Goal: Task Accomplishment & Management: Manage account settings

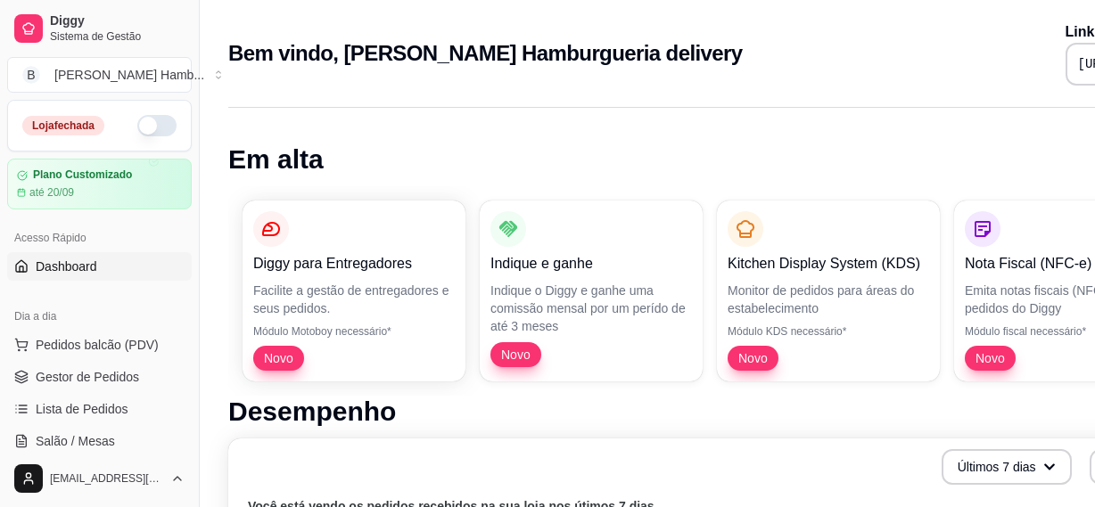
scroll to position [810, 0]
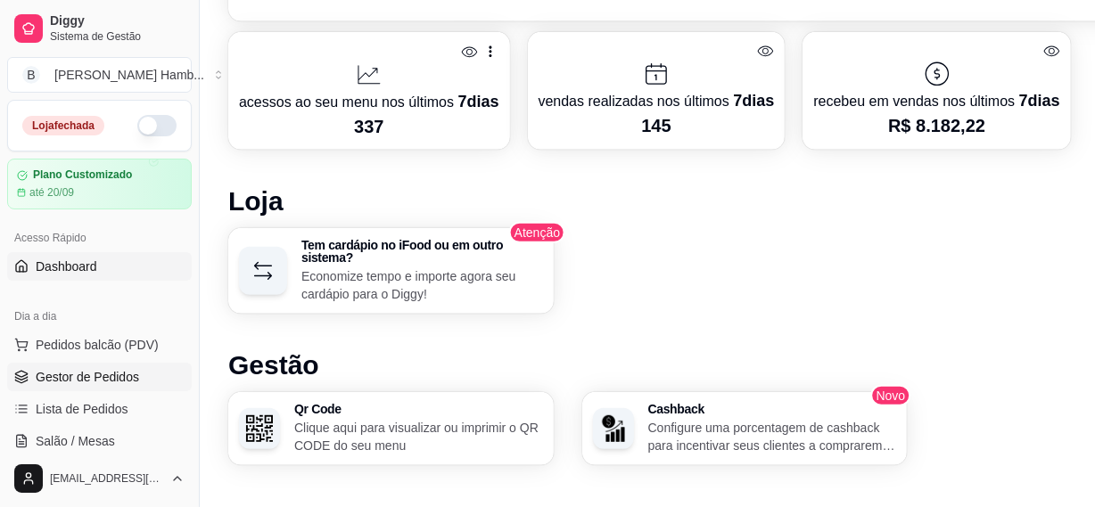
click at [91, 371] on span "Gestor de Pedidos" at bounding box center [87, 377] width 103 height 18
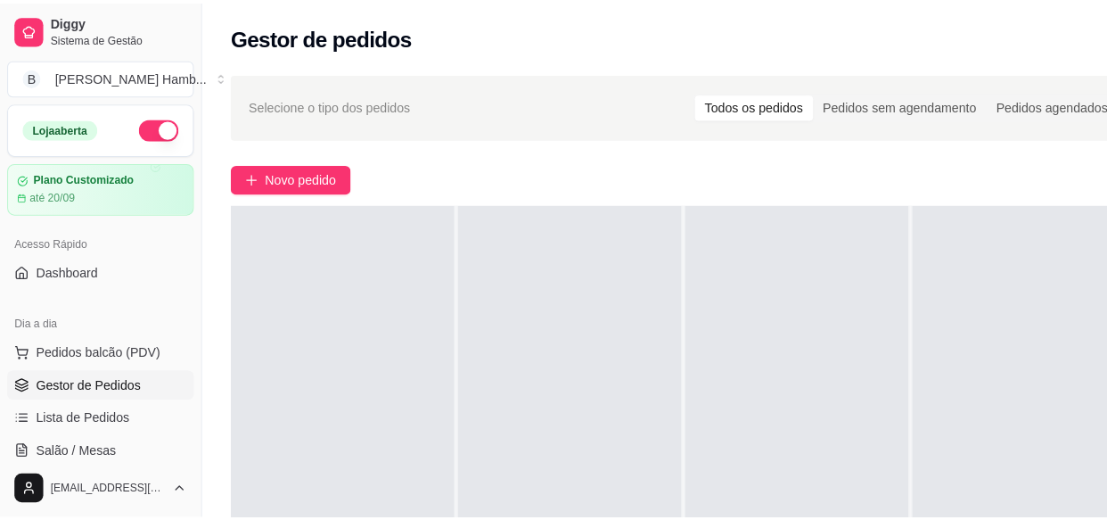
scroll to position [50, 0]
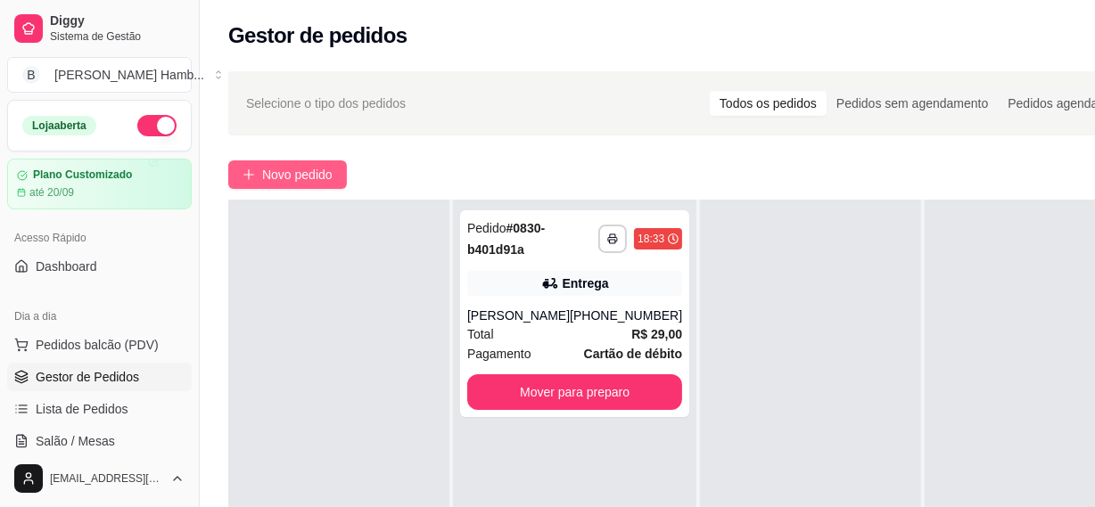
click at [324, 178] on span "Novo pedido" at bounding box center [297, 175] width 70 height 20
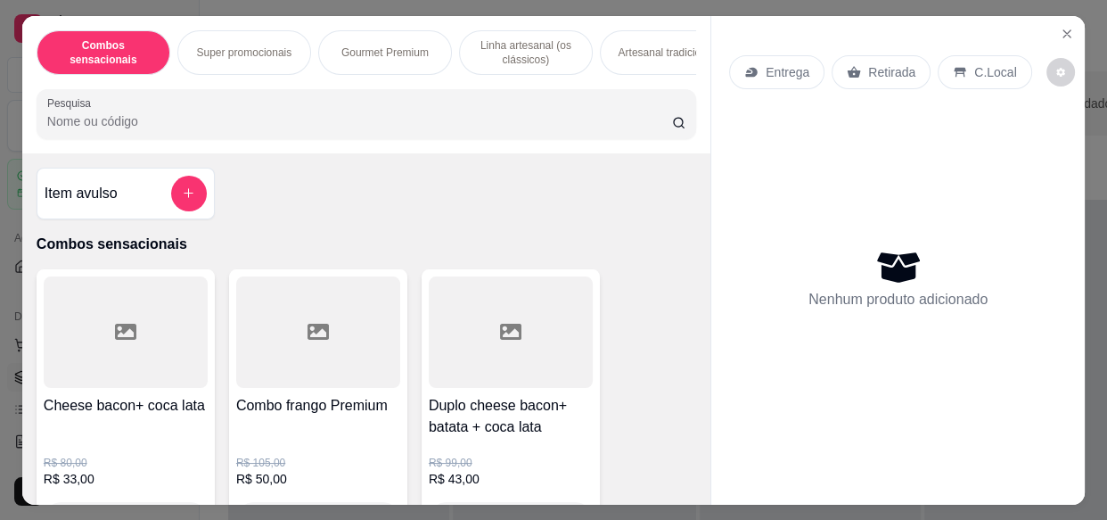
click at [391, 130] on input "Pesquisa" at bounding box center [359, 121] width 625 height 18
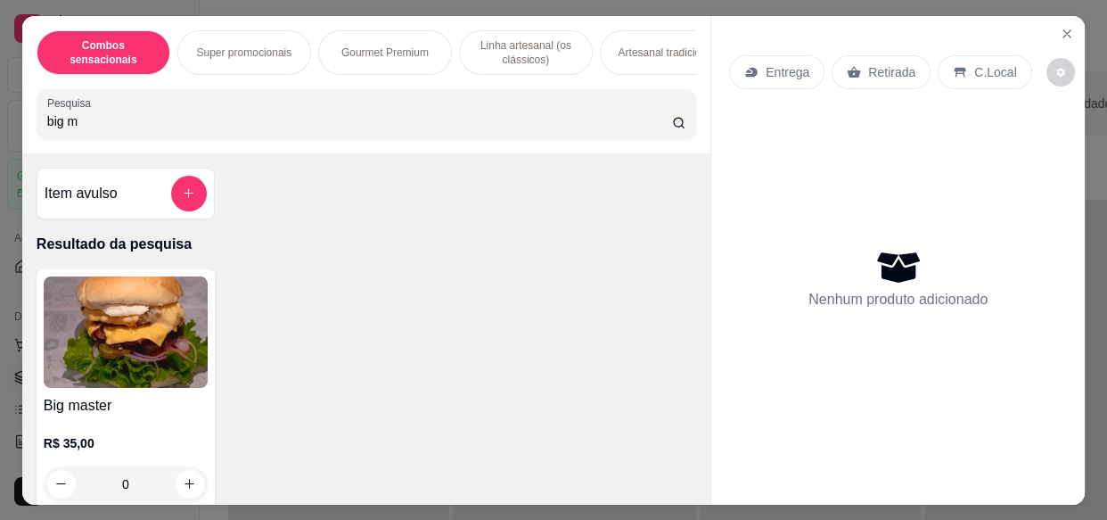
type input "big m"
click at [125, 363] on img at bounding box center [126, 331] width 164 height 111
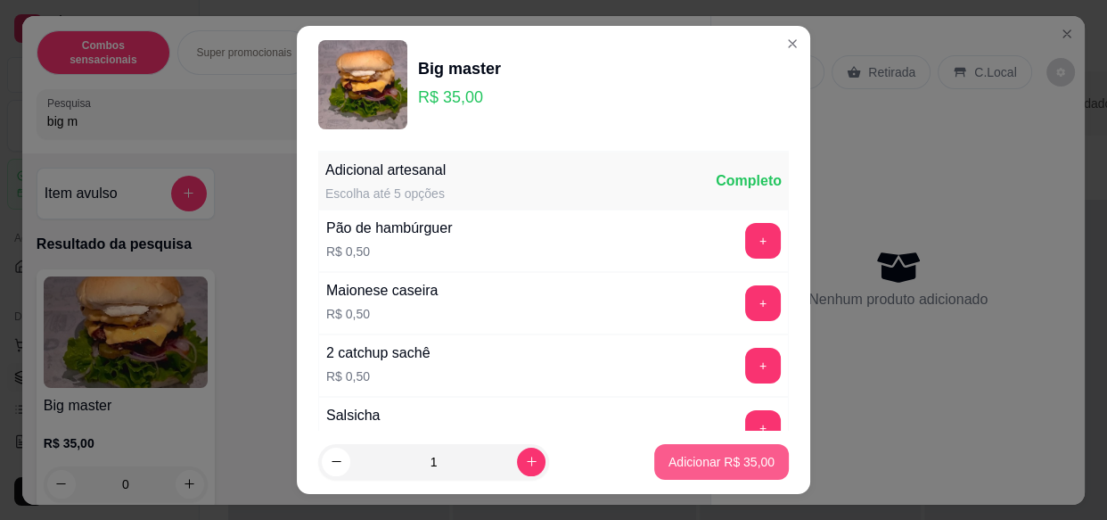
click at [700, 466] on p "Adicionar R$ 35,00" at bounding box center [721, 462] width 106 height 18
type input "1"
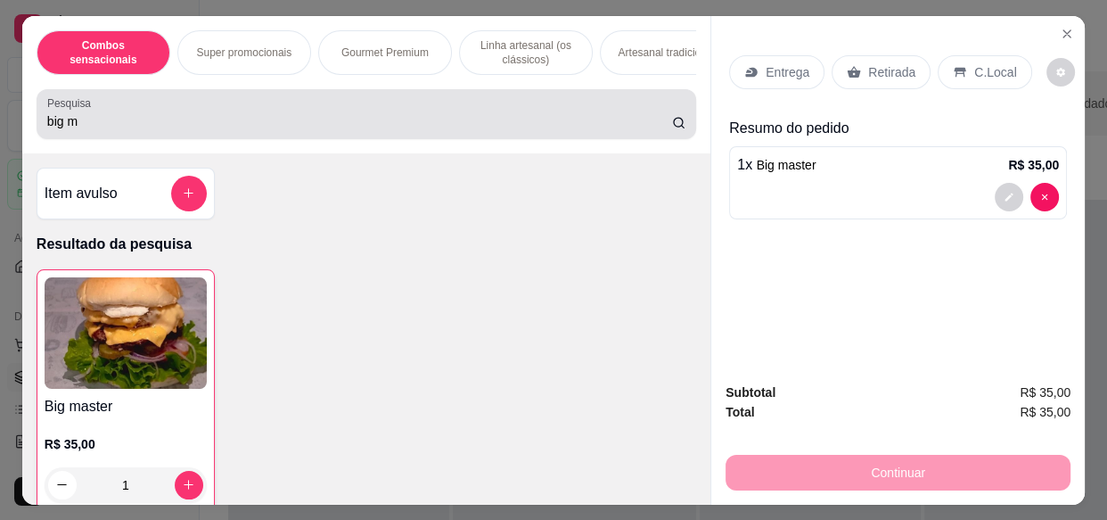
click at [230, 116] on div "big m" at bounding box center [366, 114] width 638 height 36
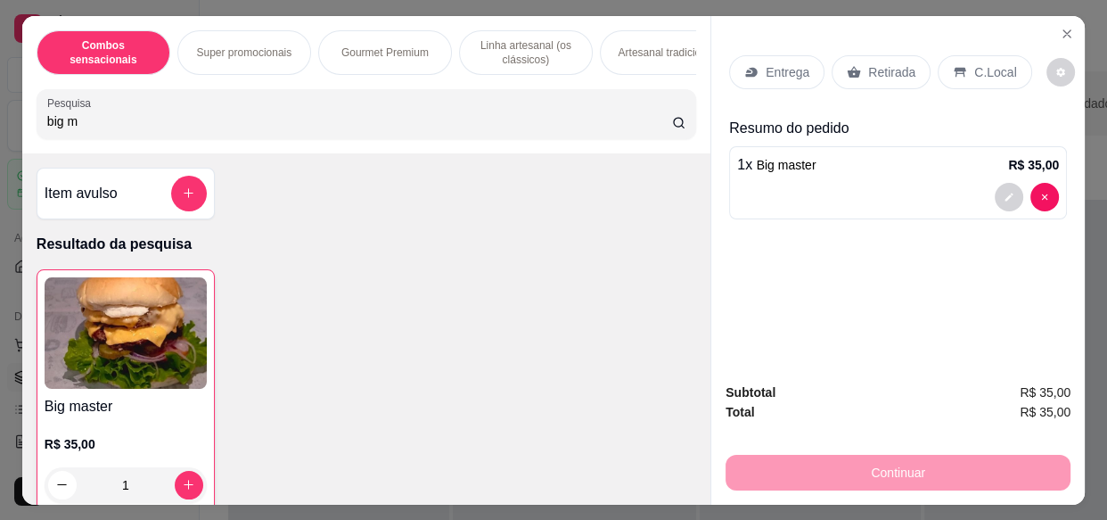
click at [230, 116] on div "big m" at bounding box center [366, 114] width 638 height 36
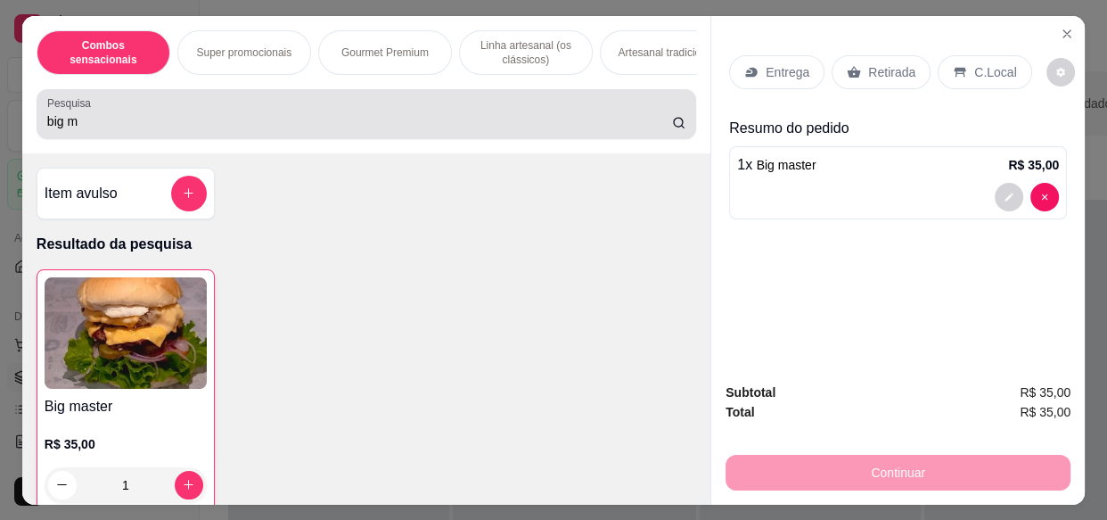
click at [230, 116] on div "big m" at bounding box center [366, 114] width 638 height 36
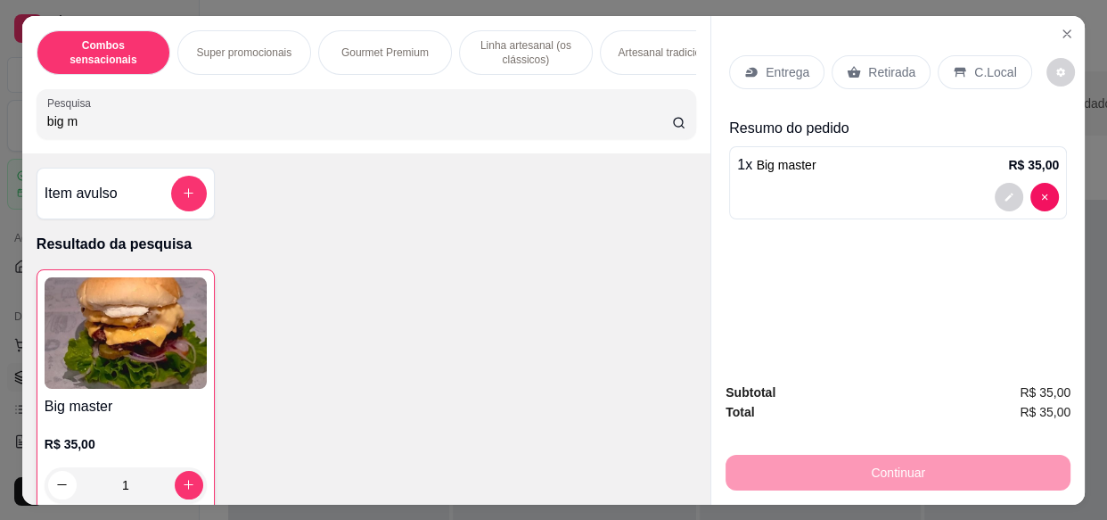
click at [125, 118] on input "big m" at bounding box center [359, 121] width 625 height 18
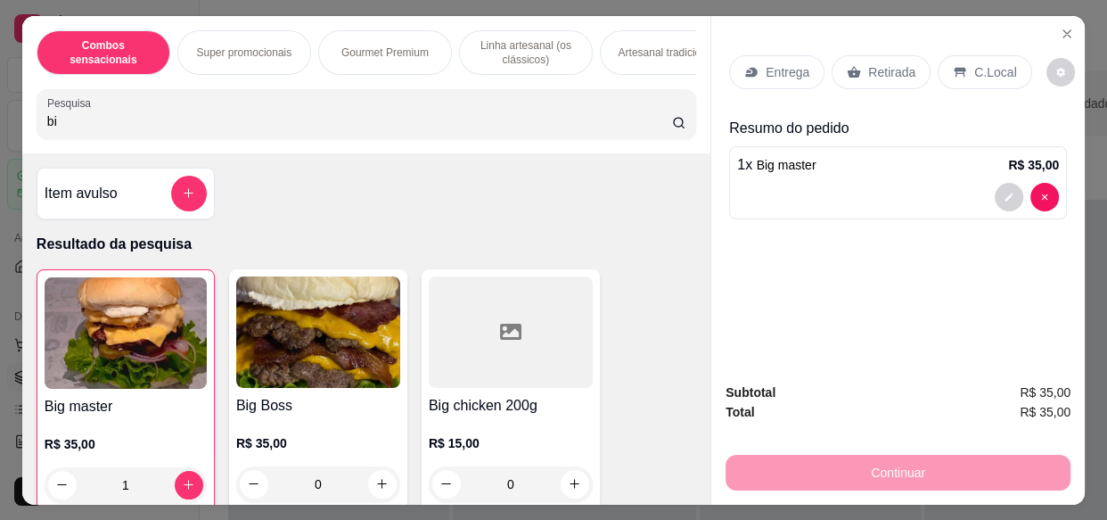
type input "b"
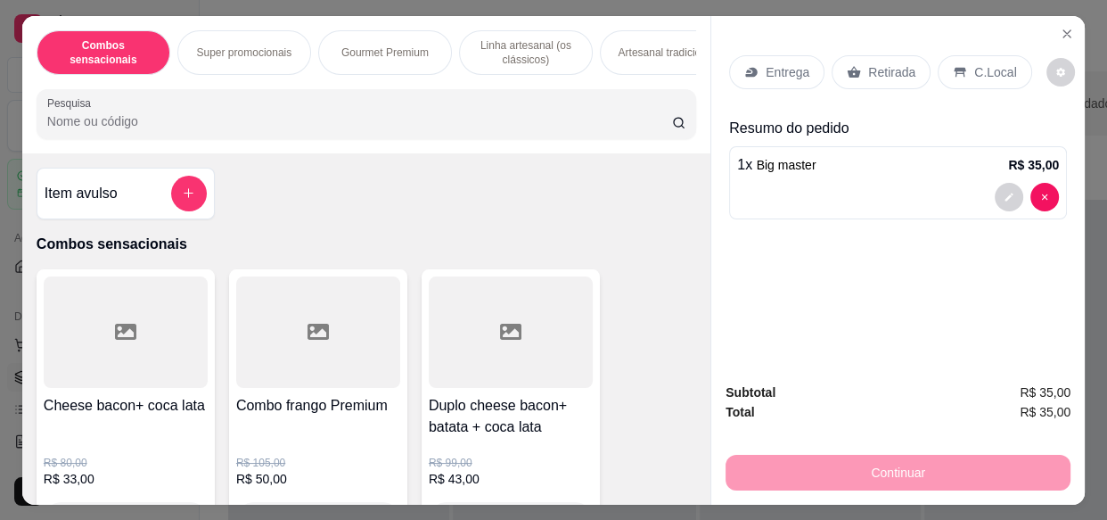
type input "e"
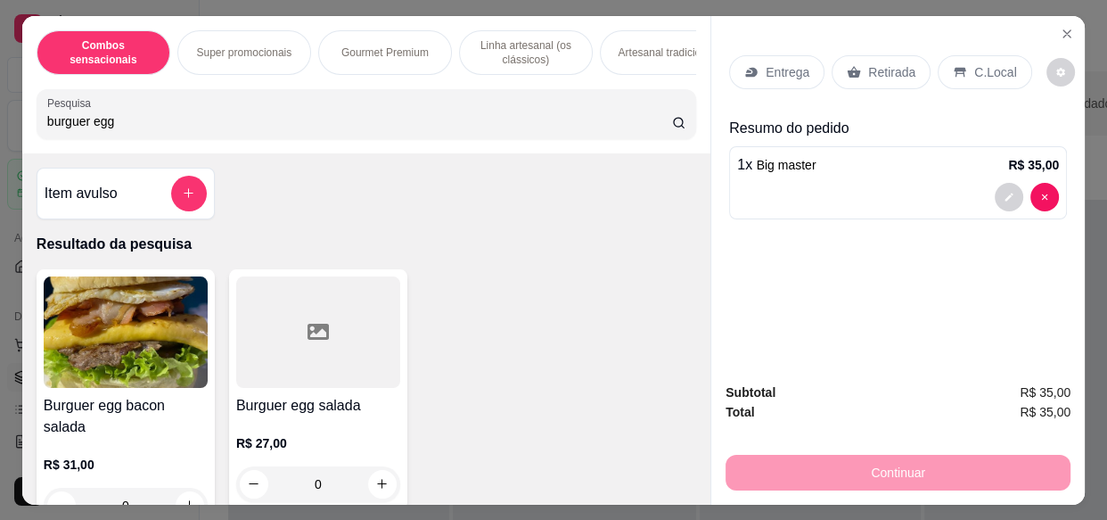
type input "burguer egg"
click at [130, 340] on img at bounding box center [126, 331] width 164 height 111
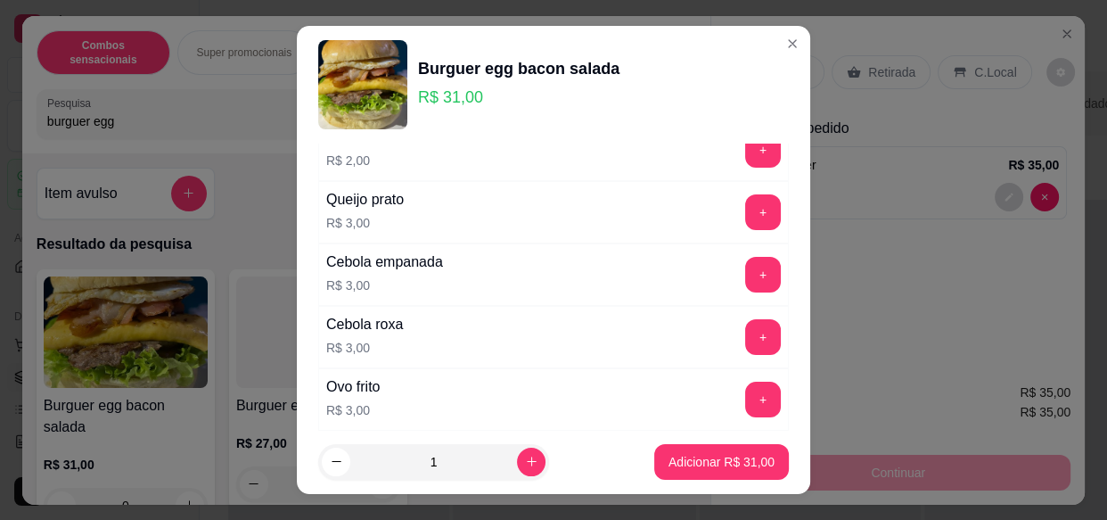
scroll to position [405, 0]
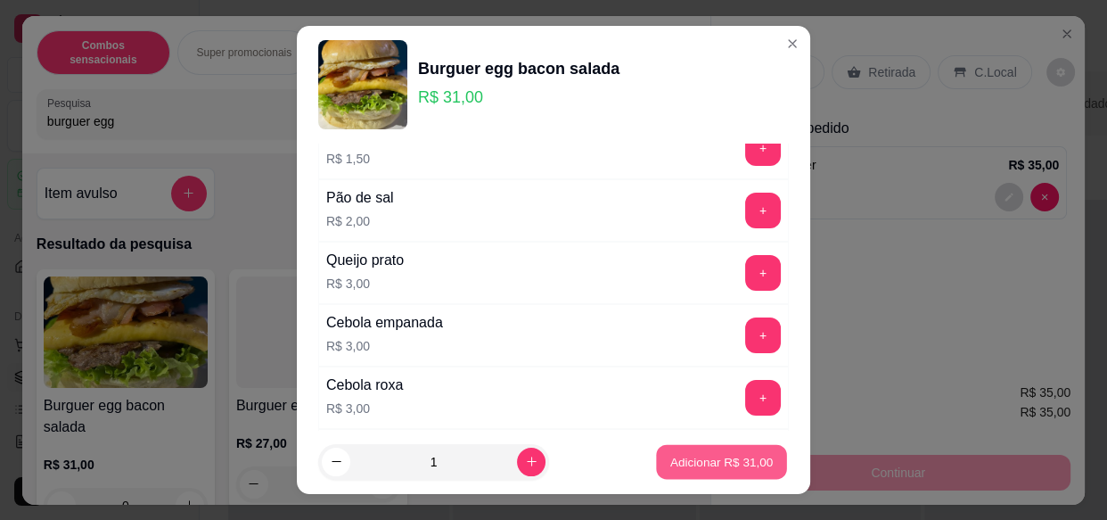
click at [716, 463] on p "Adicionar R$ 31,00" at bounding box center [721, 461] width 103 height 17
type input "1"
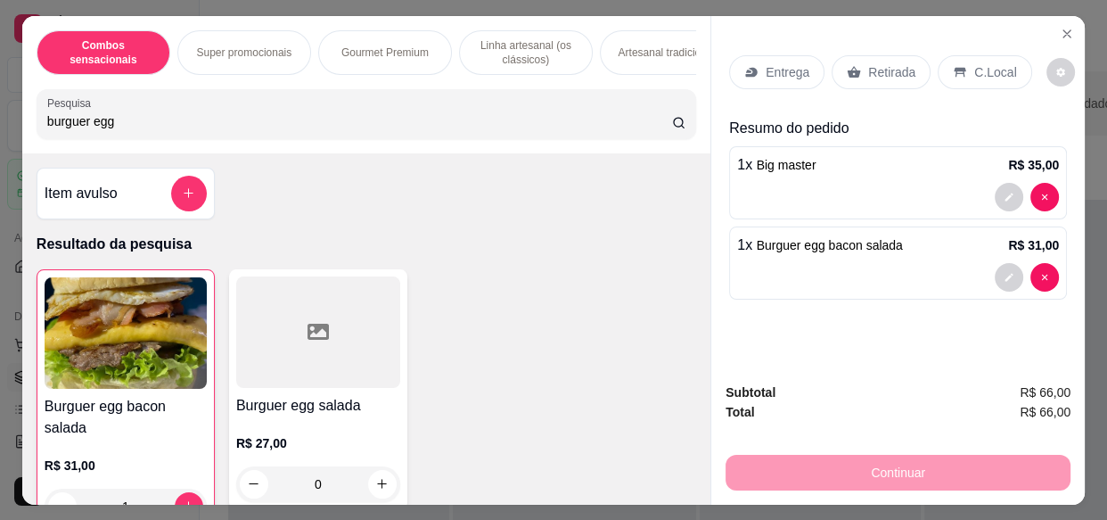
click at [155, 340] on img at bounding box center [126, 332] width 162 height 111
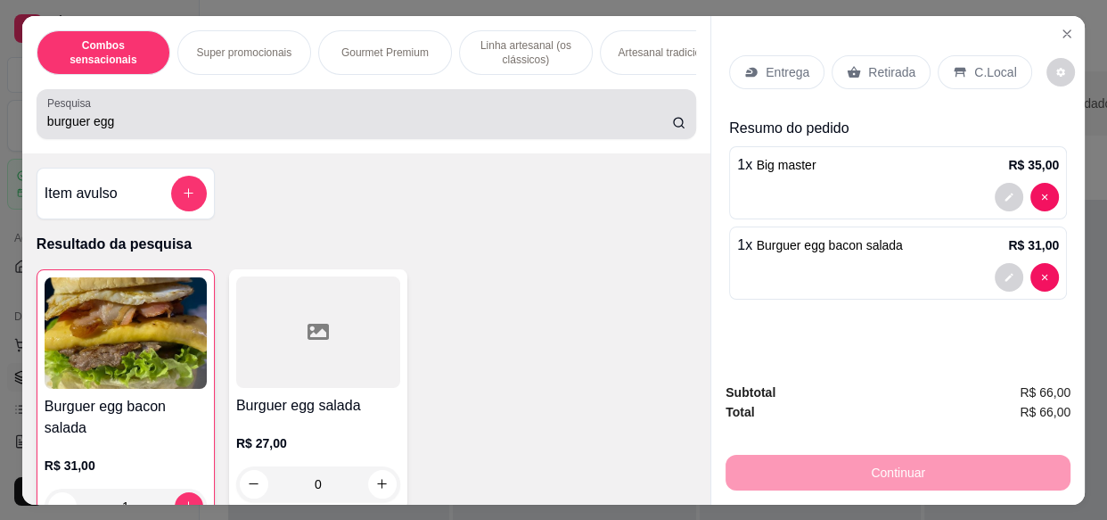
click at [526, 130] on input "burguer egg" at bounding box center [359, 121] width 625 height 18
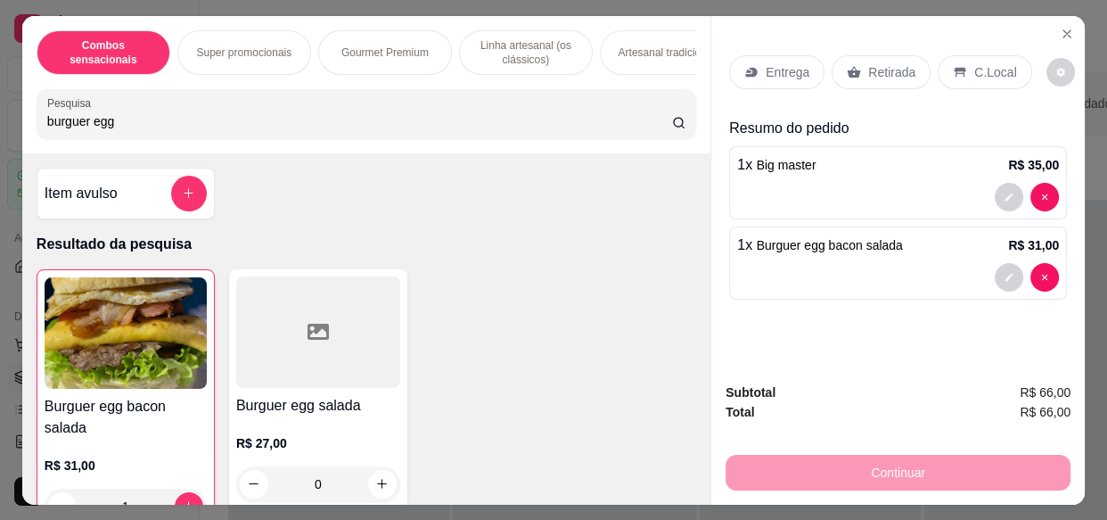
click at [526, 130] on input "burguer egg" at bounding box center [359, 121] width 625 height 18
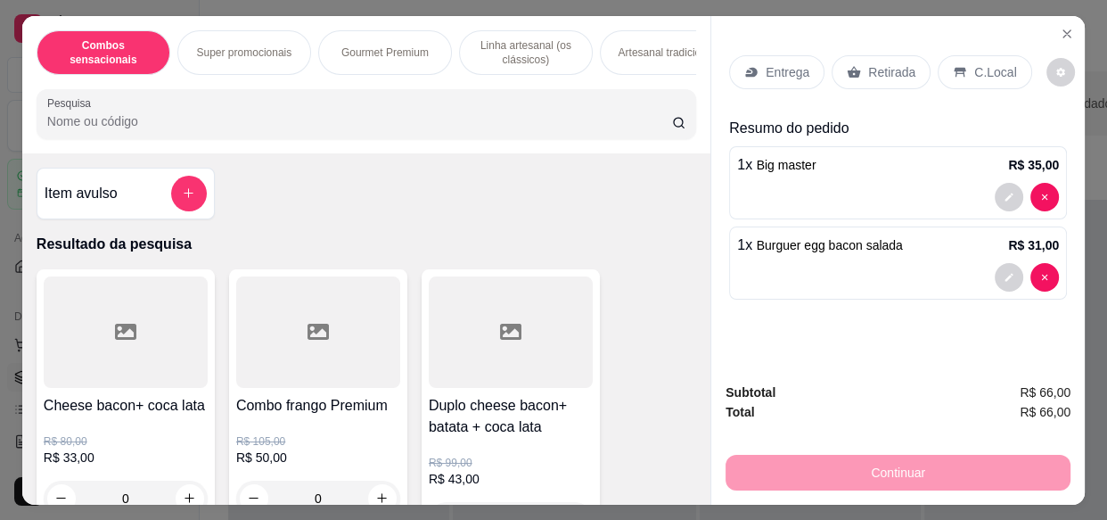
type input "="
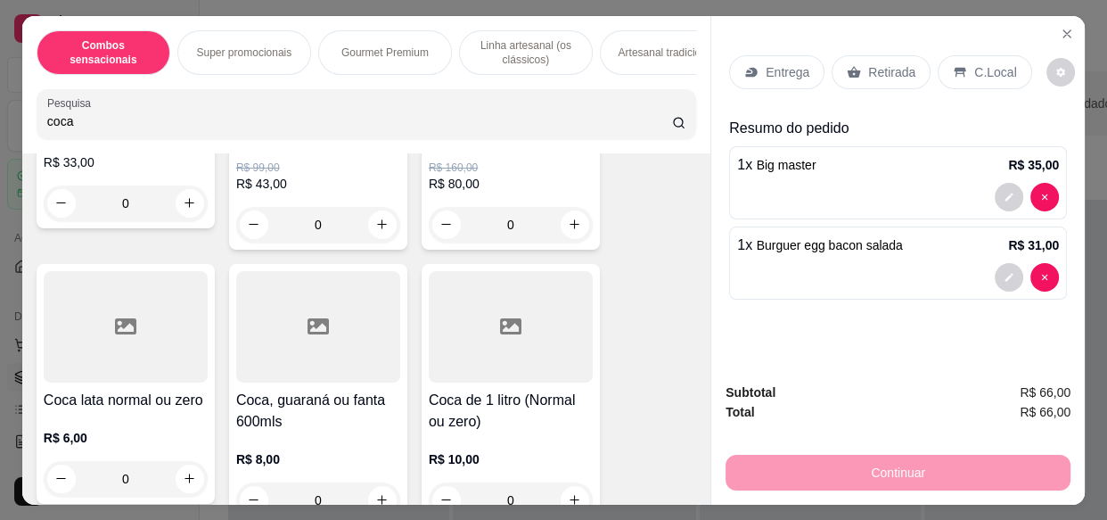
scroll to position [324, 0]
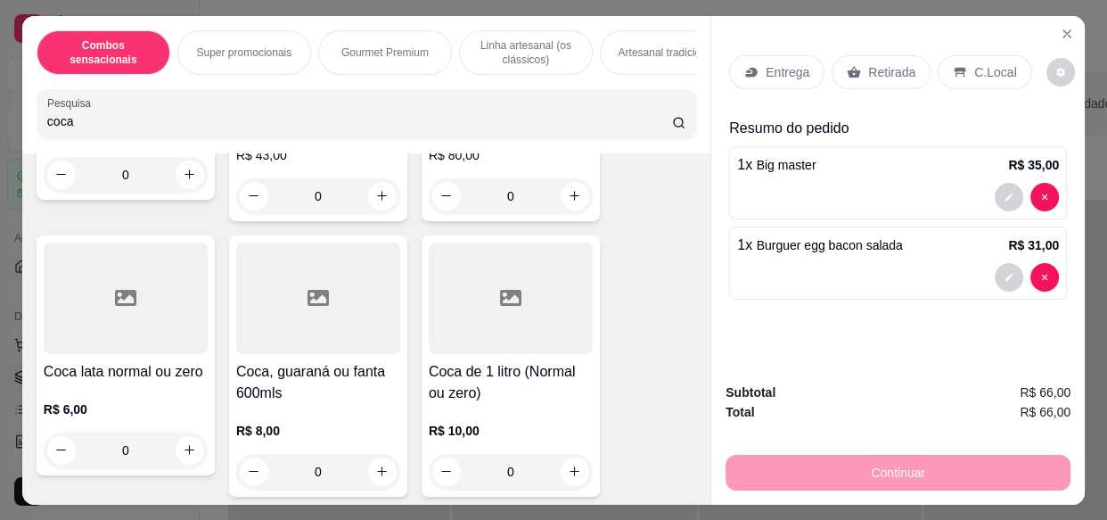
type input "coca"
click at [468, 329] on div at bounding box center [511, 297] width 164 height 111
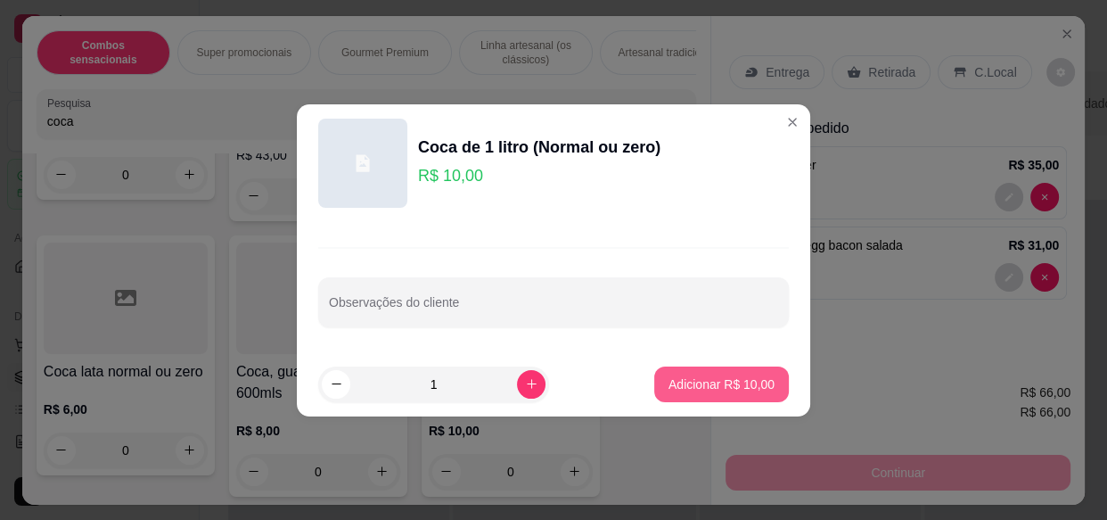
click at [705, 373] on button "Adicionar R$ 10,00" at bounding box center [721, 384] width 135 height 36
type input "1"
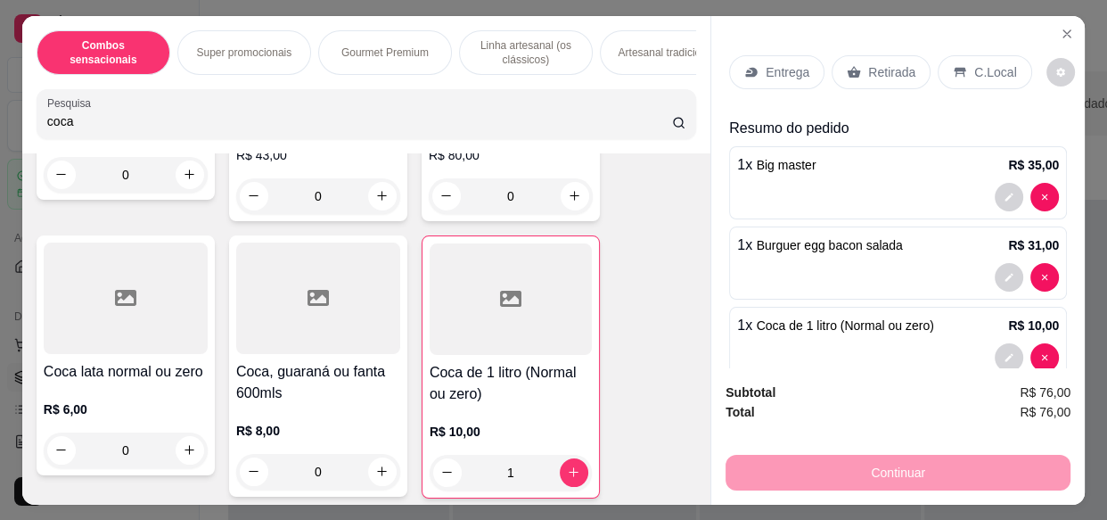
click at [917, 183] on div at bounding box center [898, 197] width 322 height 29
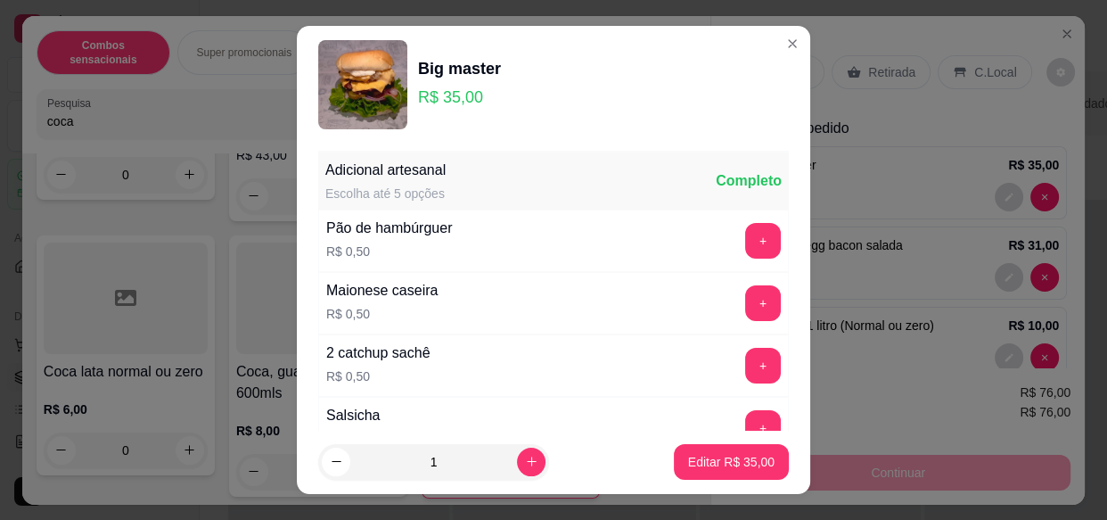
scroll to position [242, 0]
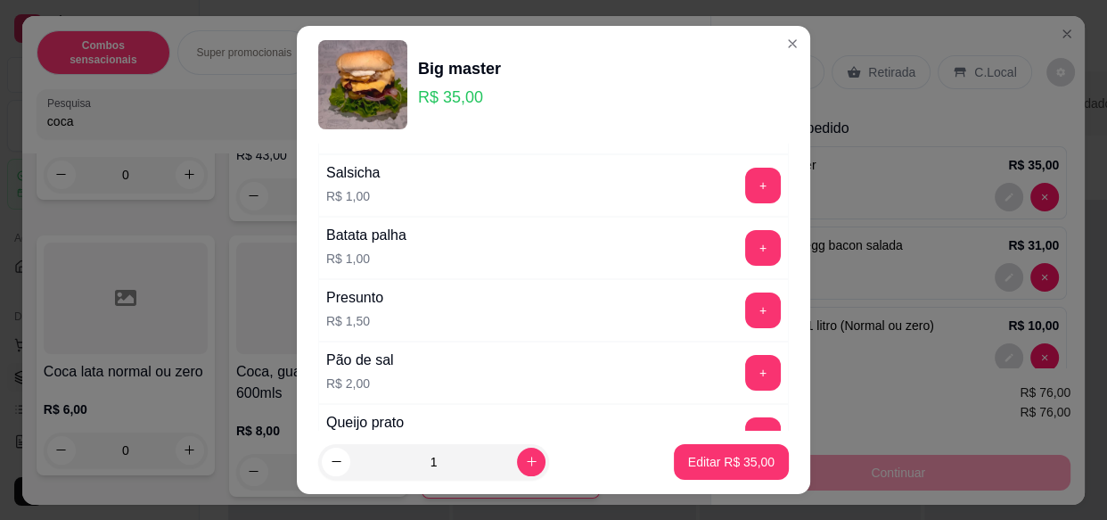
click at [501, 367] on div "Pão de sal R$ 2,00 +" at bounding box center [553, 372] width 471 height 62
click at [745, 374] on button "+" at bounding box center [763, 373] width 36 height 36
click at [739, 454] on p "Editar R$ 37,00" at bounding box center [731, 462] width 86 height 18
type input "0"
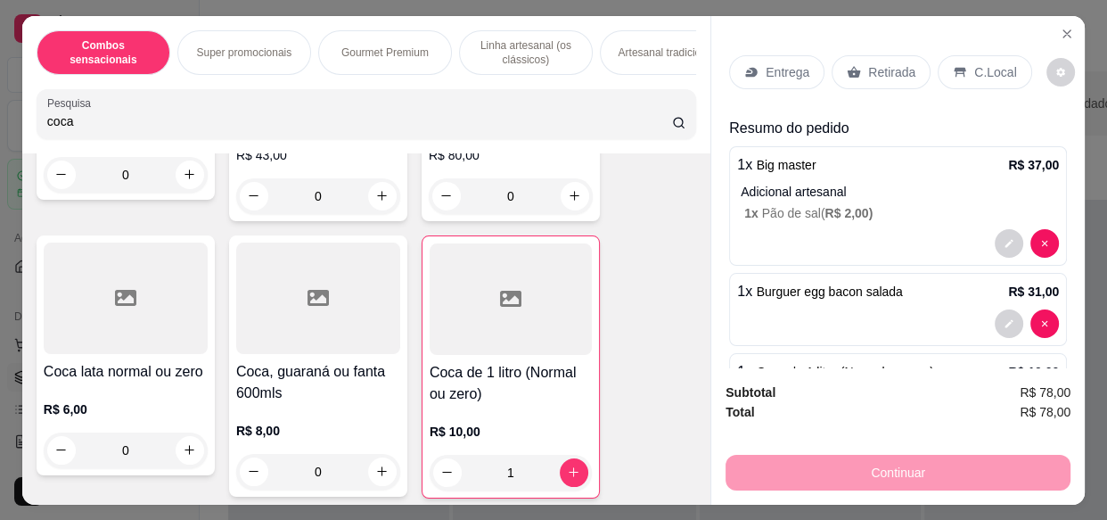
click at [864, 284] on span "Burguer egg bacon salada" at bounding box center [830, 291] width 146 height 14
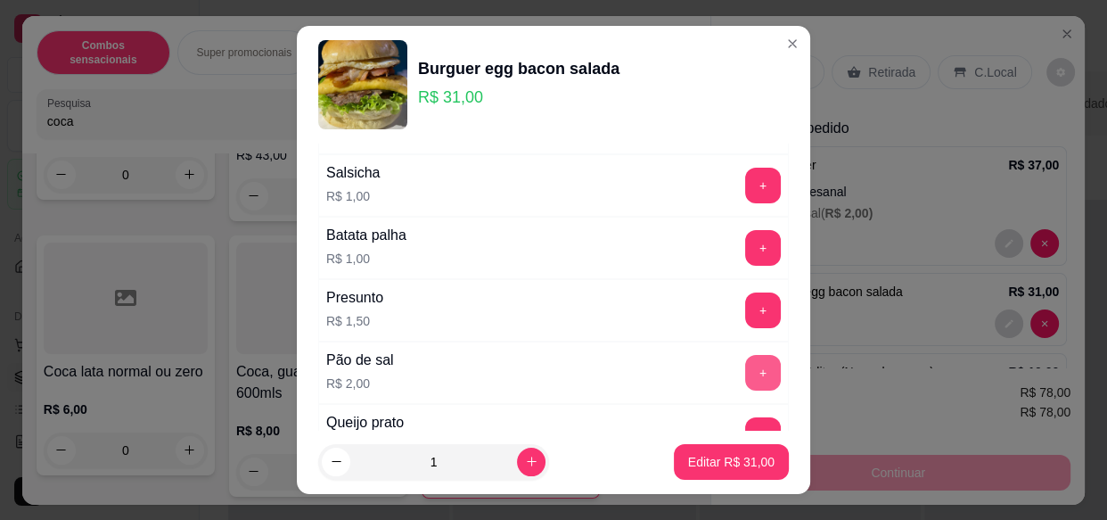
click at [745, 368] on button "+" at bounding box center [763, 373] width 36 height 36
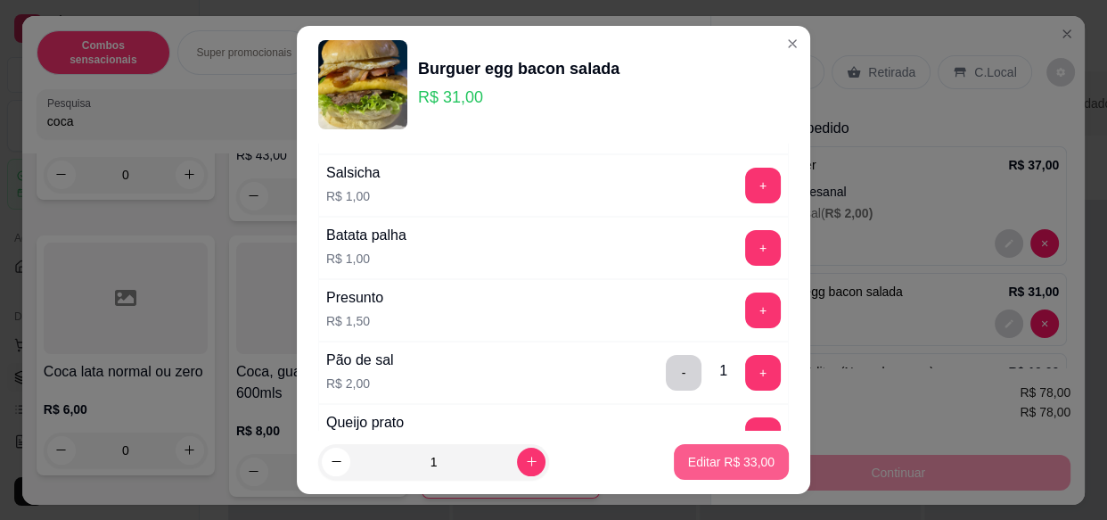
click at [738, 463] on p "Editar R$ 33,00" at bounding box center [731, 462] width 86 height 18
type input "0"
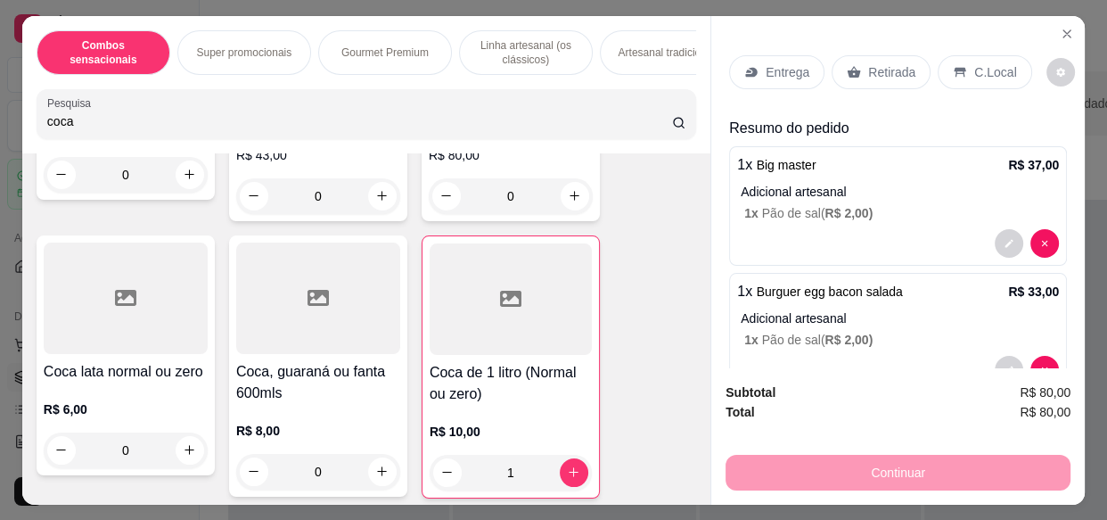
click at [775, 63] on p "Entrega" at bounding box center [788, 72] width 44 height 18
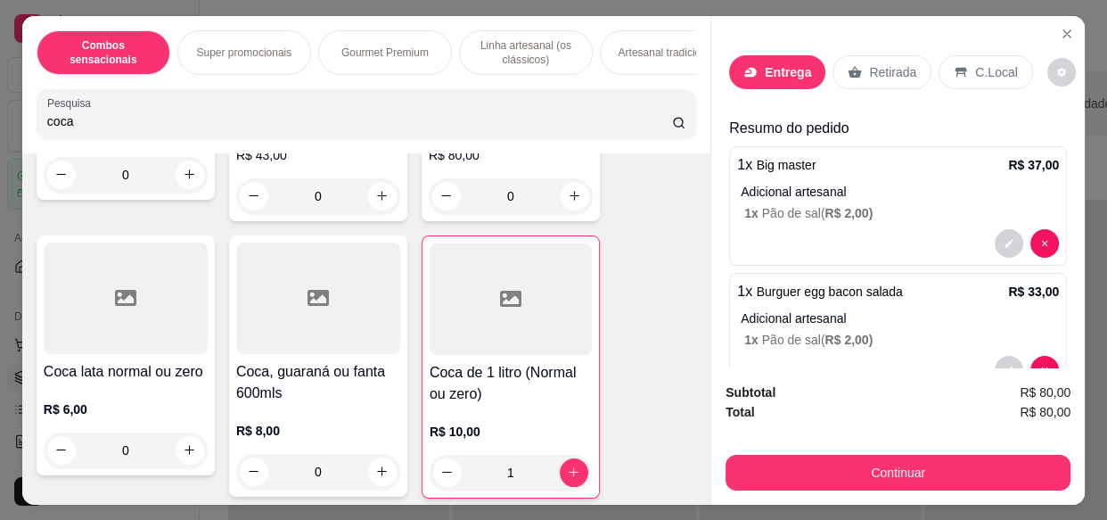
click at [481, 115] on input "Busque pelo cliente" at bounding box center [528, 119] width 285 height 18
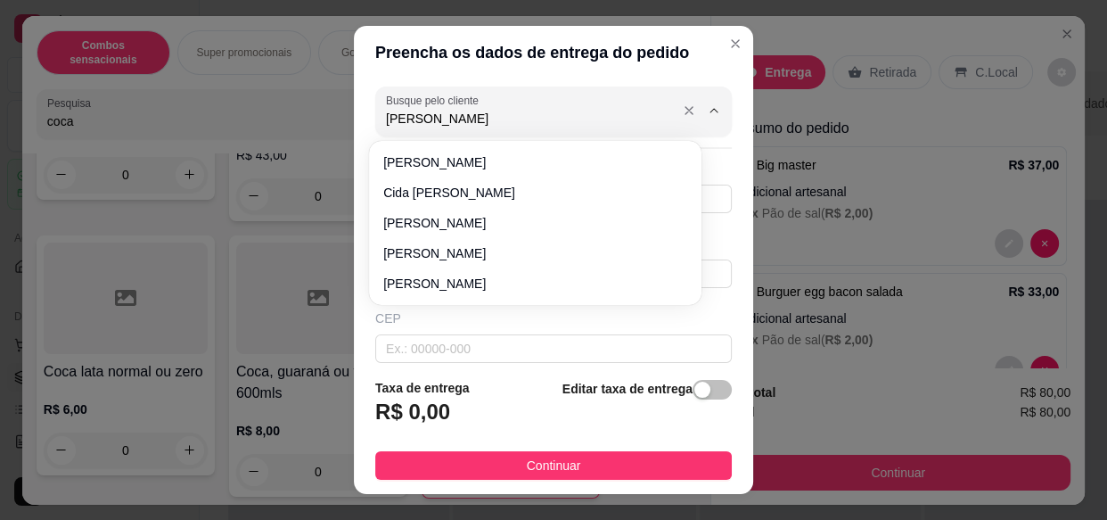
type input "[PERSON_NAME]"
click at [483, 118] on input "[PERSON_NAME]" at bounding box center [528, 119] width 285 height 18
click at [728, 45] on icon "Close" at bounding box center [735, 44] width 14 height 14
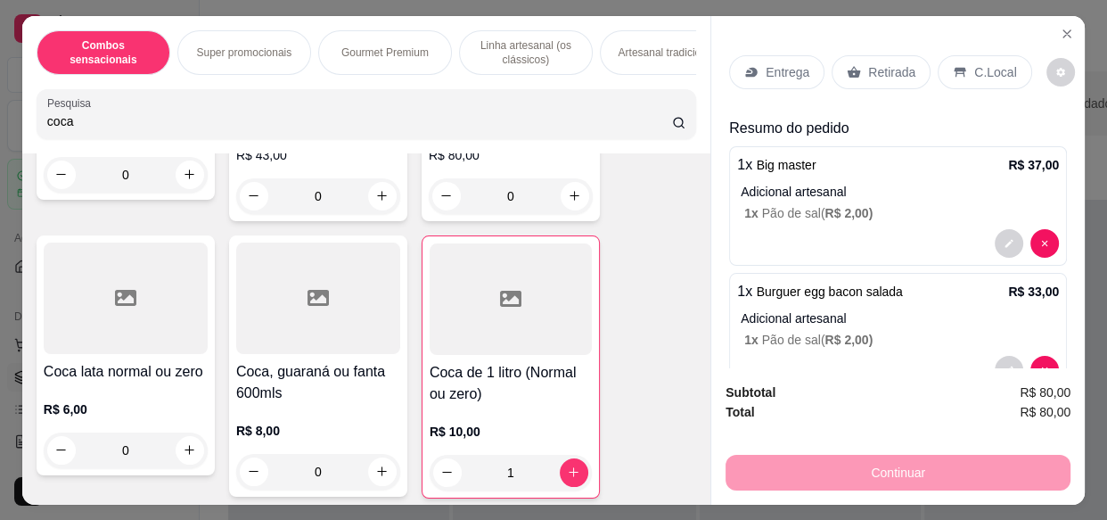
click at [419, 123] on input "coca" at bounding box center [359, 121] width 625 height 18
type input "c"
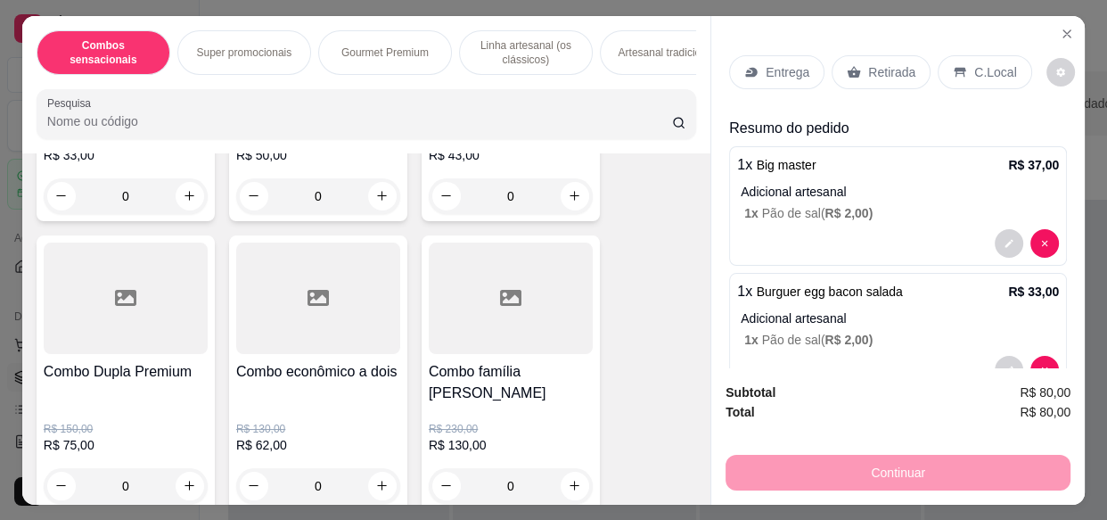
scroll to position [80, 0]
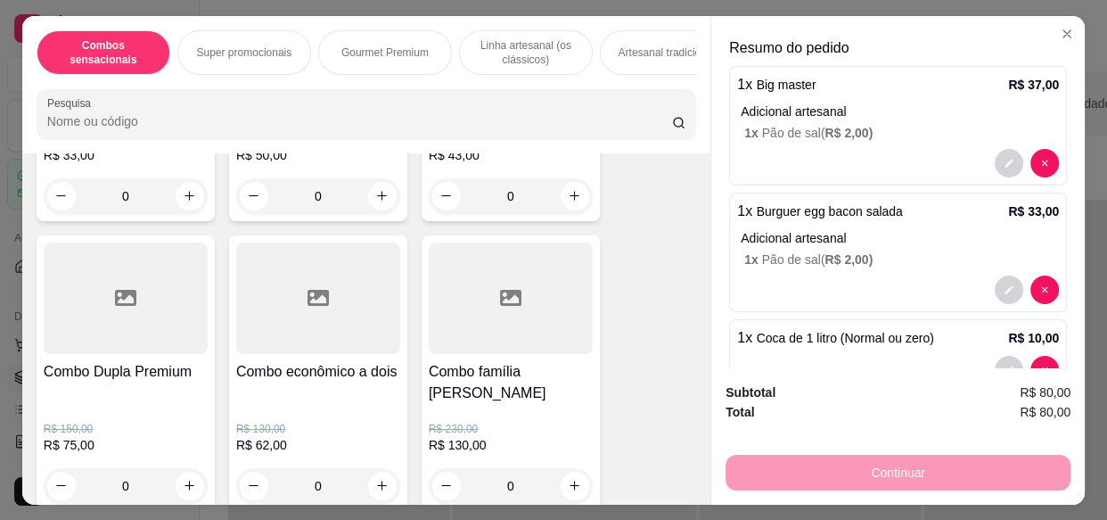
click at [358, 128] on input "Pesquisa" at bounding box center [359, 121] width 625 height 18
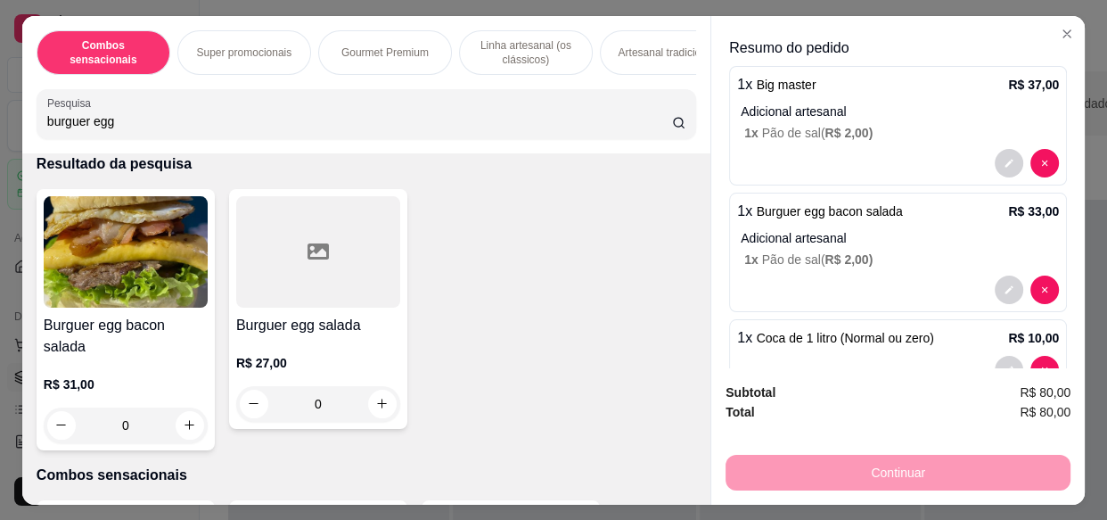
type input "burguer egg"
click at [485, 236] on div "Burguer egg bacon salada R$ 31,00 0 Burguer egg salada R$ 27,00 0" at bounding box center [367, 319] width 660 height 261
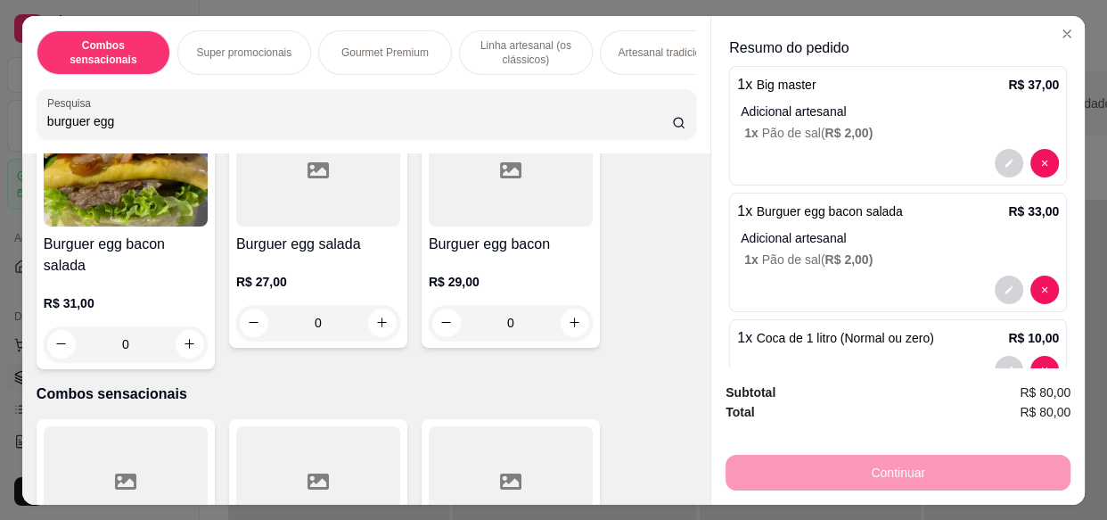
click at [499, 207] on div at bounding box center [511, 170] width 164 height 111
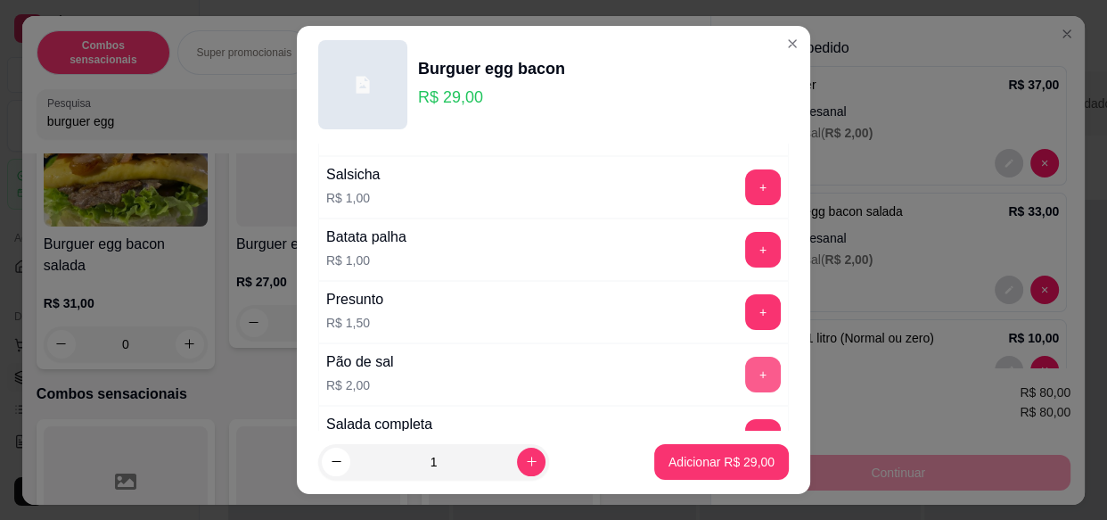
scroll to position [242, 0]
click at [745, 372] on button "+" at bounding box center [763, 373] width 36 height 36
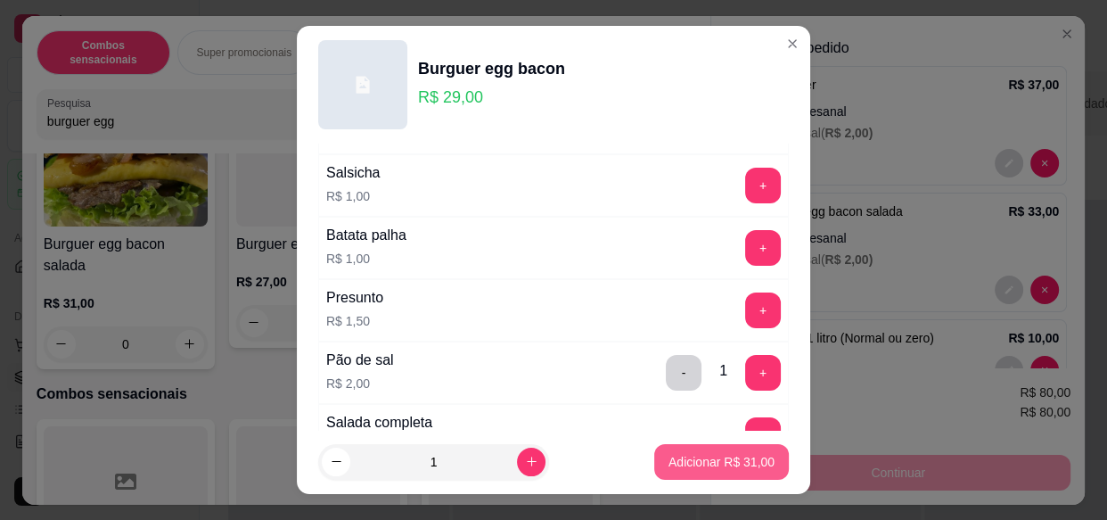
click at [699, 454] on p "Adicionar R$ 31,00" at bounding box center [721, 462] width 106 height 18
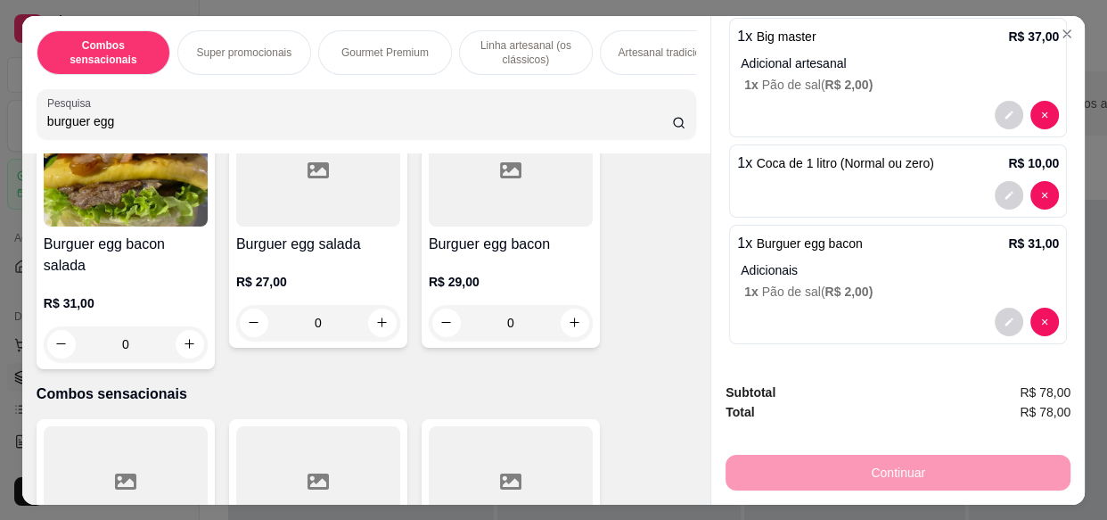
scroll to position [0, 0]
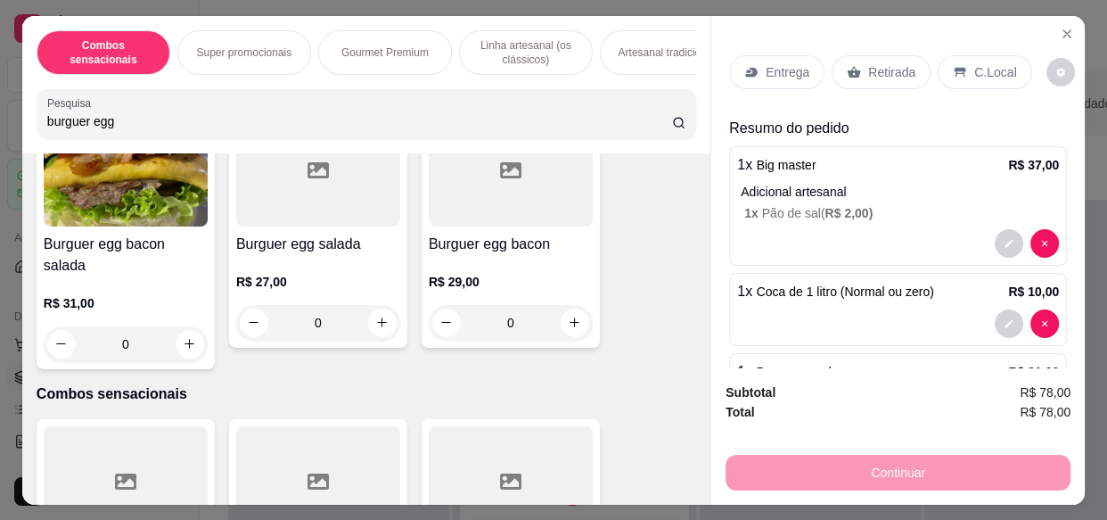
click at [788, 68] on p "Entrega" at bounding box center [788, 72] width 44 height 18
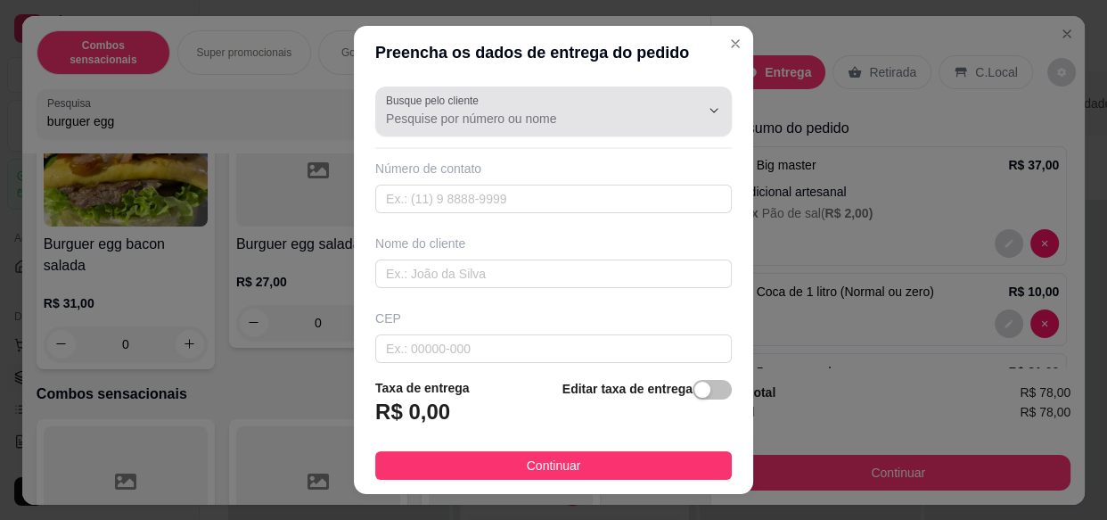
click at [498, 121] on input "Busque pelo cliente" at bounding box center [528, 119] width 285 height 18
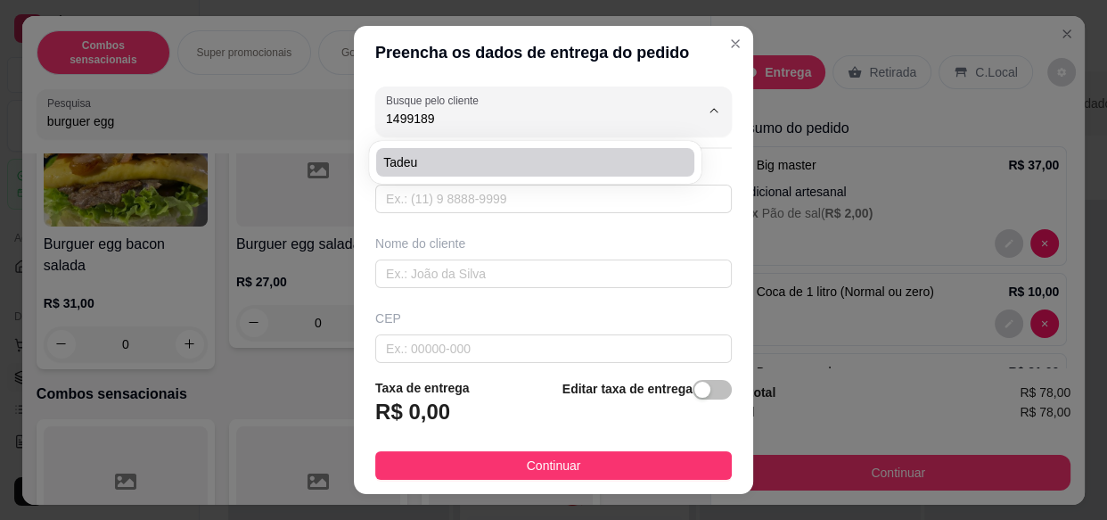
click at [504, 169] on span "Tadeu" at bounding box center [526, 162] width 286 height 18
type input "Tadeu"
type input "14991895975"
type input "Tadeu"
type input "15405370"
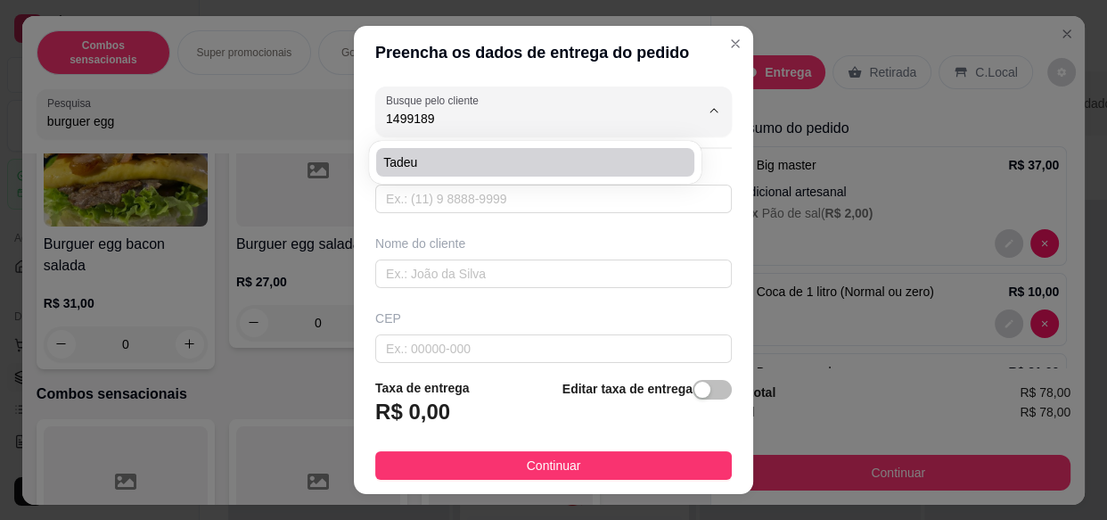
type input "Rodovia Wilquem [PERSON_NAME]"
type input "370"
type input "Recanto Bela Vista"
type input "Olímpia"
type input "FH VOLVO BRANCO, PLACA FLF 4329.....PATIO DOS MOTORISTAS NA CONDUMAX, VAI DEIXA…"
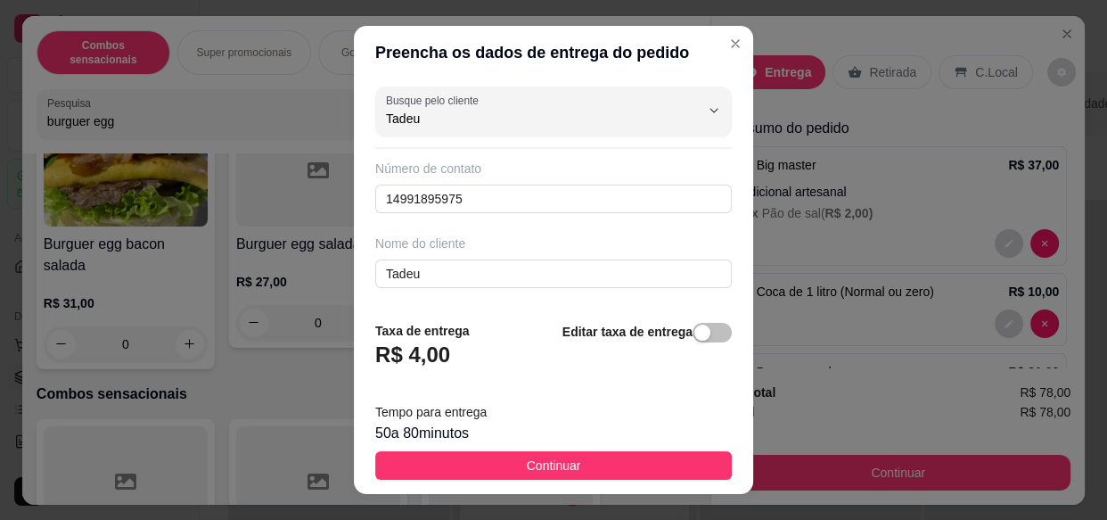
type input "Tadeu"
click at [645, 340] on div "Editar taxa de entrega" at bounding box center [646, 350] width 169 height 59
click at [644, 332] on strong "Editar taxa de entrega" at bounding box center [627, 331] width 130 height 14
click at [694, 331] on div "button" at bounding box center [702, 332] width 16 height 16
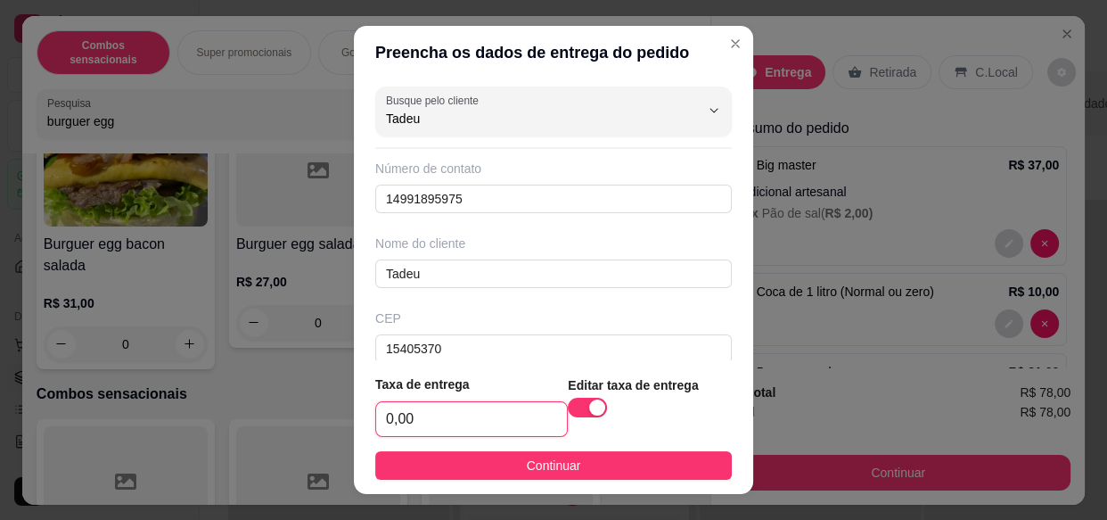
click at [446, 416] on input "0,00" at bounding box center [471, 419] width 191 height 34
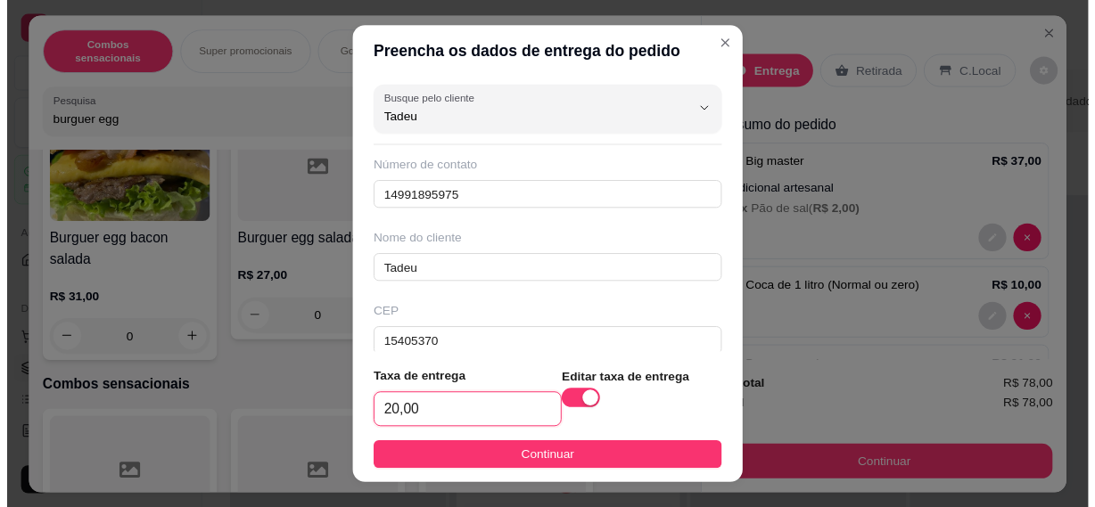
scroll to position [30, 0]
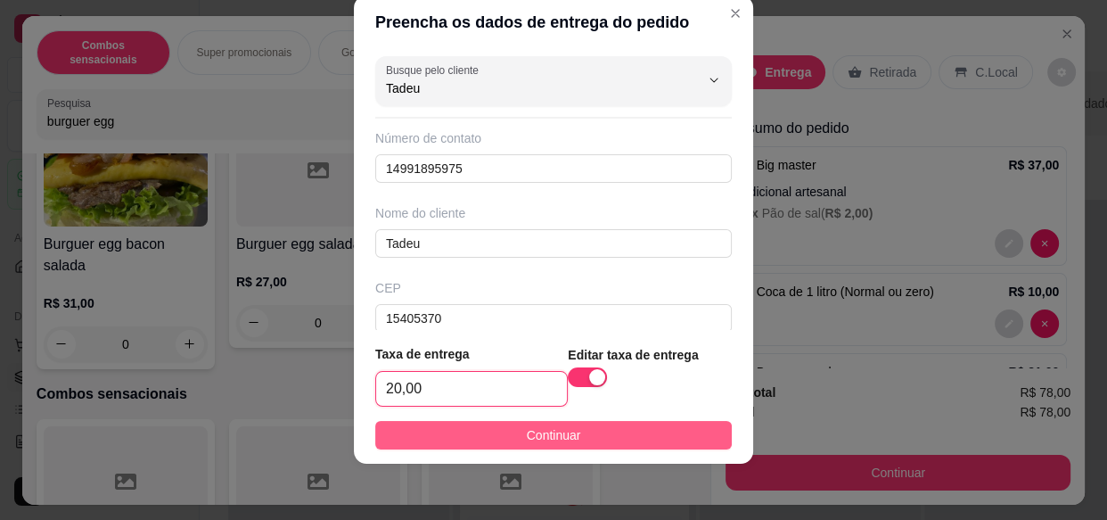
type input "20,00"
click at [557, 443] on span "Continuar" at bounding box center [554, 435] width 54 height 20
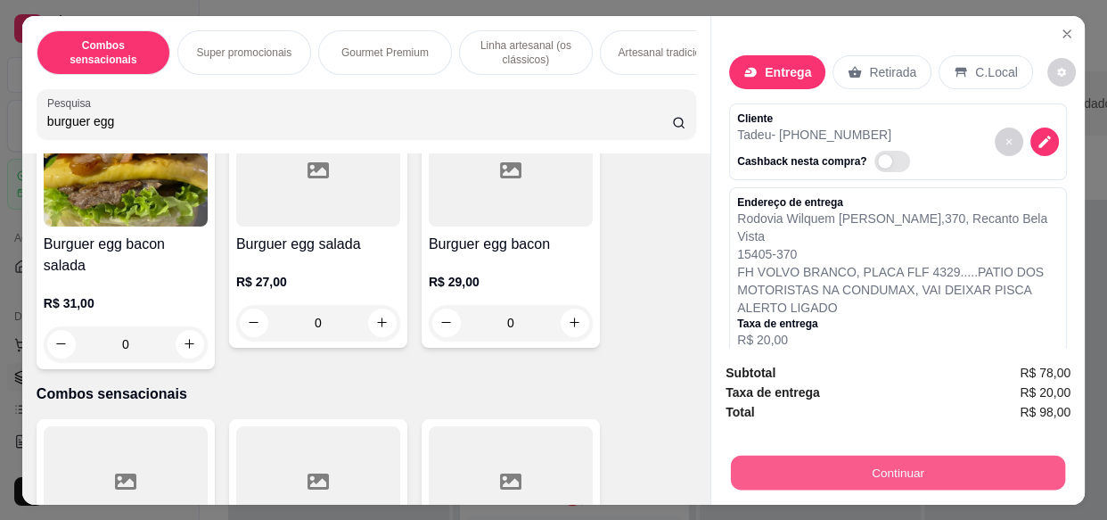
click at [863, 467] on button "Continuar" at bounding box center [898, 472] width 334 height 35
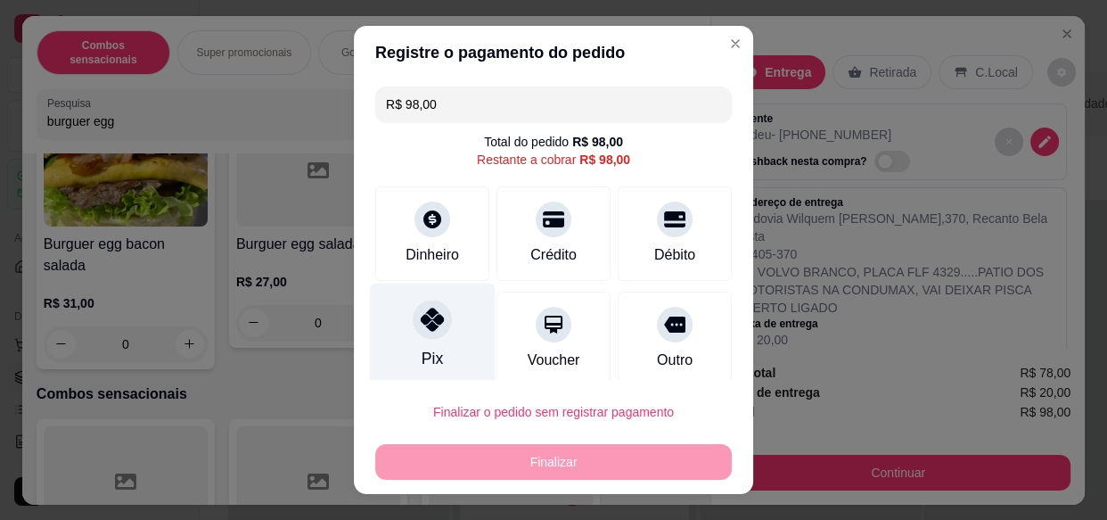
click at [421, 318] on icon at bounding box center [432, 319] width 23 height 23
type input "R$ 0,00"
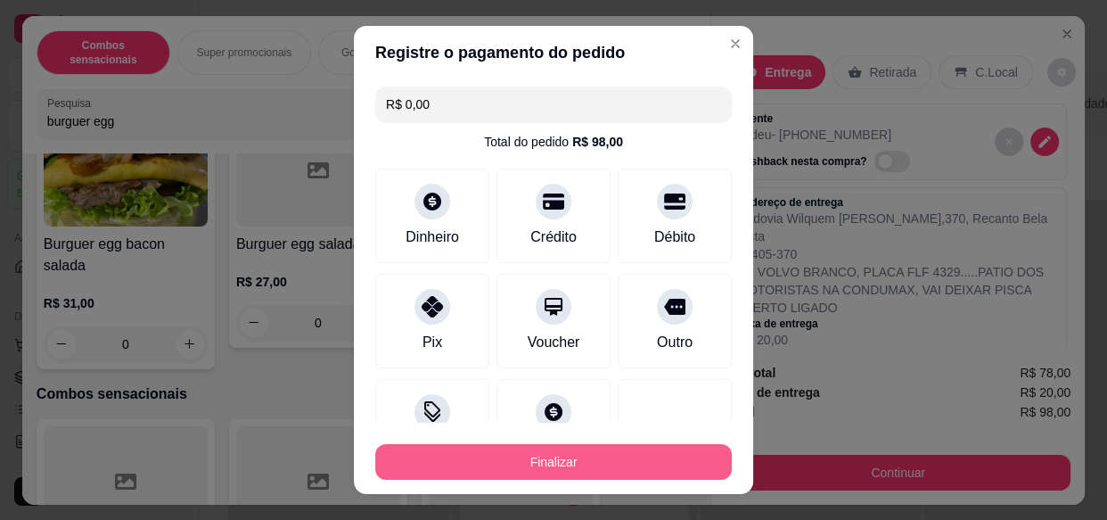
click at [485, 456] on button "Finalizar" at bounding box center [553, 462] width 357 height 36
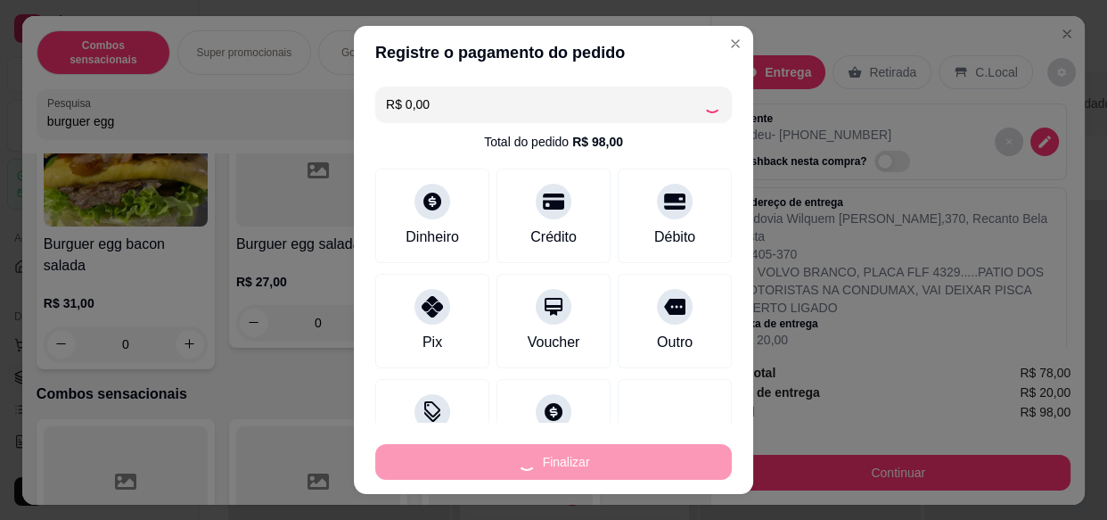
type input "0"
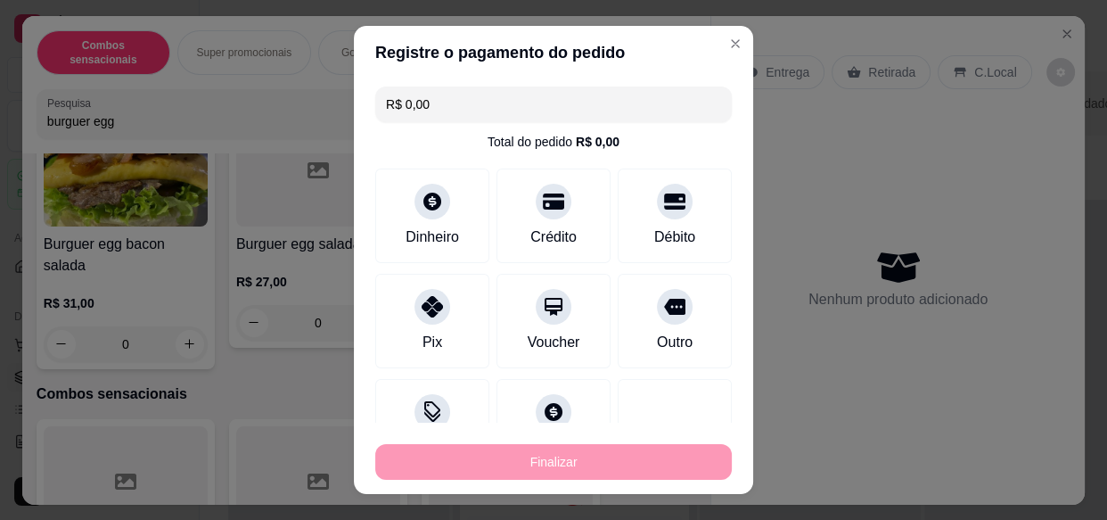
type input "-R$ 98,00"
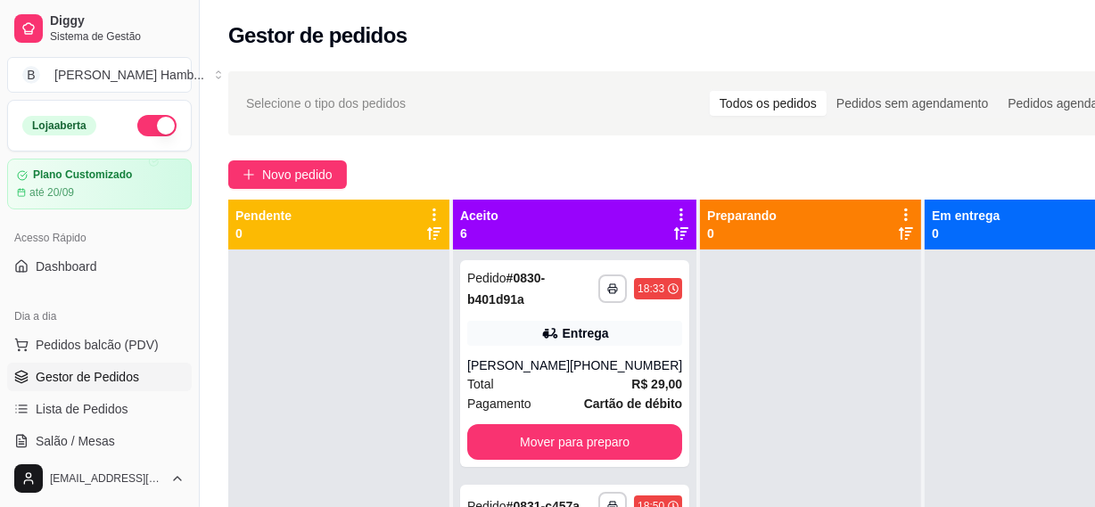
click at [780, 301] on div at bounding box center [810, 503] width 221 height 507
click at [309, 180] on span "Novo pedido" at bounding box center [297, 175] width 70 height 20
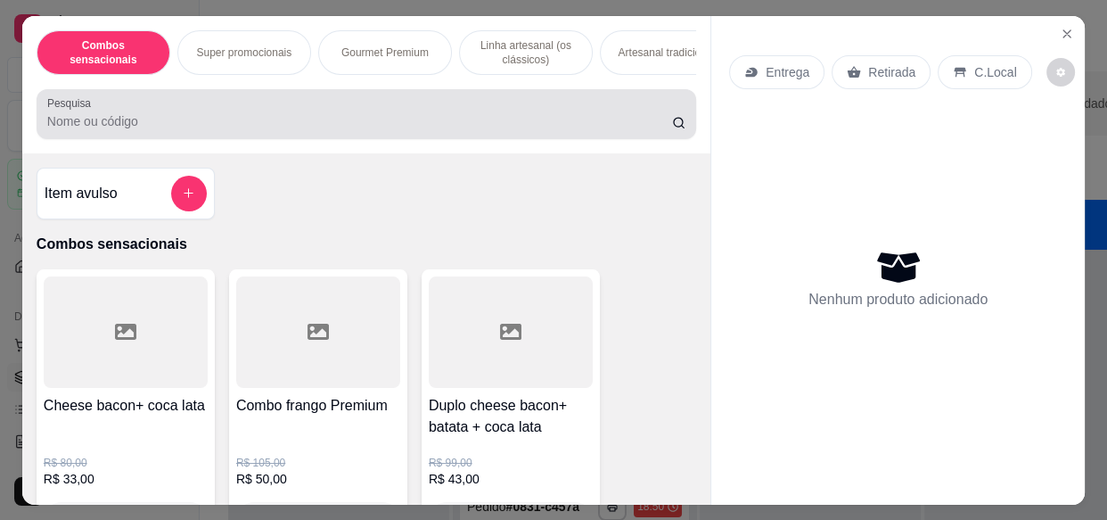
click at [298, 120] on input "Pesquisa" at bounding box center [359, 121] width 625 height 18
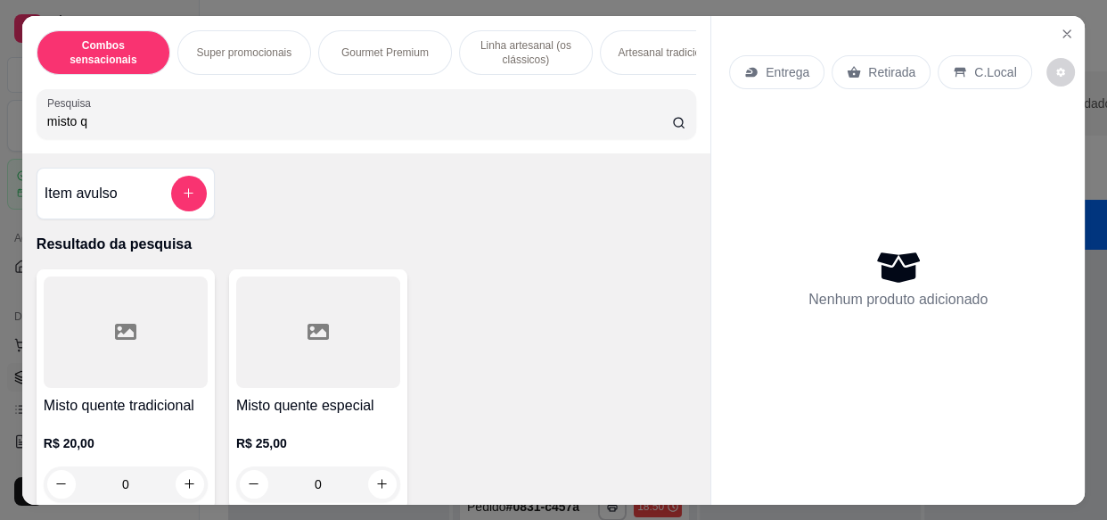
type input "misto q"
click at [104, 306] on div at bounding box center [126, 331] width 164 height 111
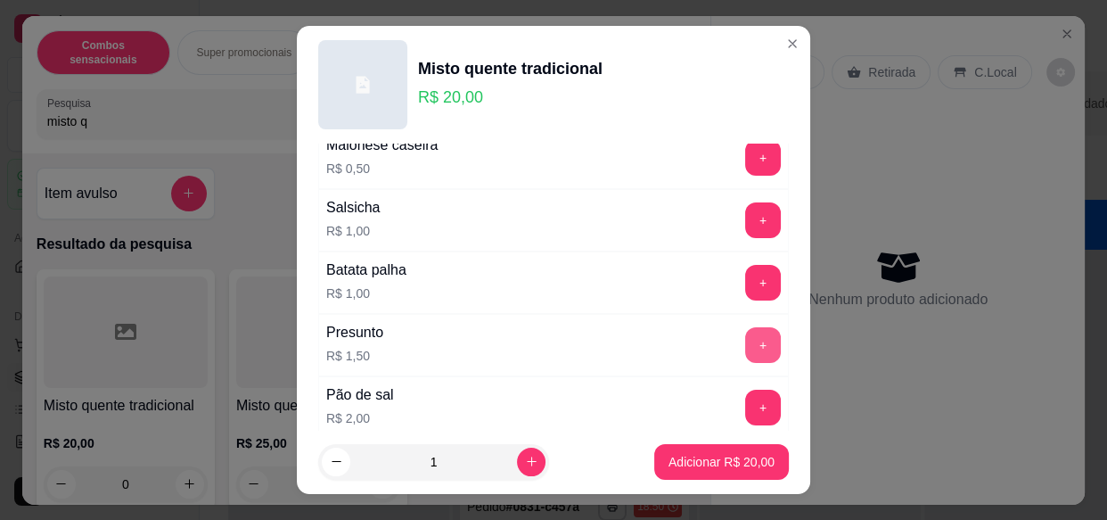
scroll to position [242, 0]
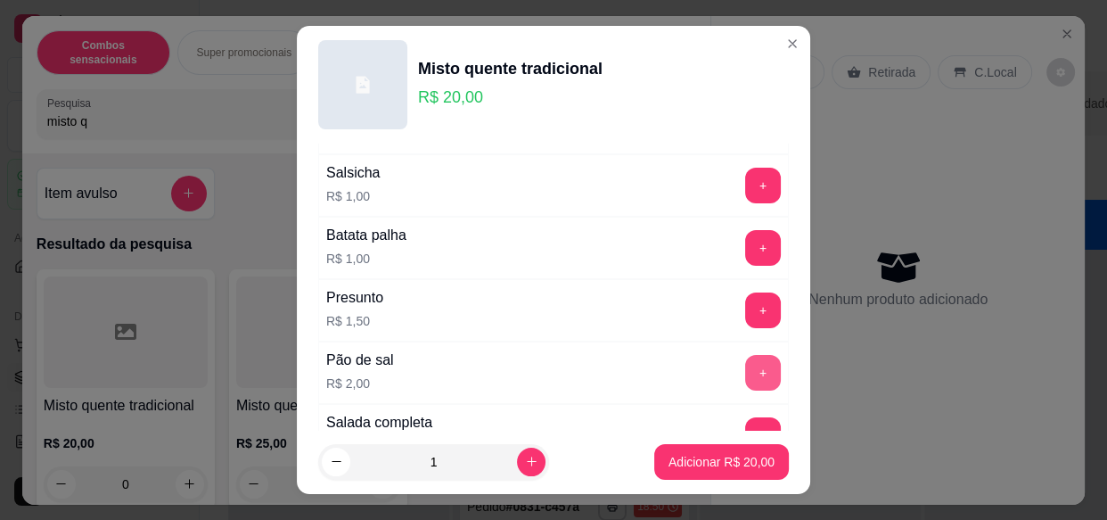
click at [745, 374] on button "+" at bounding box center [763, 373] width 36 height 36
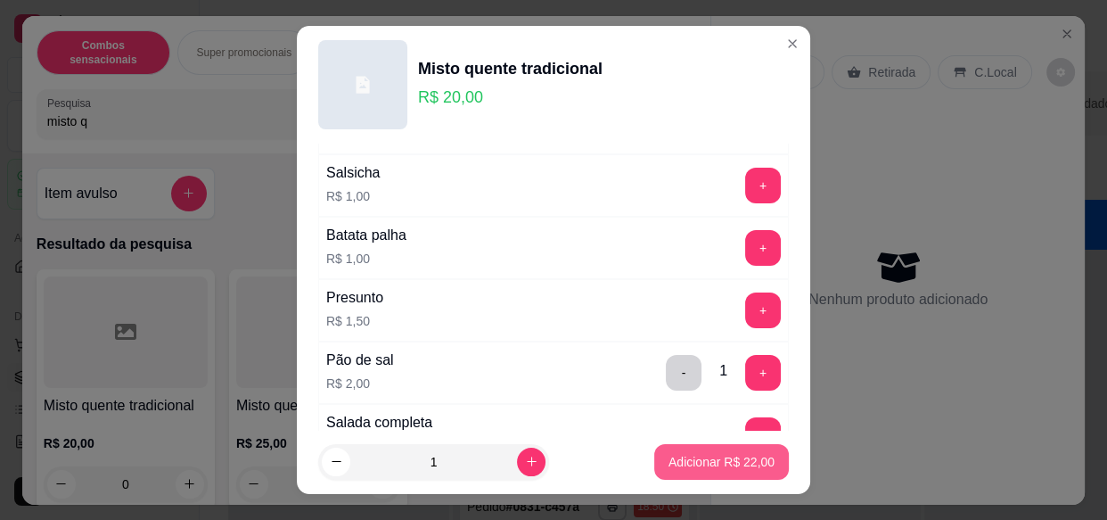
click at [707, 460] on p "Adicionar R$ 22,00" at bounding box center [721, 462] width 106 height 18
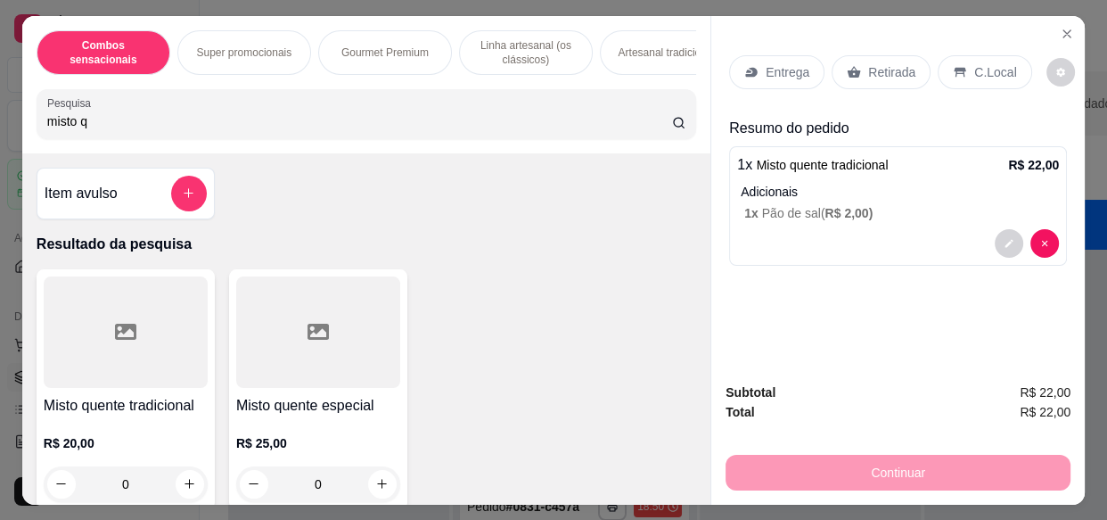
click at [763, 55] on div "Entrega" at bounding box center [776, 72] width 95 height 34
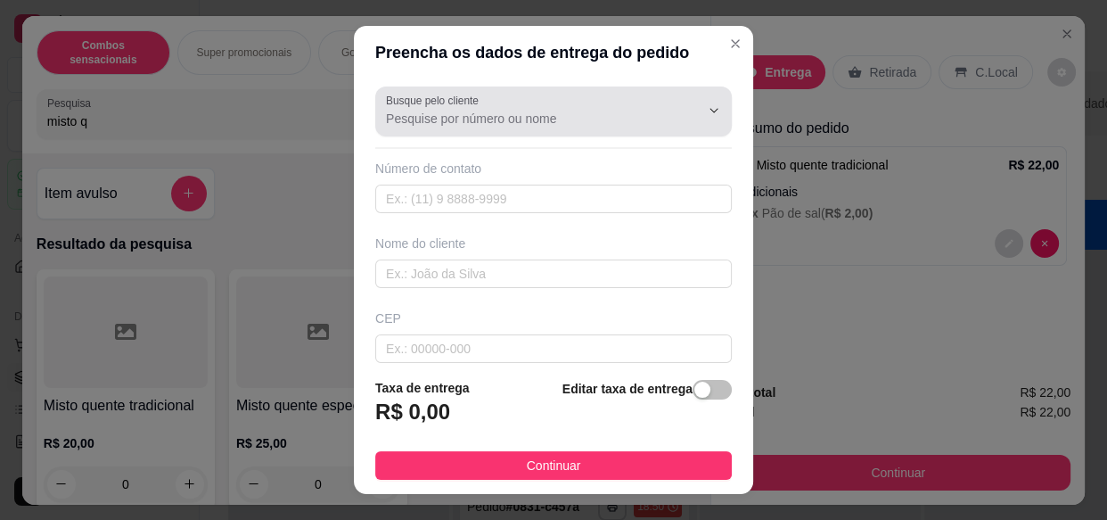
click at [580, 120] on input "Busque pelo cliente" at bounding box center [528, 119] width 285 height 18
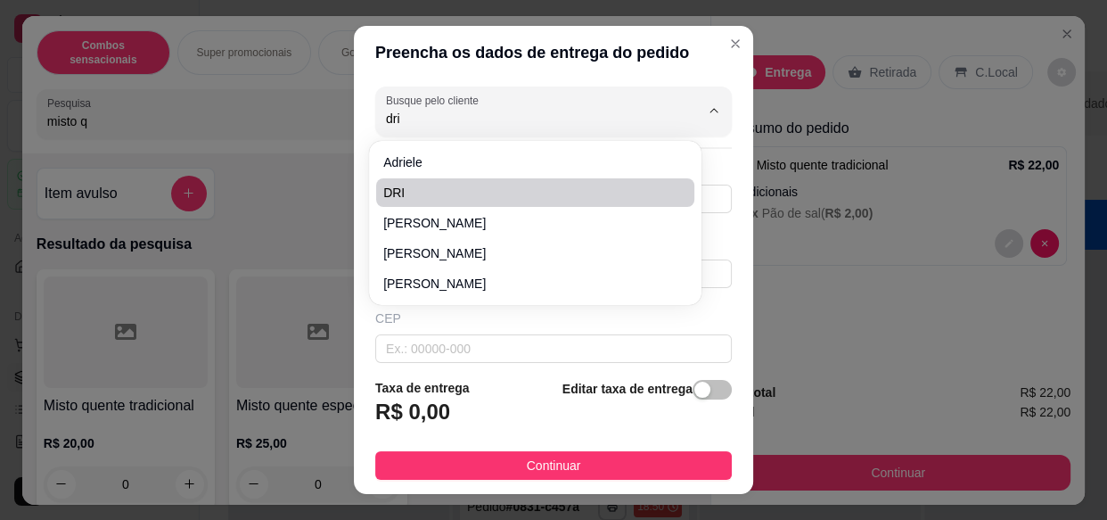
click at [450, 186] on span "DRI" at bounding box center [526, 193] width 286 height 18
type input "DRI"
type input "1799721232340"
type input "DRI"
type input "15406614"
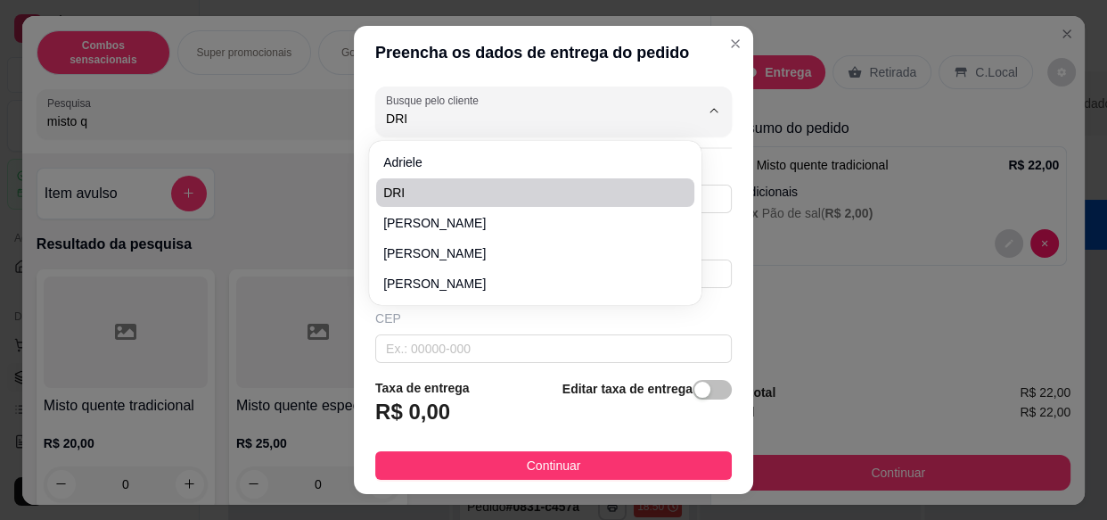
type input "Rua [PERSON_NAME]"
type input "978"
type input "[GEOGRAPHIC_DATA]"
type input "Olímpia"
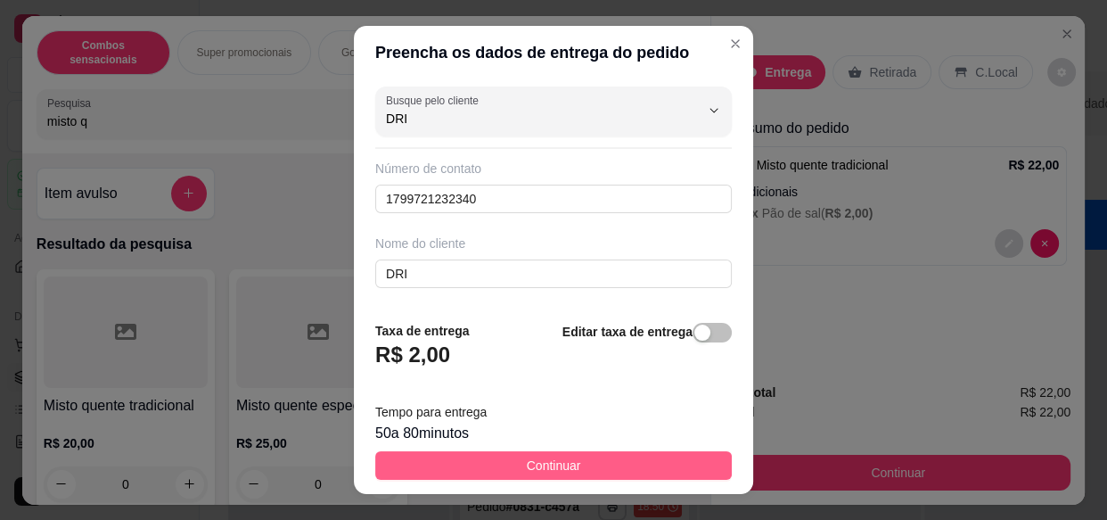
type input "DRI"
click at [538, 470] on span "Continuar" at bounding box center [554, 465] width 54 height 20
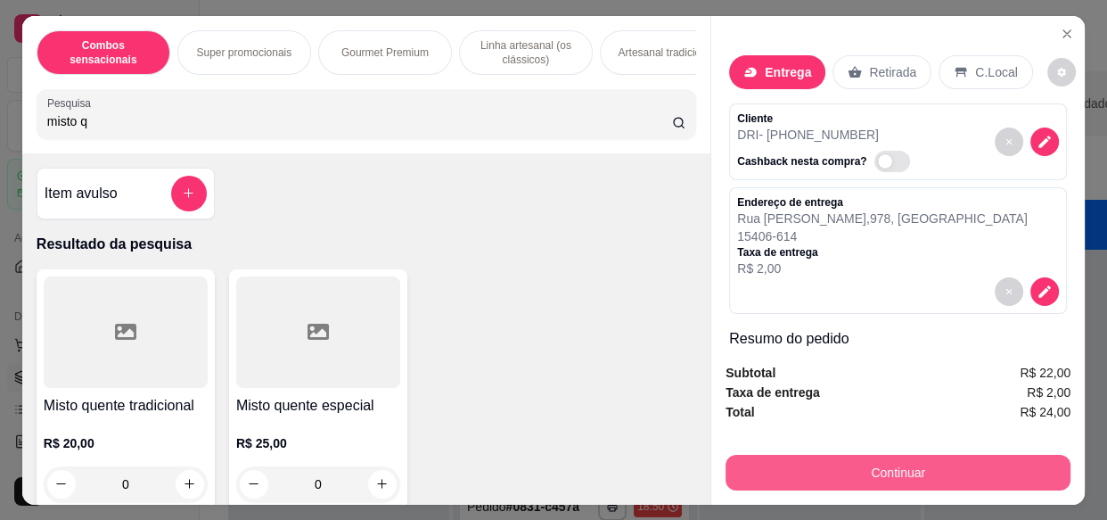
click at [732, 471] on button "Continuar" at bounding box center [898, 473] width 345 height 36
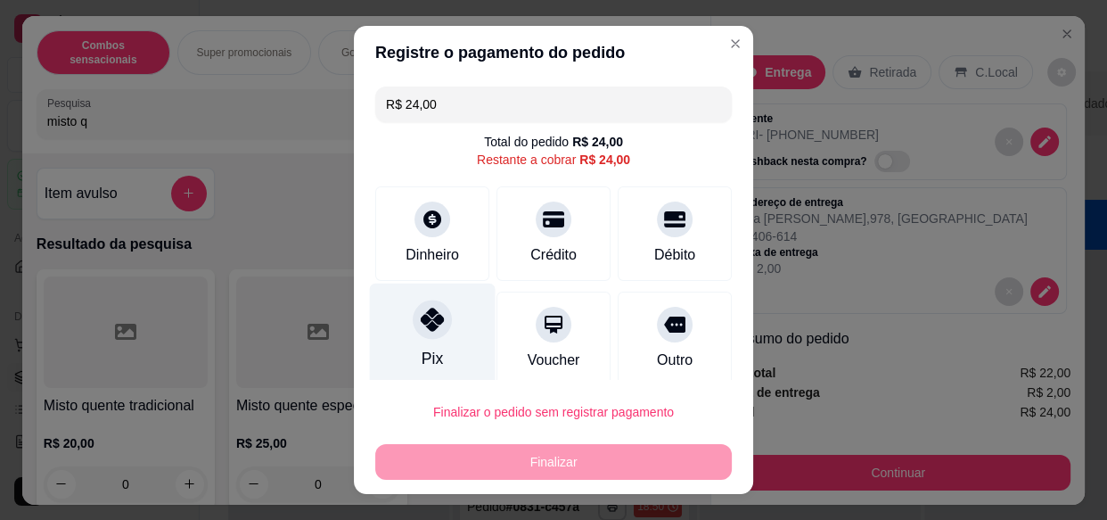
click at [445, 316] on div "Pix" at bounding box center [433, 335] width 126 height 104
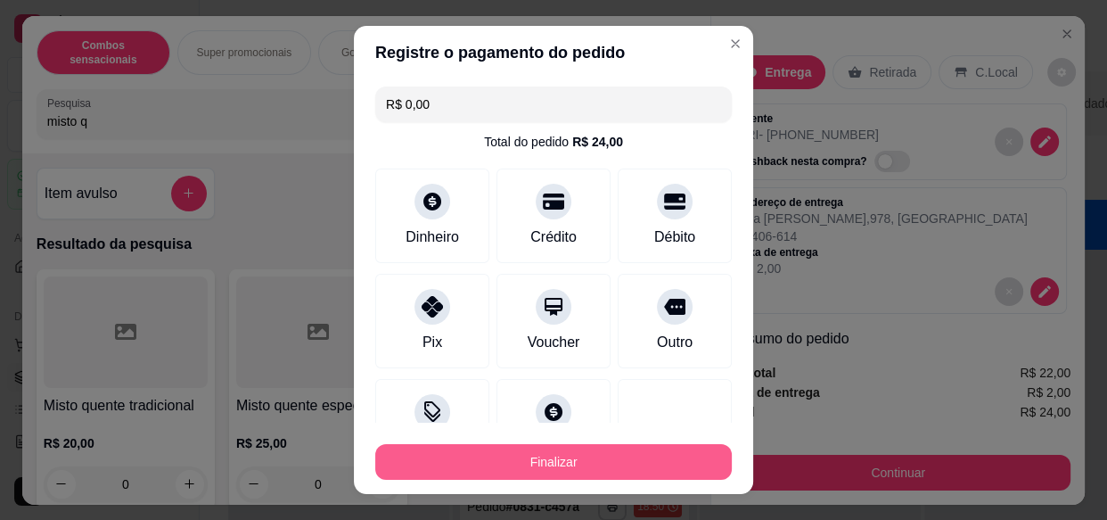
click at [487, 471] on button "Finalizar" at bounding box center [553, 462] width 357 height 36
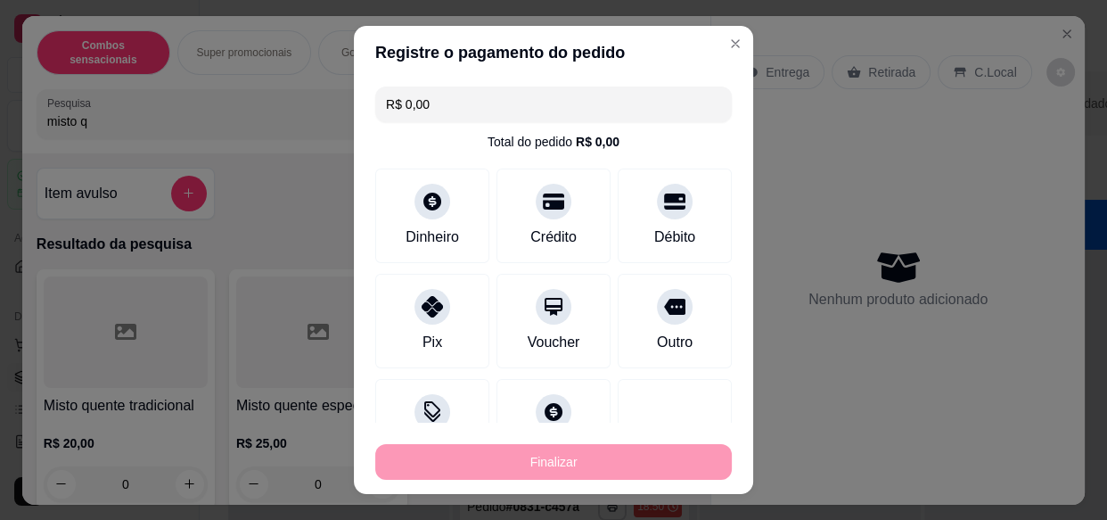
type input "-R$ 24,00"
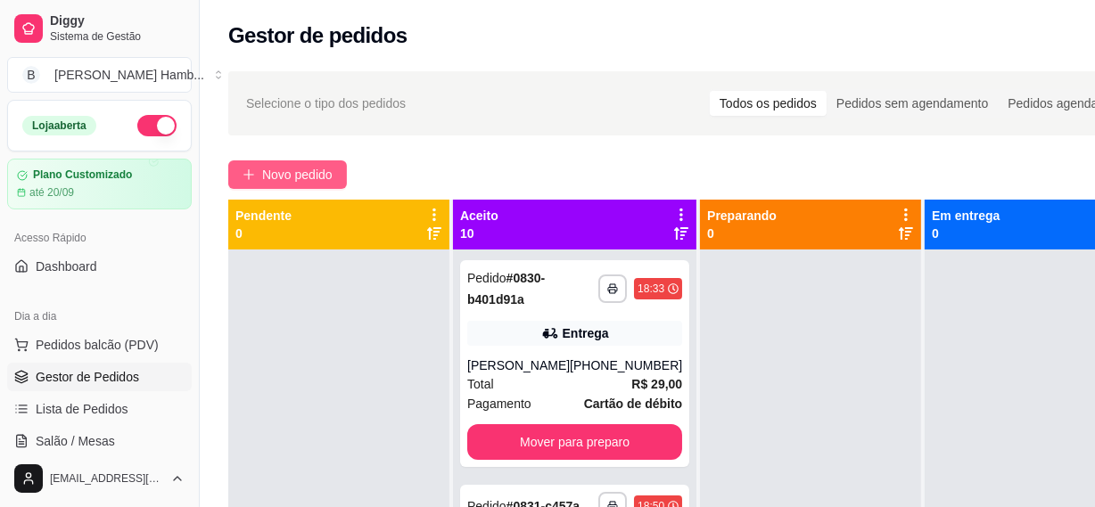
click at [322, 171] on span "Novo pedido" at bounding box center [297, 175] width 70 height 20
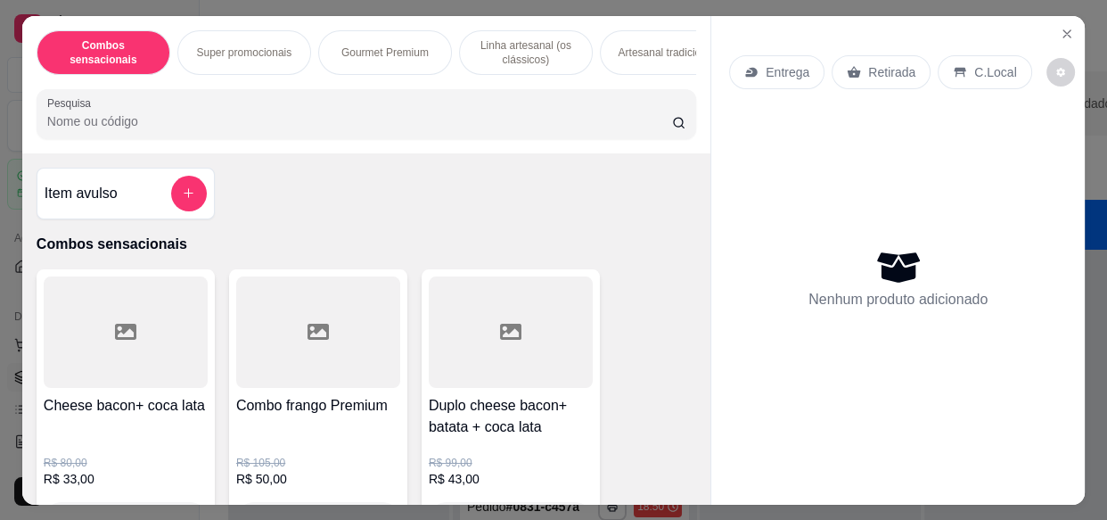
click at [353, 120] on input "Pesquisa" at bounding box center [359, 121] width 625 height 18
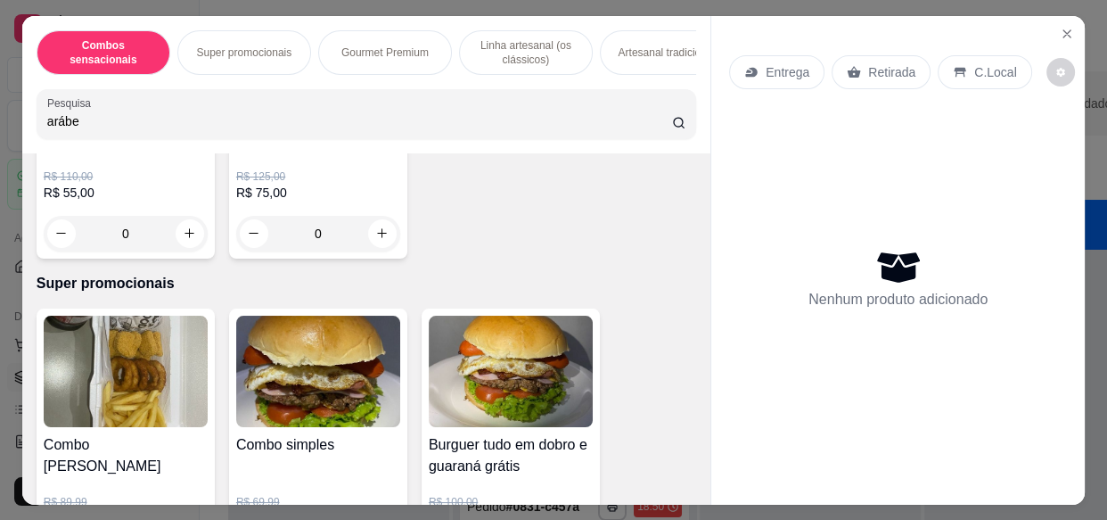
scroll to position [1134, 0]
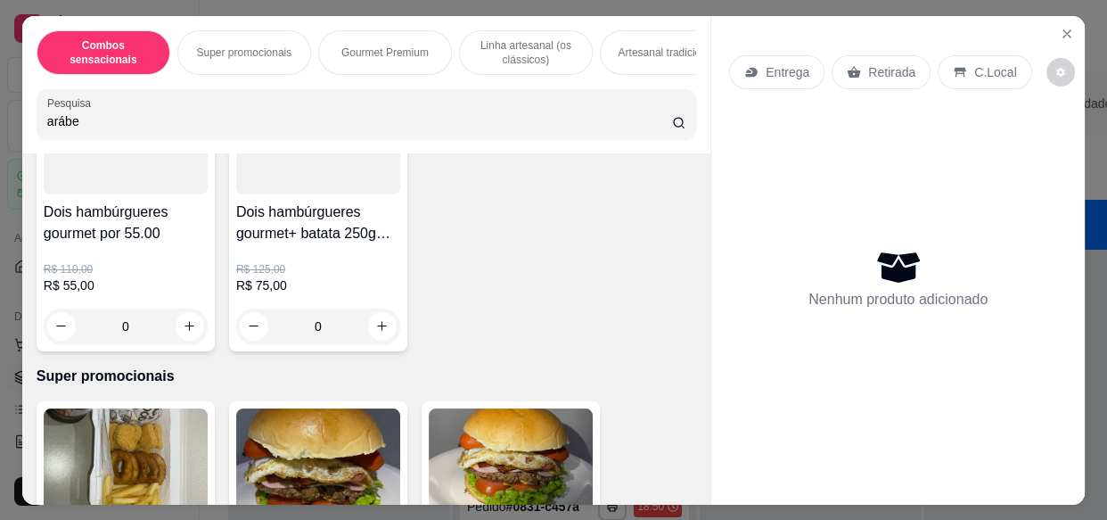
click at [241, 130] on input "arábe" at bounding box center [359, 121] width 625 height 18
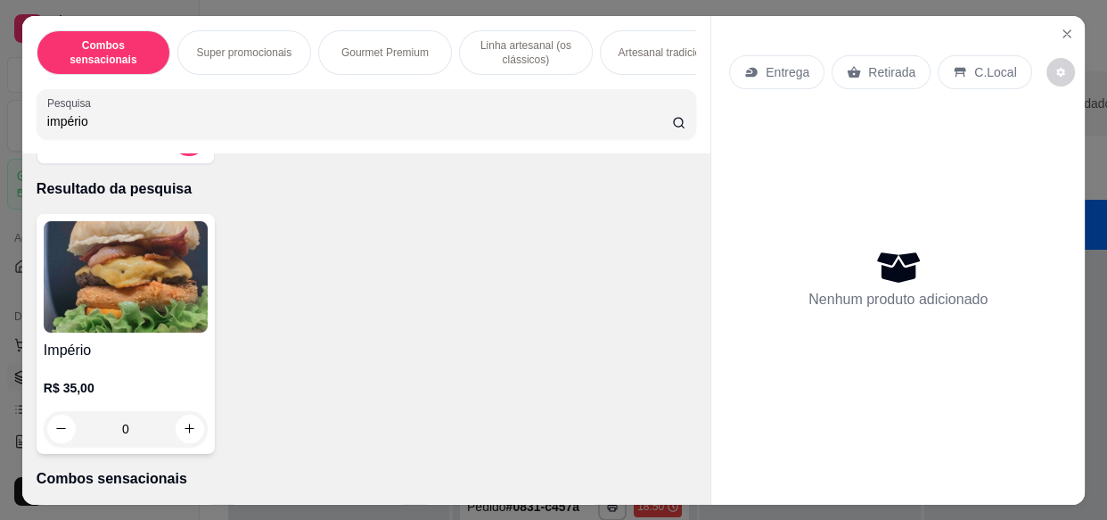
scroll to position [136, 0]
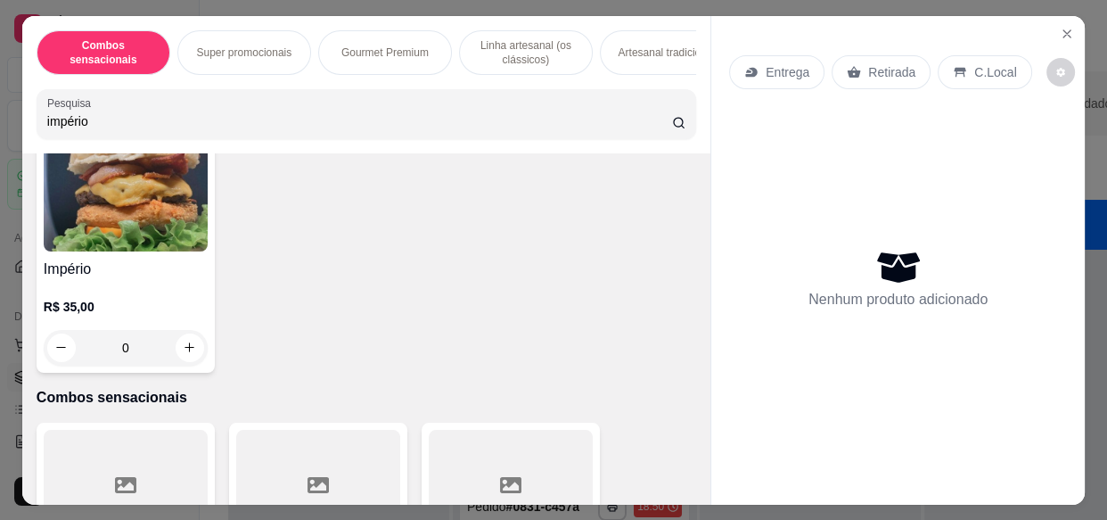
type input "império"
click at [127, 221] on img at bounding box center [126, 195] width 164 height 111
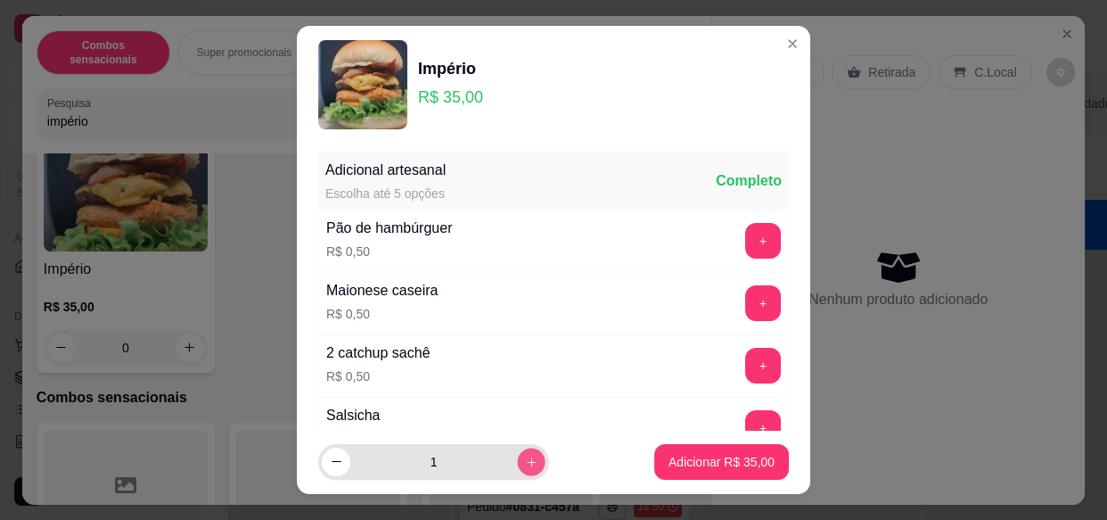
click at [517, 463] on button "increase-product-quantity" at bounding box center [531, 461] width 28 height 28
click at [525, 463] on icon "increase-product-quantity" at bounding box center [531, 461] width 13 height 13
type input "3"
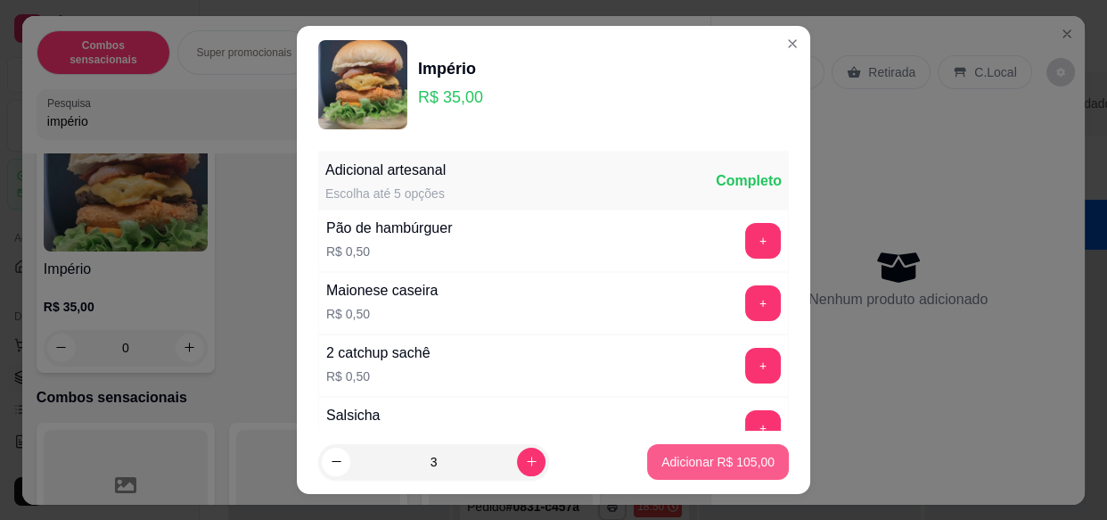
click at [647, 463] on button "Adicionar R$ 105,00" at bounding box center [718, 462] width 142 height 36
type input "3"
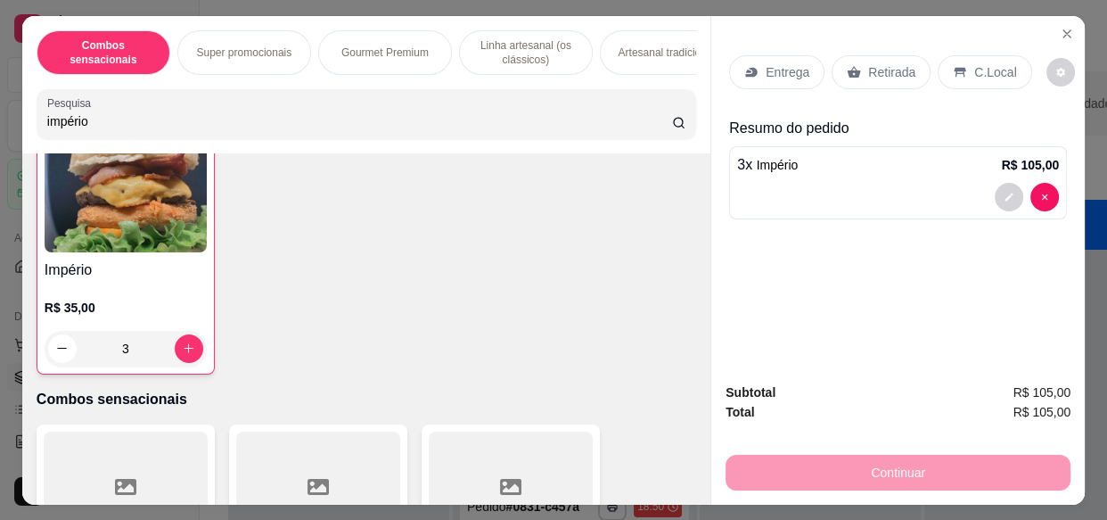
scroll to position [137, 0]
click at [778, 69] on p "Entrega" at bounding box center [788, 72] width 44 height 18
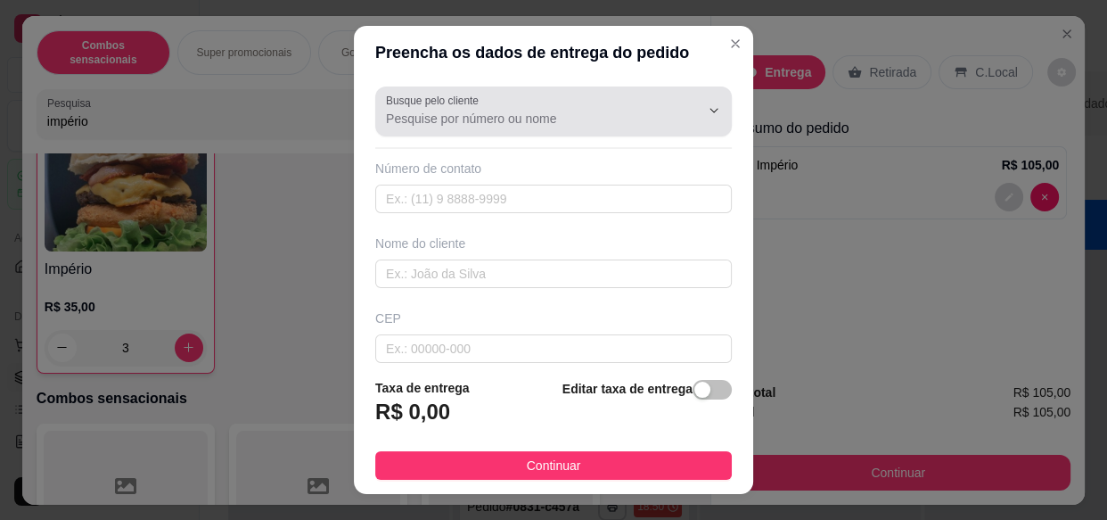
click at [439, 114] on input "Busque pelo cliente" at bounding box center [528, 119] width 285 height 18
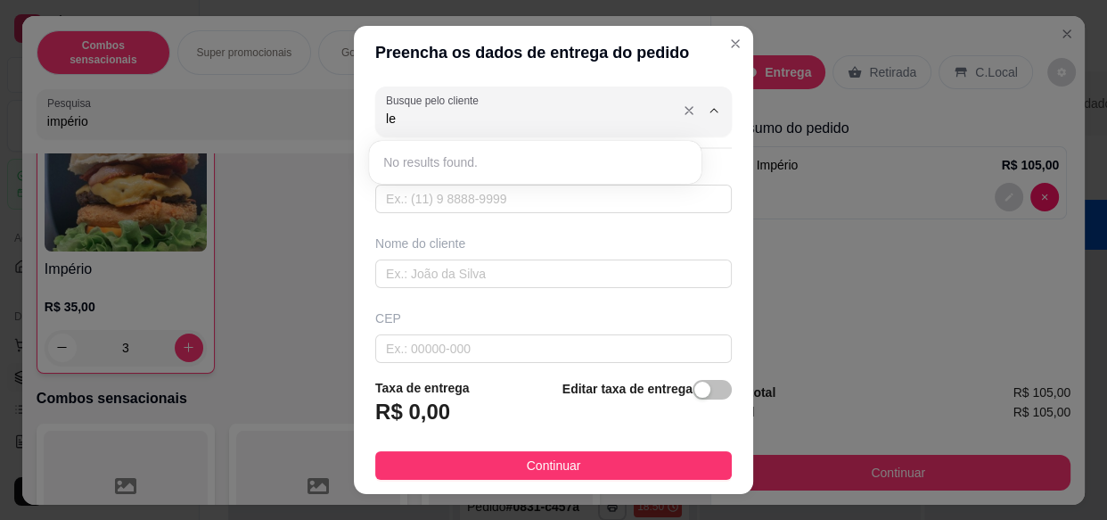
type input "l"
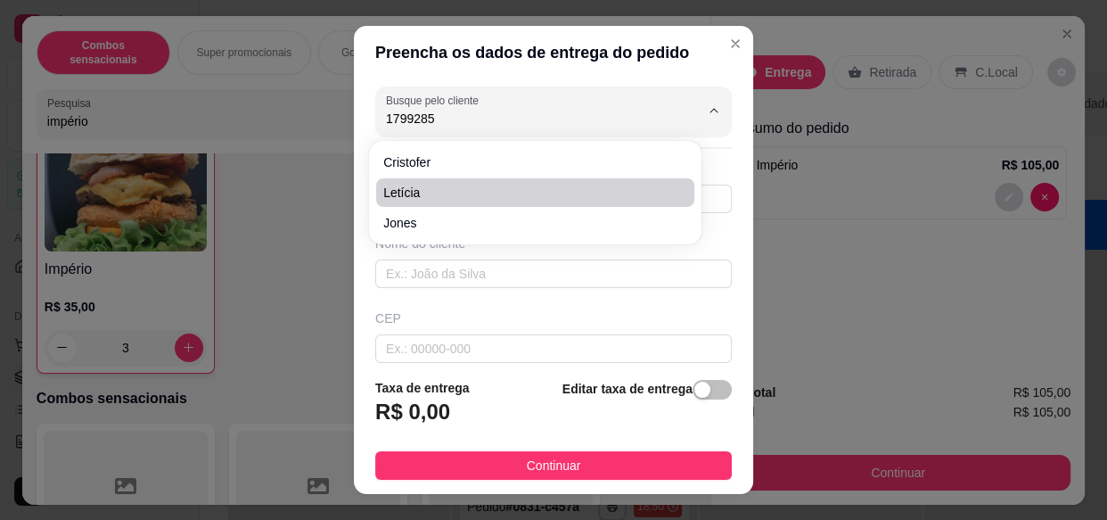
click at [439, 191] on span "Letícia" at bounding box center [526, 193] width 286 height 18
type input "Letícia"
type input "17992851483"
type input "Letícia"
type input "15406064"
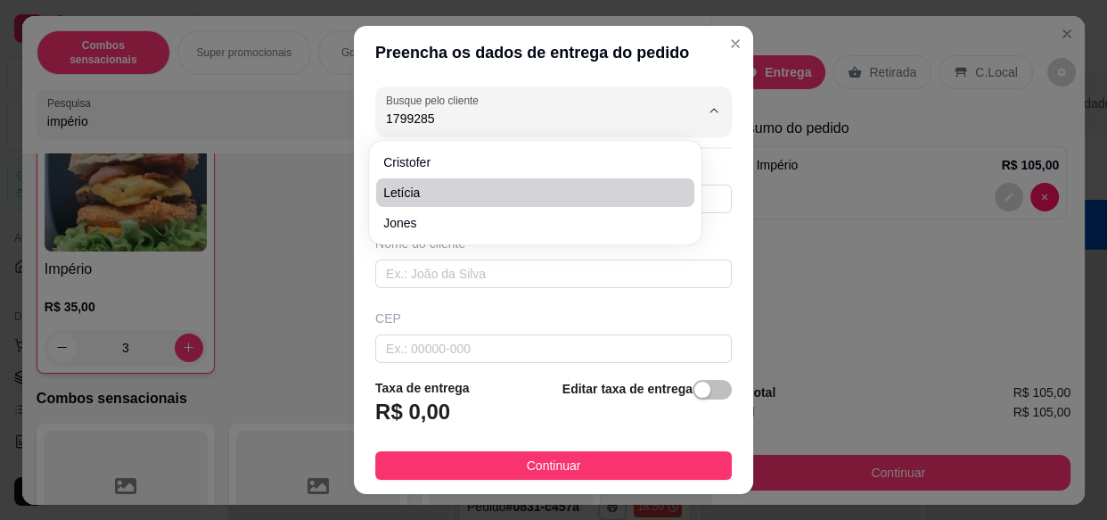
type input "Alameda [PERSON_NAME]"
type input "589"
type input "[GEOGRAPHIC_DATA]"
type input "Olímpia"
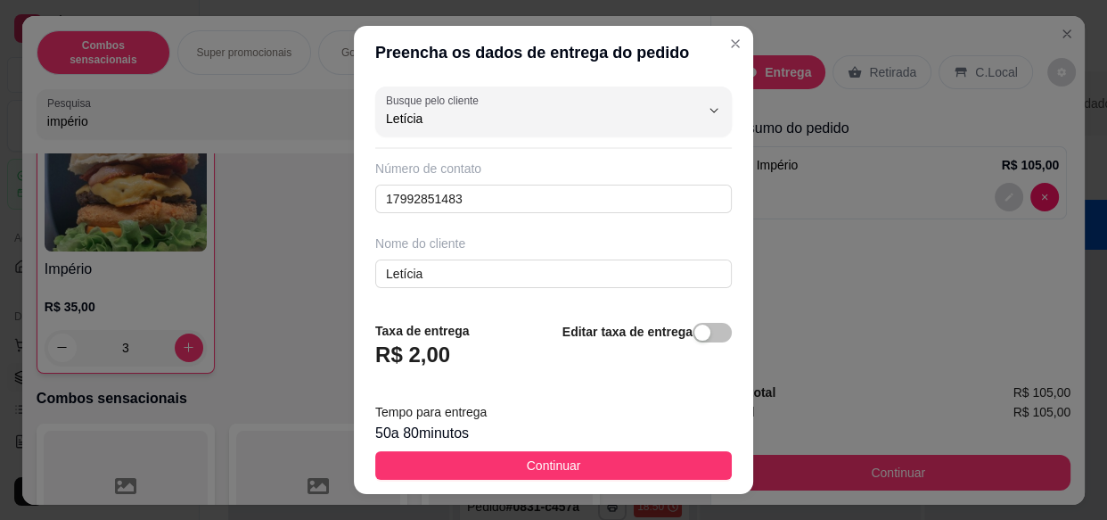
click at [550, 465] on span "Continuar" at bounding box center [554, 465] width 54 height 20
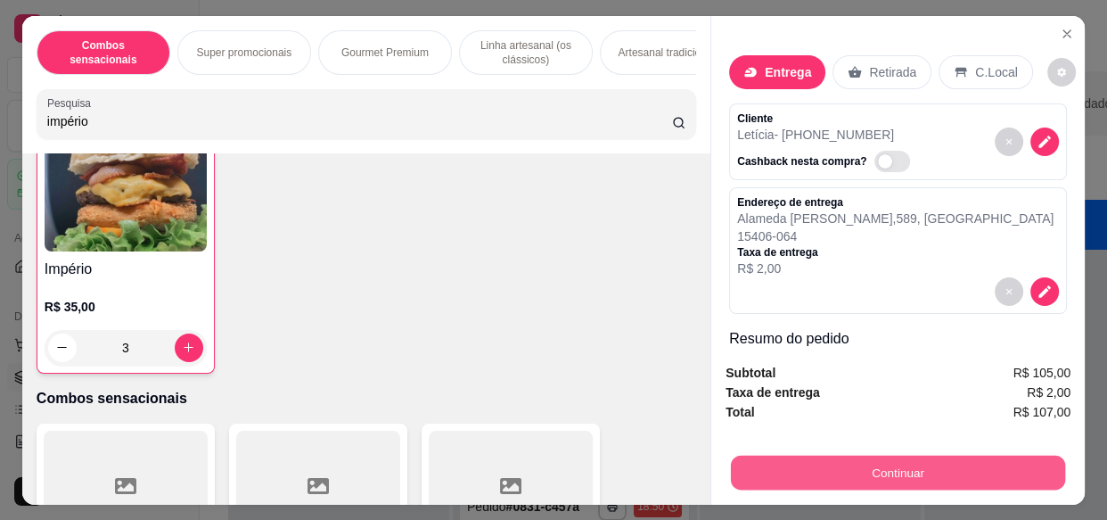
click at [776, 473] on button "Continuar" at bounding box center [898, 472] width 334 height 35
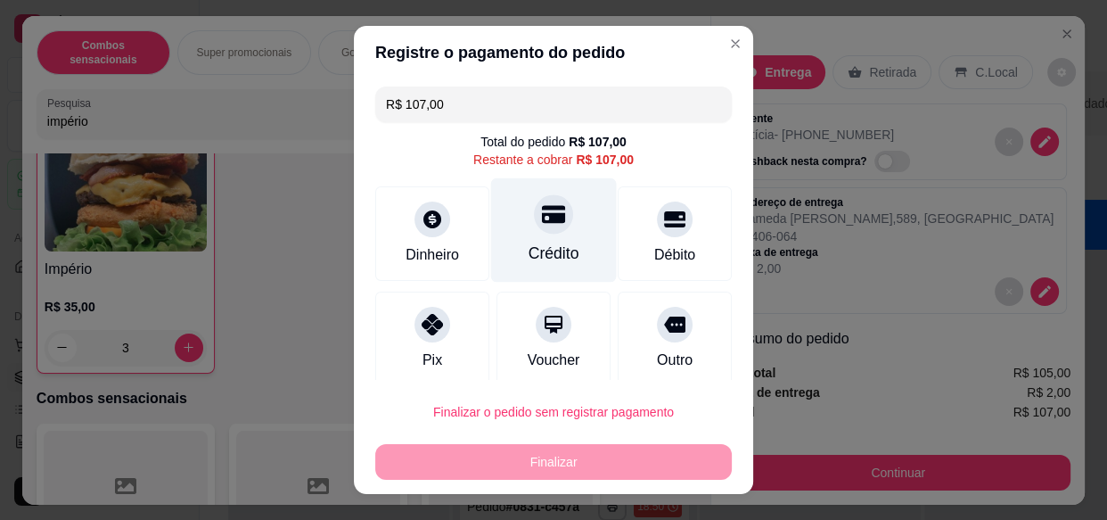
click at [534, 224] on div at bounding box center [553, 214] width 39 height 39
type input "R$ 0,00"
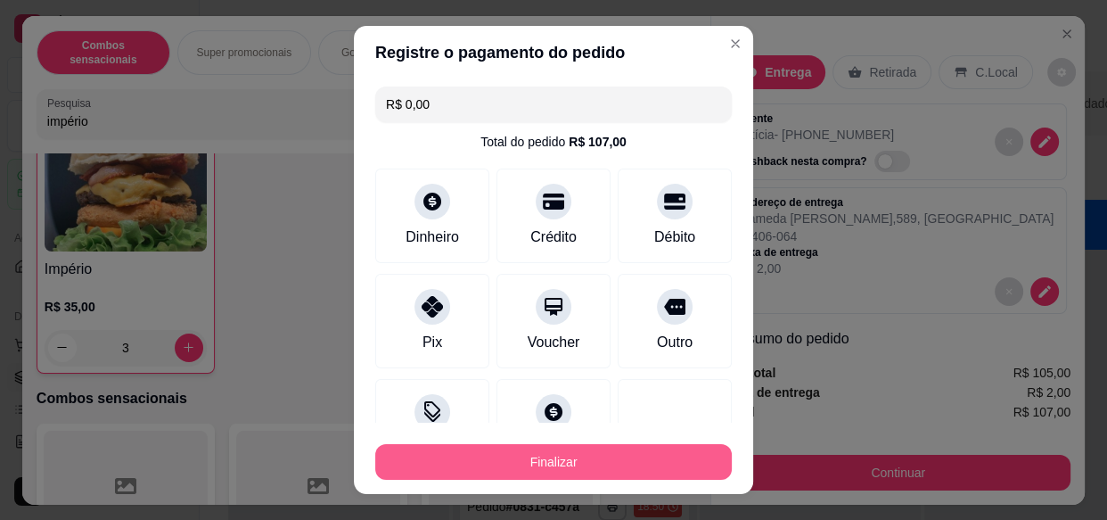
click at [597, 454] on button "Finalizar" at bounding box center [553, 462] width 357 height 36
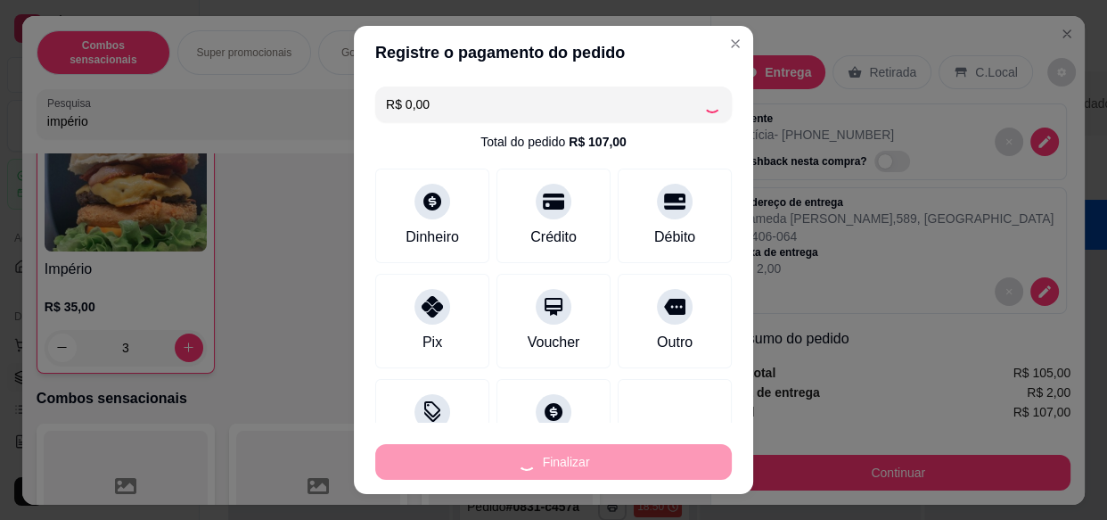
type input "0"
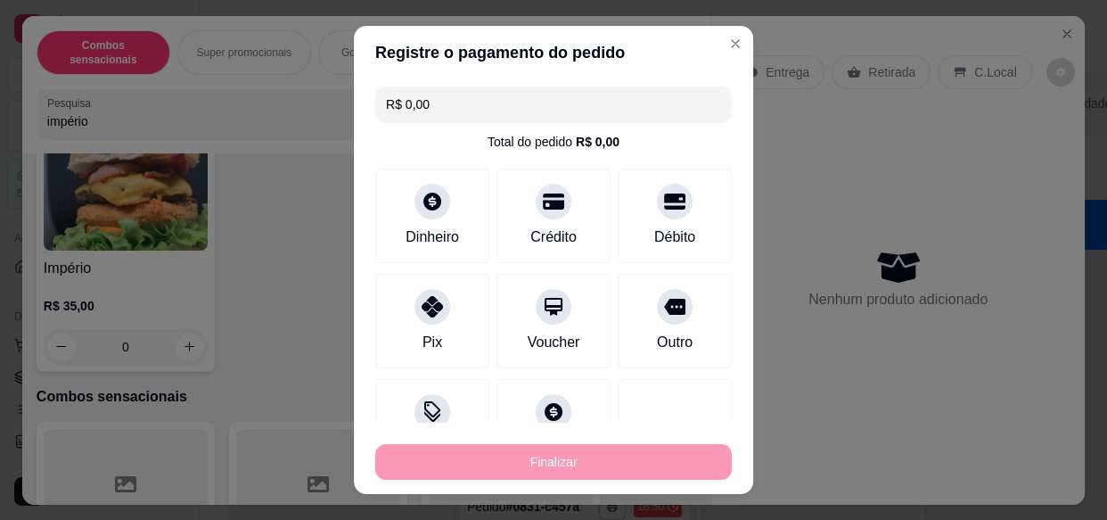
type input "-R$ 107,00"
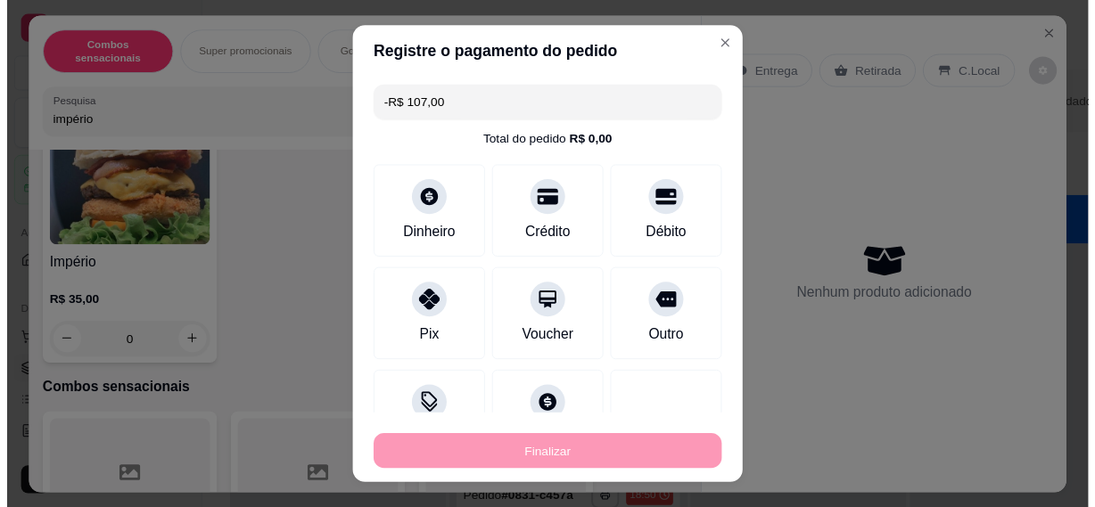
scroll to position [136, 0]
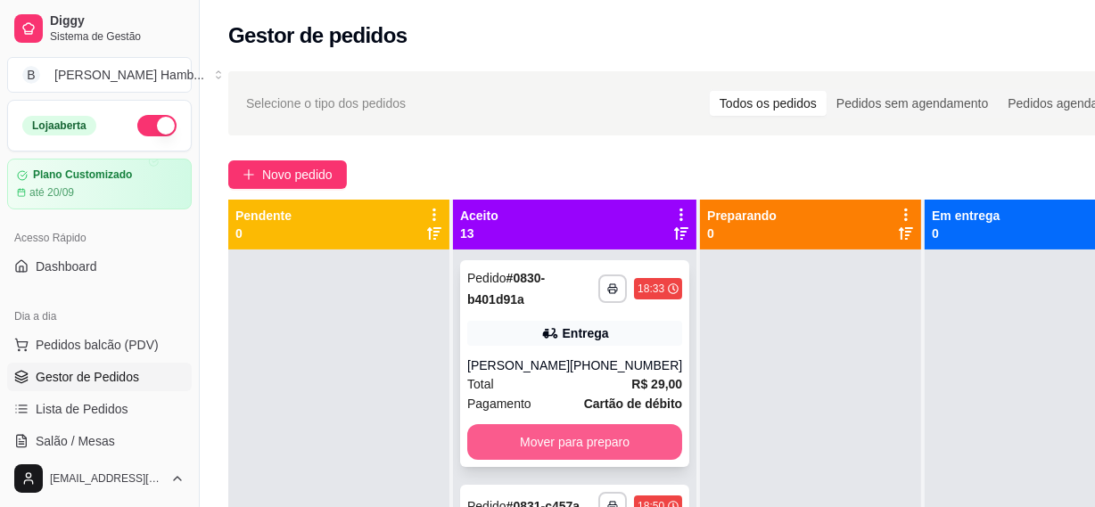
click at [570, 441] on button "Mover para preparo" at bounding box center [574, 442] width 215 height 36
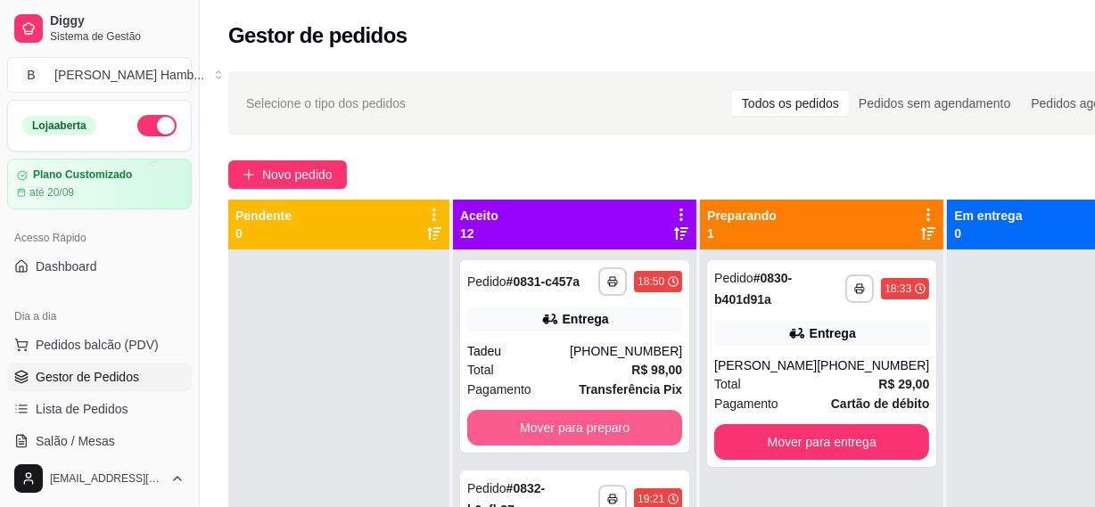
click at [570, 441] on button "Mover para preparo" at bounding box center [574, 428] width 215 height 36
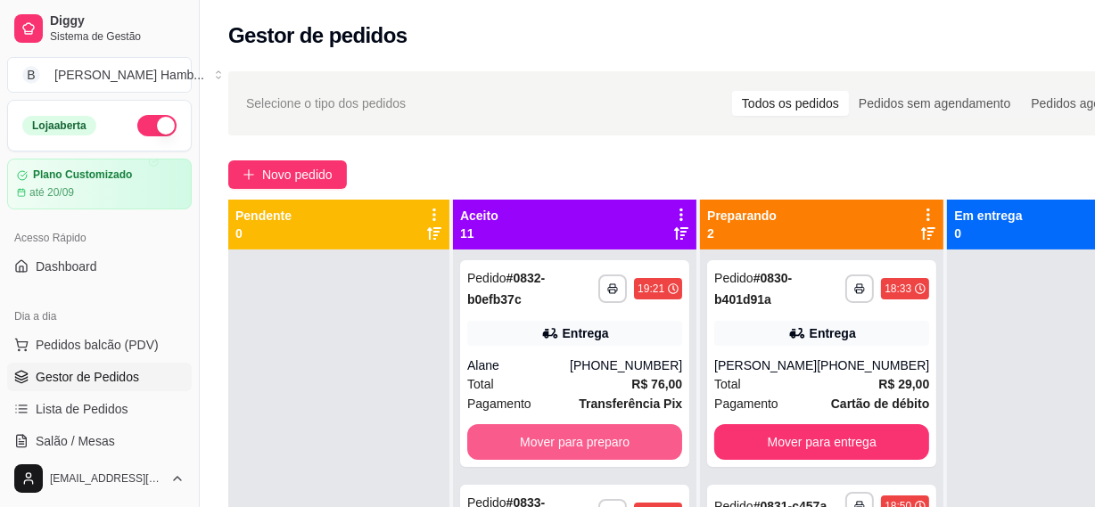
click at [570, 441] on button "Mover para preparo" at bounding box center [574, 442] width 215 height 36
click at [570, 441] on button "Mover para preparo" at bounding box center [575, 442] width 209 height 35
click at [570, 441] on button "Mover para preparo" at bounding box center [574, 442] width 215 height 36
click at [570, 454] on button "Mover para preparo" at bounding box center [574, 442] width 215 height 36
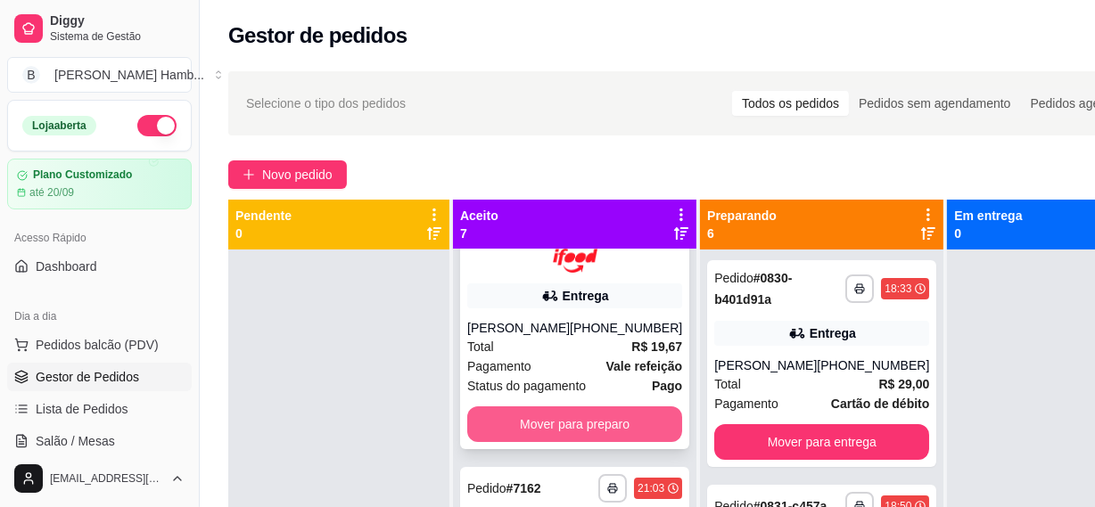
scroll to position [161, 0]
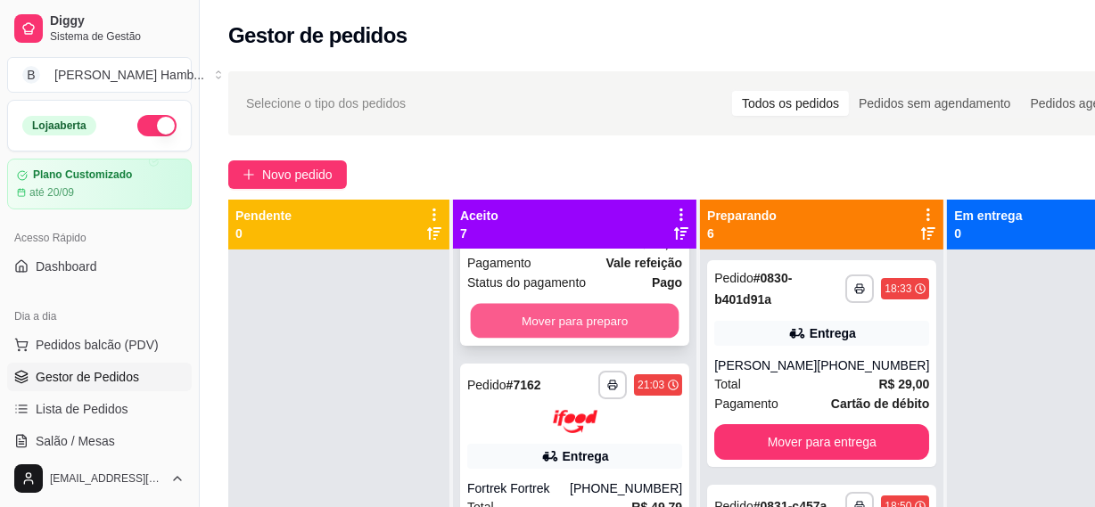
click at [591, 326] on button "Mover para preparo" at bounding box center [575, 320] width 209 height 35
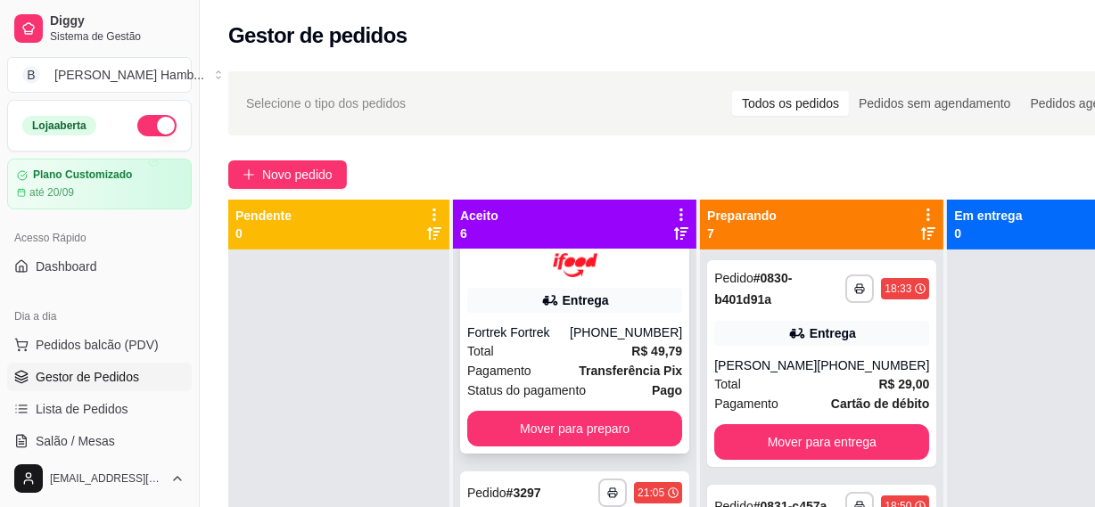
scroll to position [80, 0]
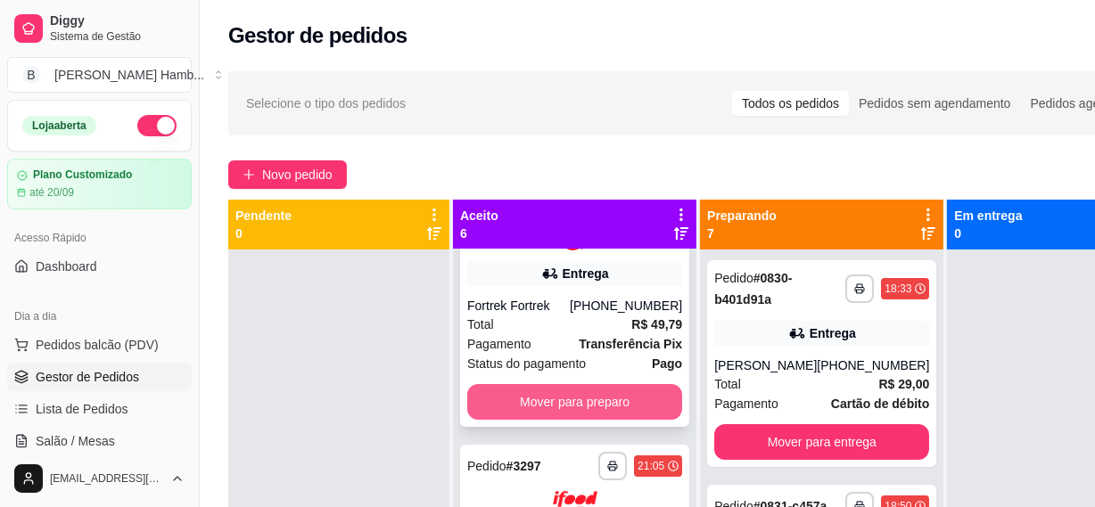
click at [609, 404] on button "Mover para preparo" at bounding box center [574, 402] width 215 height 36
click at [602, 406] on button "Mover para preparo" at bounding box center [574, 402] width 215 height 36
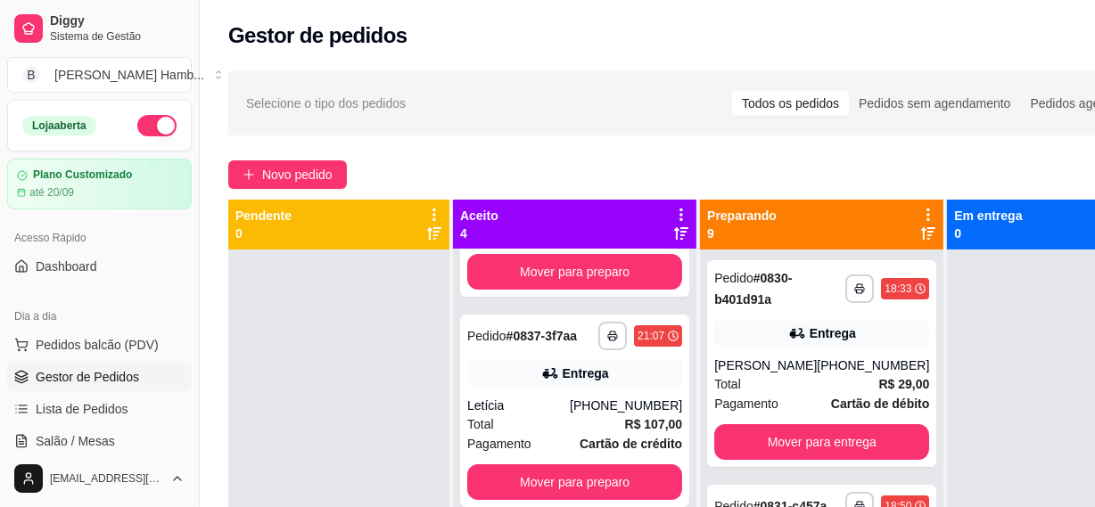
scroll to position [161, 0]
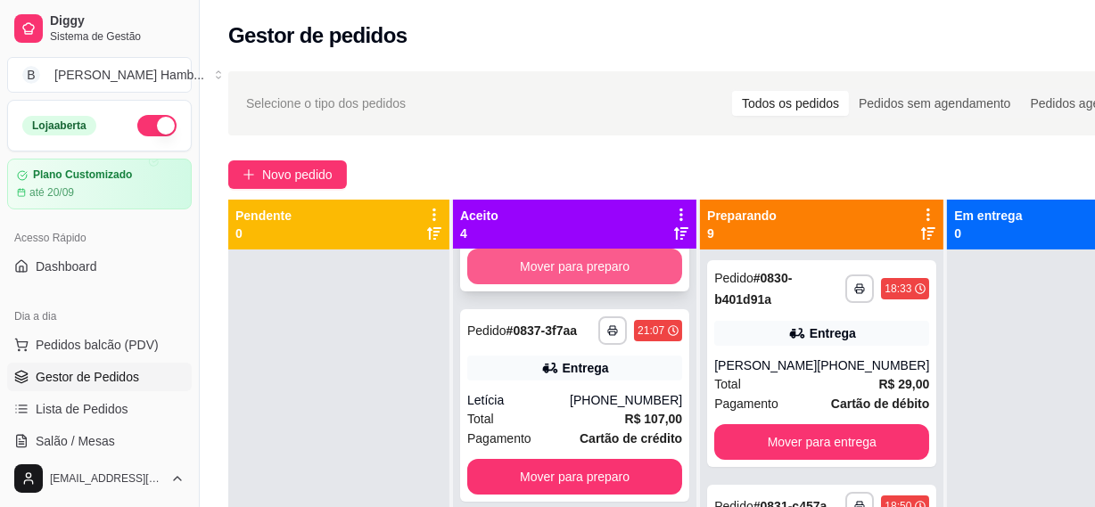
click at [588, 277] on button "Mover para preparo" at bounding box center [574, 267] width 215 height 36
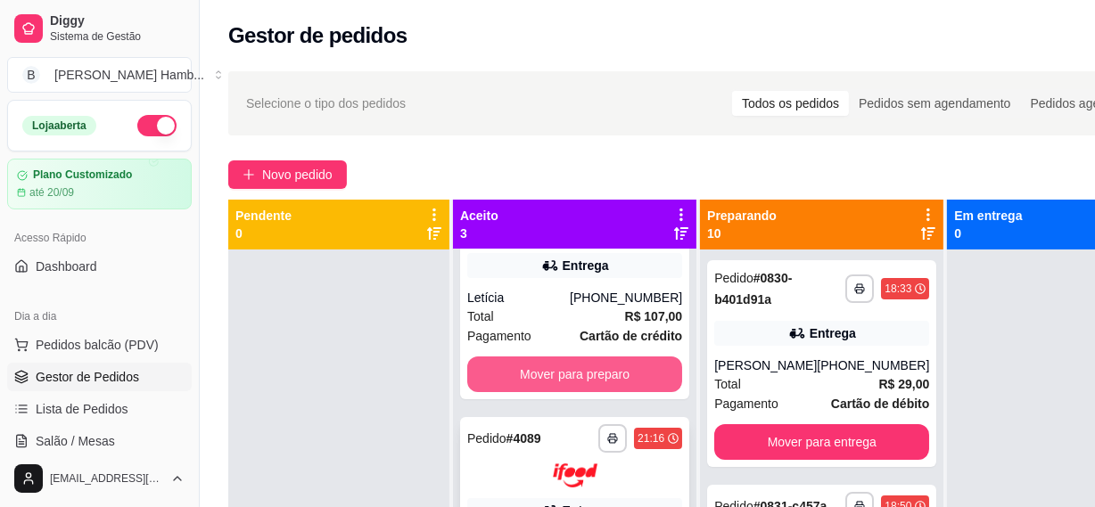
scroll to position [80, 0]
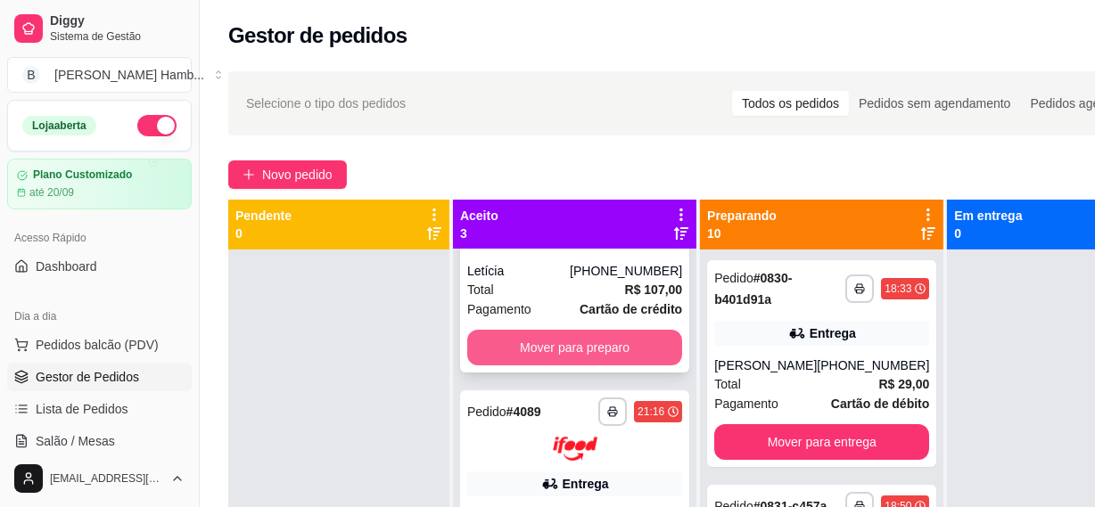
click at [562, 365] on button "Mover para preparo" at bounding box center [574, 348] width 215 height 36
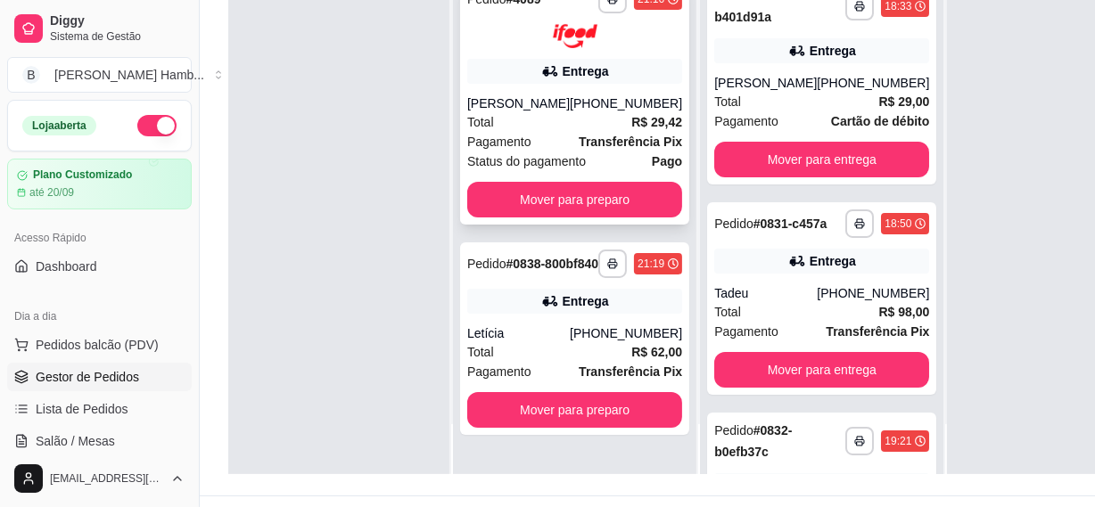
scroll to position [242, 0]
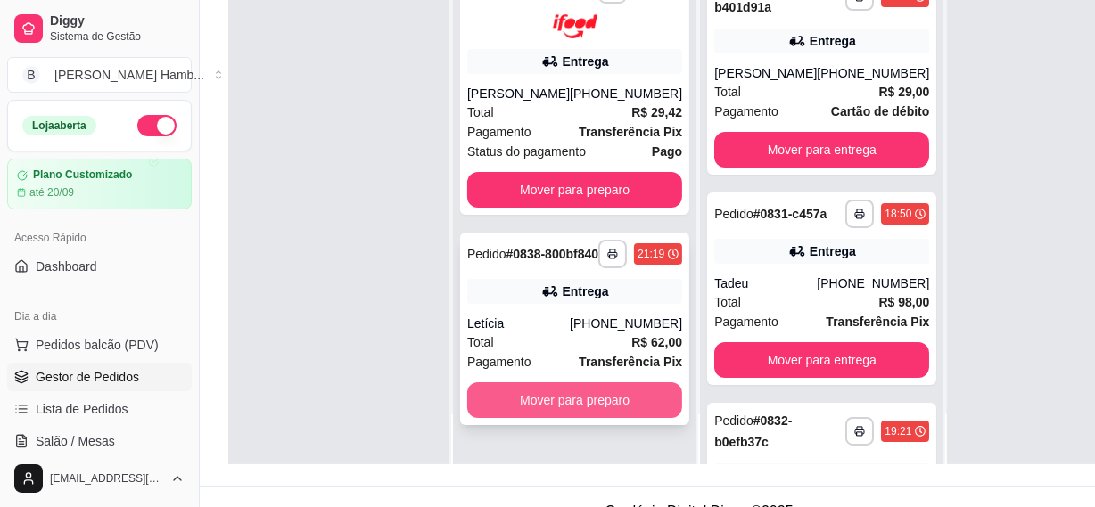
click at [569, 415] on button "Mover para preparo" at bounding box center [574, 400] width 215 height 36
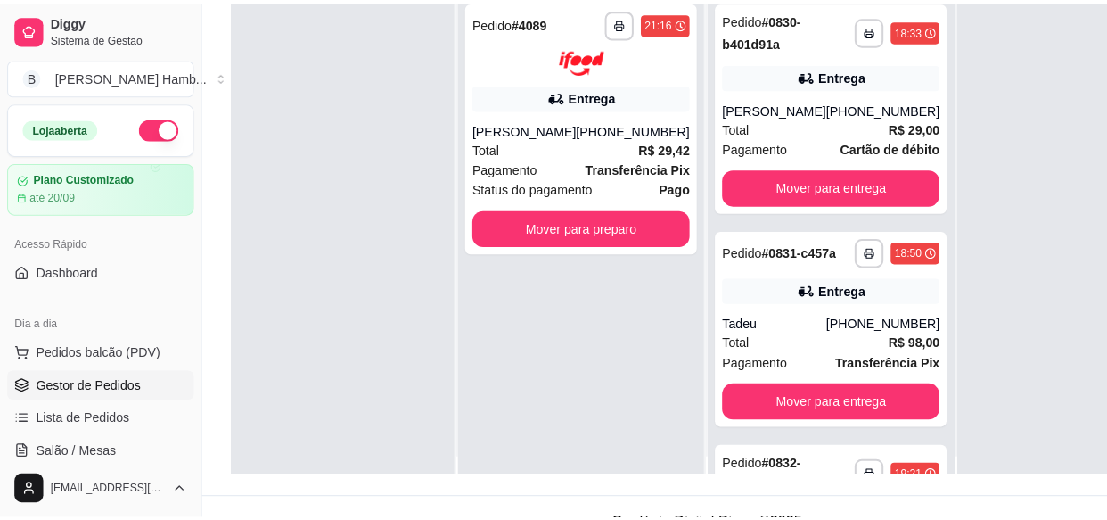
scroll to position [0, 0]
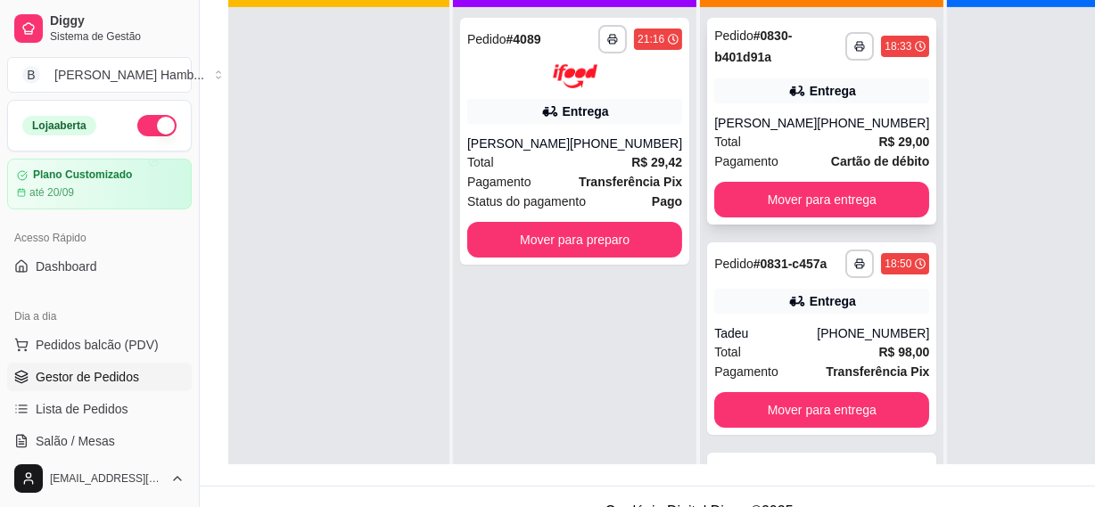
click at [774, 143] on div "Total R$ 29,00" at bounding box center [821, 142] width 215 height 20
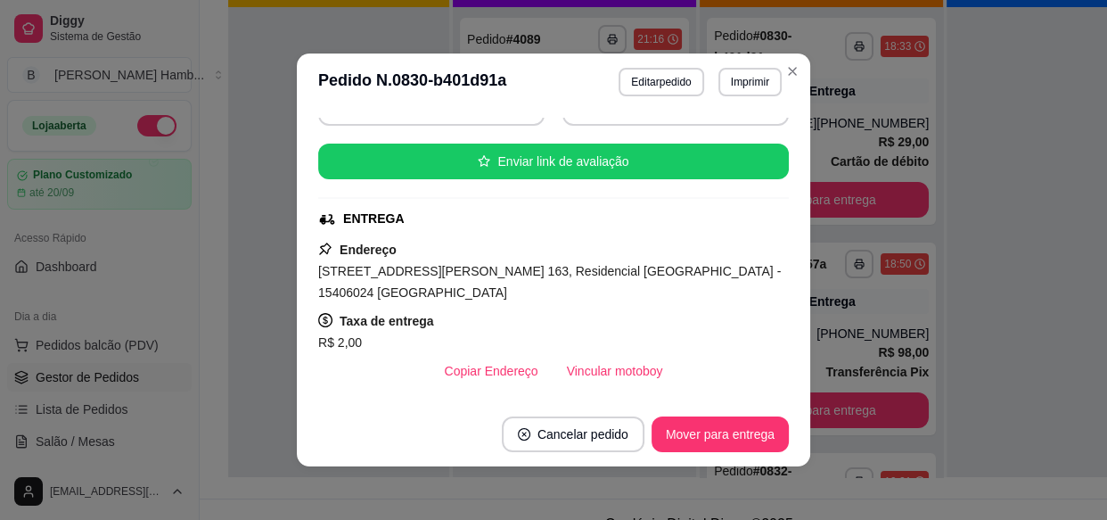
scroll to position [324, 0]
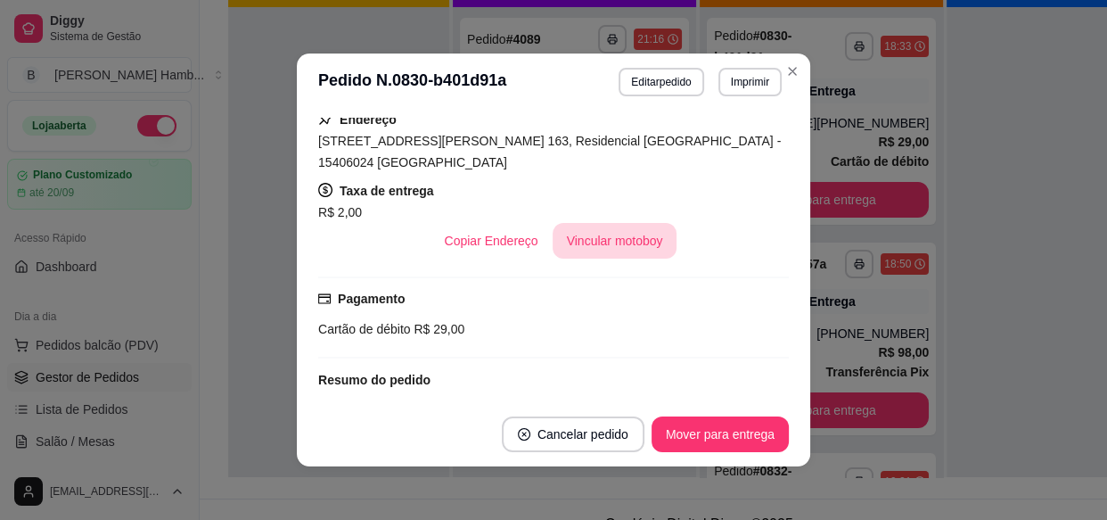
click at [565, 244] on button "Vincular motoboy" at bounding box center [615, 241] width 125 height 36
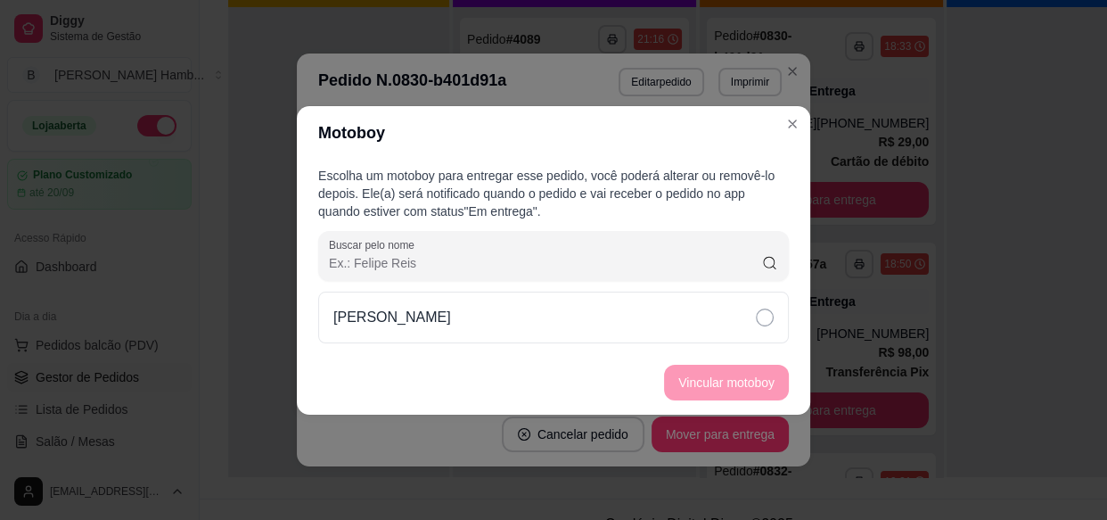
scroll to position [411, 0]
drag, startPoint x: 665, startPoint y: 309, endPoint x: 666, endPoint y: 318, distance: 9.0
click at [664, 309] on div "[PERSON_NAME]" at bounding box center [553, 317] width 471 height 52
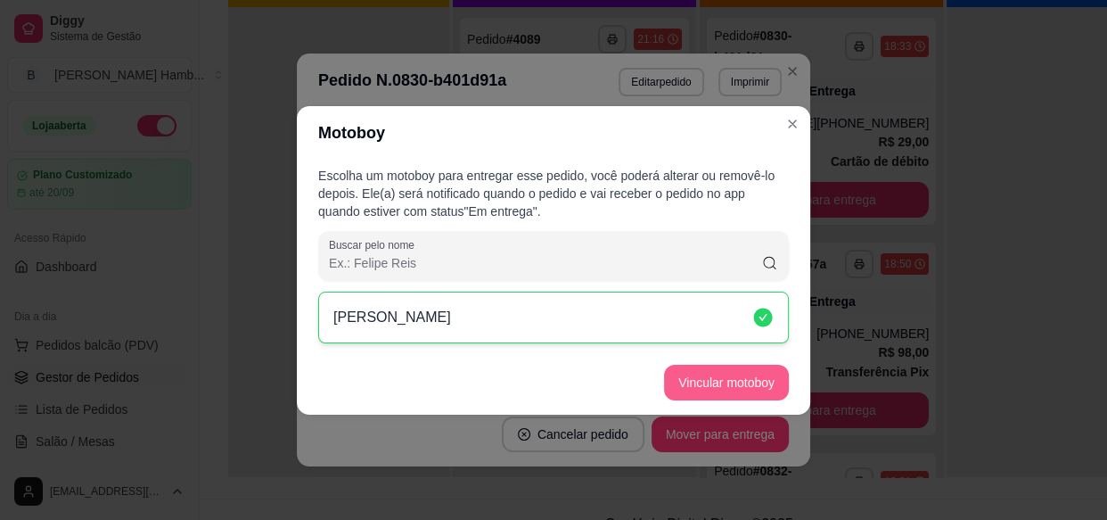
click at [721, 385] on button "Vincular motoboy" at bounding box center [726, 383] width 125 height 36
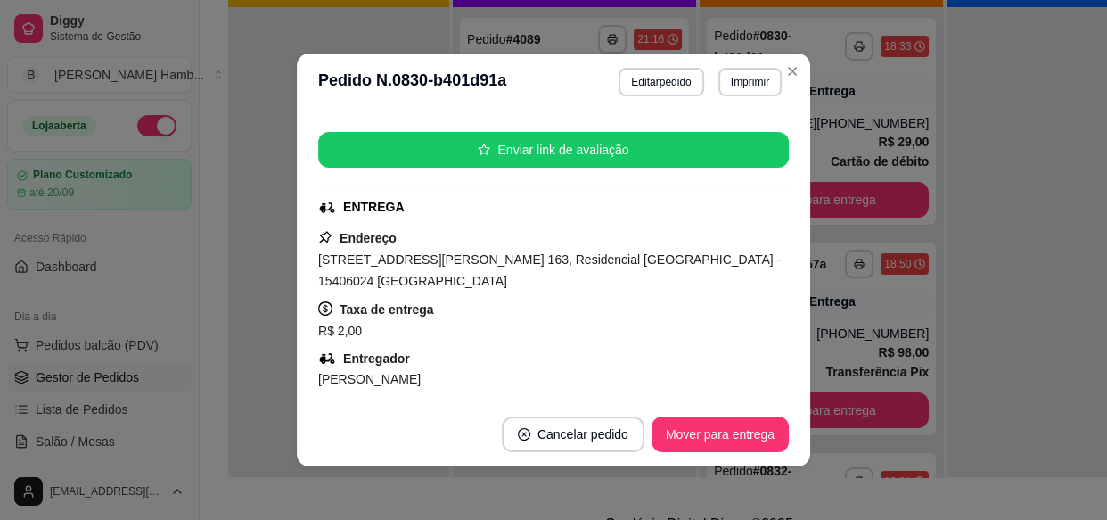
scroll to position [461, 0]
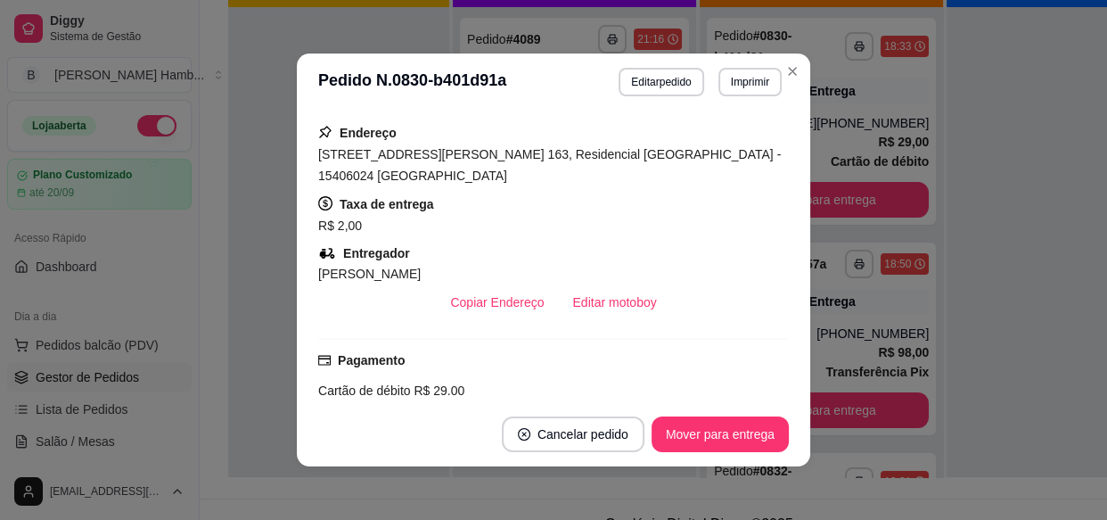
click at [592, 255] on div "Solicite um entregador do iFood Sujeito a disponibilidade da plataforma feito h…" at bounding box center [553, 256] width 471 height 277
click at [597, 284] on button "Editar motoboy" at bounding box center [614, 302] width 112 height 36
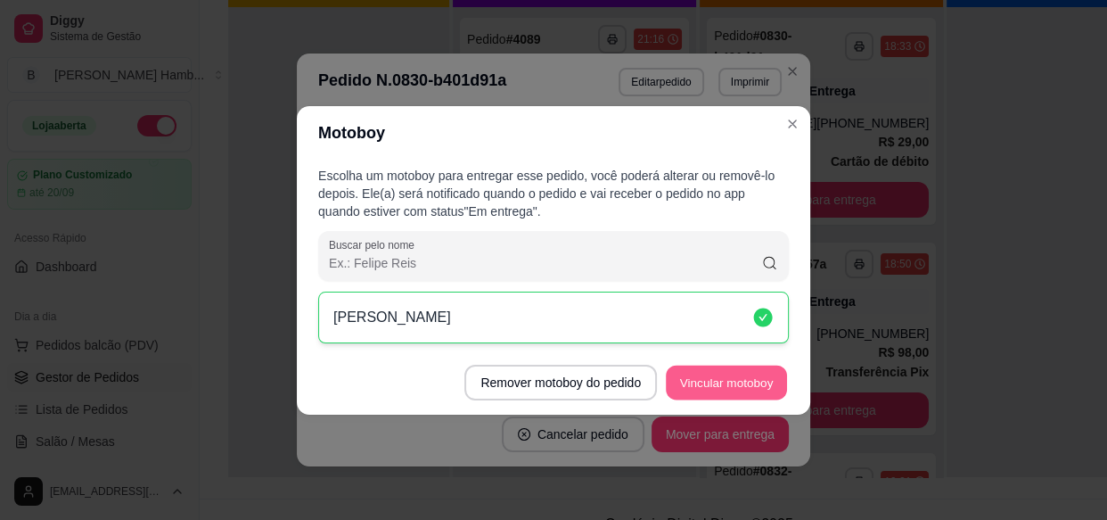
click at [727, 381] on button "Vincular motoboy" at bounding box center [726, 382] width 121 height 35
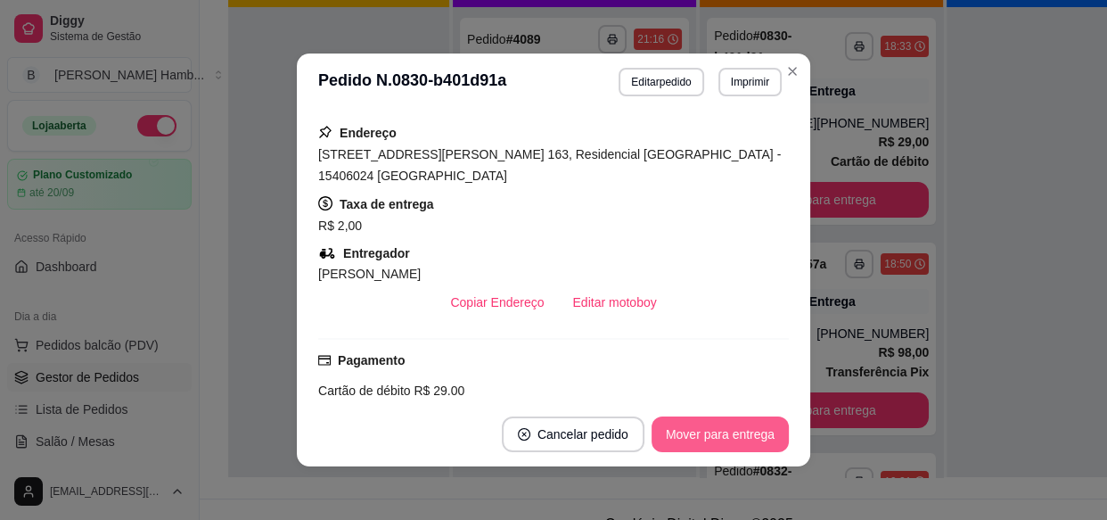
click at [718, 422] on button "Mover para entrega" at bounding box center [720, 434] width 137 height 36
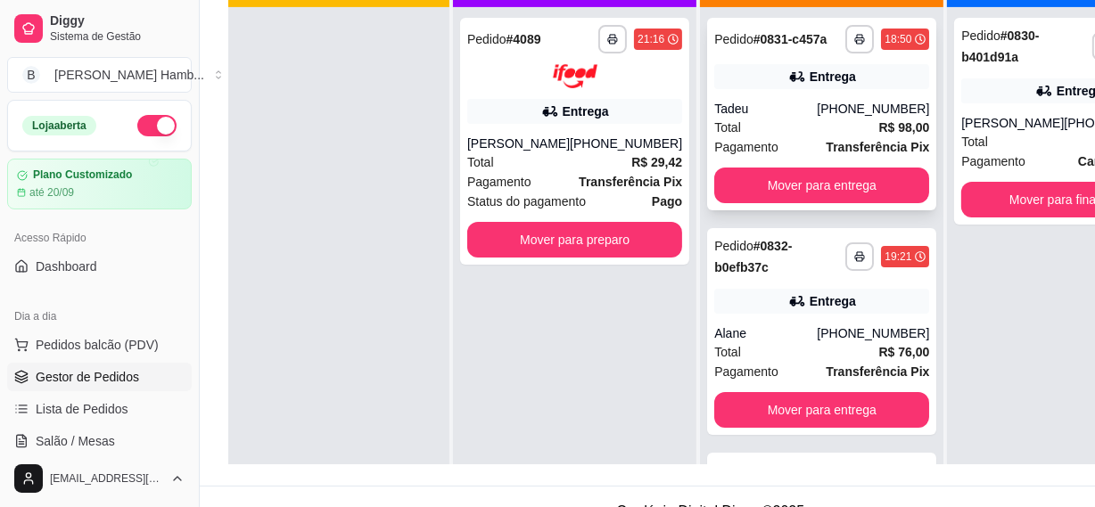
click at [879, 135] on strong "R$ 98,00" at bounding box center [904, 127] width 51 height 14
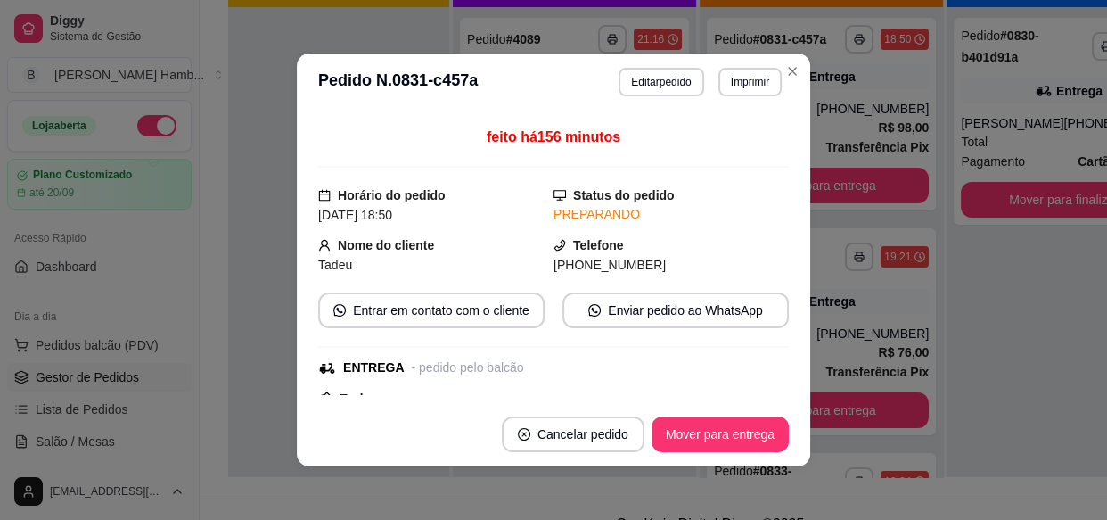
scroll to position [324, 0]
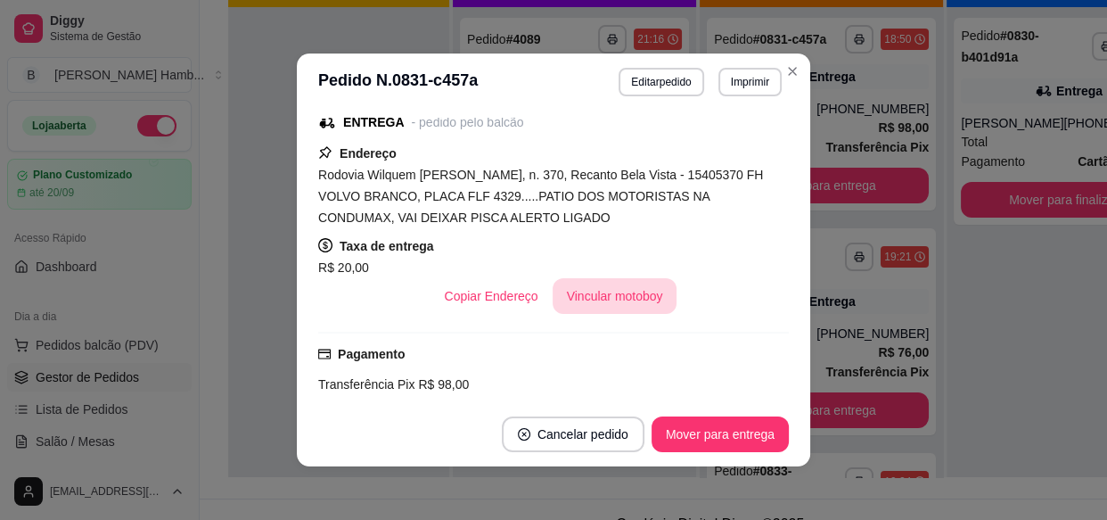
click at [553, 293] on button "Vincular motoboy" at bounding box center [615, 296] width 125 height 36
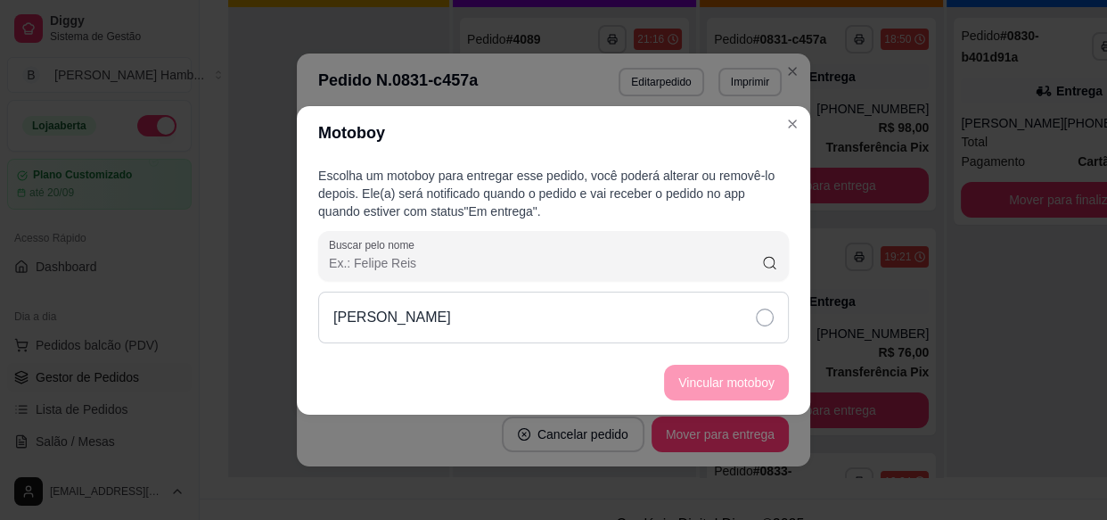
click at [562, 313] on div "[PERSON_NAME]" at bounding box center [553, 317] width 471 height 52
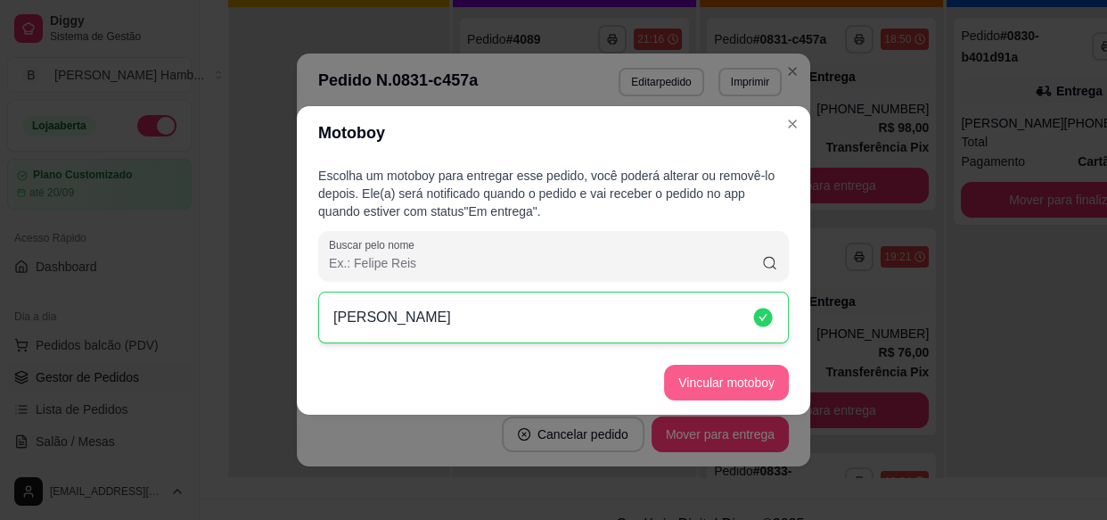
click at [730, 374] on button "Vincular motoboy" at bounding box center [726, 383] width 125 height 36
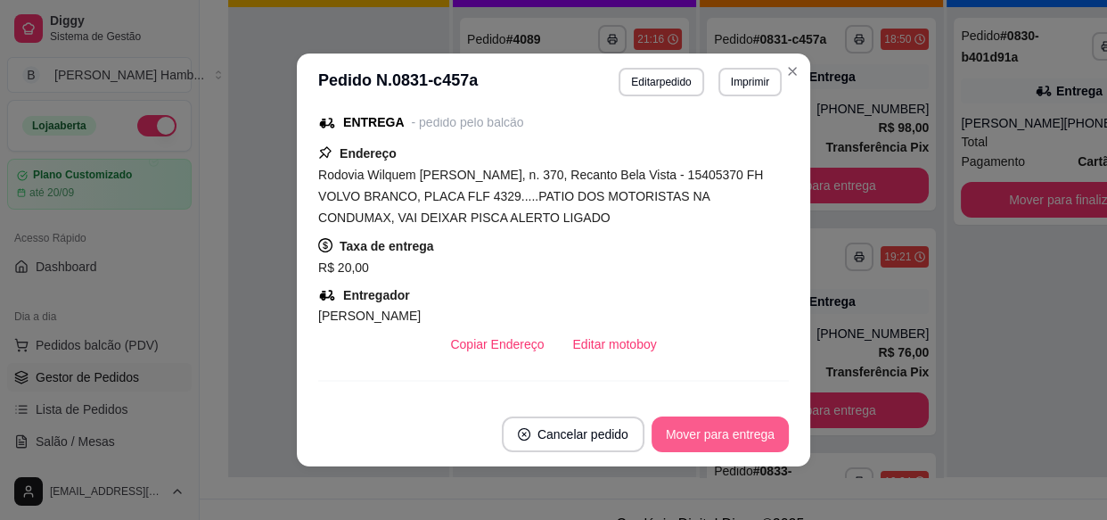
click at [712, 417] on button "Mover para entrega" at bounding box center [720, 434] width 137 height 36
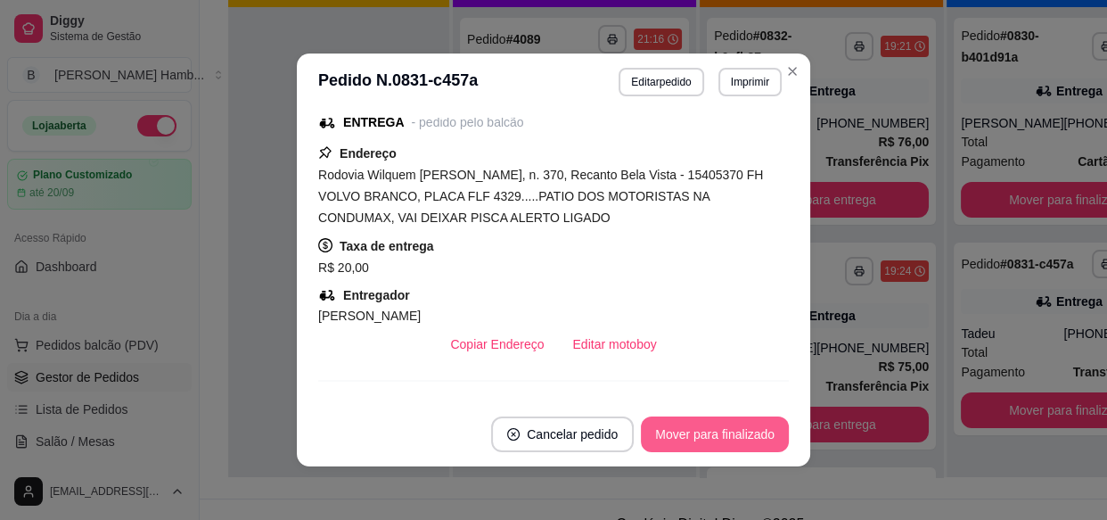
click at [718, 430] on button "Mover para finalizado" at bounding box center [715, 434] width 148 height 36
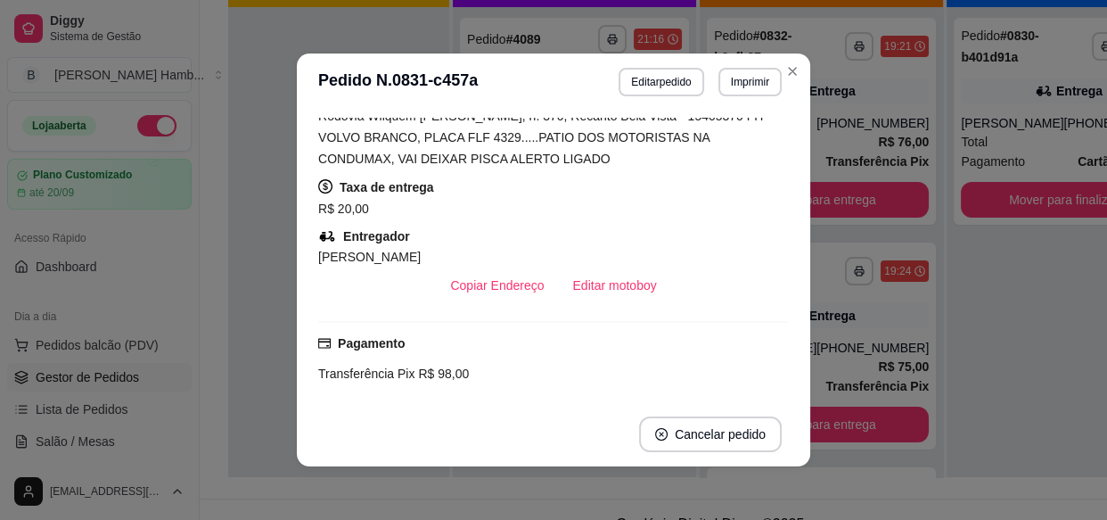
scroll to position [265, 0]
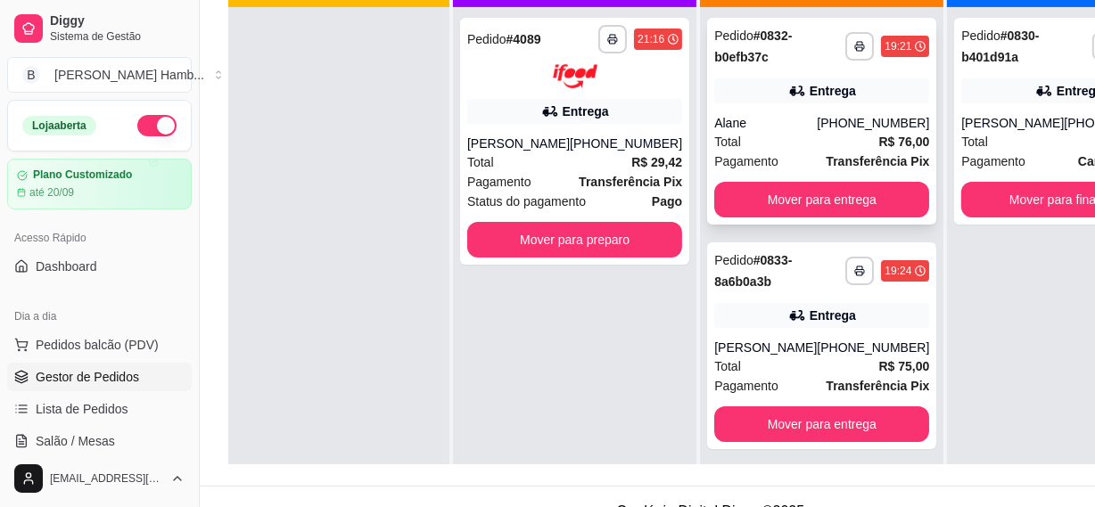
click at [779, 133] on div "Total R$ 76,00" at bounding box center [821, 142] width 215 height 20
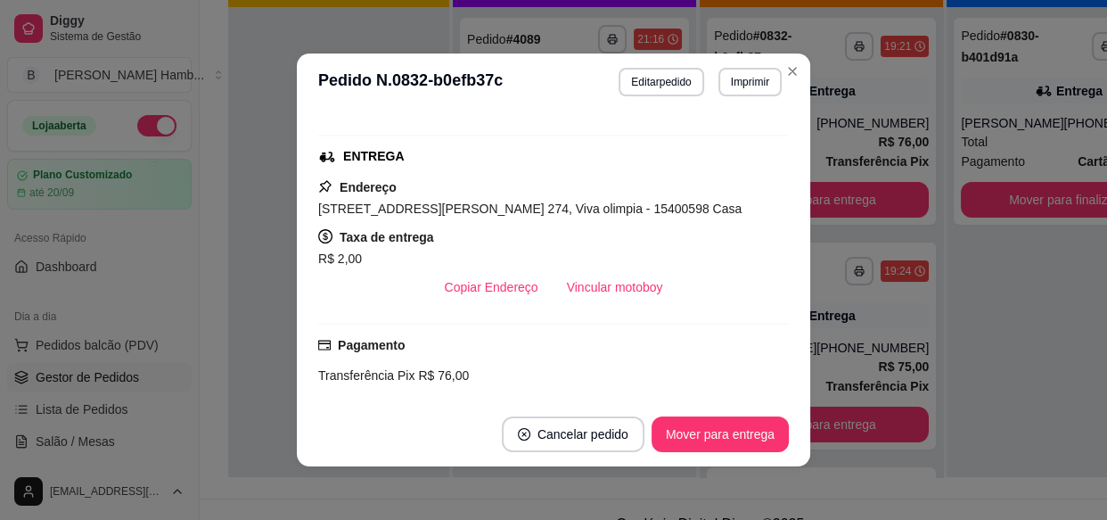
scroll to position [405, 0]
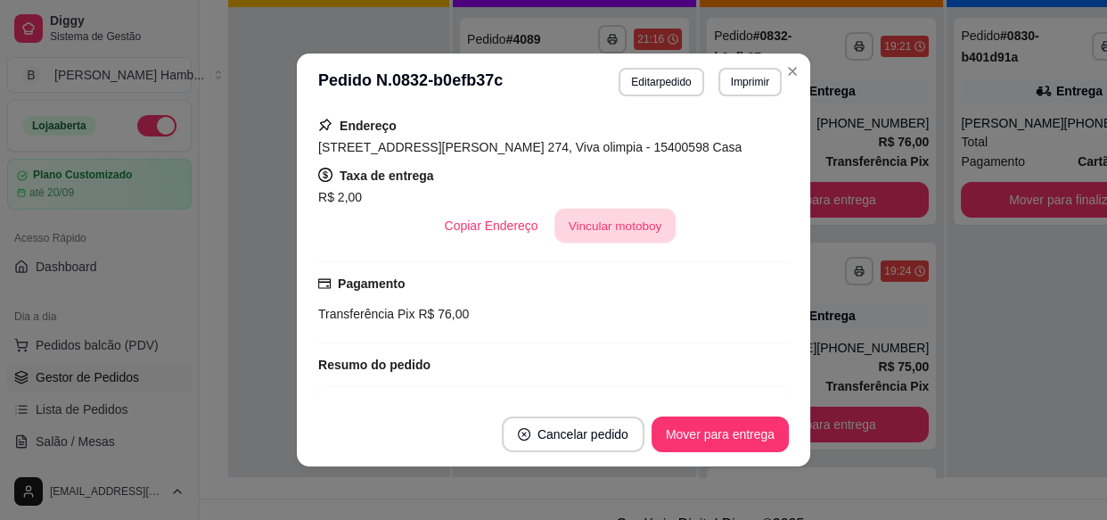
click at [662, 230] on div "Copiar Endereço Vincular motoboy" at bounding box center [553, 226] width 471 height 36
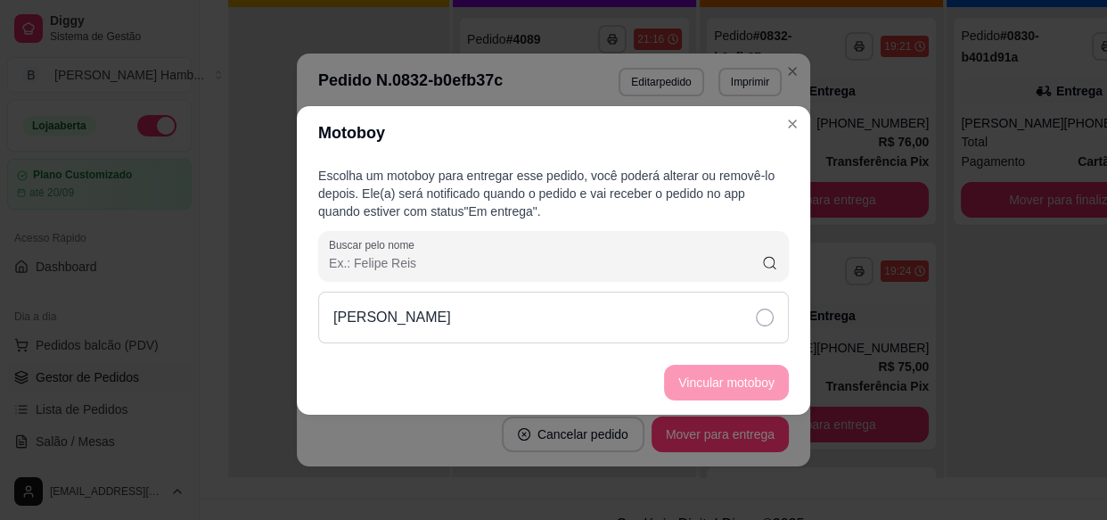
click at [681, 318] on div "[PERSON_NAME]" at bounding box center [553, 317] width 471 height 52
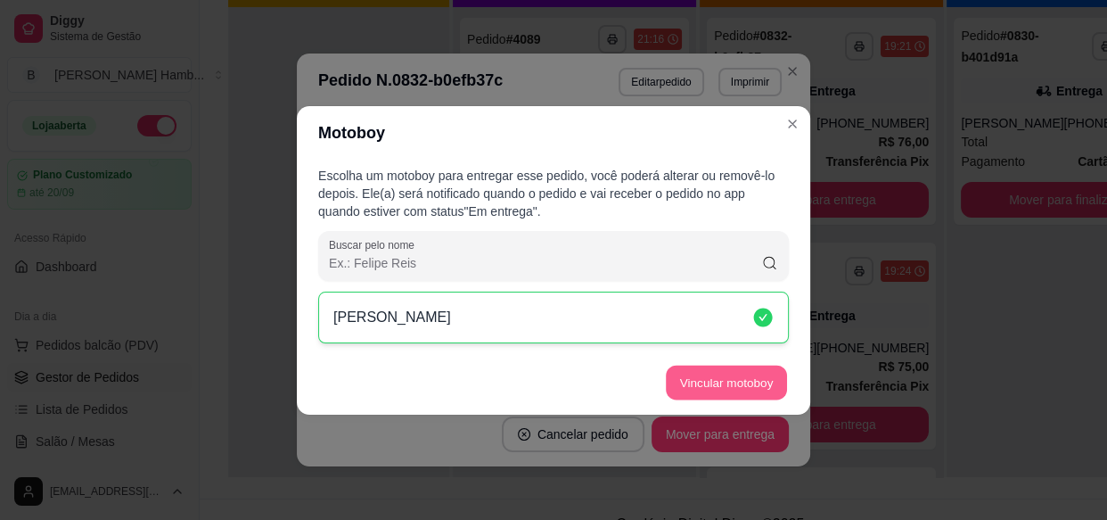
click at [718, 376] on button "Vincular motoboy" at bounding box center [726, 382] width 121 height 35
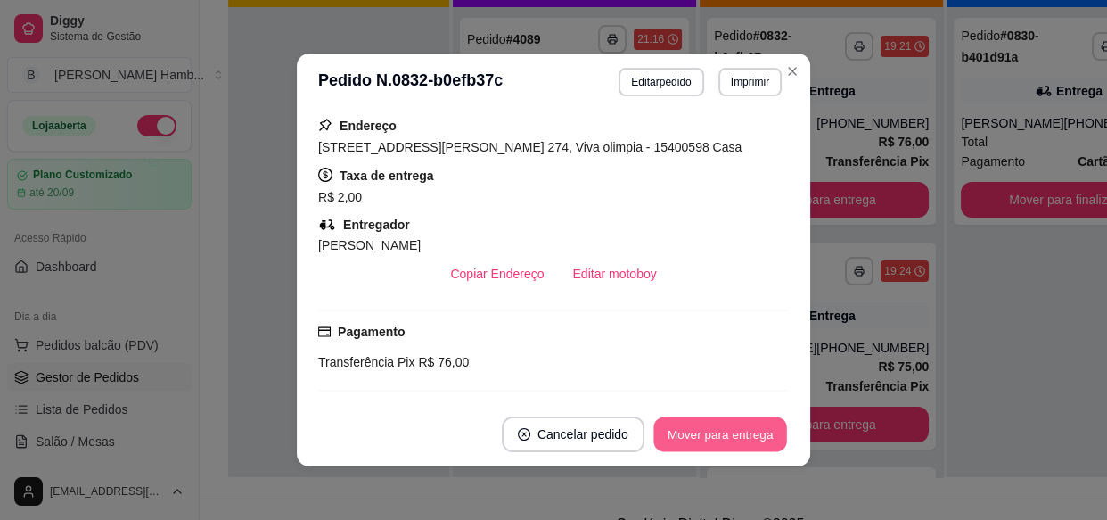
click at [712, 425] on button "Mover para entrega" at bounding box center [720, 434] width 134 height 35
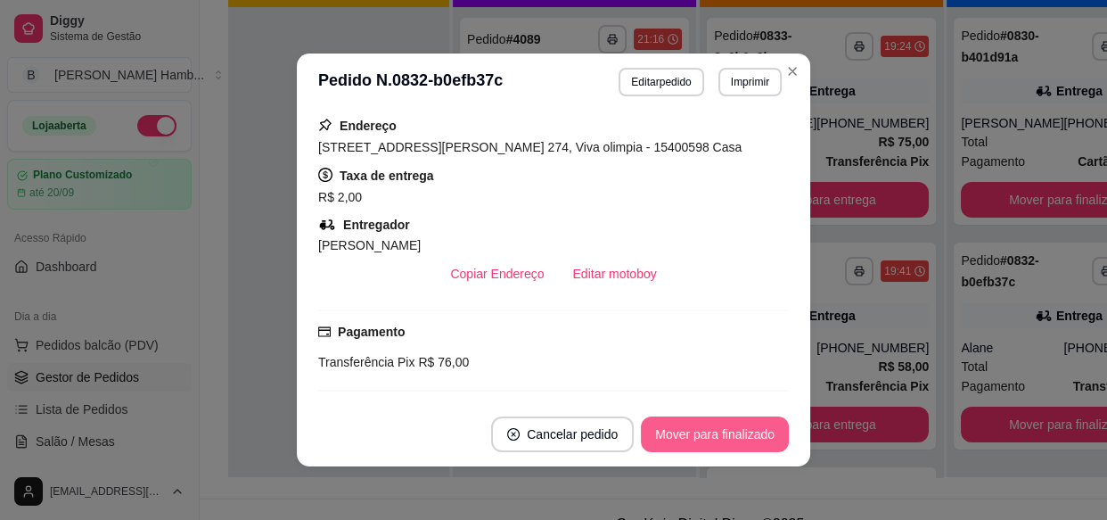
click at [712, 425] on button "Mover para finalizado" at bounding box center [715, 434] width 148 height 36
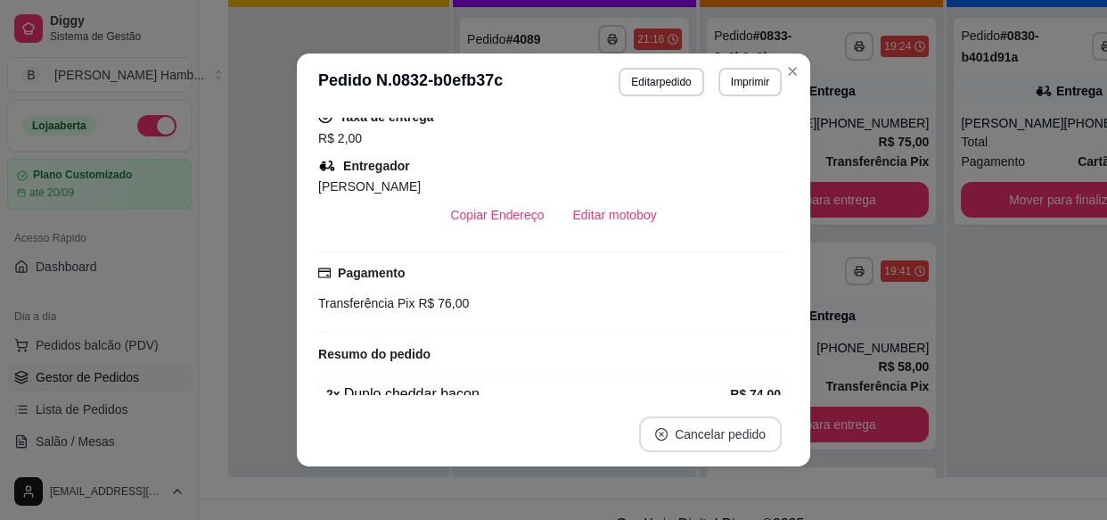
scroll to position [347, 0]
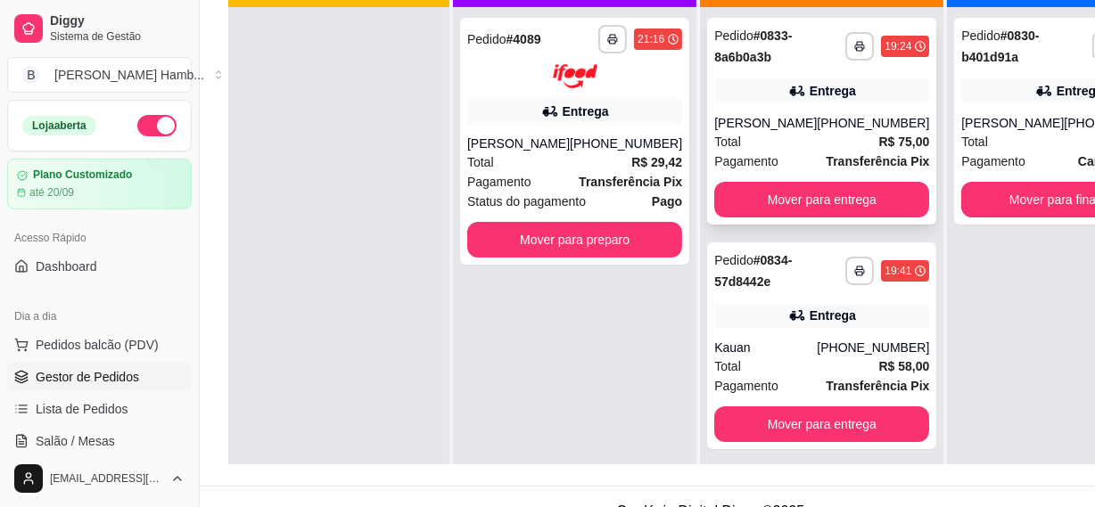
click at [745, 153] on span "Pagamento" at bounding box center [746, 162] width 64 height 20
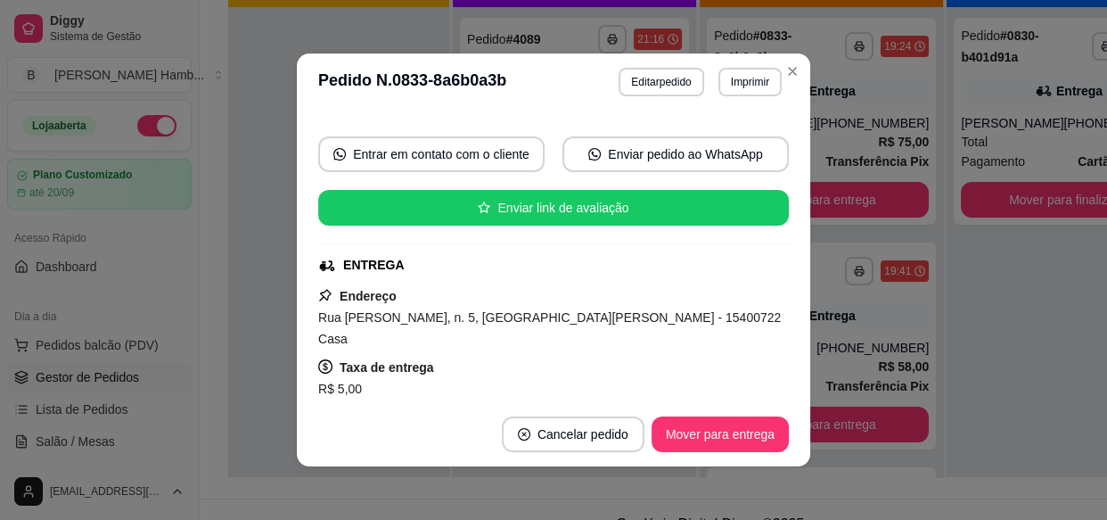
scroll to position [242, 0]
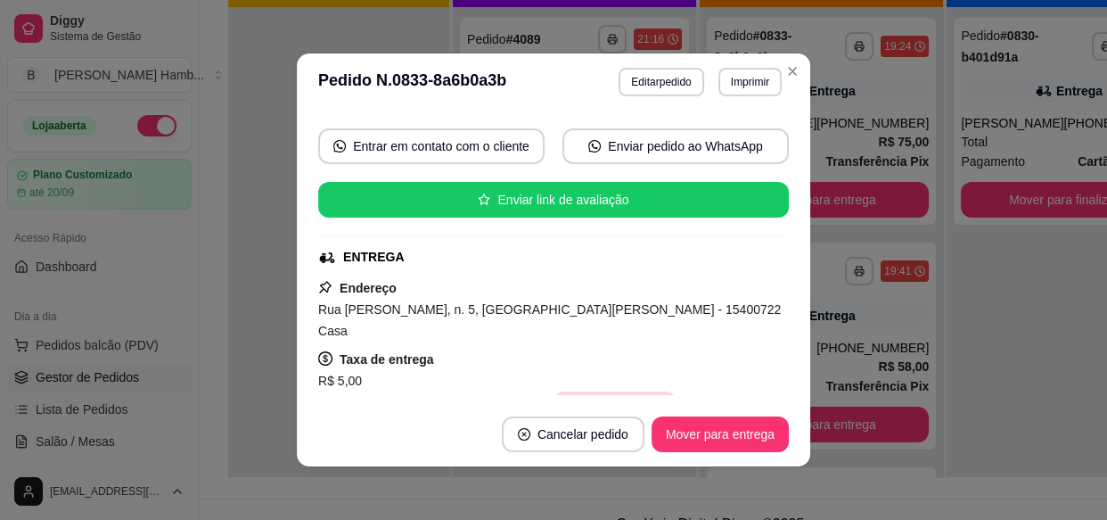
click at [630, 391] on button "Vincular motoboy" at bounding box center [615, 409] width 125 height 36
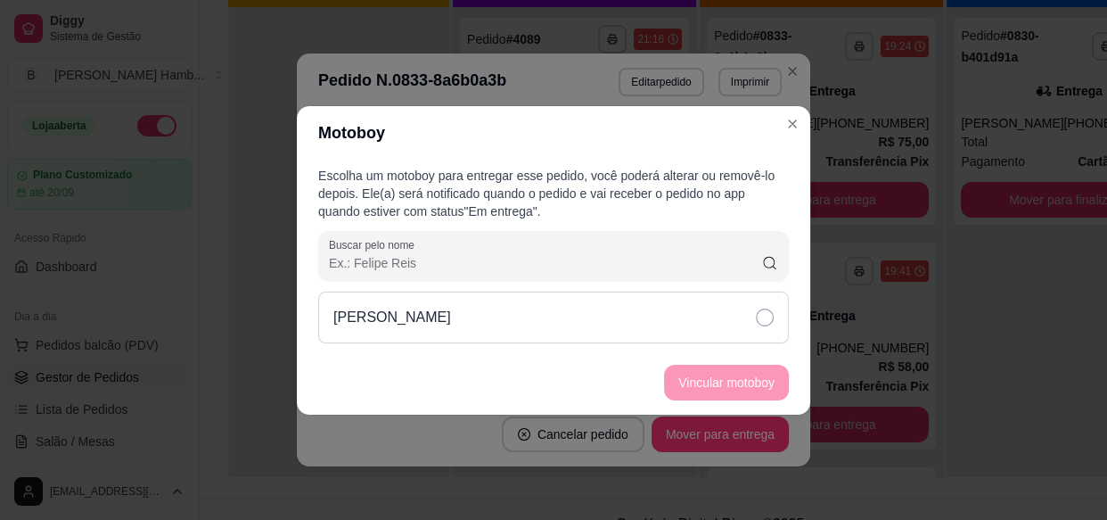
click at [686, 319] on div "[PERSON_NAME]" at bounding box center [553, 317] width 471 height 52
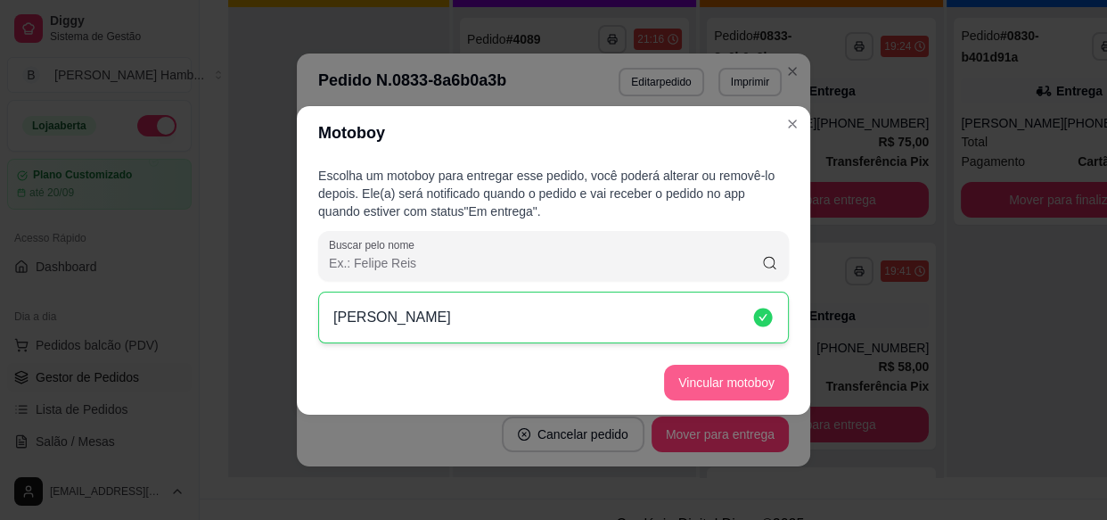
click at [722, 365] on button "Vincular motoboy" at bounding box center [726, 383] width 125 height 36
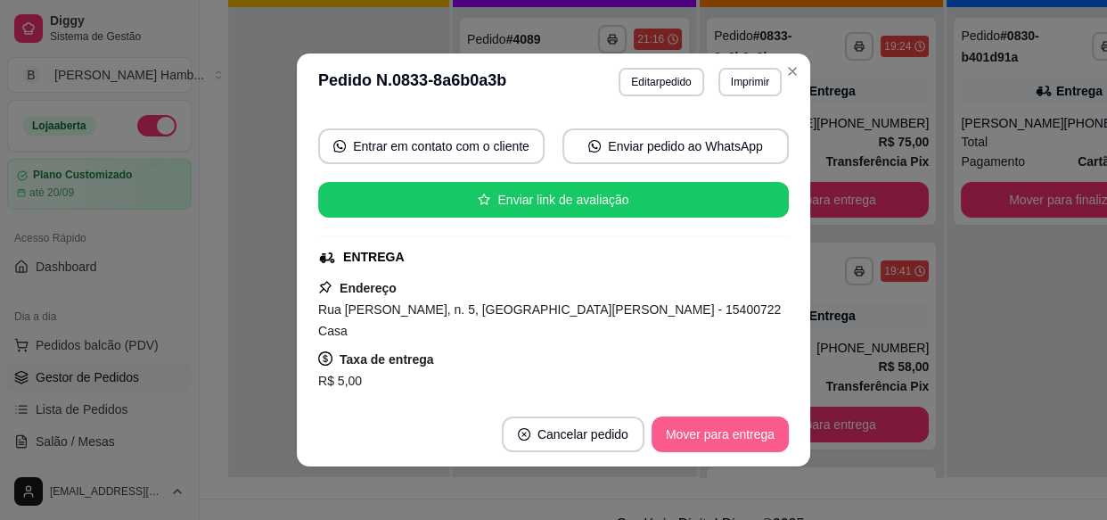
click at [741, 427] on button "Mover para entrega" at bounding box center [720, 434] width 137 height 36
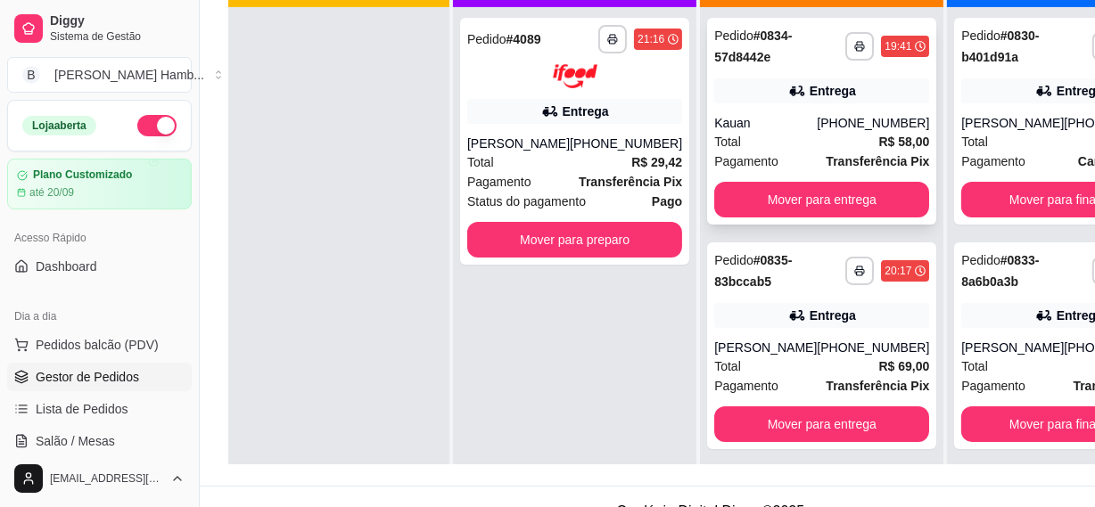
click at [786, 139] on div "Total R$ 58,00" at bounding box center [821, 142] width 215 height 20
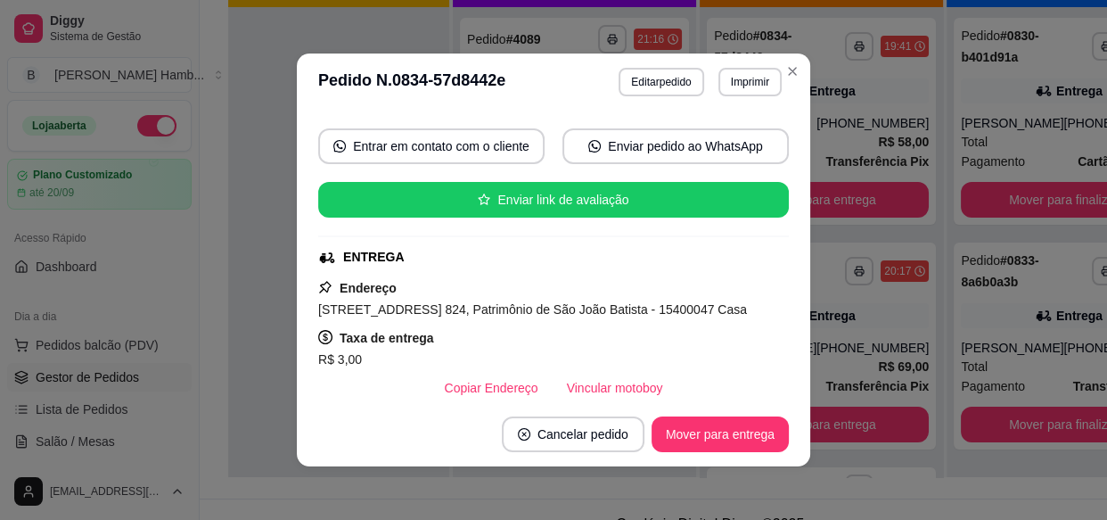
click at [579, 407] on footer "Cancelar pedido Mover para entrega" at bounding box center [553, 434] width 513 height 64
click at [579, 402] on footer "Cancelar pedido Mover para entrega" at bounding box center [553, 434] width 513 height 64
click at [584, 399] on div "Solicite um entregador do iFood Sujeito a disponibilidade da plataforma feito h…" at bounding box center [553, 256] width 513 height 291
click at [592, 388] on button "Vincular motoboy" at bounding box center [615, 388] width 125 height 36
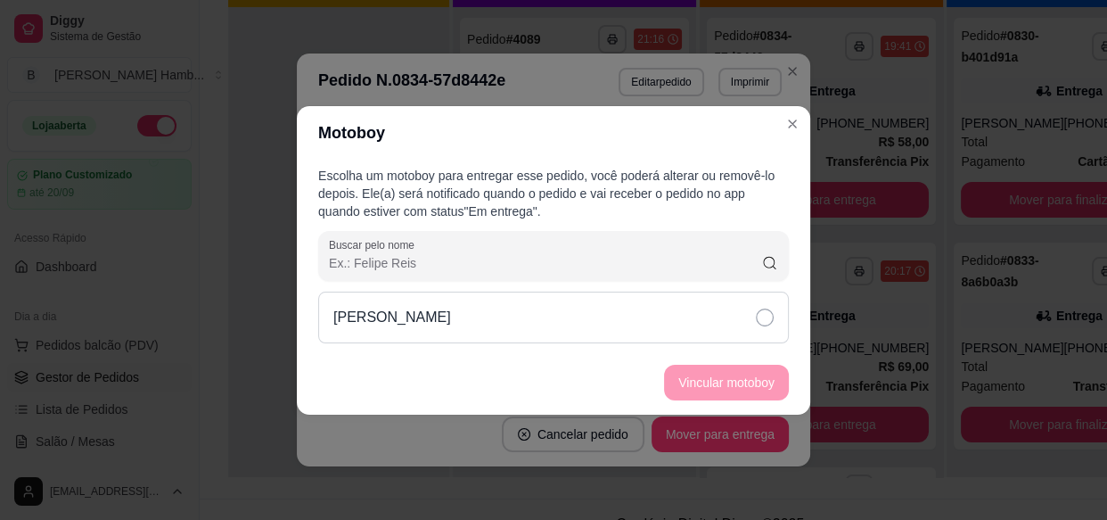
click at [645, 322] on div "[PERSON_NAME]" at bounding box center [553, 317] width 471 height 52
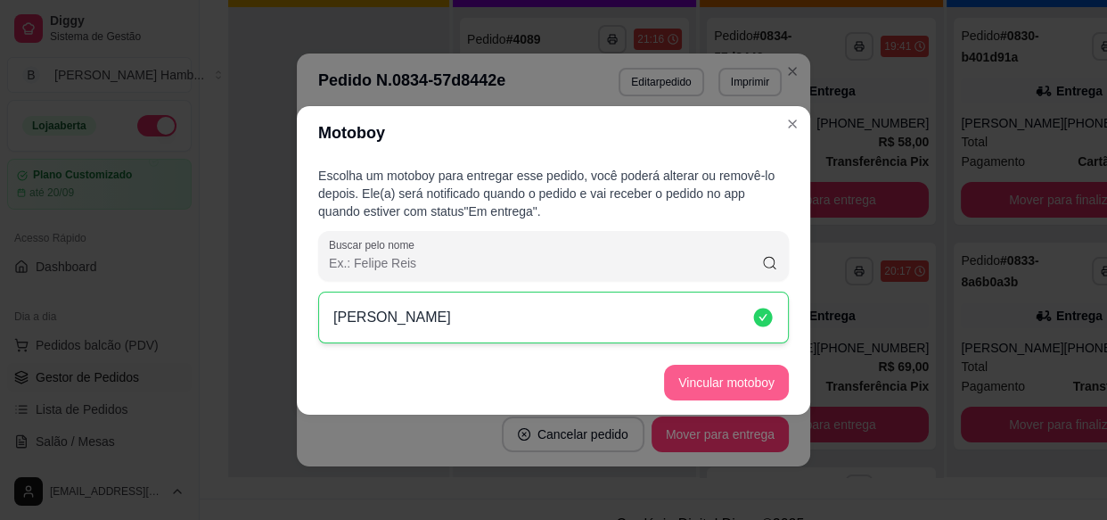
click at [693, 382] on button "Vincular motoboy" at bounding box center [726, 383] width 125 height 36
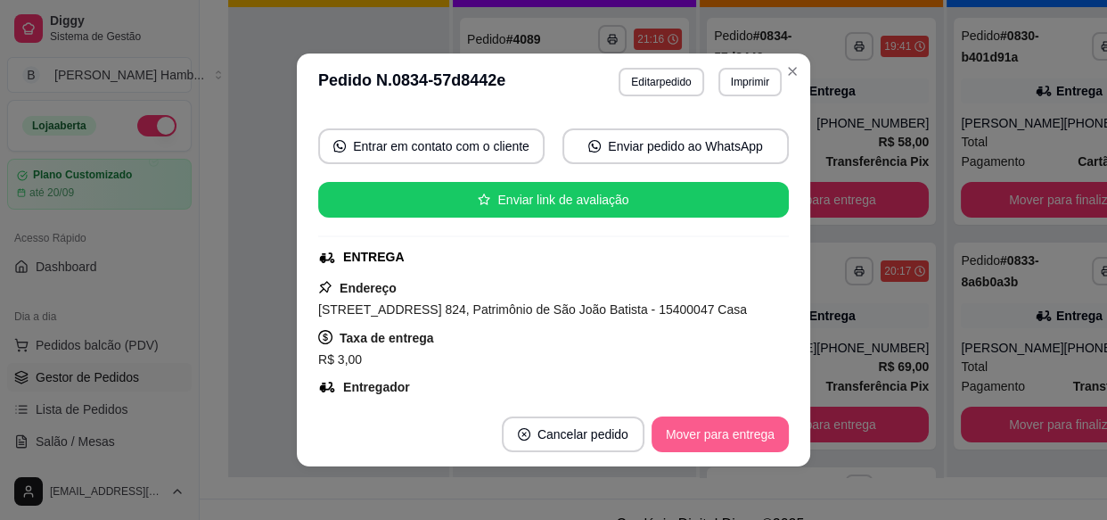
click at [742, 433] on button "Mover para entrega" at bounding box center [720, 434] width 137 height 36
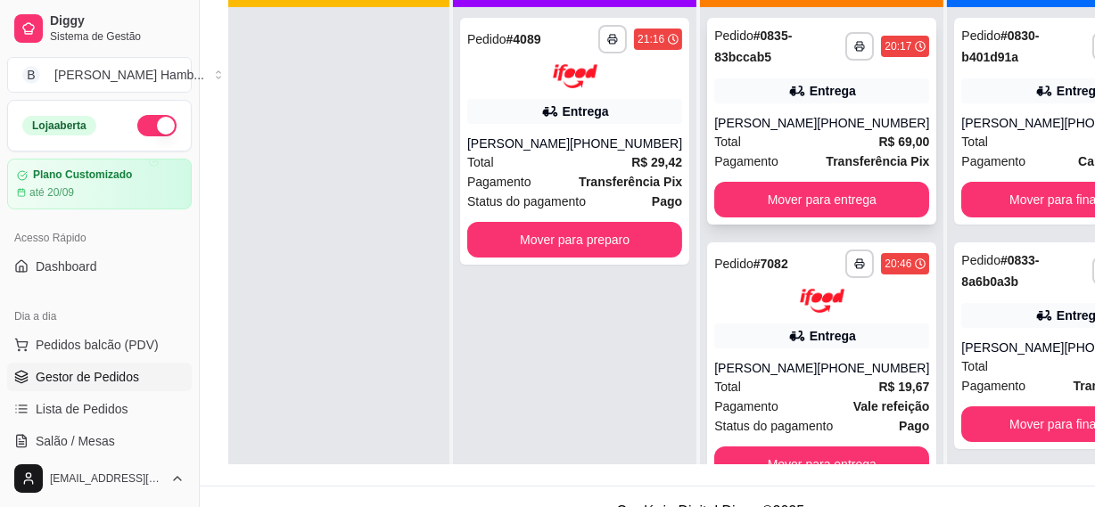
click at [816, 132] on div "[PHONE_NUMBER]" at bounding box center [872, 123] width 112 height 18
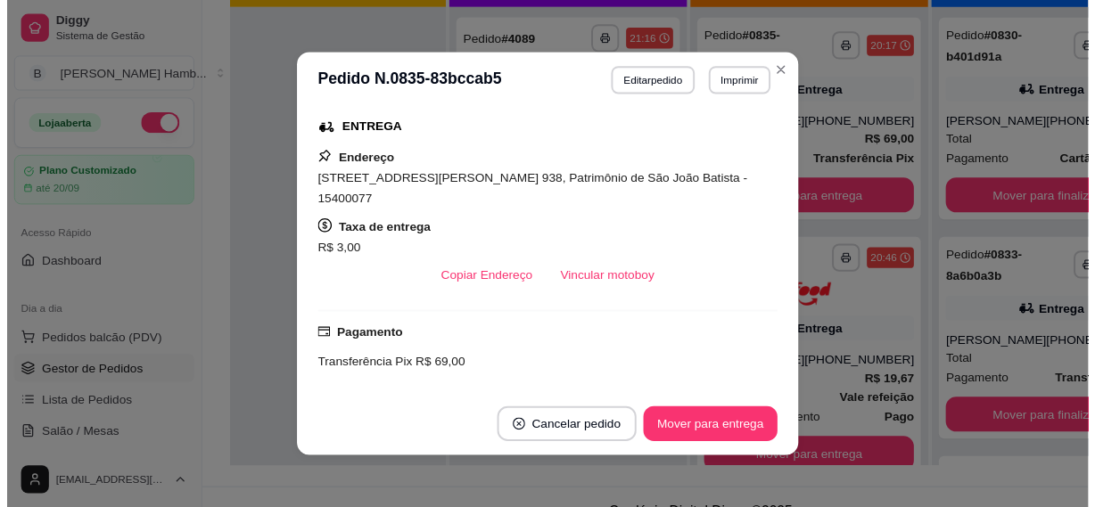
scroll to position [486, 0]
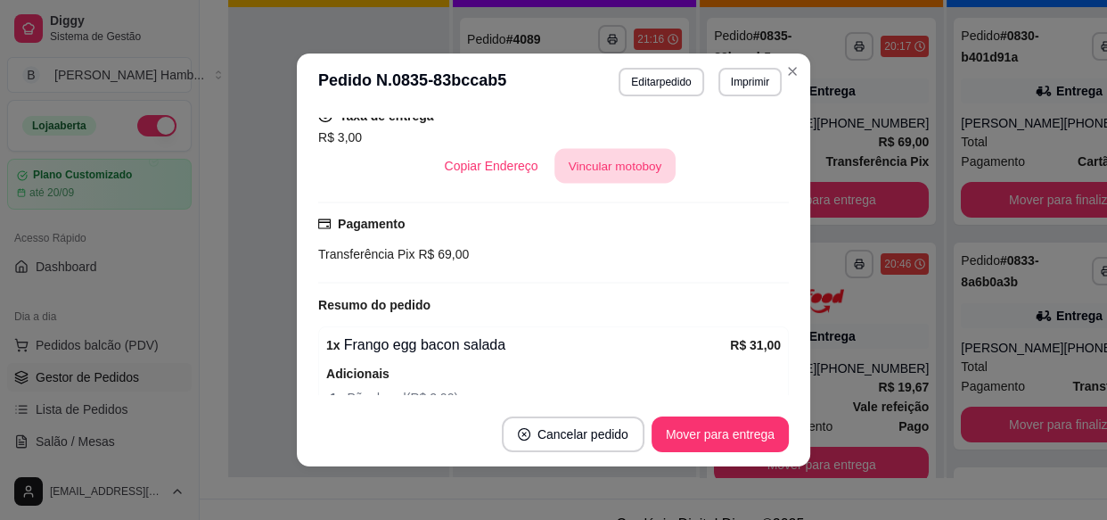
click at [629, 149] on button "Vincular motoboy" at bounding box center [614, 166] width 121 height 35
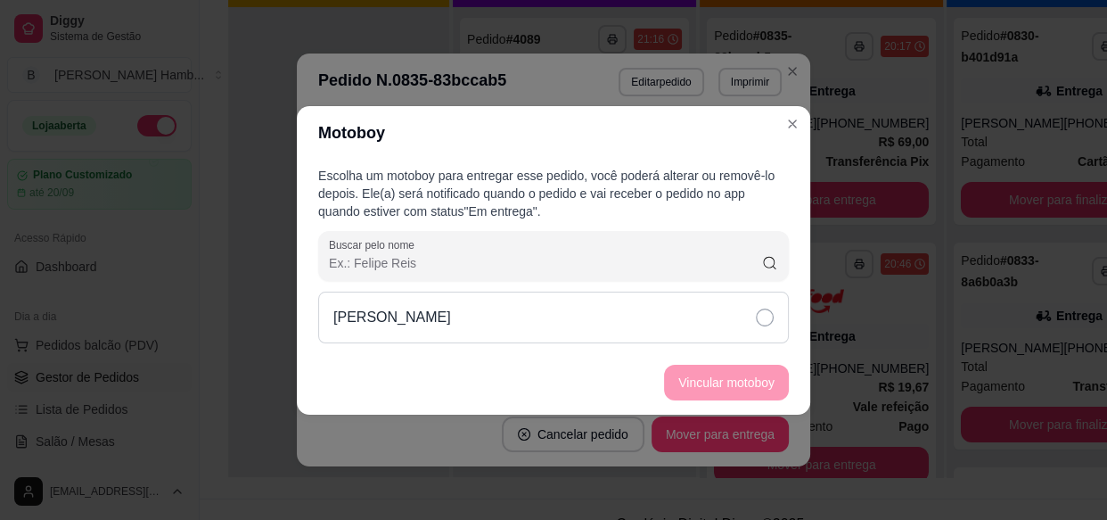
click at [667, 321] on div "[PERSON_NAME]" at bounding box center [553, 317] width 471 height 52
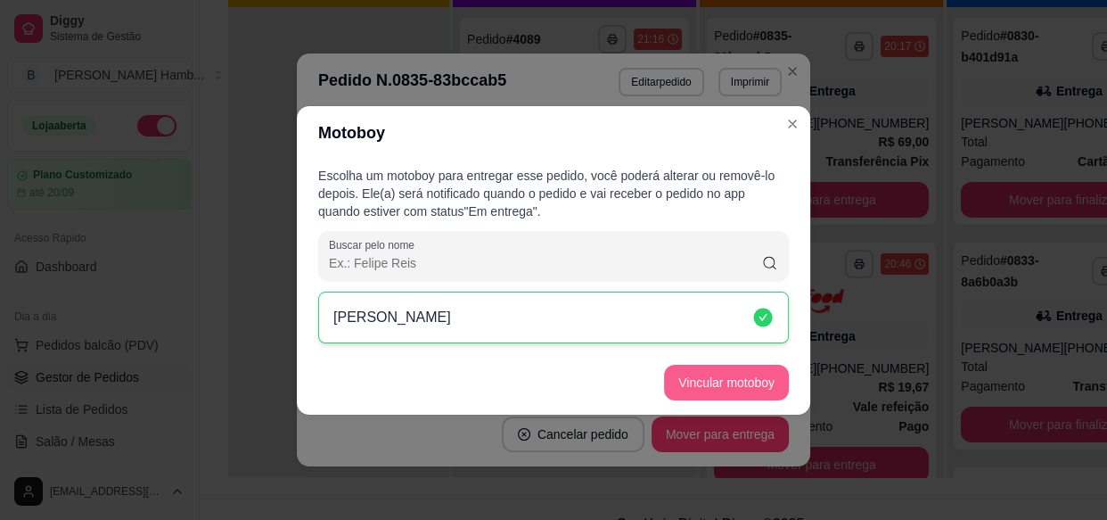
click at [709, 398] on button "Vincular motoboy" at bounding box center [726, 383] width 125 height 36
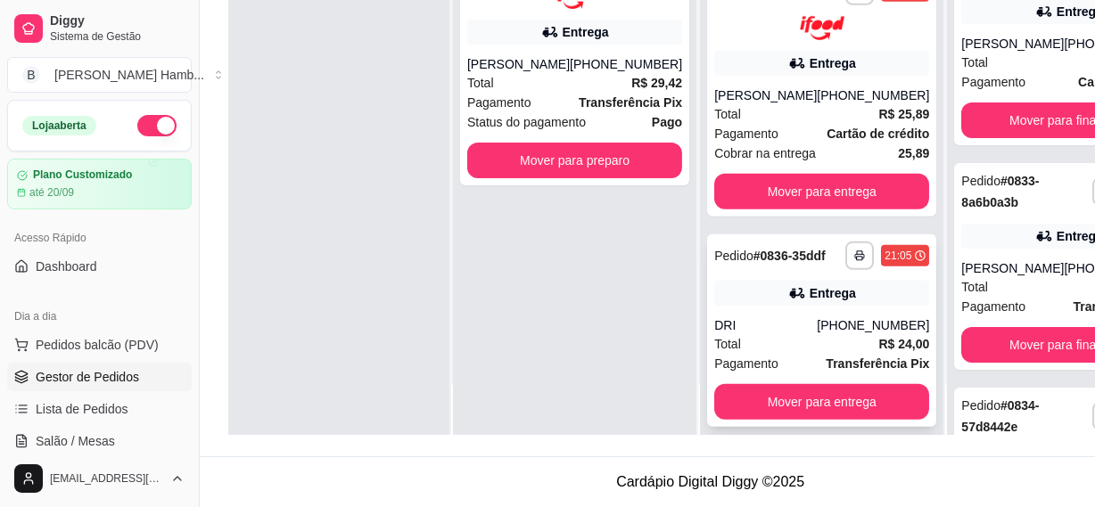
scroll to position [721, 0]
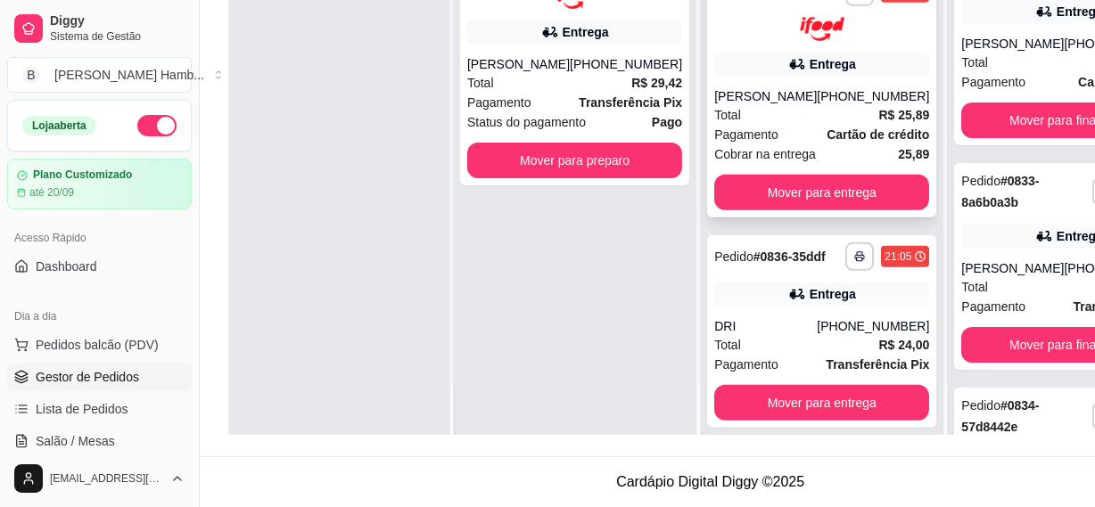
click at [771, 130] on div "Pagamento Cartão de crédito" at bounding box center [821, 135] width 215 height 20
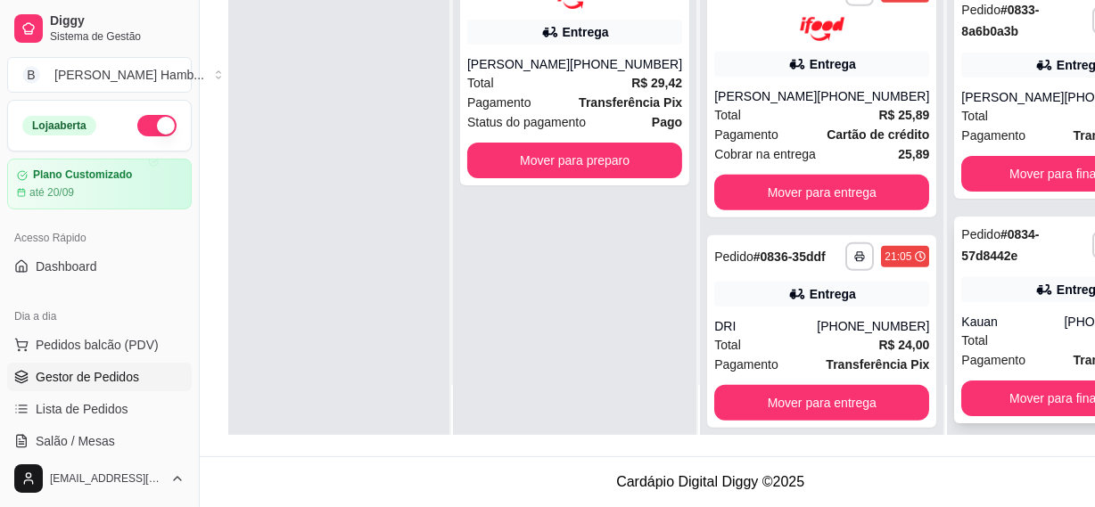
scroll to position [0, 0]
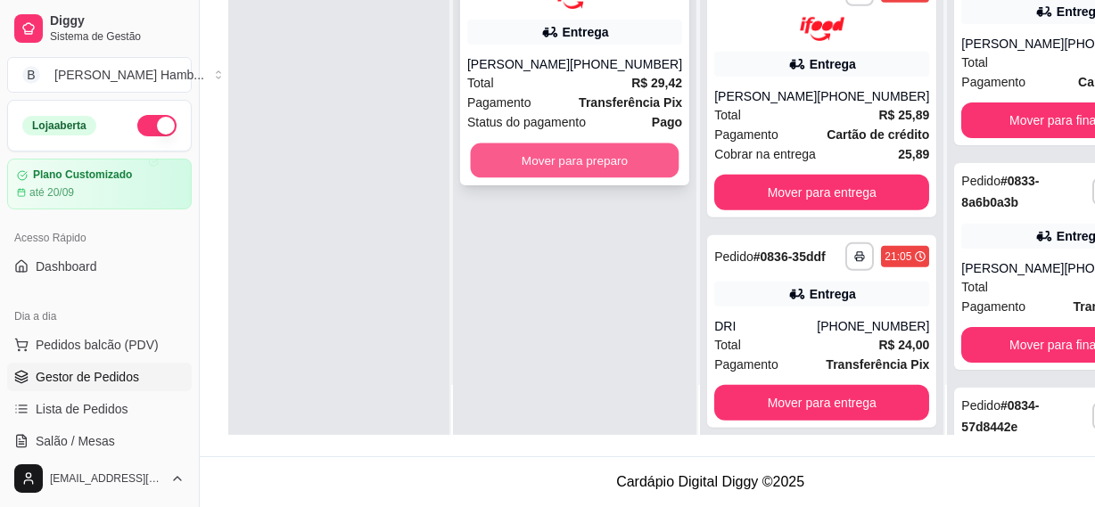
click at [606, 152] on button "Mover para preparo" at bounding box center [575, 160] width 209 height 35
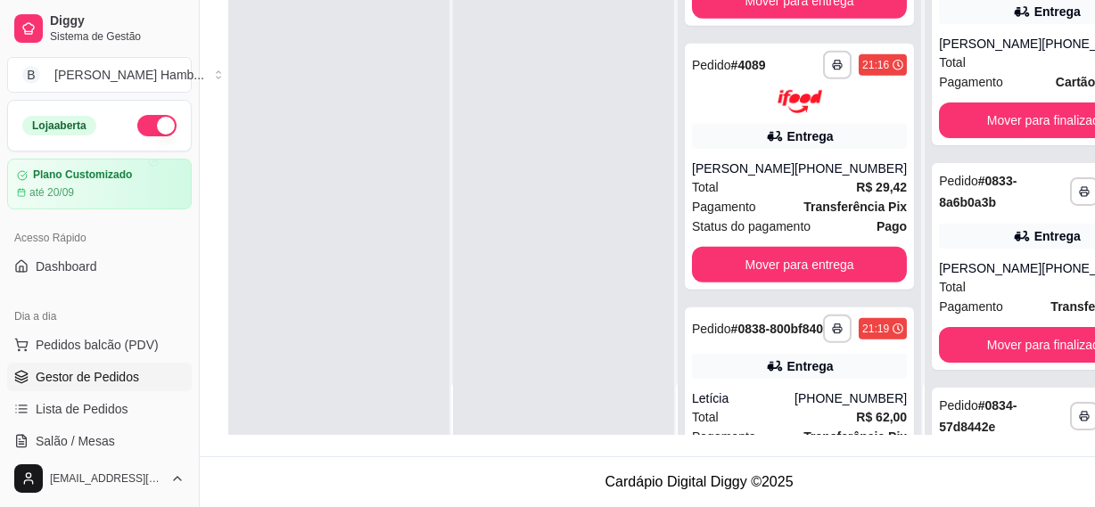
scroll to position [1471, 0]
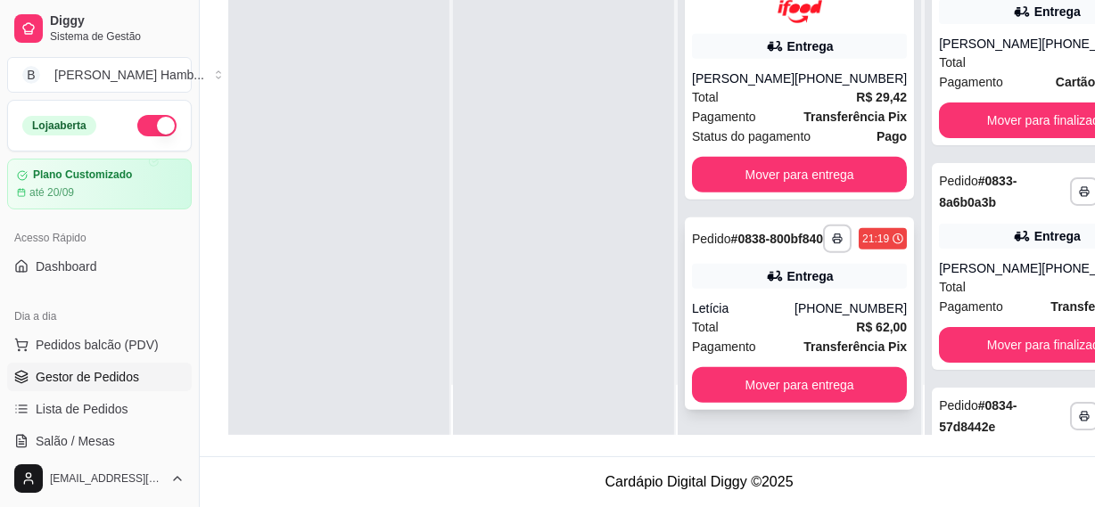
click at [794, 305] on div "[PHONE_NUMBER]" at bounding box center [850, 308] width 112 height 18
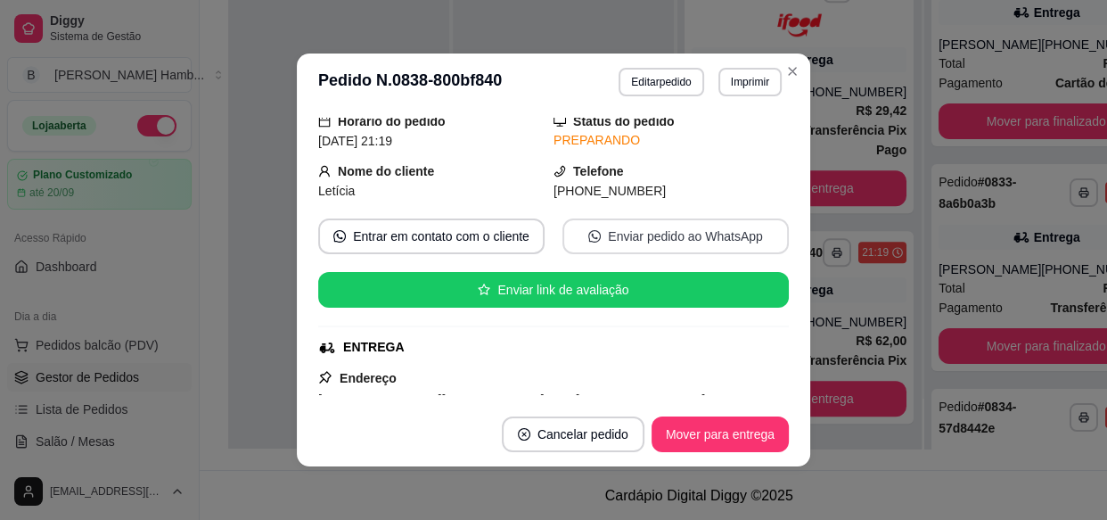
scroll to position [139, 0]
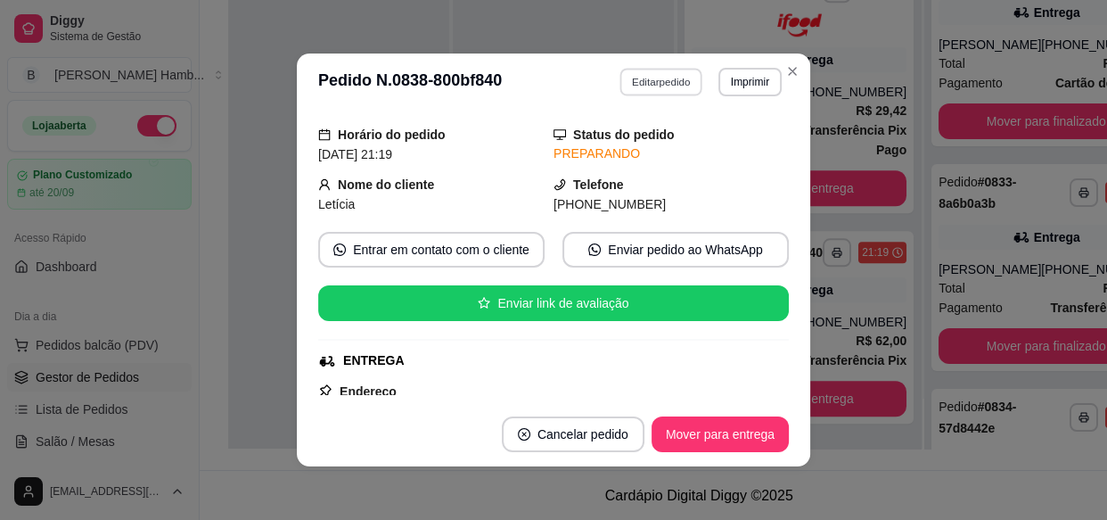
click at [655, 92] on button "Editar pedido" at bounding box center [661, 82] width 83 height 28
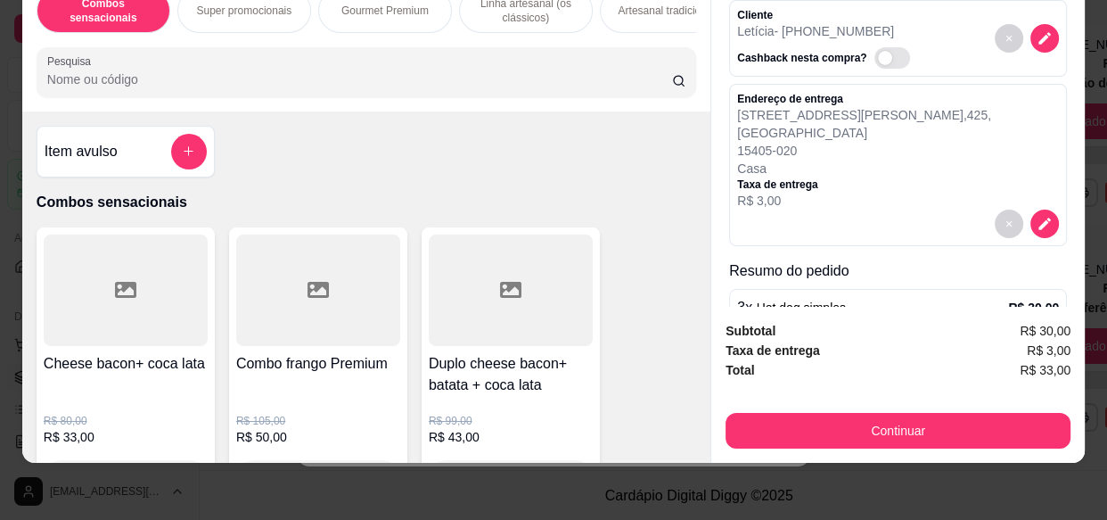
scroll to position [0, 0]
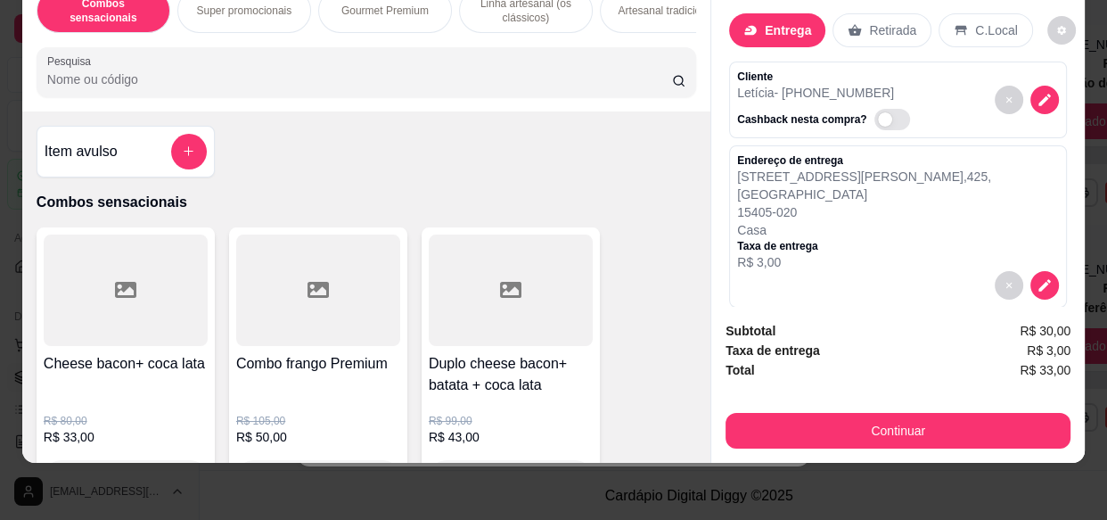
click at [780, 26] on p "Entrega" at bounding box center [788, 30] width 46 height 18
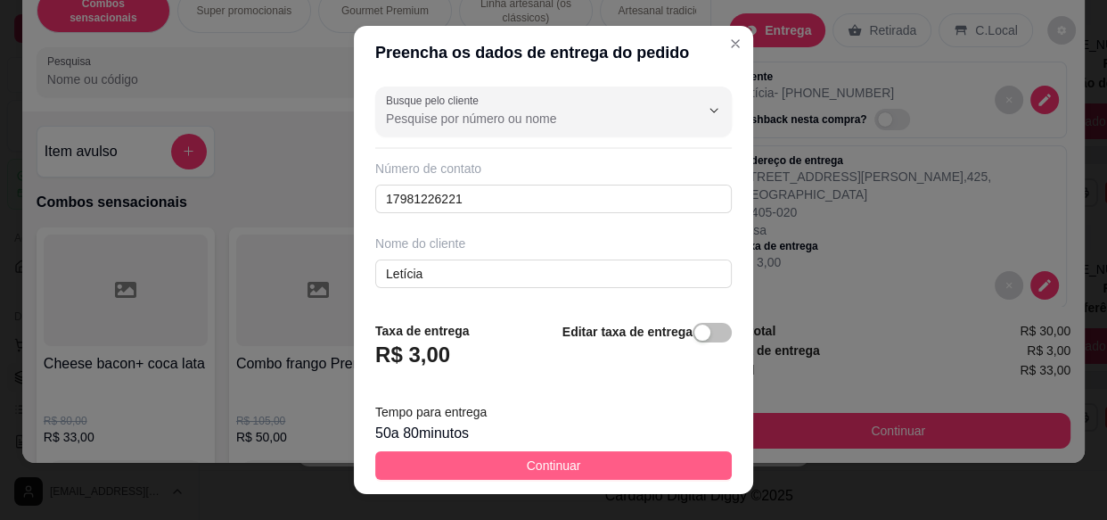
click at [624, 465] on button "Continuar" at bounding box center [553, 465] width 357 height 29
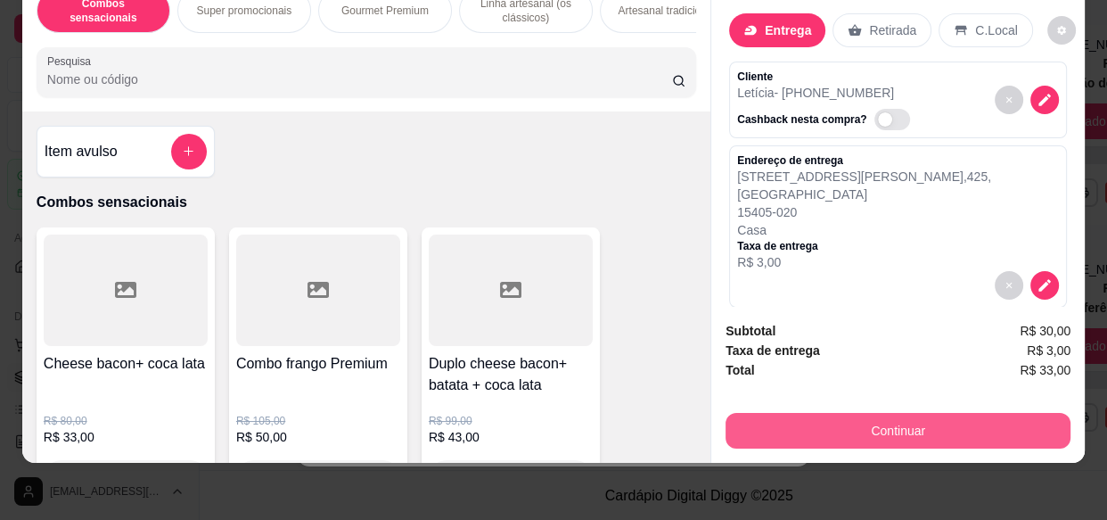
click at [819, 418] on button "Continuar" at bounding box center [898, 431] width 345 height 36
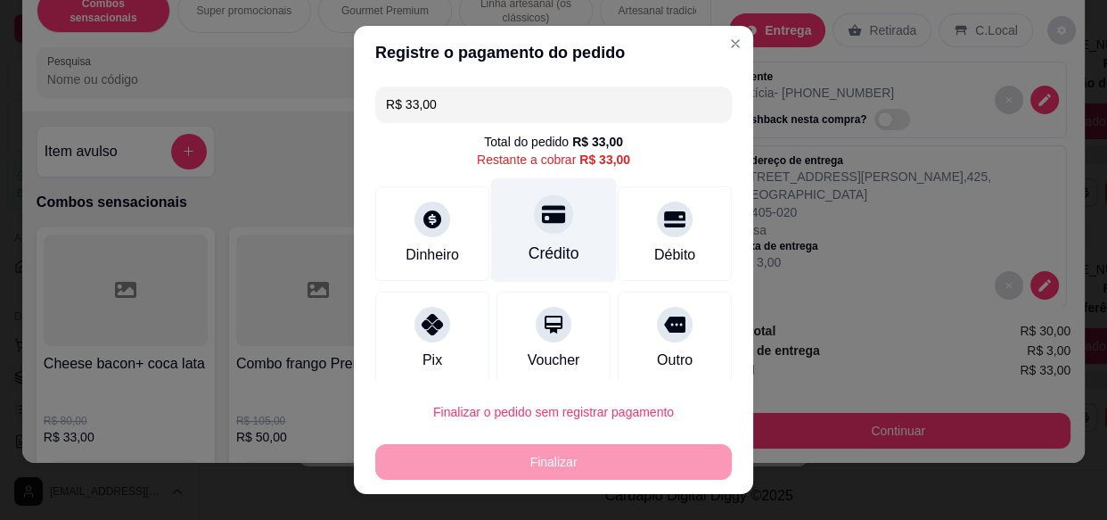
click at [534, 227] on div at bounding box center [553, 214] width 39 height 39
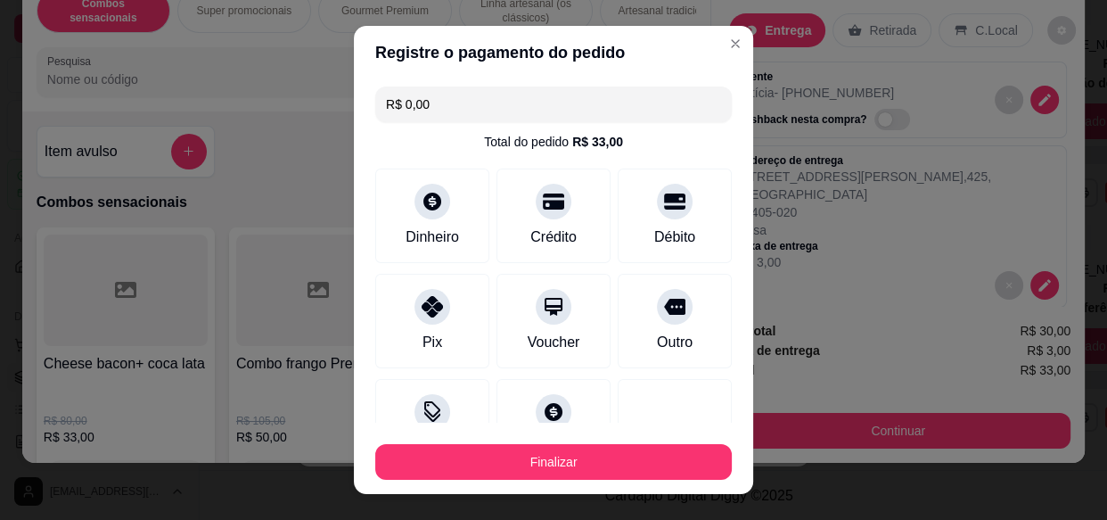
click at [566, 481] on footer "Finalizar" at bounding box center [553, 457] width 399 height 71
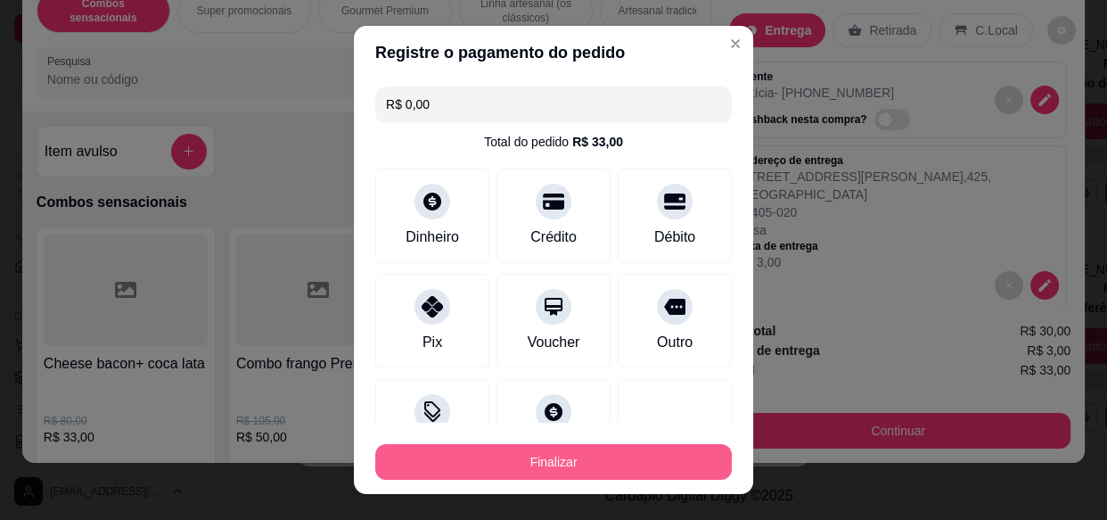
click at [569, 461] on button "Finalizar" at bounding box center [553, 462] width 357 height 36
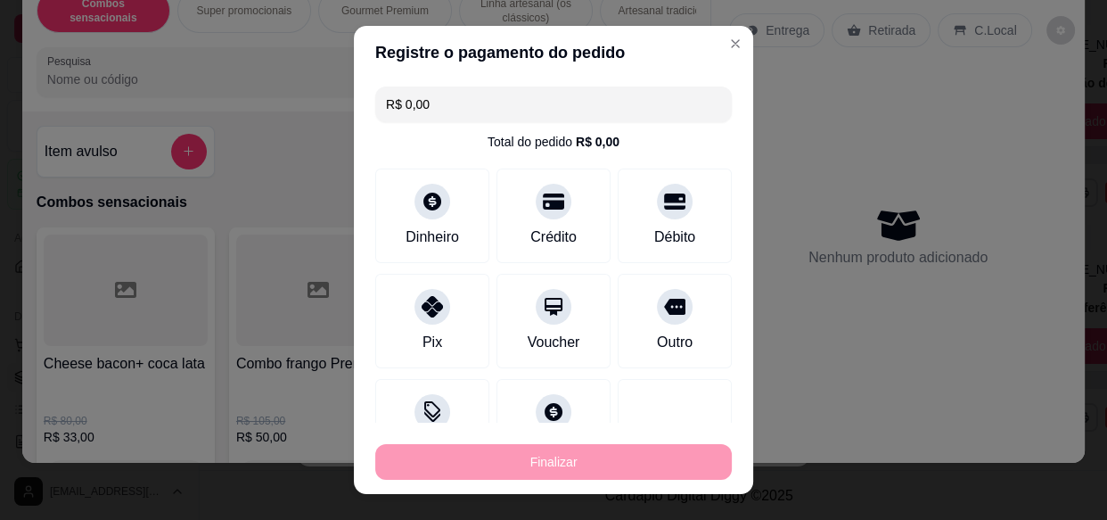
type input "-R$ 33,00"
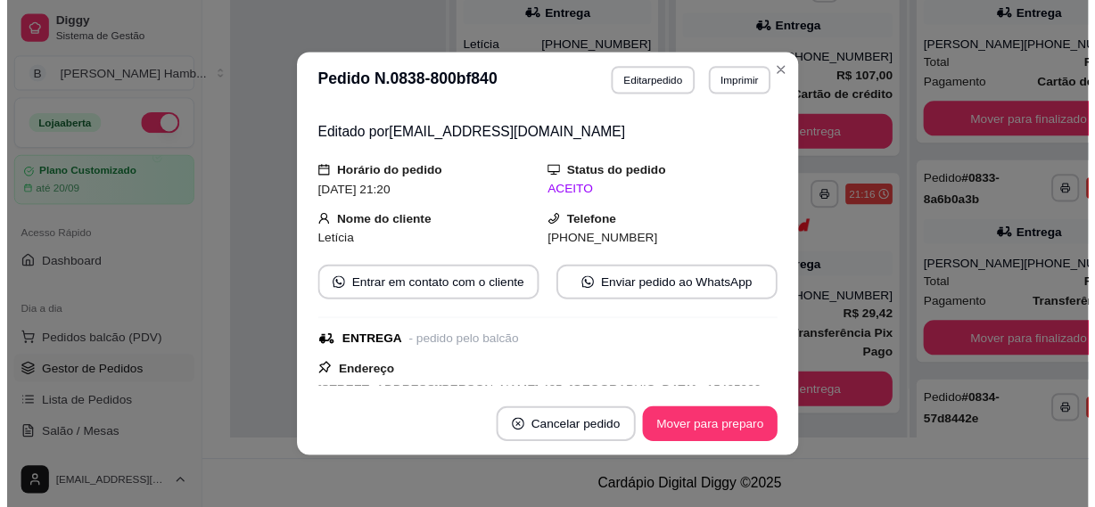
scroll to position [178, 0]
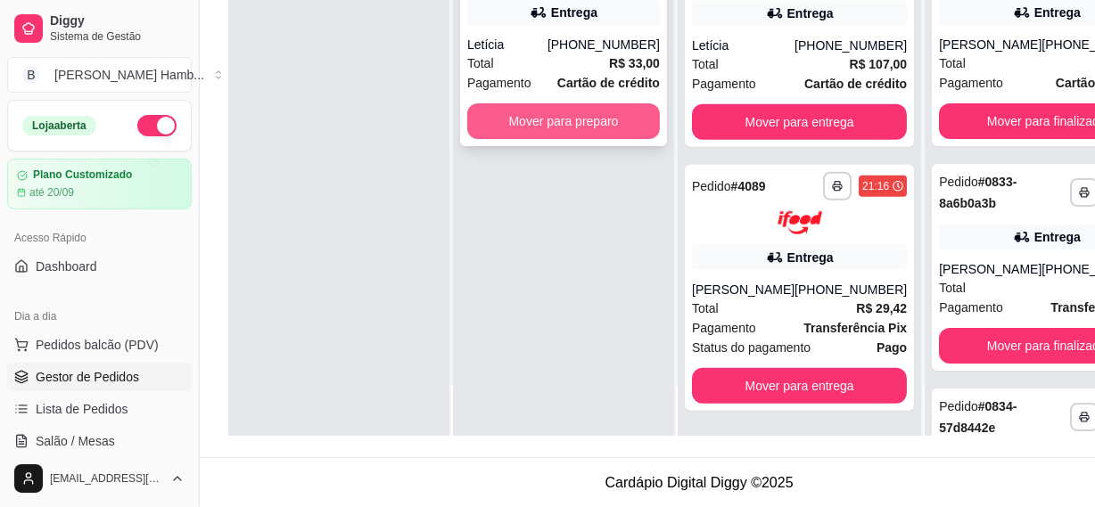
click at [631, 116] on button "Mover para preparo" at bounding box center [563, 121] width 193 height 36
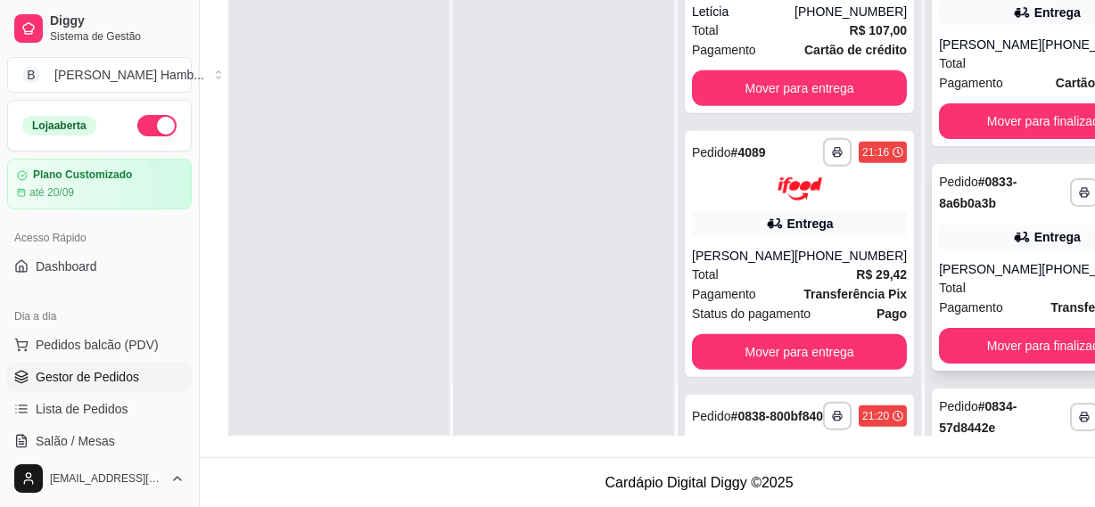
scroll to position [1471, 0]
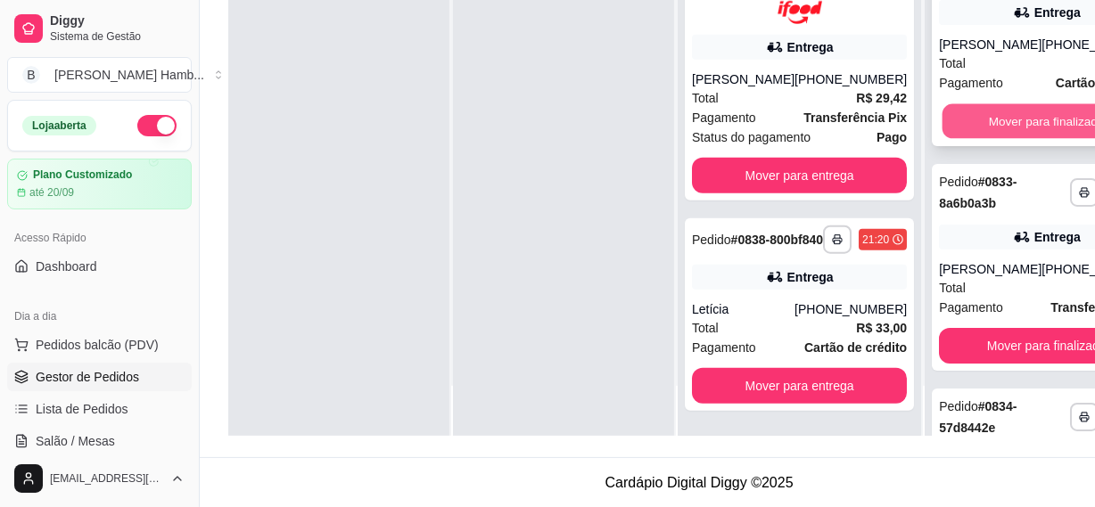
click at [984, 119] on button "Mover para finalizado" at bounding box center [1046, 121] width 209 height 35
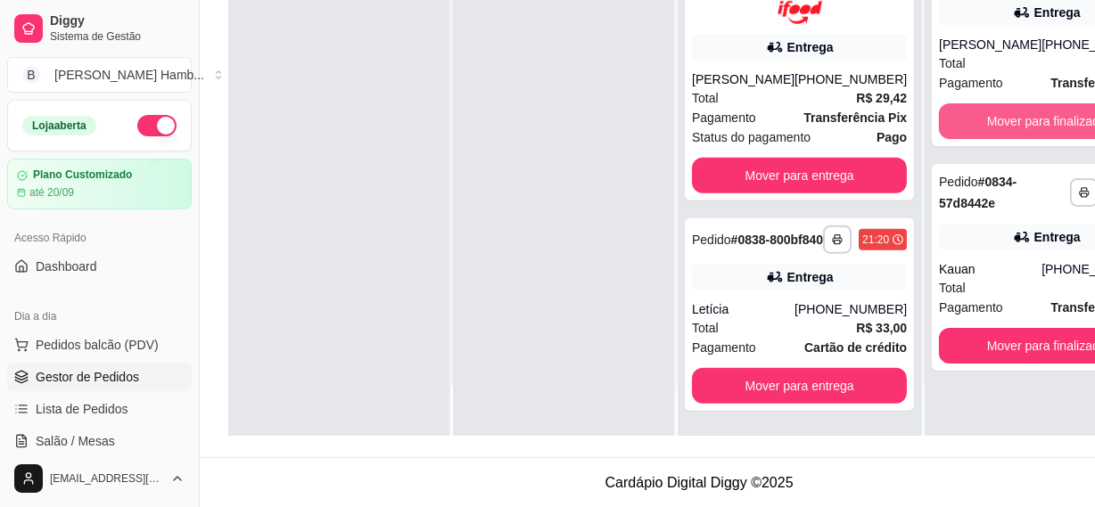
click at [984, 119] on button "Mover para finalizado" at bounding box center [1046, 121] width 215 height 36
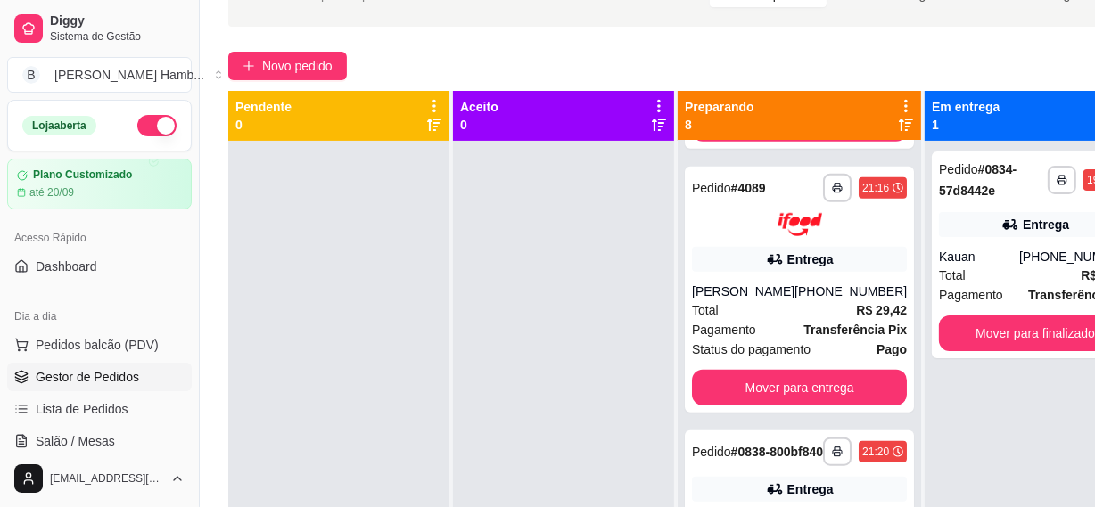
scroll to position [50, 0]
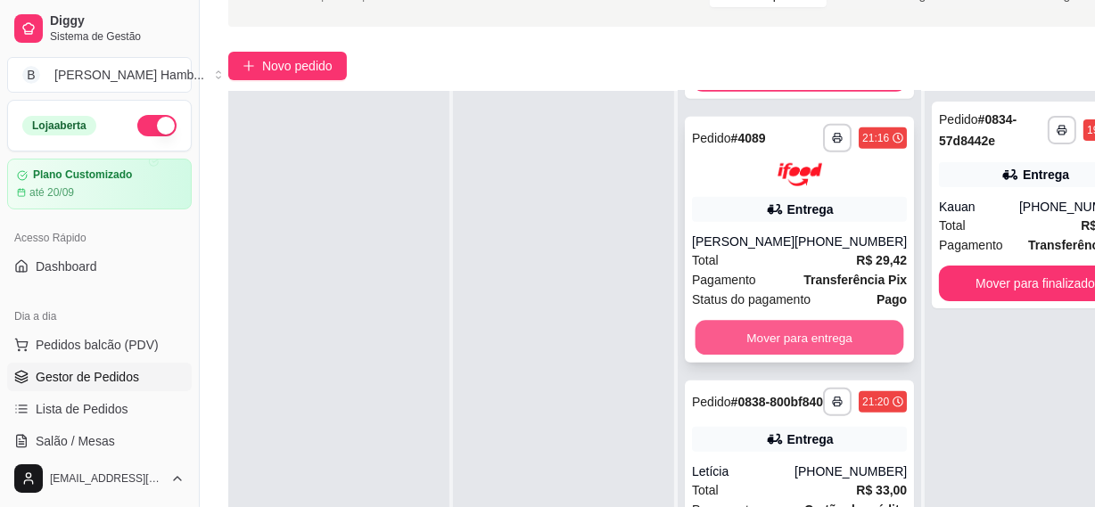
click at [784, 336] on button "Mover para entrega" at bounding box center [799, 338] width 209 height 35
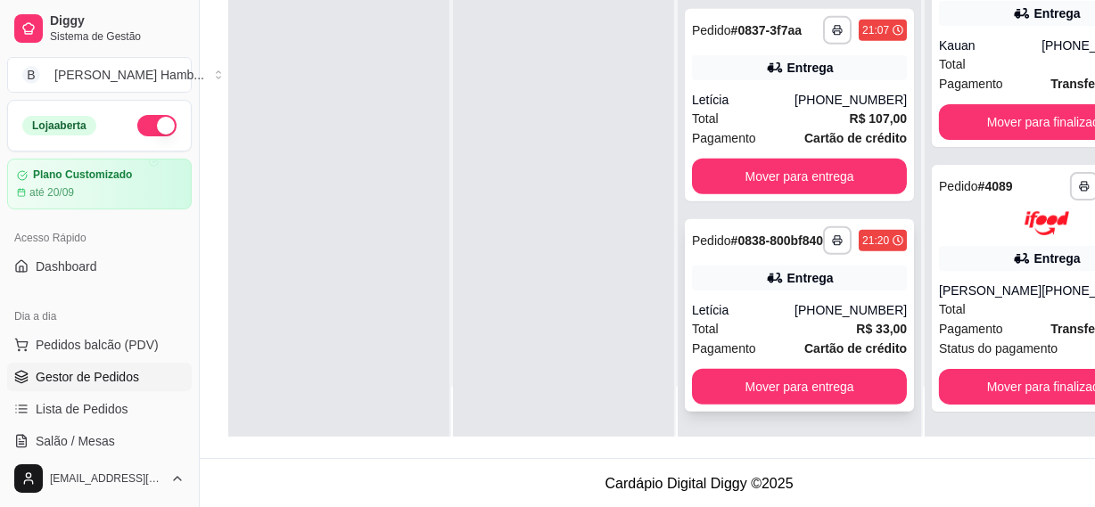
scroll to position [271, 0]
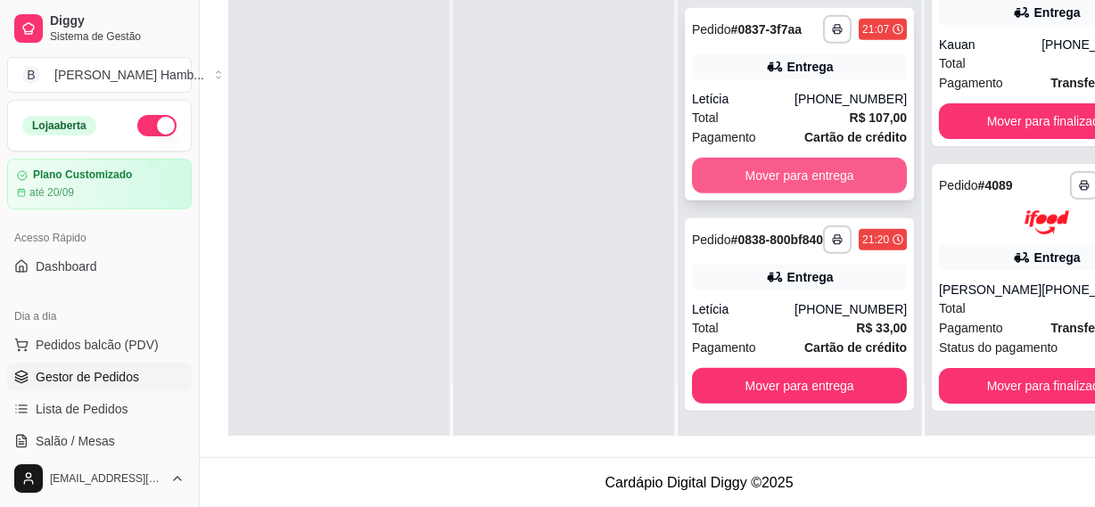
click at [775, 173] on button "Mover para entrega" at bounding box center [799, 176] width 215 height 36
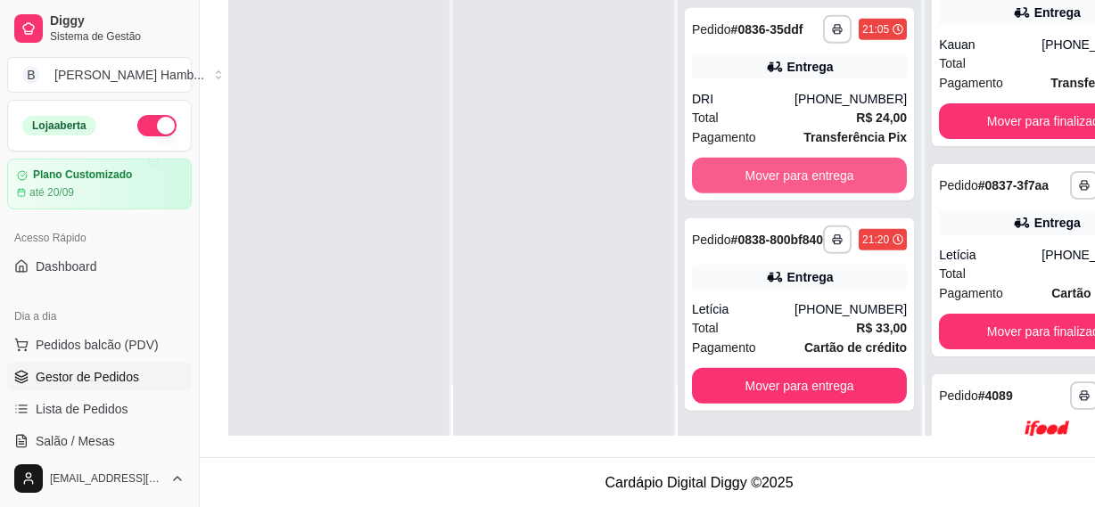
scroll to position [982, 0]
click at [775, 172] on button "Mover para entrega" at bounding box center [799, 175] width 209 height 35
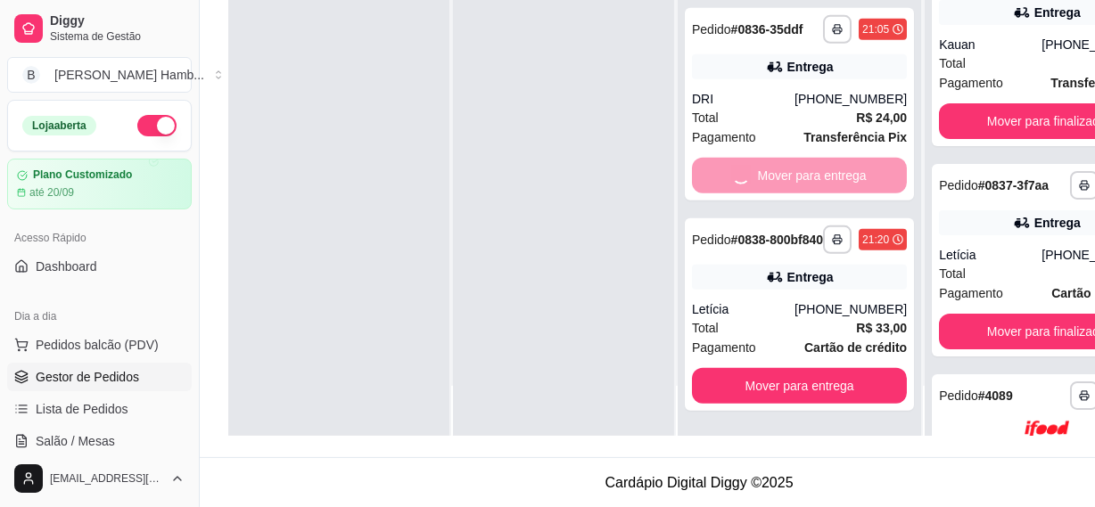
scroll to position [758, 0]
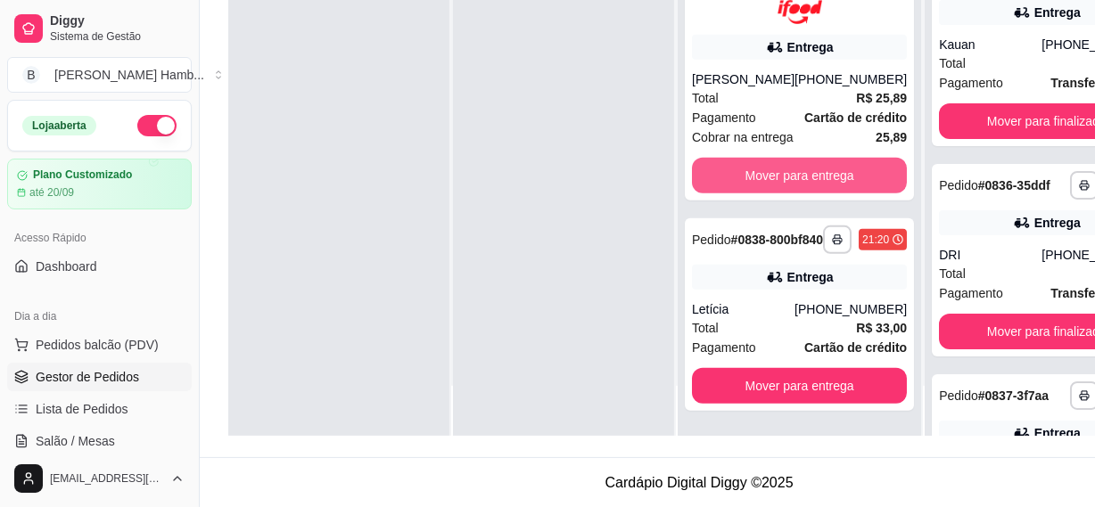
click at [775, 172] on button "Mover para entrega" at bounding box center [799, 176] width 215 height 36
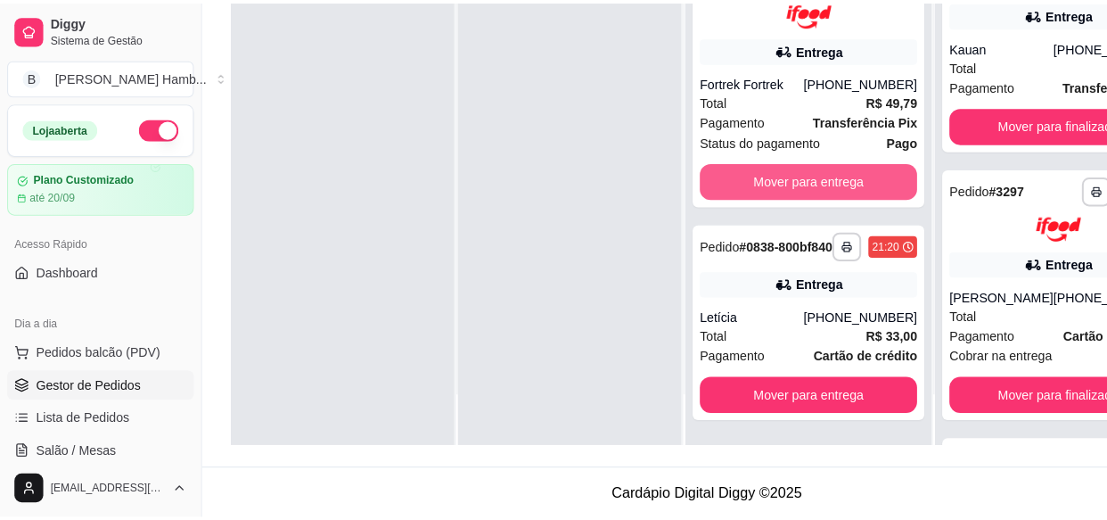
scroll to position [494, 0]
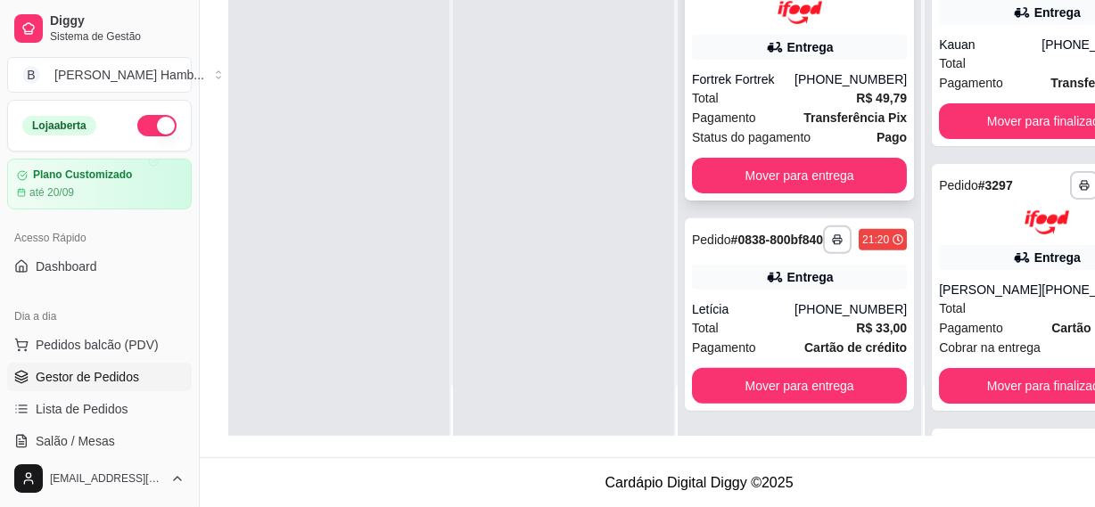
click at [803, 111] on strong "Transferência Pix" at bounding box center [854, 118] width 103 height 14
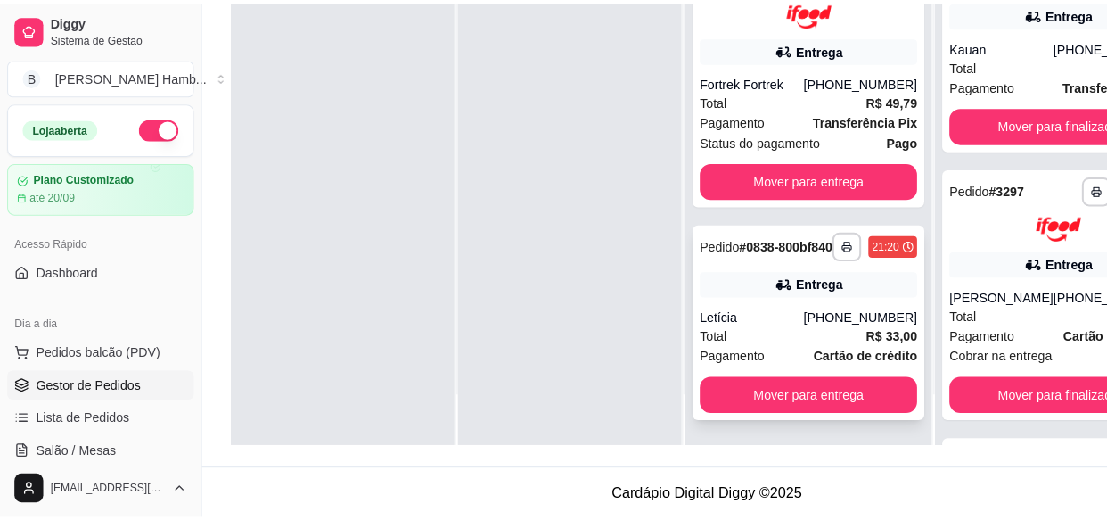
scroll to position [493, 0]
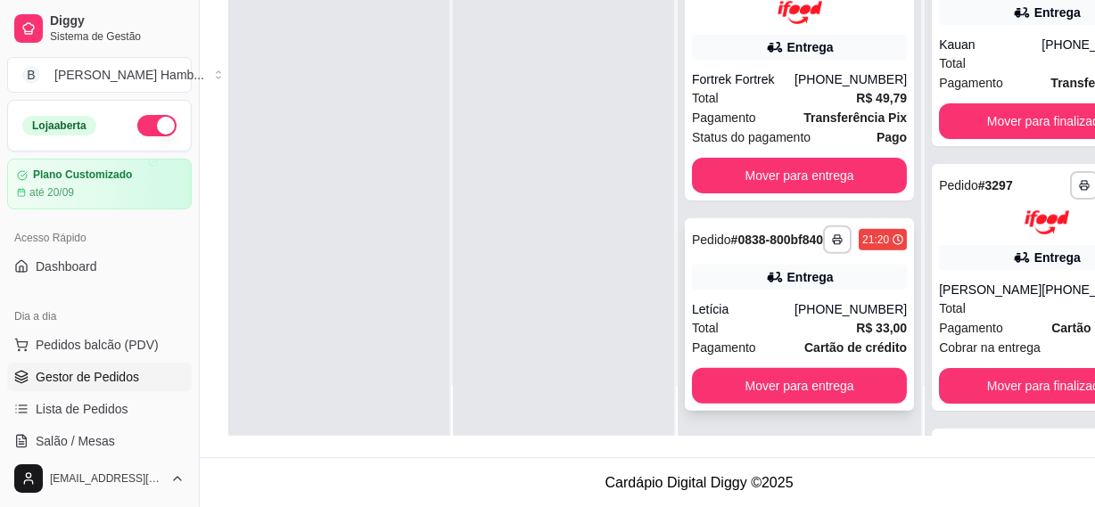
click at [730, 332] on div "Total R$ 33,00" at bounding box center [799, 328] width 215 height 20
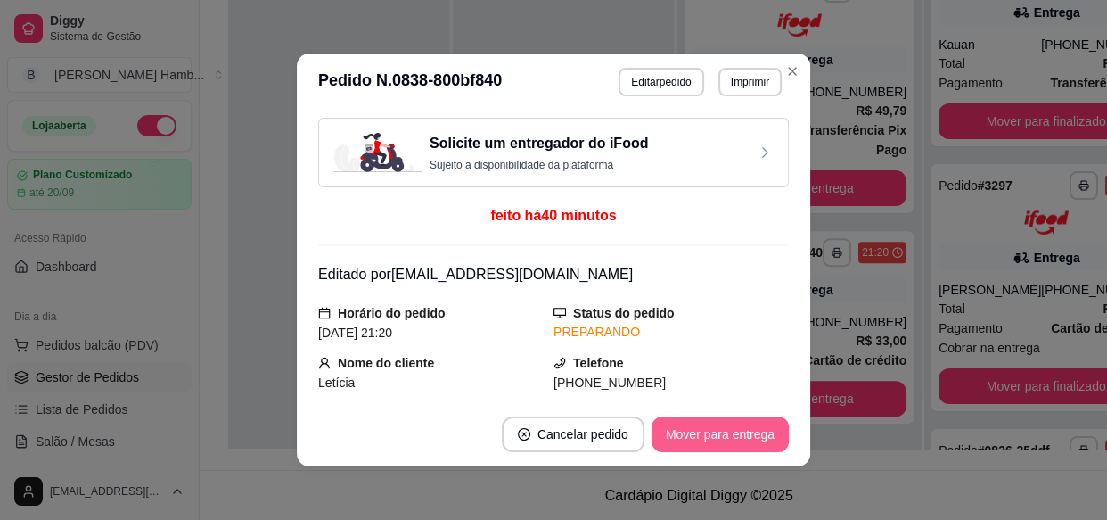
click at [704, 431] on button "Mover para entrega" at bounding box center [720, 434] width 137 height 36
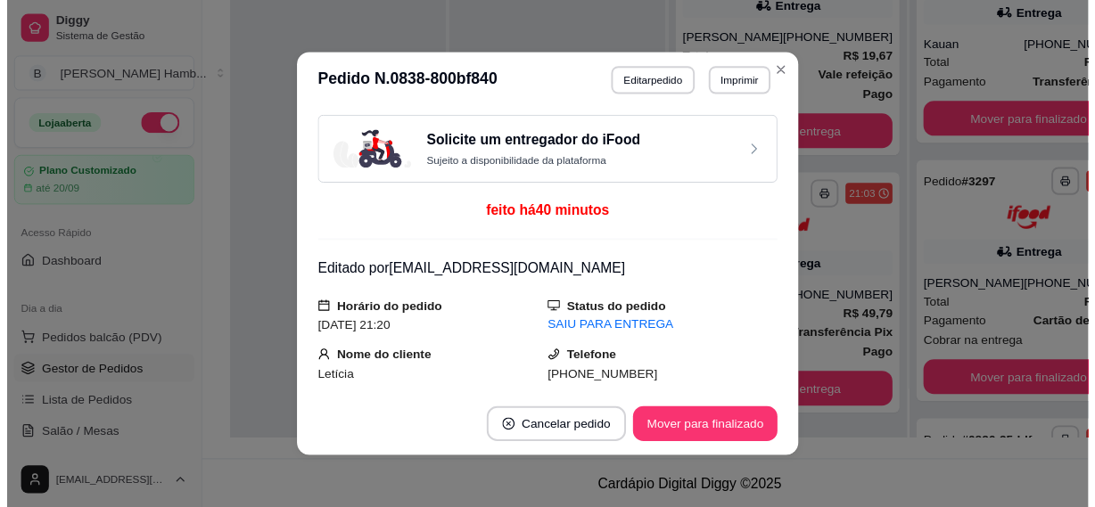
scroll to position [268, 0]
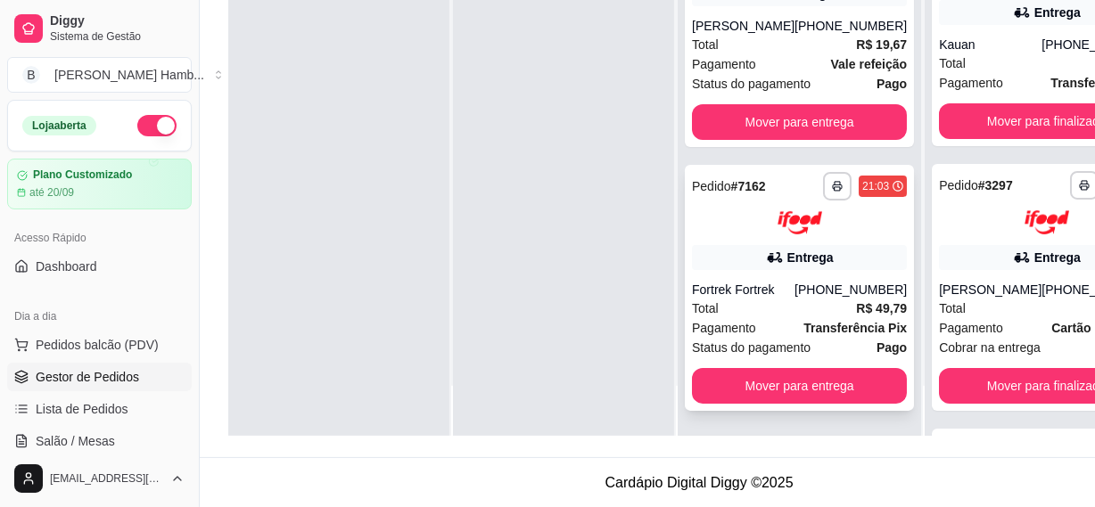
click at [800, 312] on div "Total R$ 49,79" at bounding box center [799, 309] width 215 height 20
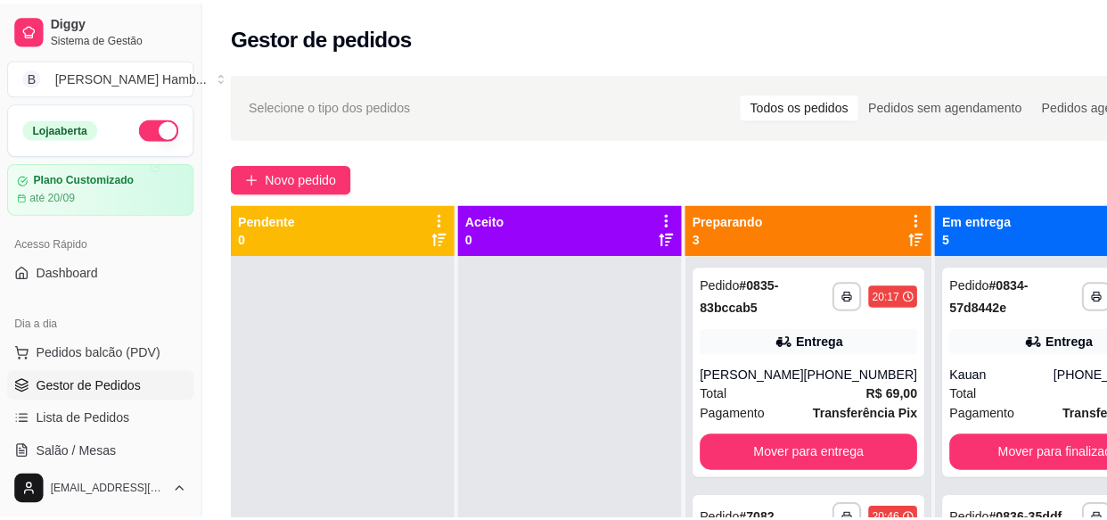
scroll to position [50, 0]
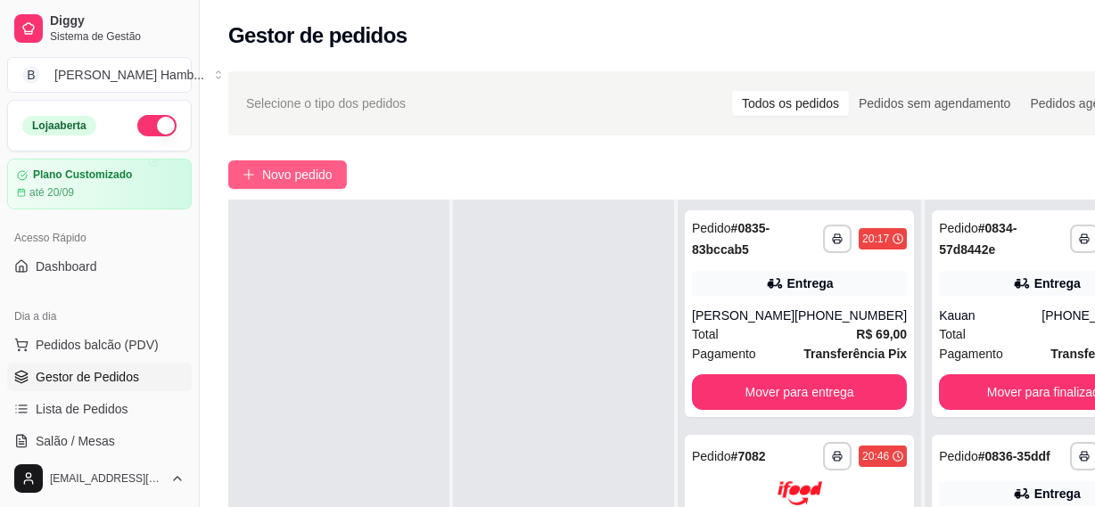
click at [257, 166] on button "Novo pedido" at bounding box center [287, 174] width 119 height 29
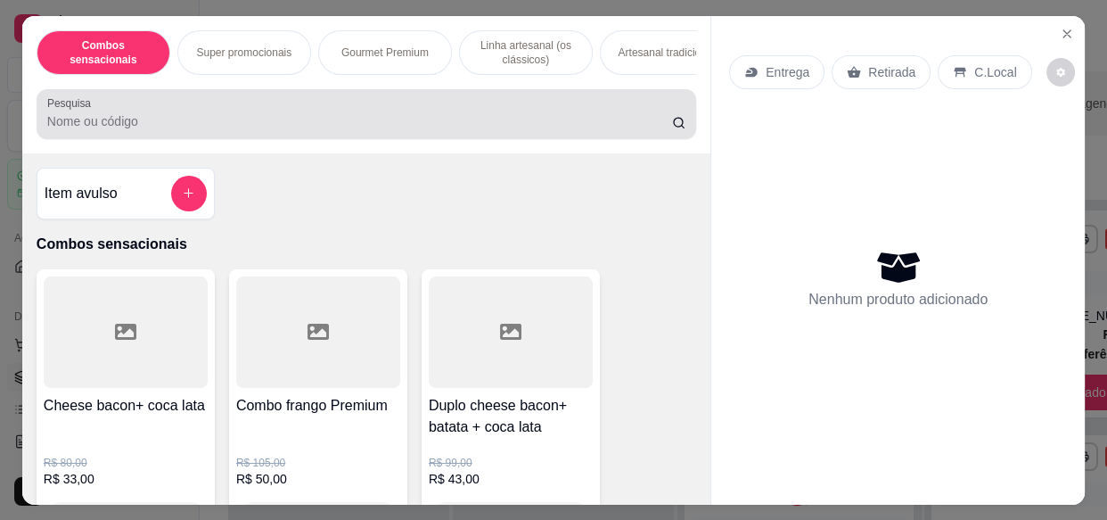
click at [364, 107] on div at bounding box center [366, 114] width 638 height 36
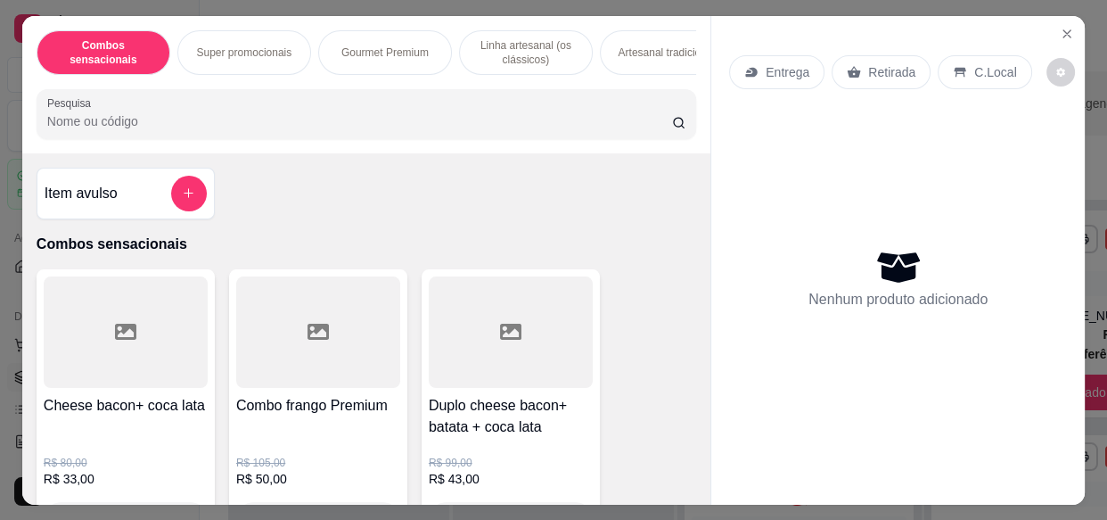
type input "1"
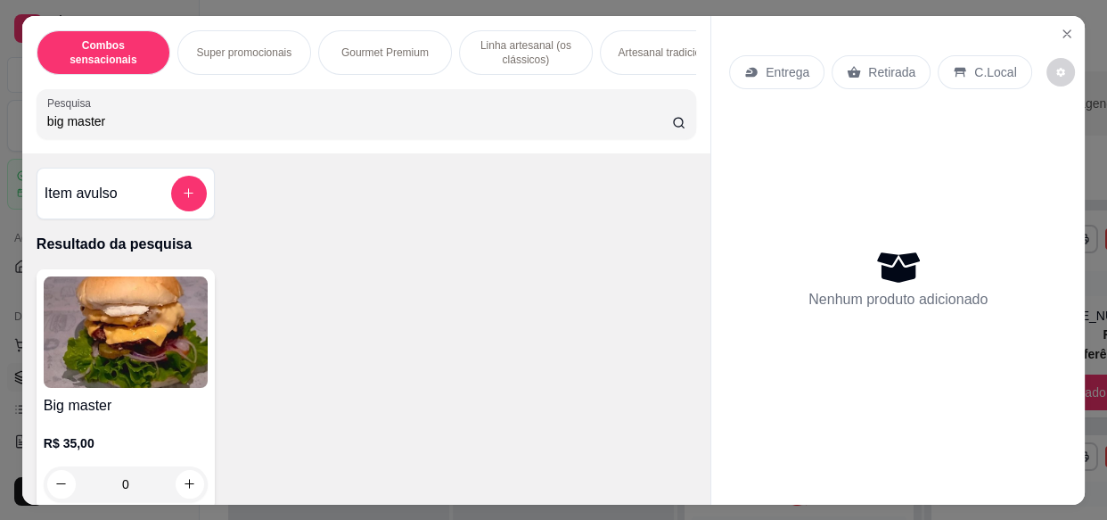
type input "big master"
click at [128, 356] on img at bounding box center [126, 331] width 164 height 111
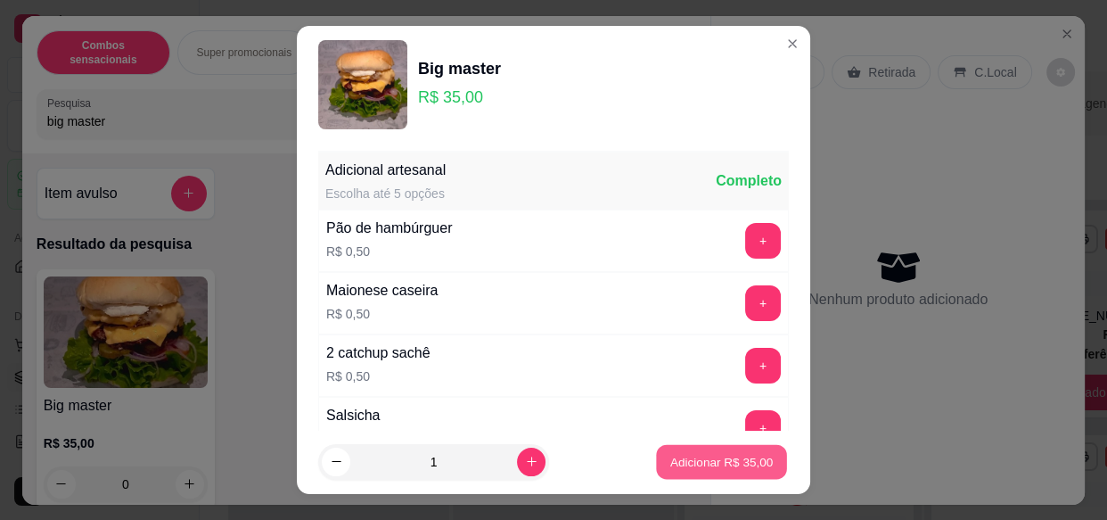
click at [705, 462] on p "Adicionar R$ 35,00" at bounding box center [721, 461] width 103 height 17
type input "1"
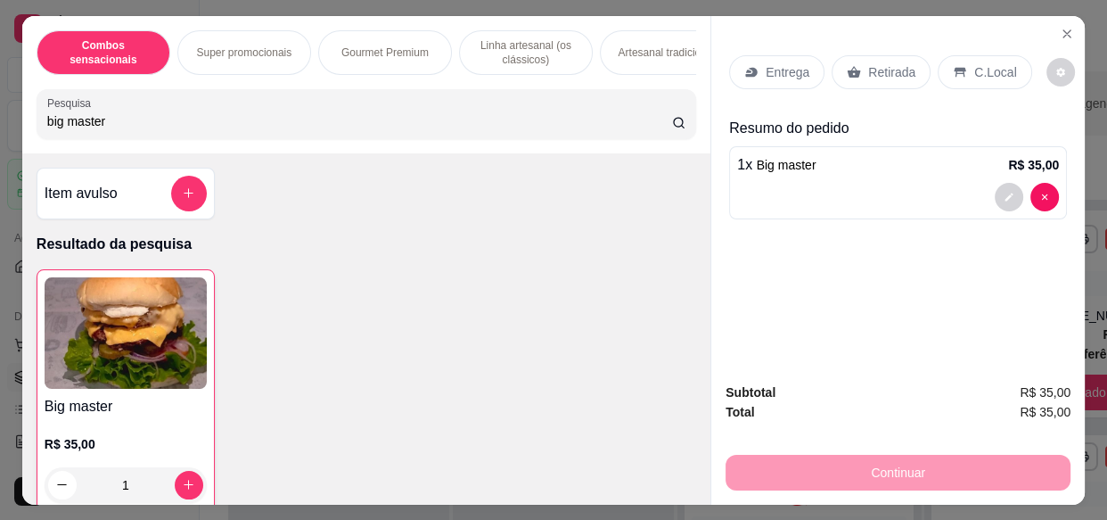
click at [775, 71] on p "Entrega" at bounding box center [788, 72] width 44 height 18
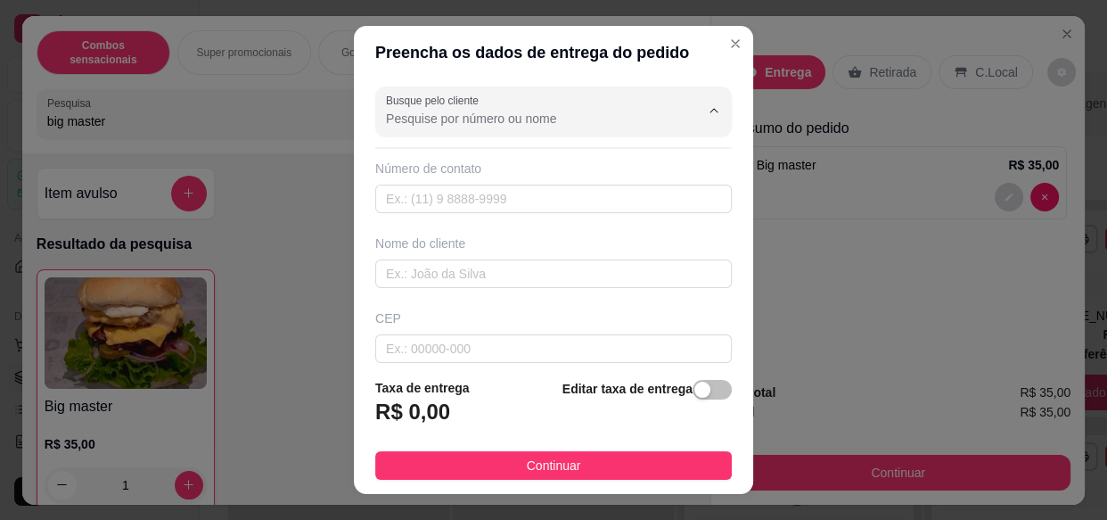
click at [504, 125] on input "Busque pelo cliente" at bounding box center [528, 119] width 285 height 18
type input "1"
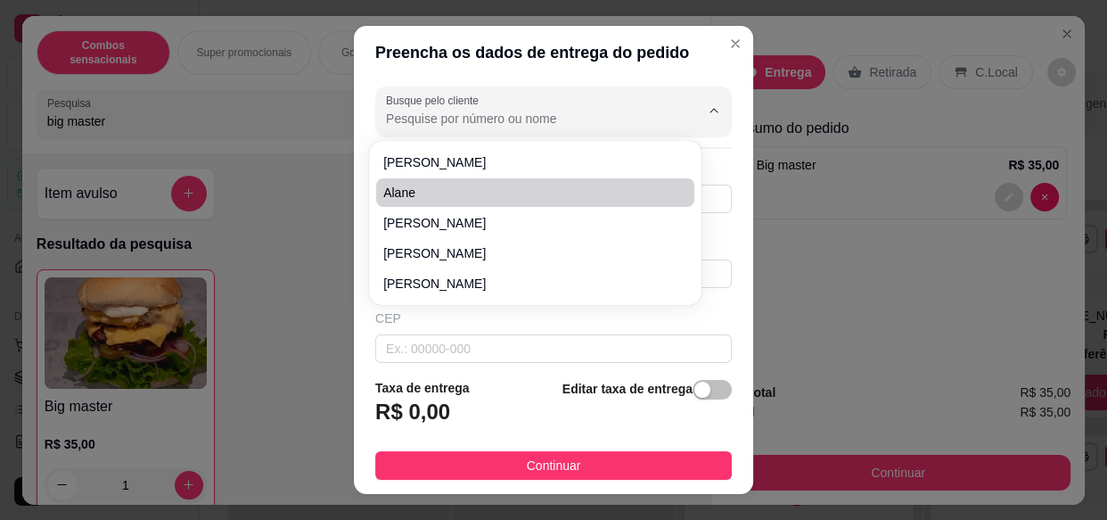
click at [277, 306] on div "Preencha os dados de entrega do pedido Busque pelo cliente Número de contato No…" at bounding box center [553, 260] width 1107 height 520
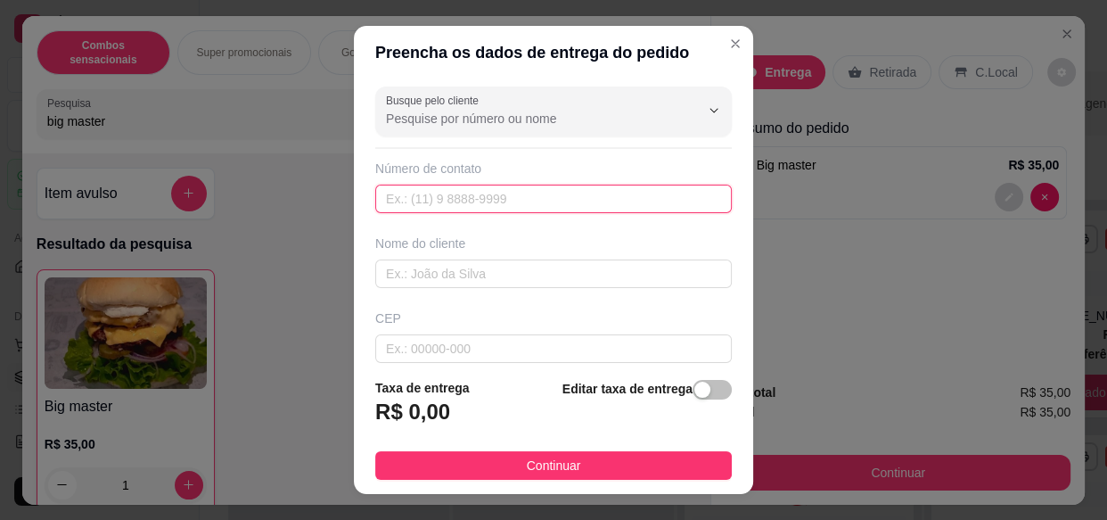
click at [626, 196] on input "text" at bounding box center [553, 199] width 357 height 29
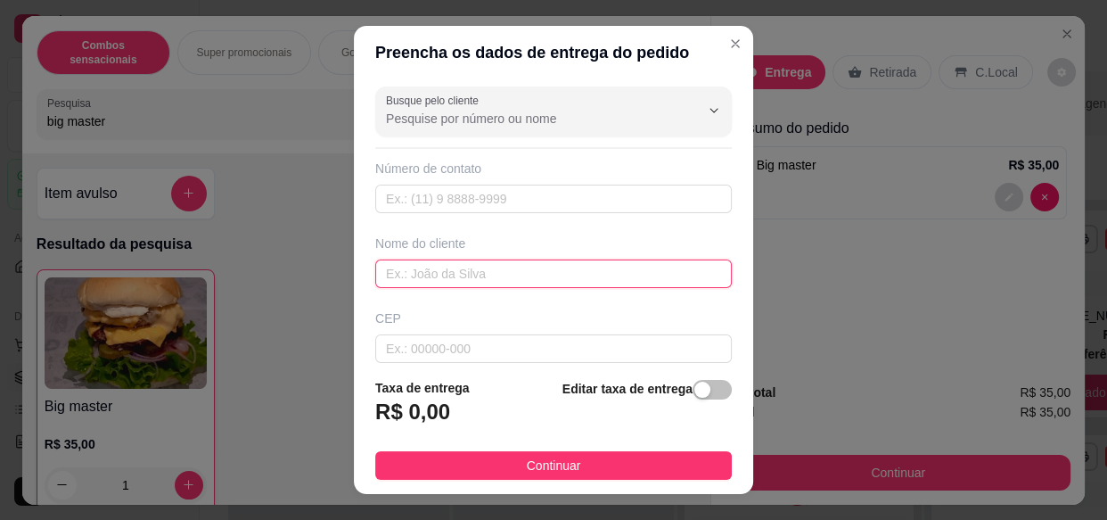
click at [595, 276] on input "text" at bounding box center [553, 273] width 357 height 29
type input "[PERSON_NAME]"
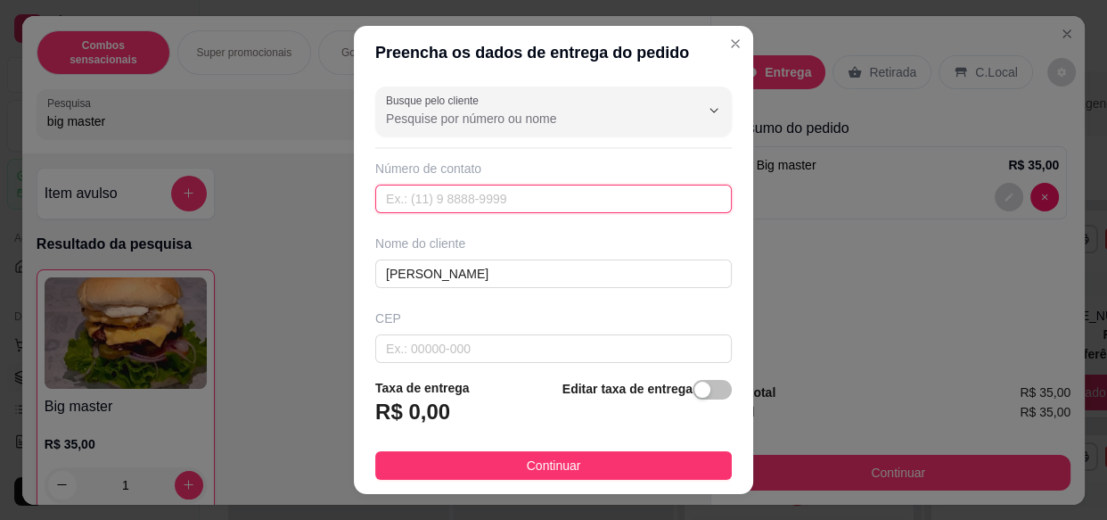
click at [506, 196] on input "text" at bounding box center [553, 199] width 357 height 29
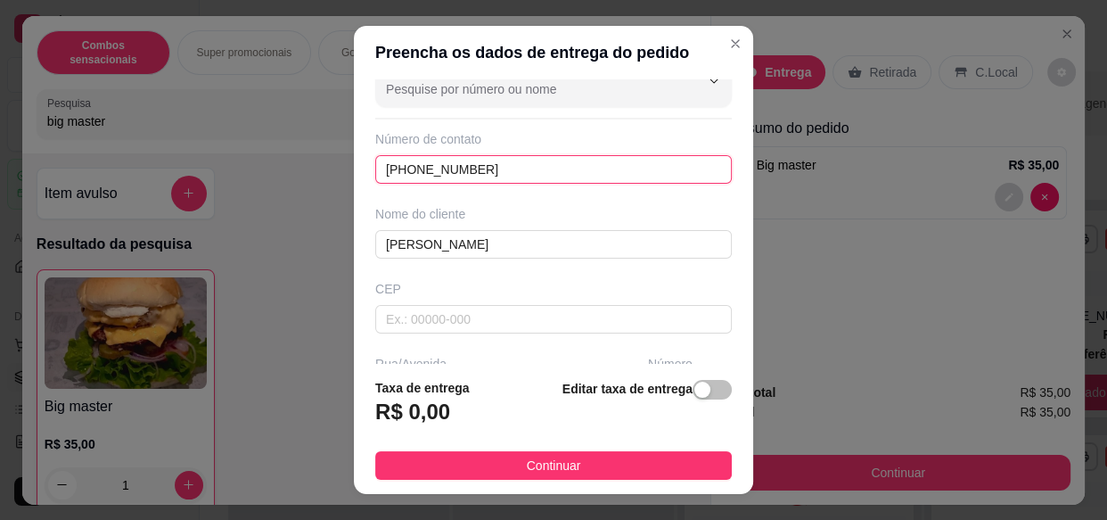
scroll to position [80, 0]
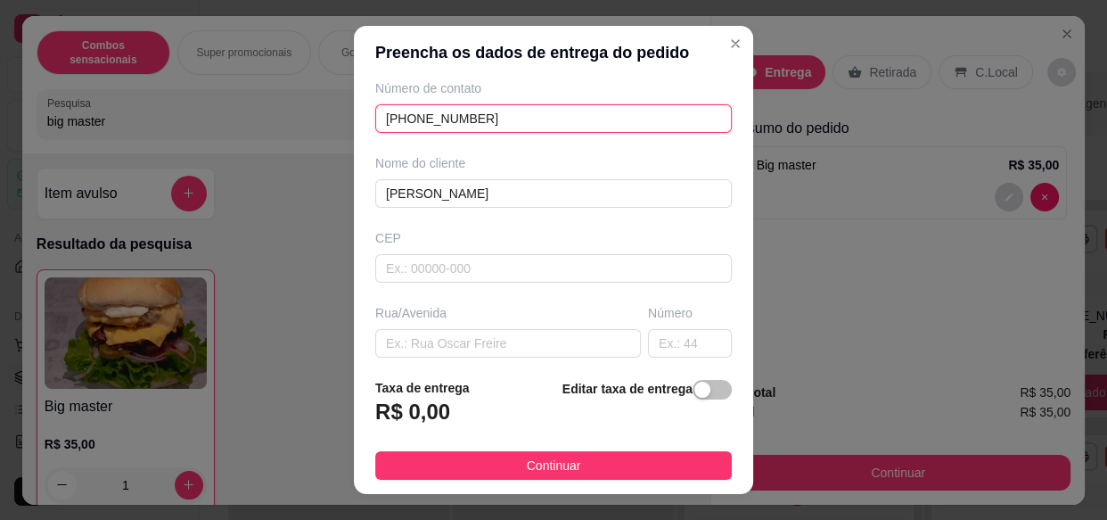
type input "[PHONE_NUMBER]"
click at [425, 283] on div "Busque pelo cliente Número de contato [PHONE_NUMBER] Nome do cliente [PERSON_NA…" at bounding box center [553, 221] width 399 height 284
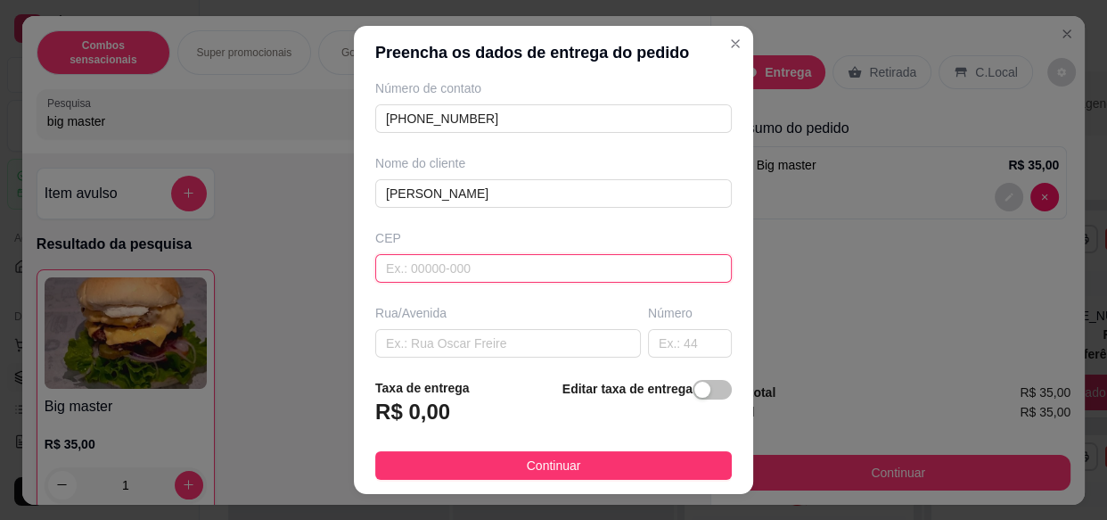
click at [425, 257] on input "text" at bounding box center [553, 268] width 357 height 29
type input "15407393"
type input "Avenida [PERSON_NAME]"
type input "[GEOGRAPHIC_DATA]"
type input "Olímpia"
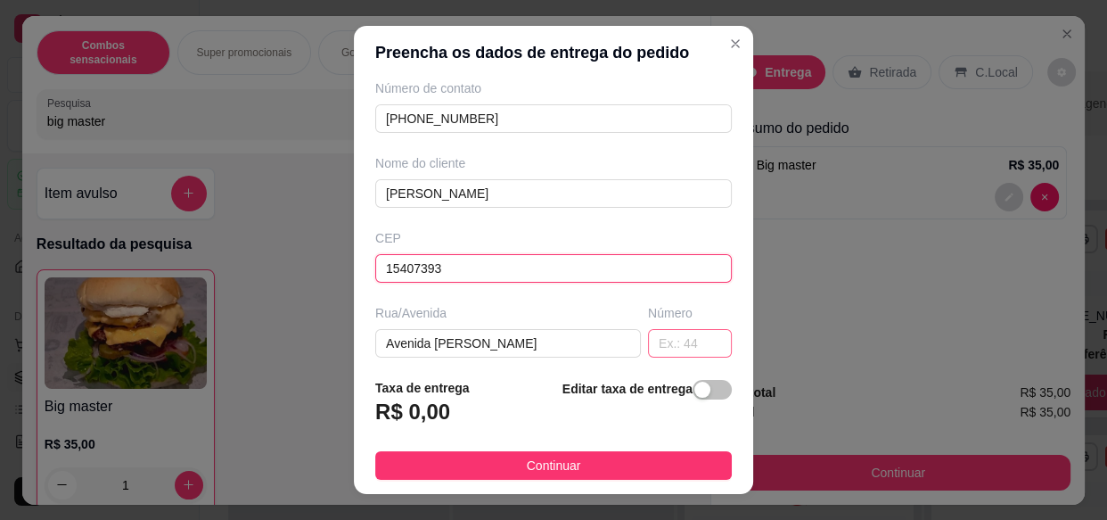
type input "15407393"
click at [663, 346] on input "text" at bounding box center [690, 343] width 84 height 29
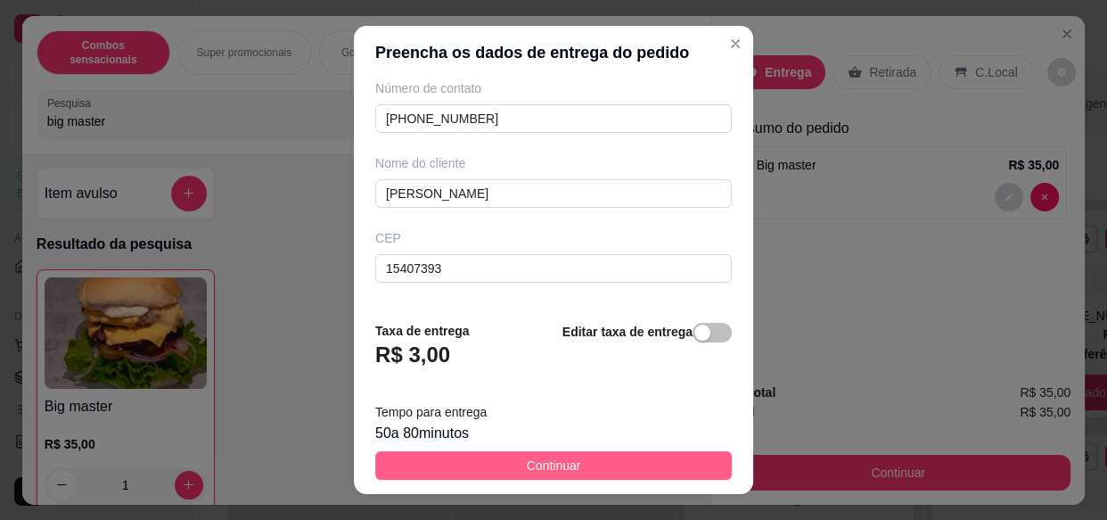
type input "25"
click at [641, 457] on button "Continuar" at bounding box center [553, 465] width 357 height 29
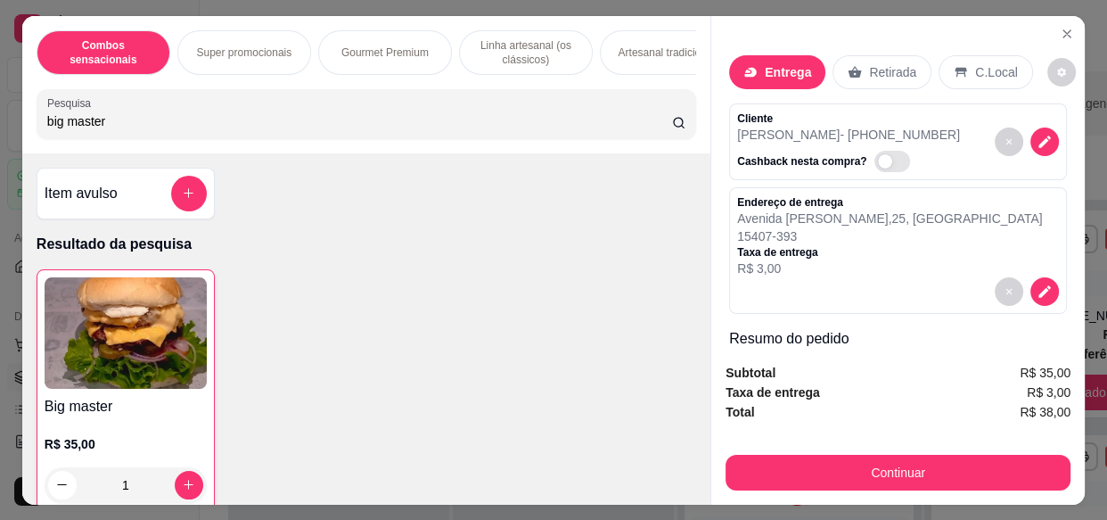
click at [757, 73] on div "Entrega" at bounding box center [777, 72] width 96 height 34
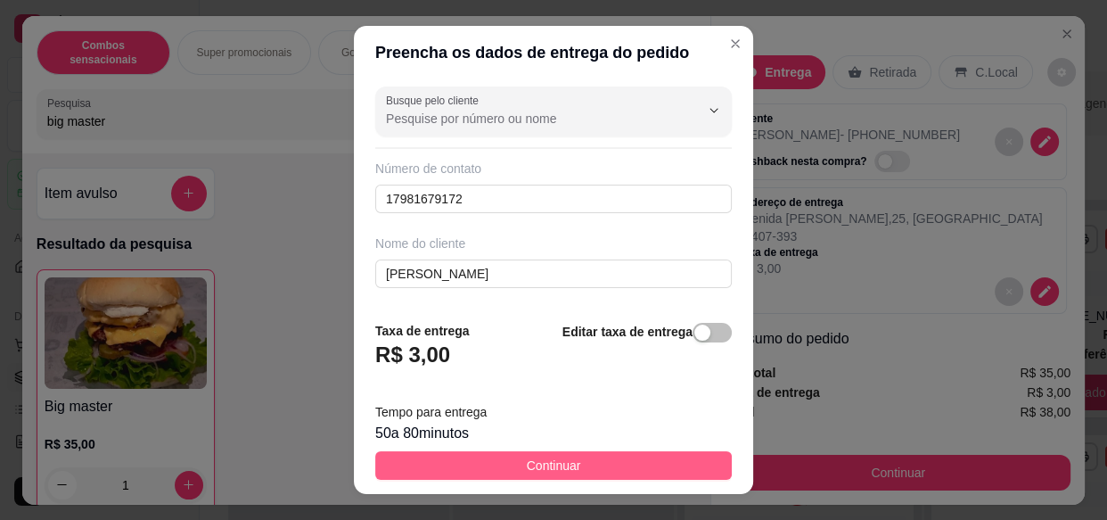
click at [527, 460] on span "Continuar" at bounding box center [554, 465] width 54 height 20
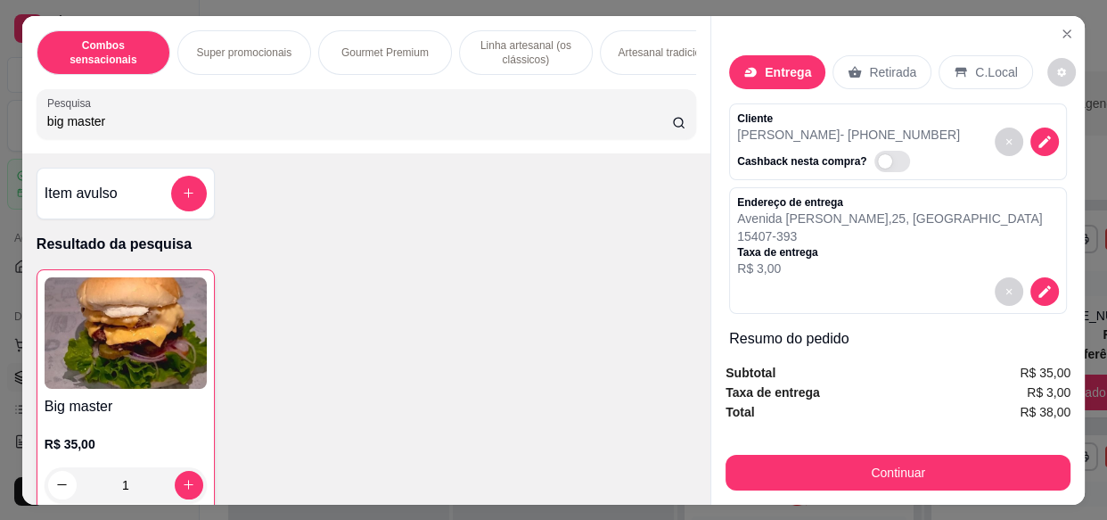
click at [816, 62] on div "Entrega Retirada C.Local" at bounding box center [881, 72] width 304 height 34
click at [783, 63] on p "Entrega" at bounding box center [788, 72] width 46 height 18
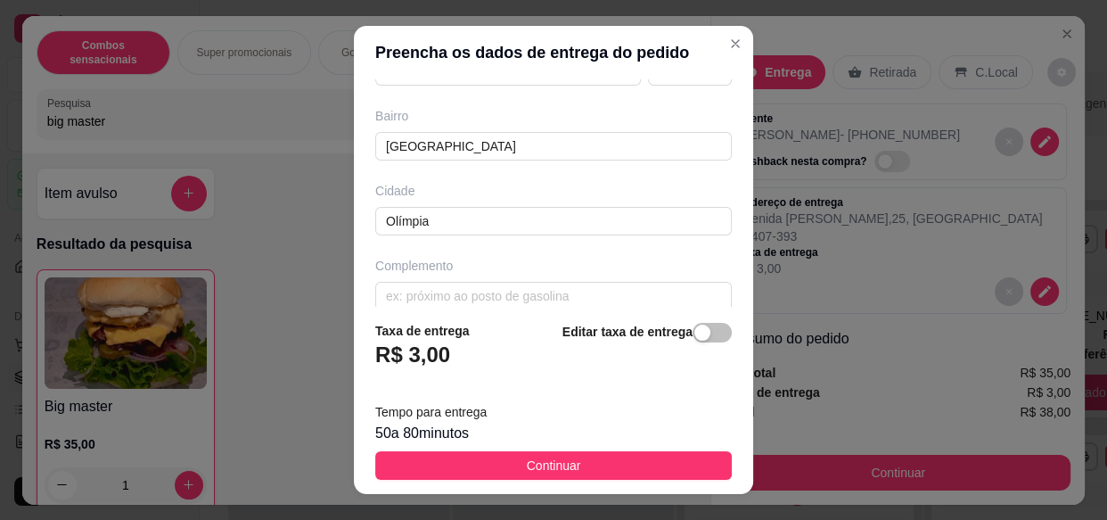
scroll to position [372, 0]
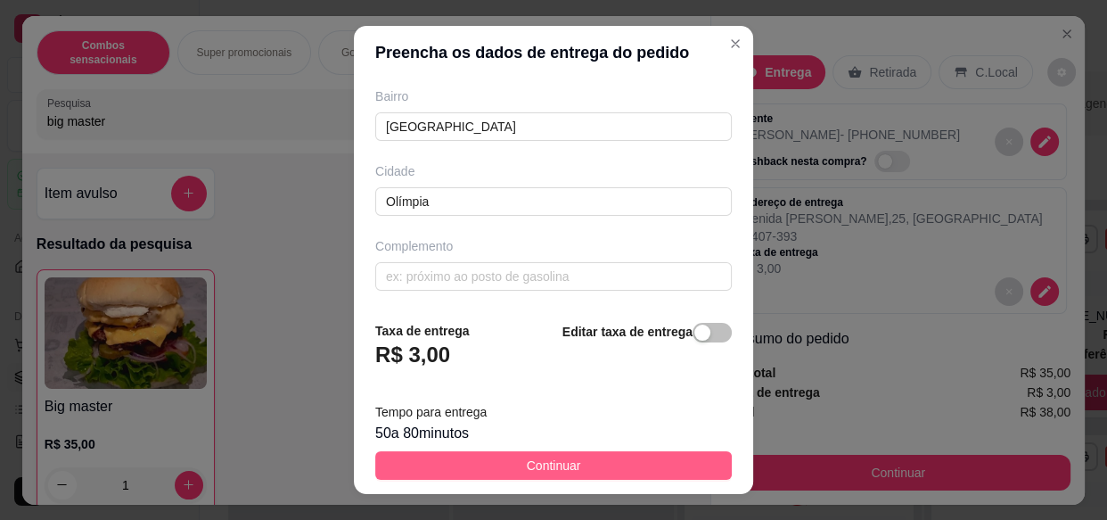
click at [578, 454] on button "Continuar" at bounding box center [553, 465] width 357 height 29
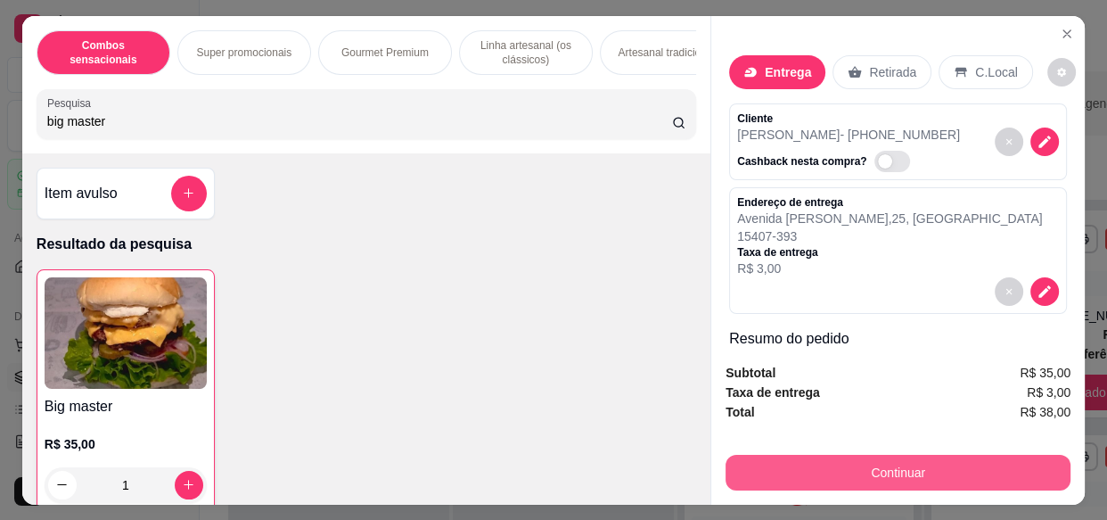
click at [810, 460] on button "Continuar" at bounding box center [898, 473] width 345 height 36
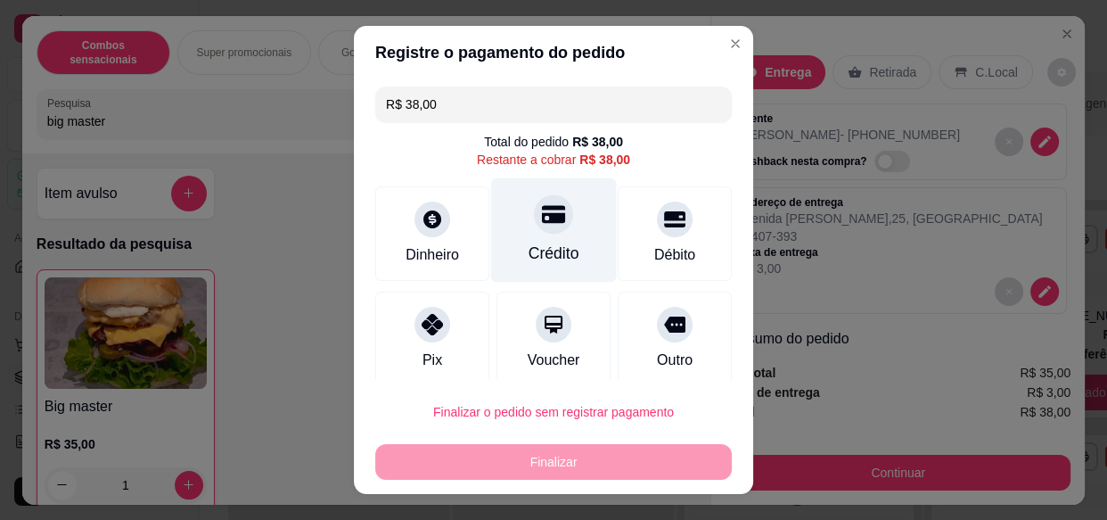
click at [542, 206] on icon at bounding box center [553, 215] width 23 height 18
type input "R$ 0,00"
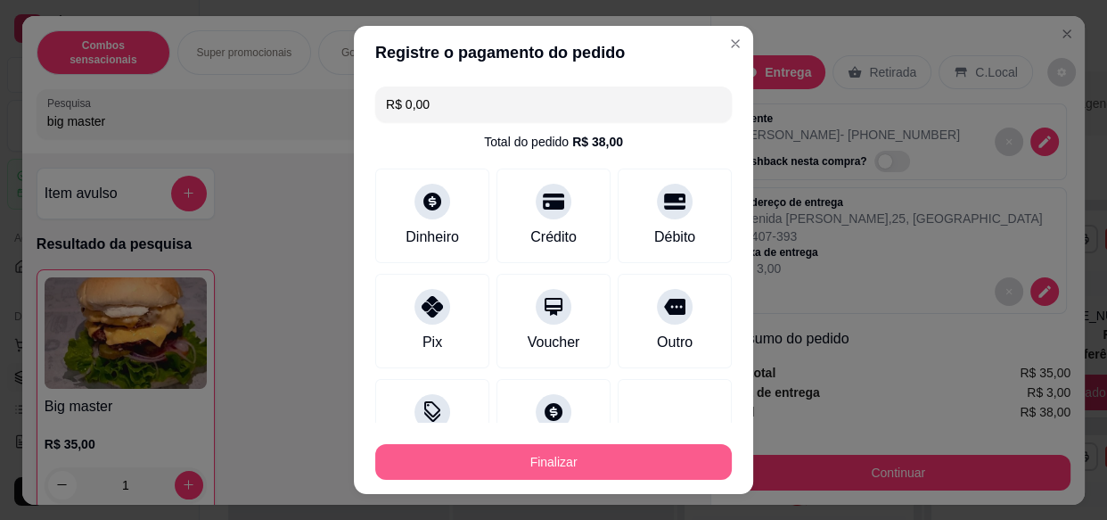
click at [574, 454] on button "Finalizar" at bounding box center [553, 462] width 357 height 36
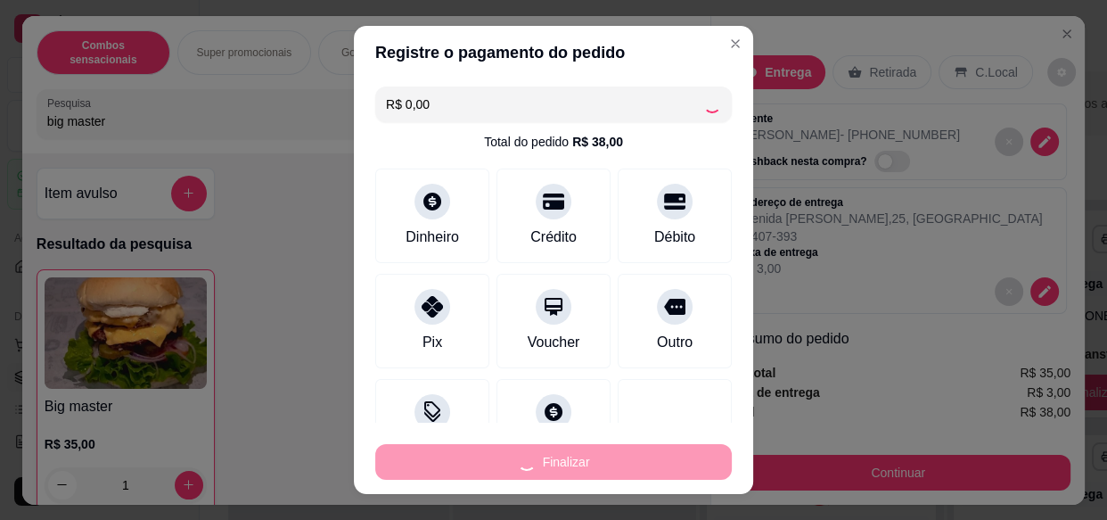
type input "0"
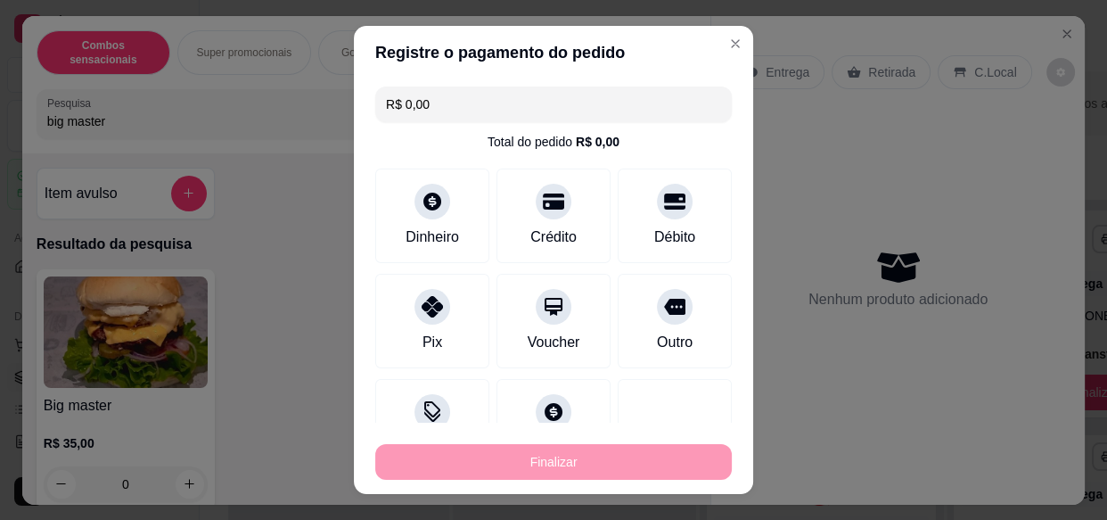
type input "-R$ 38,00"
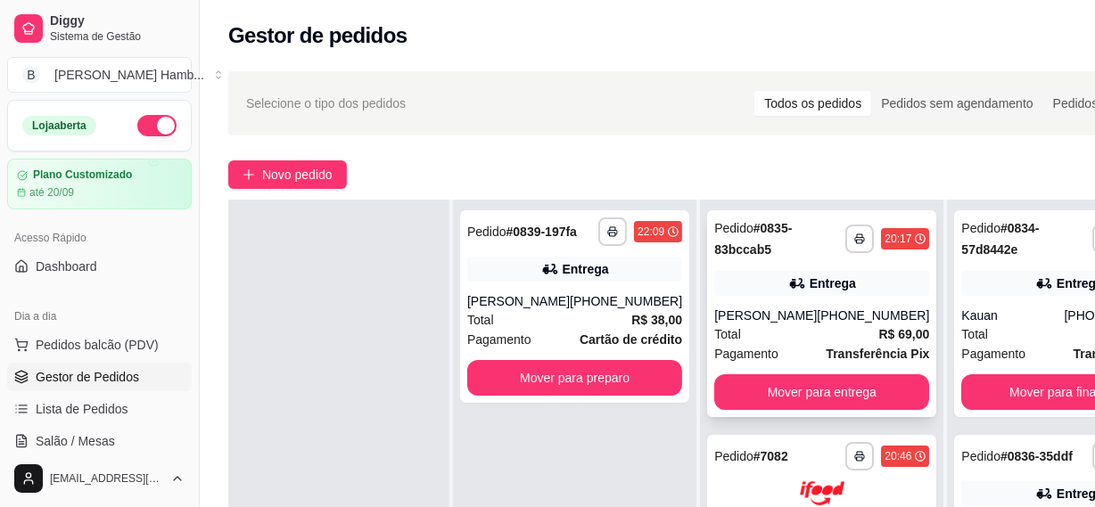
click at [737, 344] on div "Total R$ 69,00" at bounding box center [821, 334] width 215 height 20
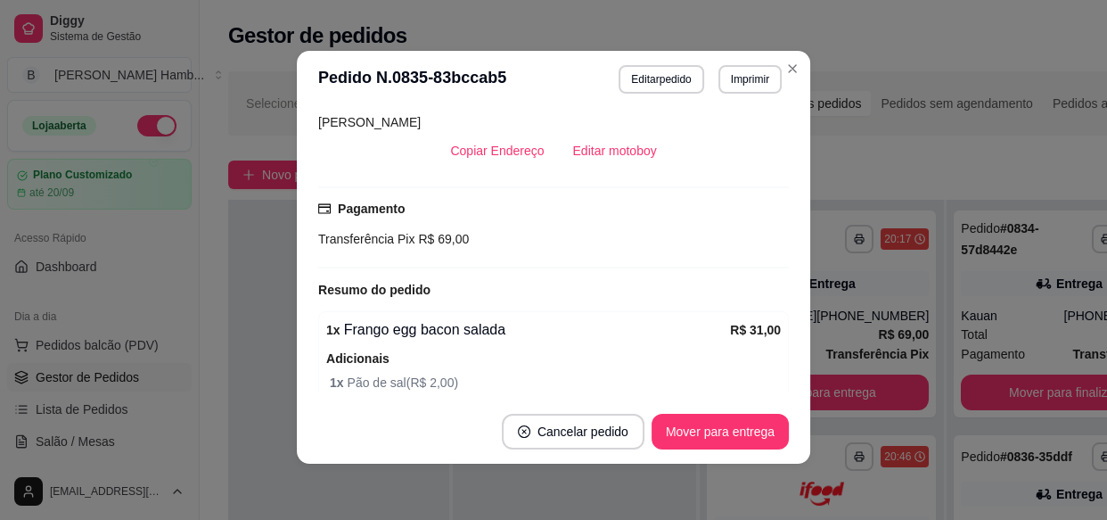
scroll to position [326, 0]
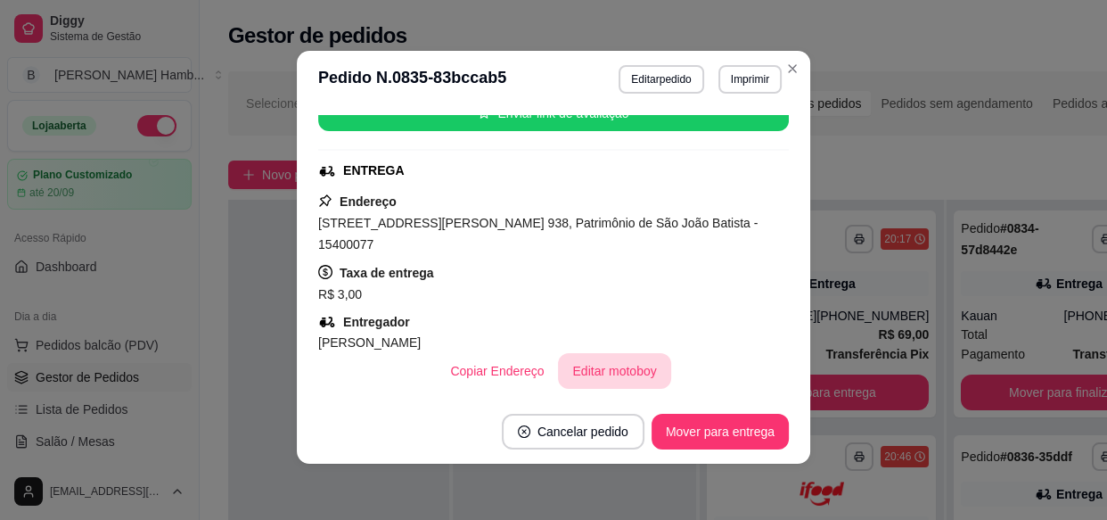
click at [582, 353] on button "Editar motoboy" at bounding box center [614, 371] width 112 height 36
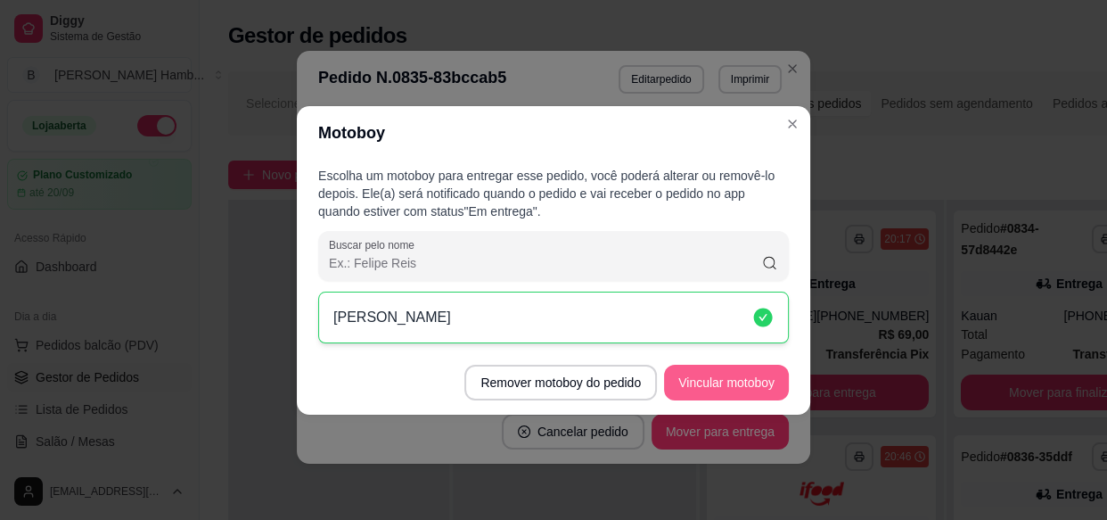
click at [672, 377] on button "Vincular motoboy" at bounding box center [726, 383] width 125 height 36
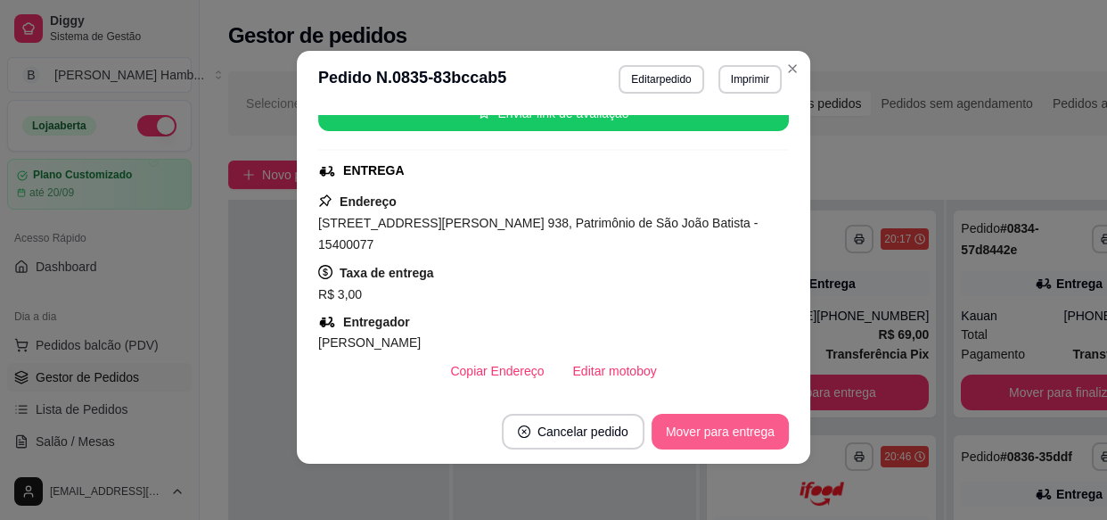
click at [695, 431] on button "Mover para entrega" at bounding box center [720, 432] width 137 height 36
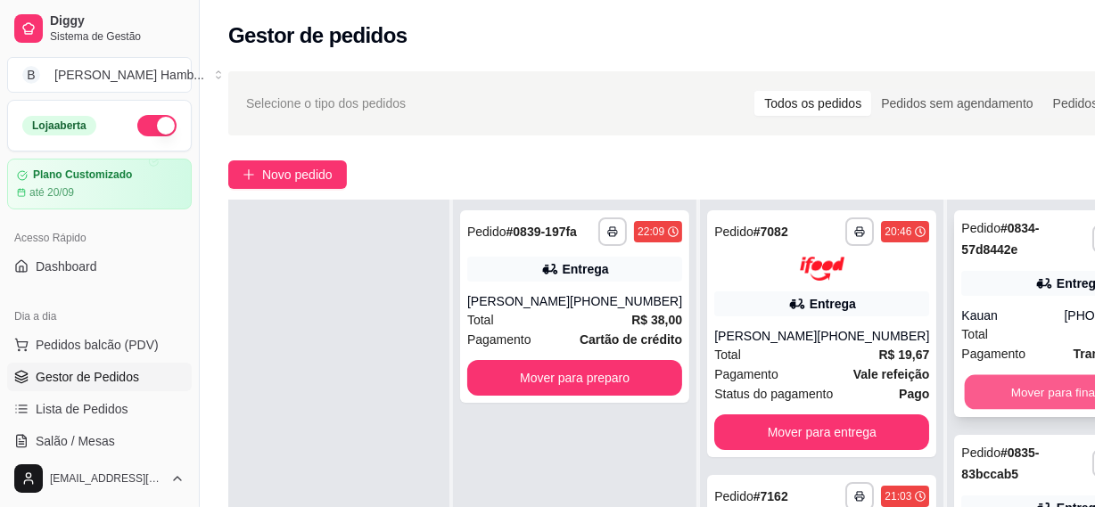
click at [1036, 390] on button "Mover para finalizado" at bounding box center [1068, 392] width 209 height 35
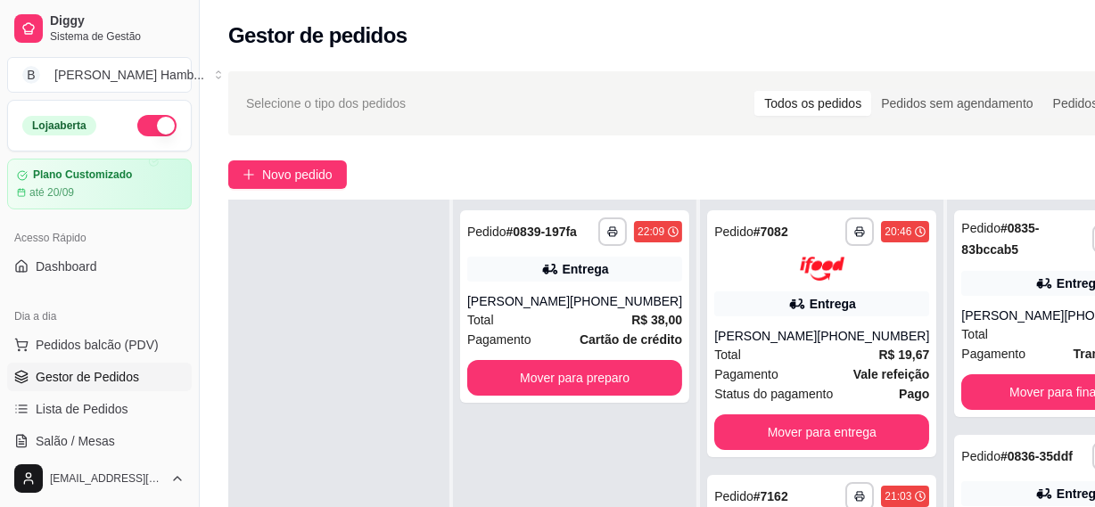
click at [1036, 390] on div "**********" at bounding box center [1068, 313] width 229 height 207
click at [797, 321] on div "**********" at bounding box center [821, 333] width 229 height 247
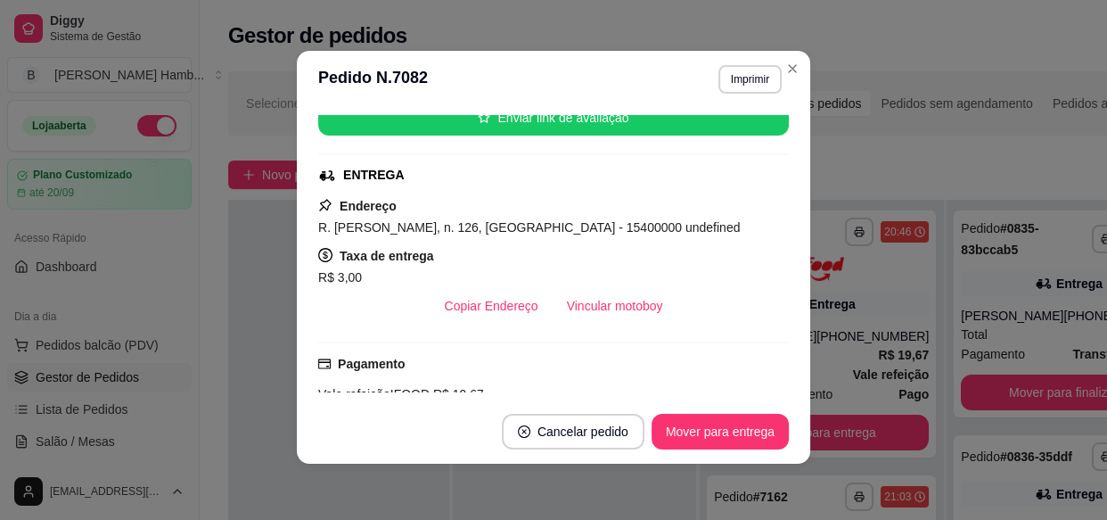
scroll to position [324, 0]
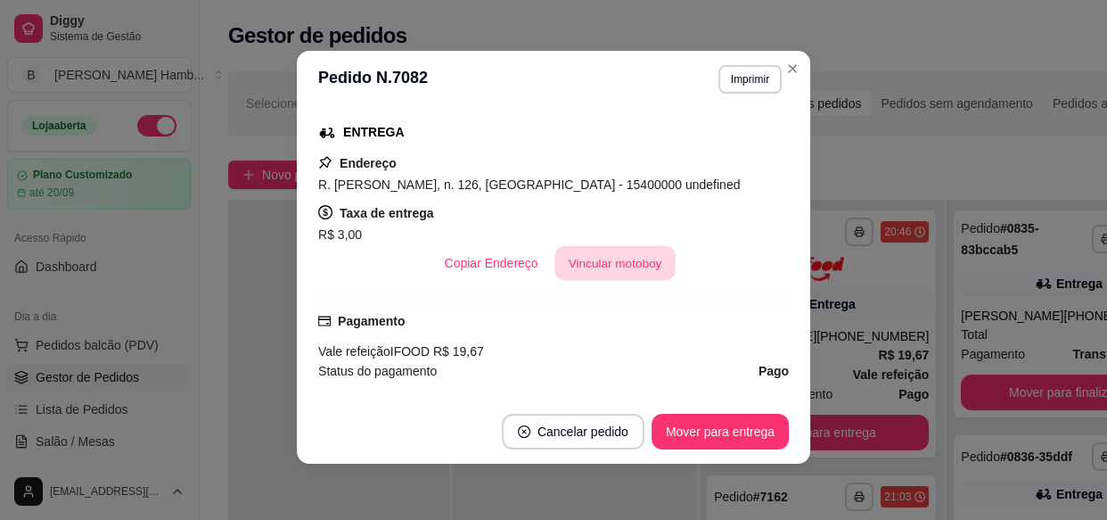
click at [610, 264] on button "Vincular motoboy" at bounding box center [614, 263] width 121 height 35
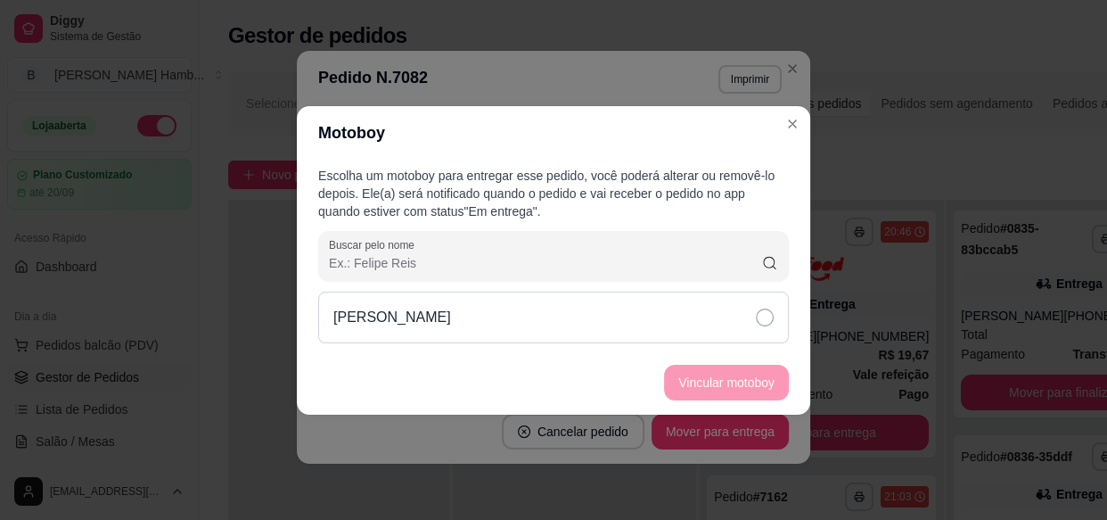
click at [643, 305] on div "[PERSON_NAME]" at bounding box center [553, 317] width 471 height 52
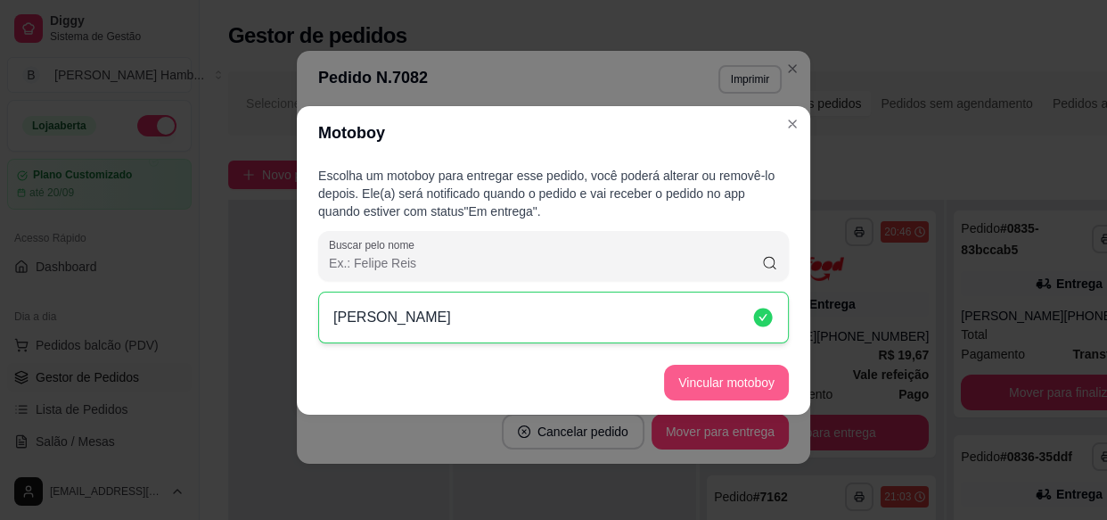
click at [698, 387] on button "Vincular motoboy" at bounding box center [726, 383] width 125 height 36
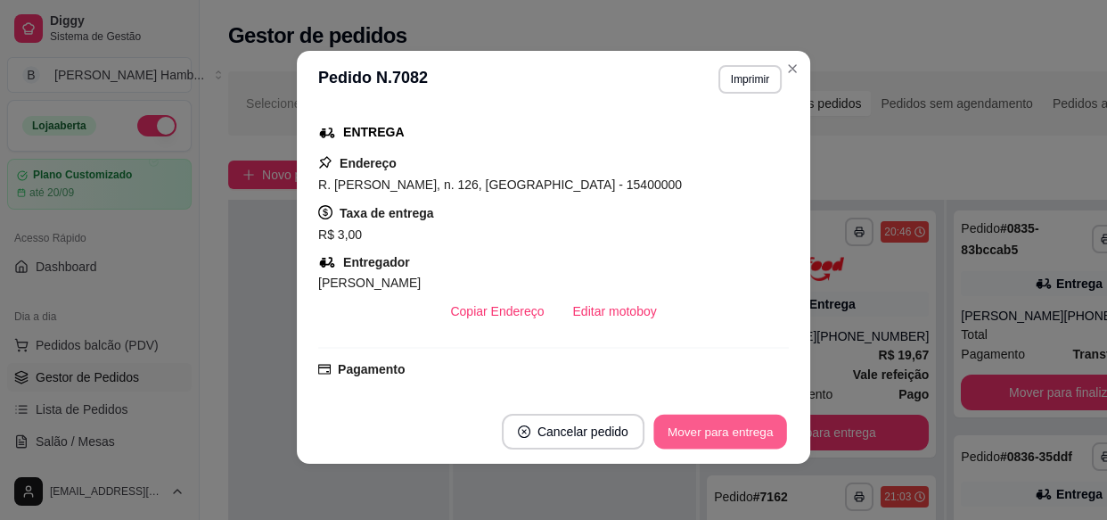
click at [722, 443] on button "Mover para entrega" at bounding box center [720, 431] width 134 height 35
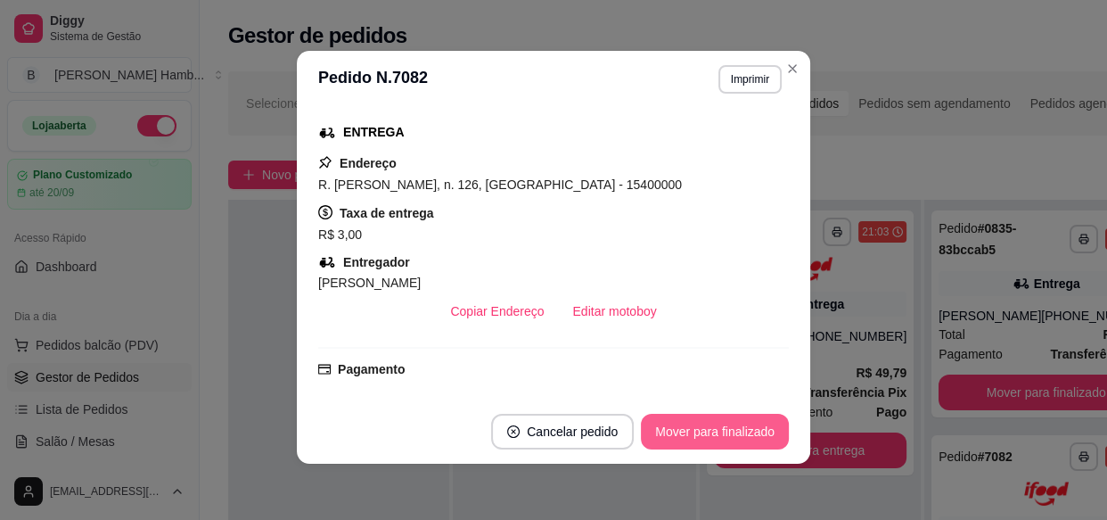
click at [722, 444] on button "Mover para finalizado" at bounding box center [715, 432] width 148 height 36
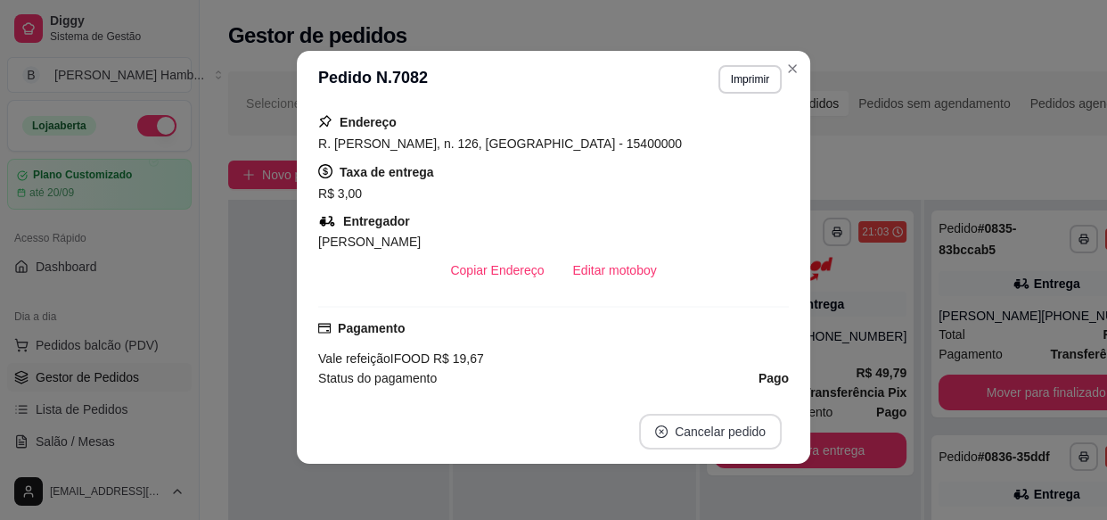
scroll to position [283, 0]
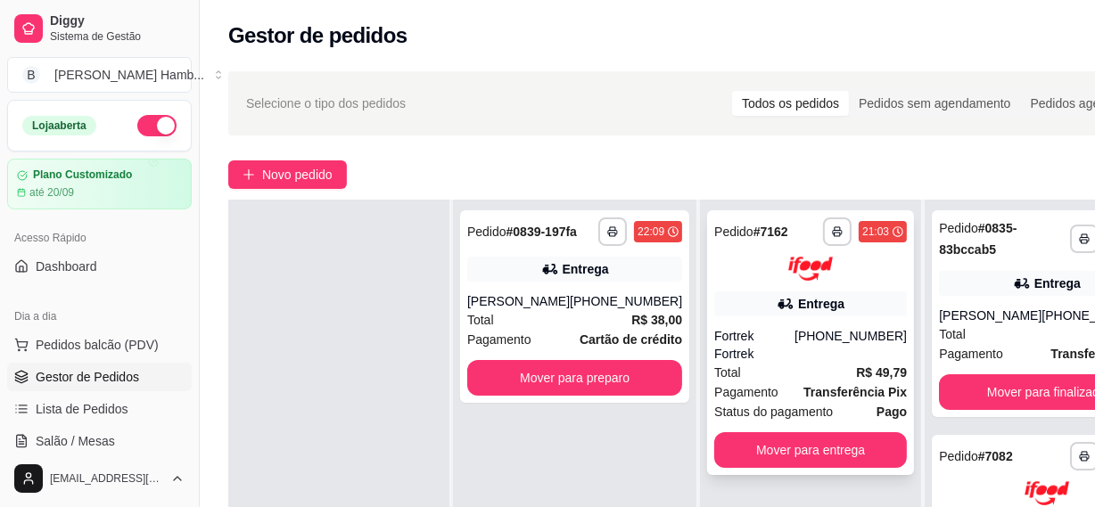
click at [803, 385] on strong "Transferência Pix" at bounding box center [854, 392] width 103 height 14
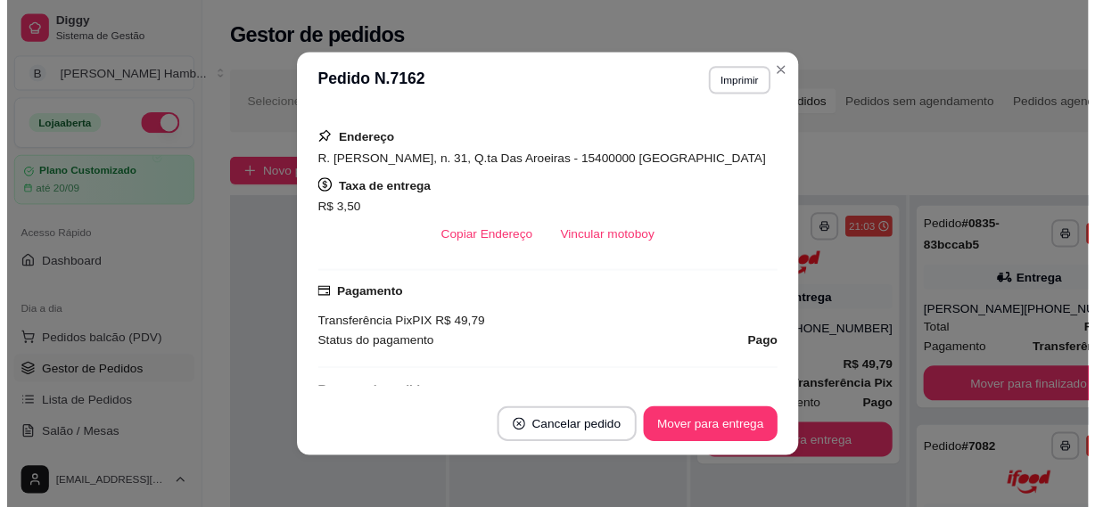
scroll to position [324, 0]
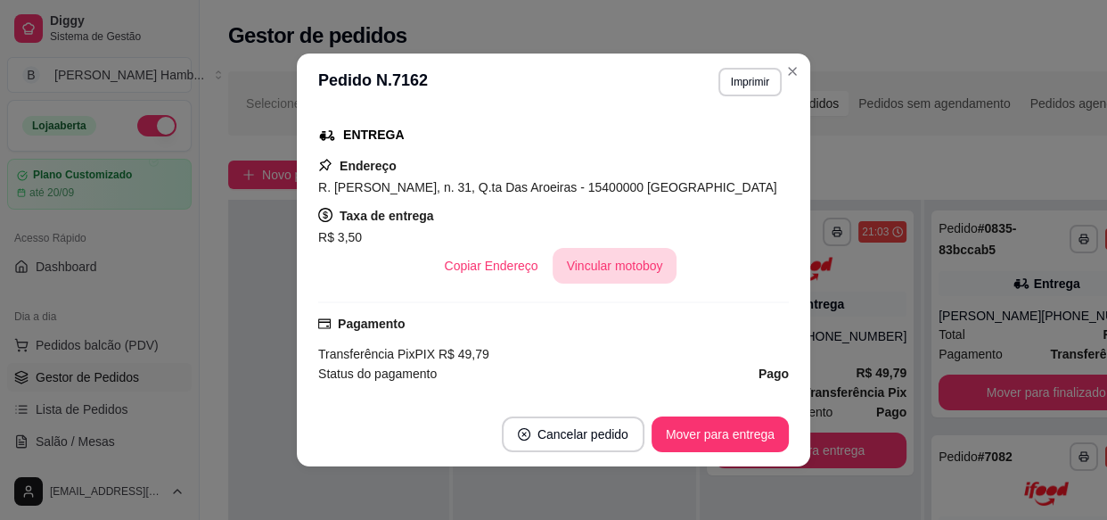
click at [595, 268] on button "Vincular motoboy" at bounding box center [615, 266] width 125 height 36
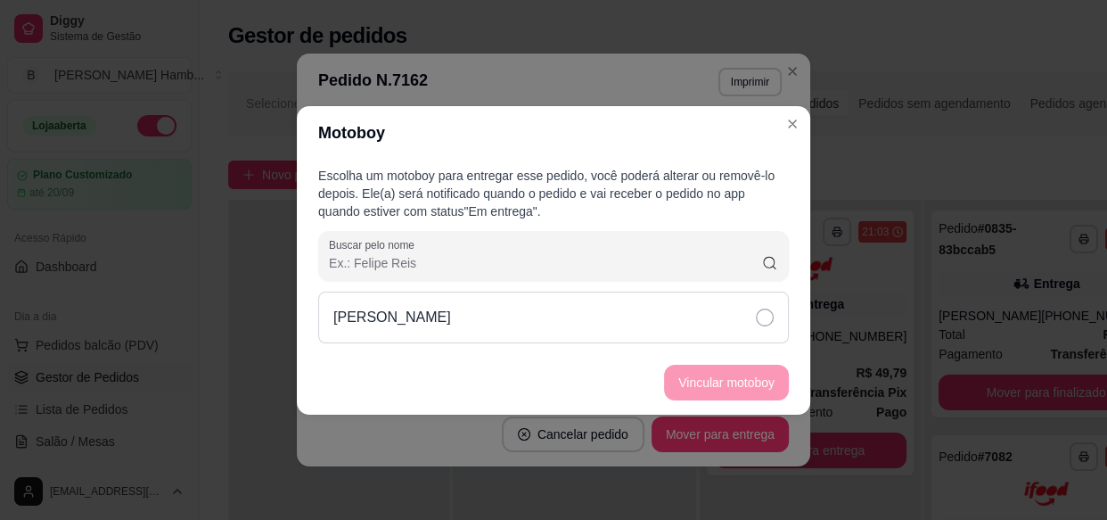
click at [742, 318] on div "[PERSON_NAME]" at bounding box center [553, 317] width 471 height 52
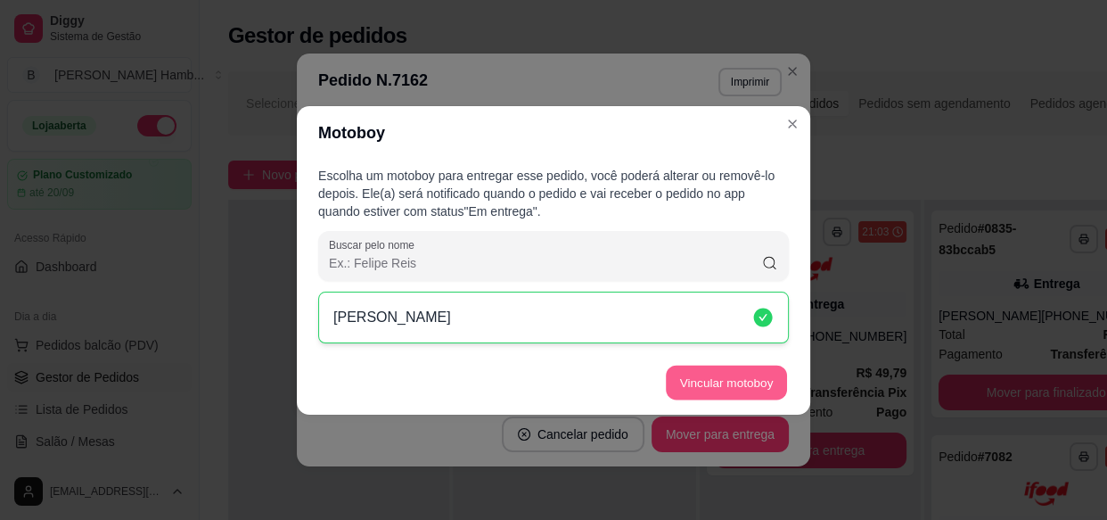
click at [748, 378] on button "Vincular motoboy" at bounding box center [726, 382] width 121 height 35
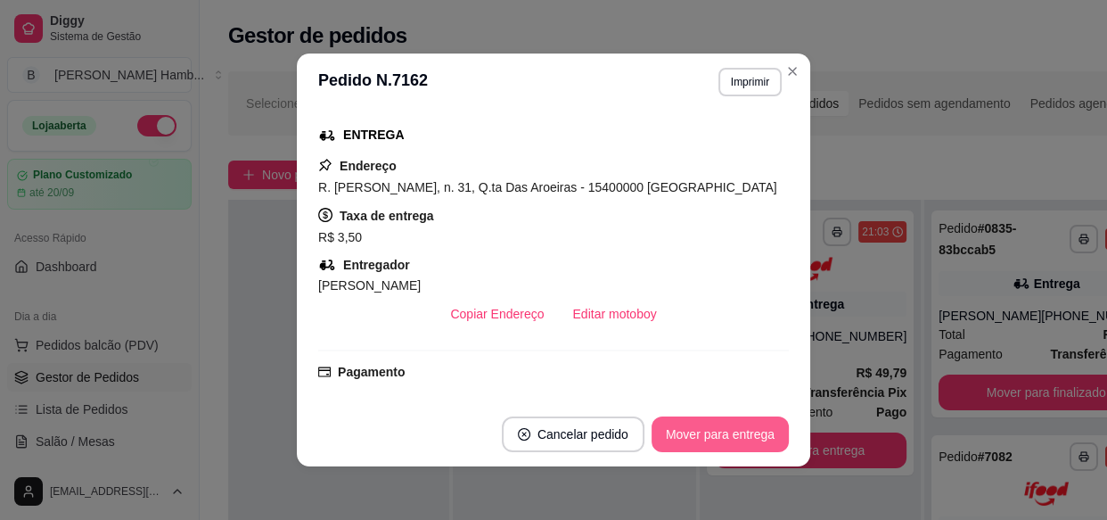
click at [742, 434] on button "Mover para entrega" at bounding box center [720, 434] width 137 height 36
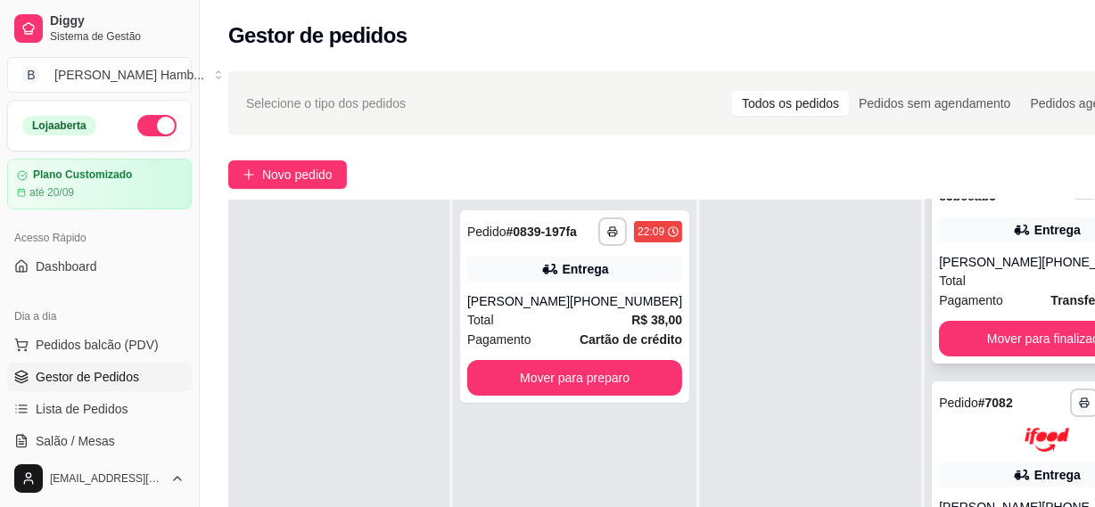
scroll to position [80, 0]
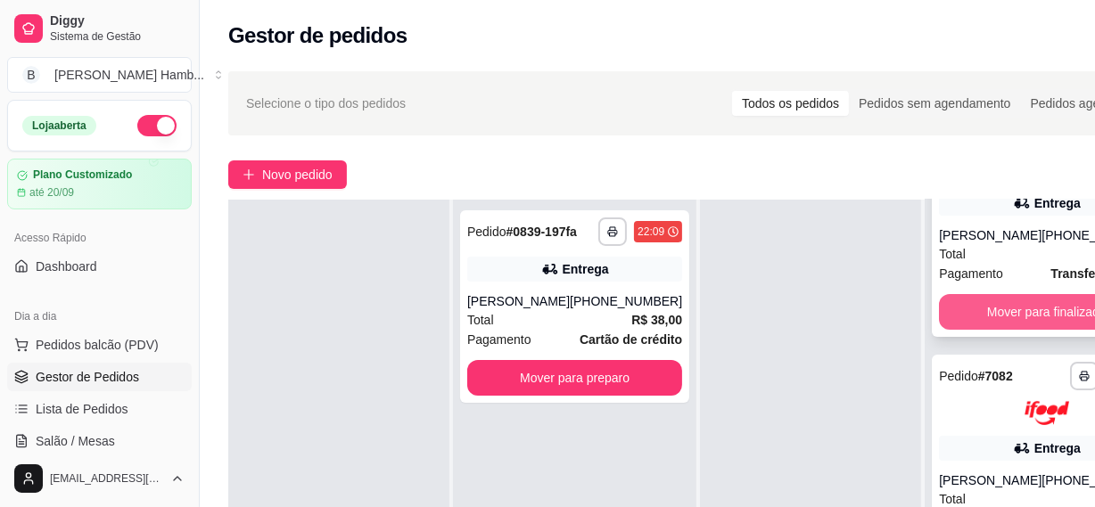
click at [972, 330] on button "Mover para finalizado" at bounding box center [1046, 312] width 215 height 36
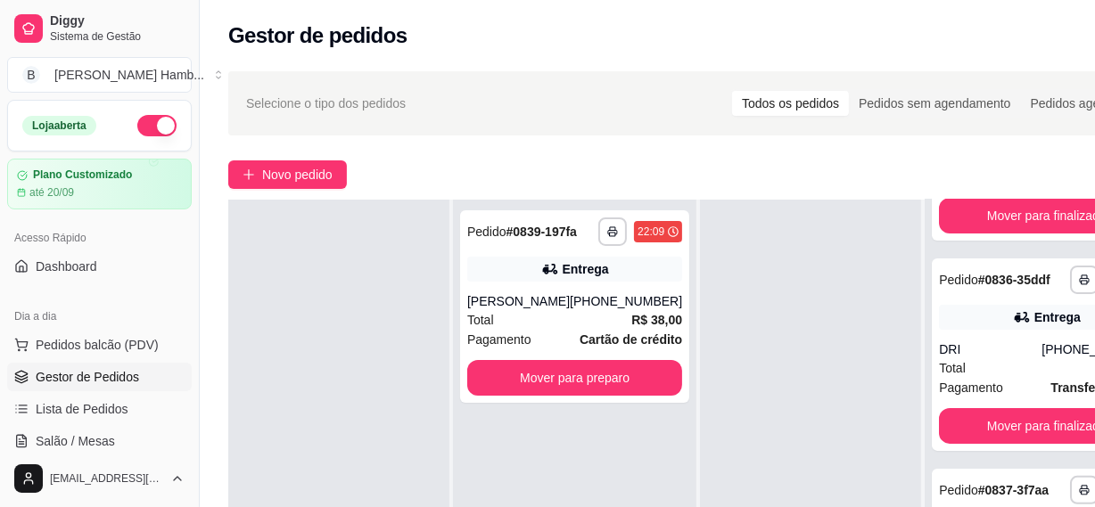
scroll to position [486, 0]
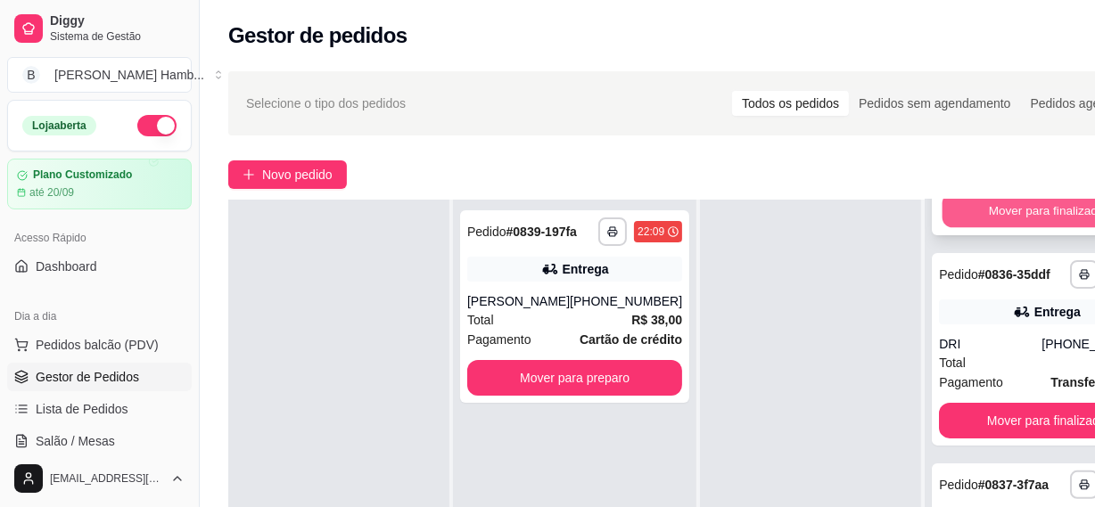
click at [955, 222] on button "Mover para finalizado" at bounding box center [1046, 210] width 209 height 35
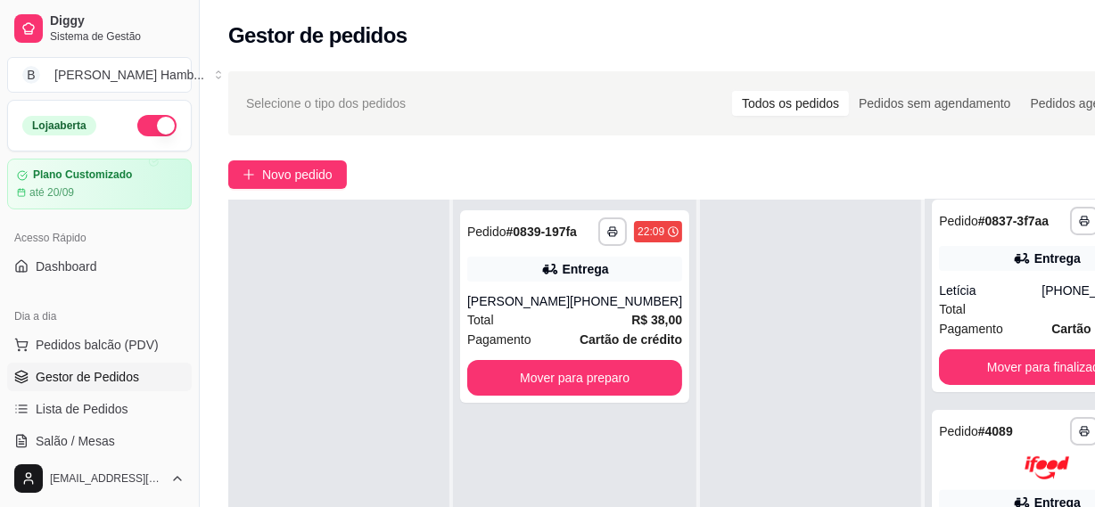
scroll to position [221, 0]
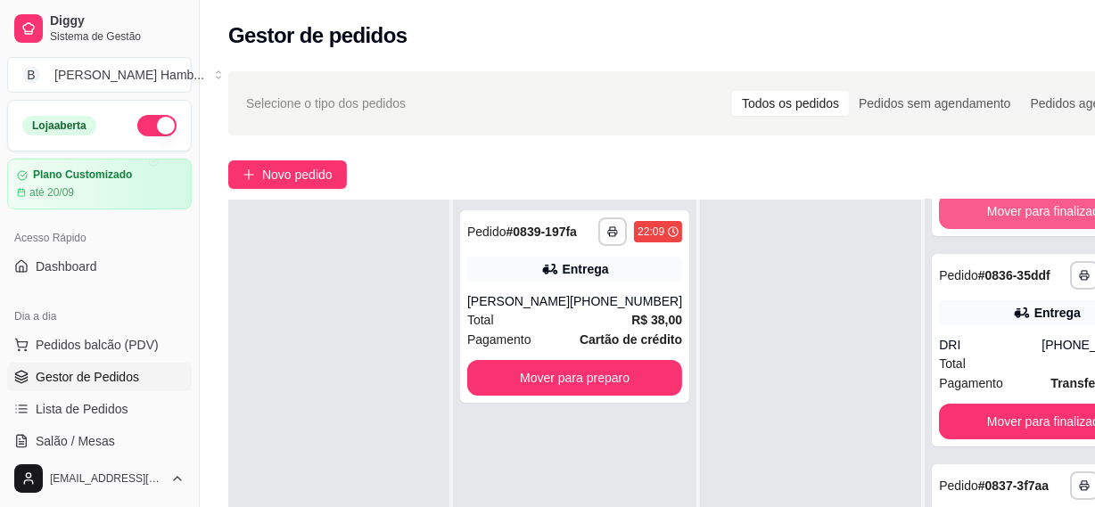
click at [955, 222] on button "Mover para finalizado" at bounding box center [1046, 211] width 215 height 36
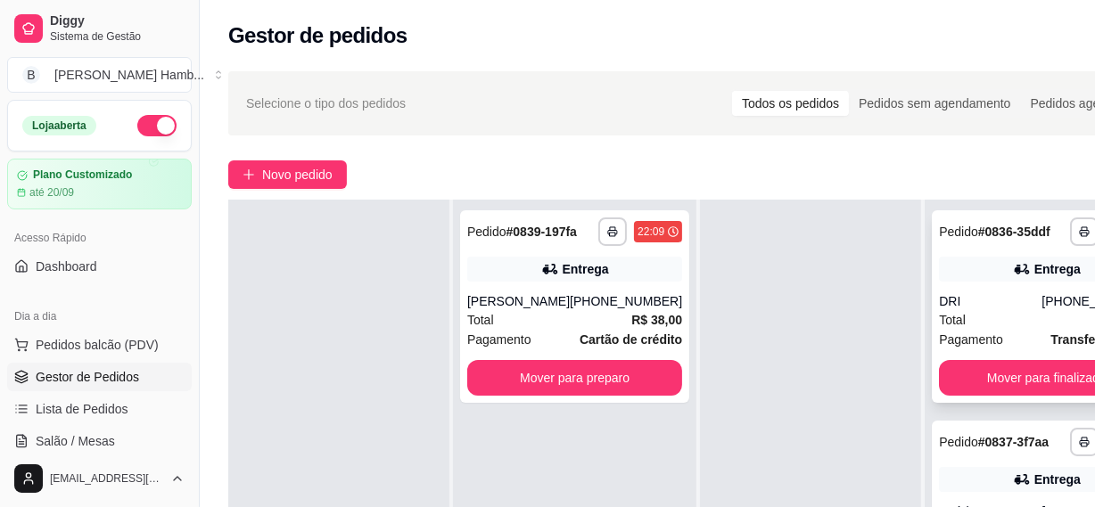
scroll to position [80, 0]
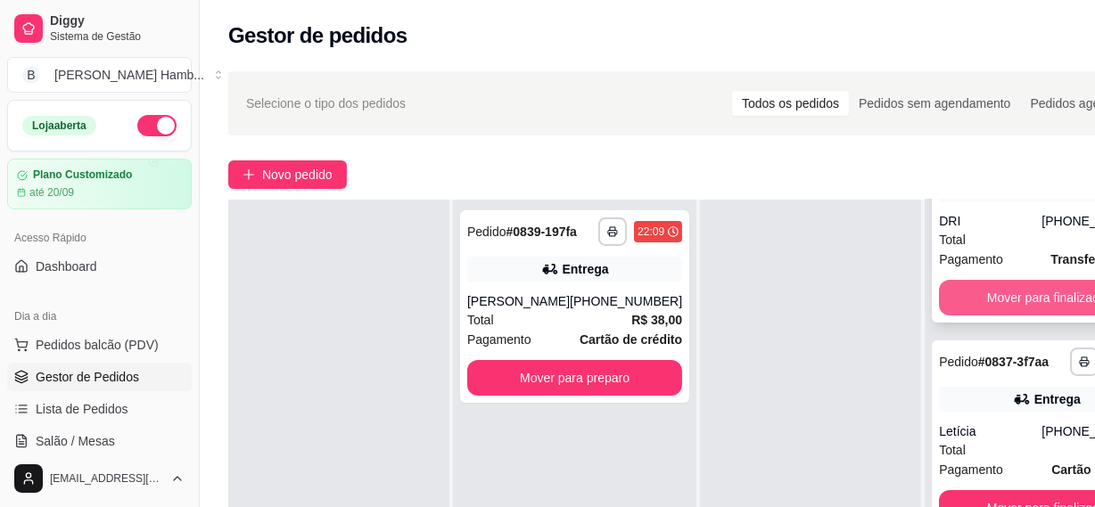
click at [966, 308] on button "Mover para finalizado" at bounding box center [1046, 298] width 215 height 36
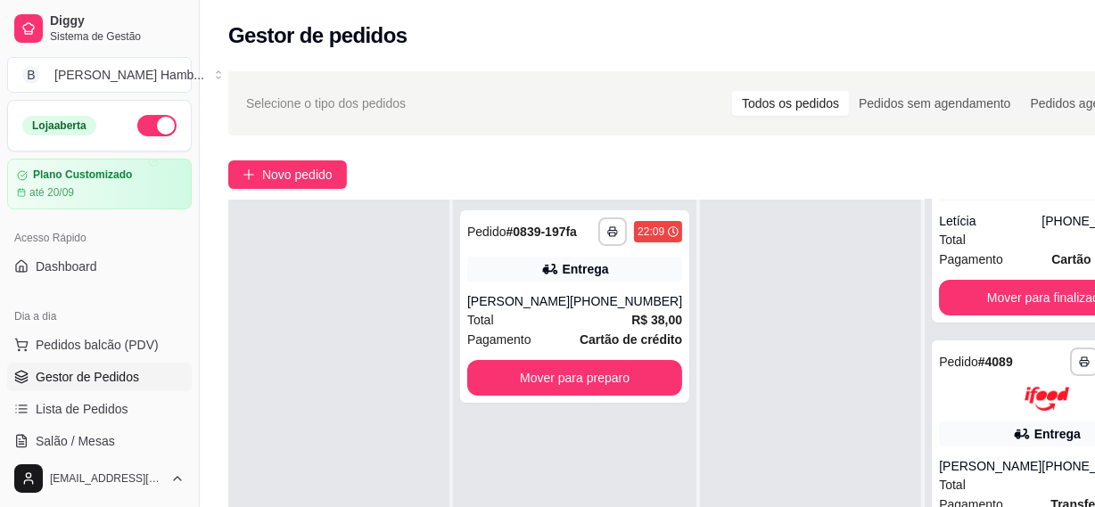
scroll to position [0, 0]
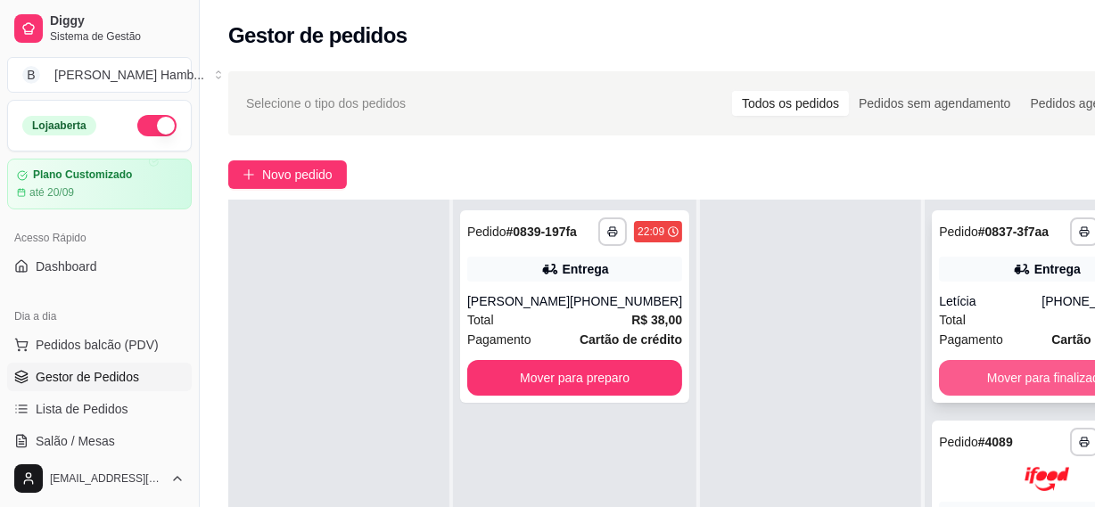
click at [971, 387] on button "Mover para finalizado" at bounding box center [1046, 378] width 215 height 36
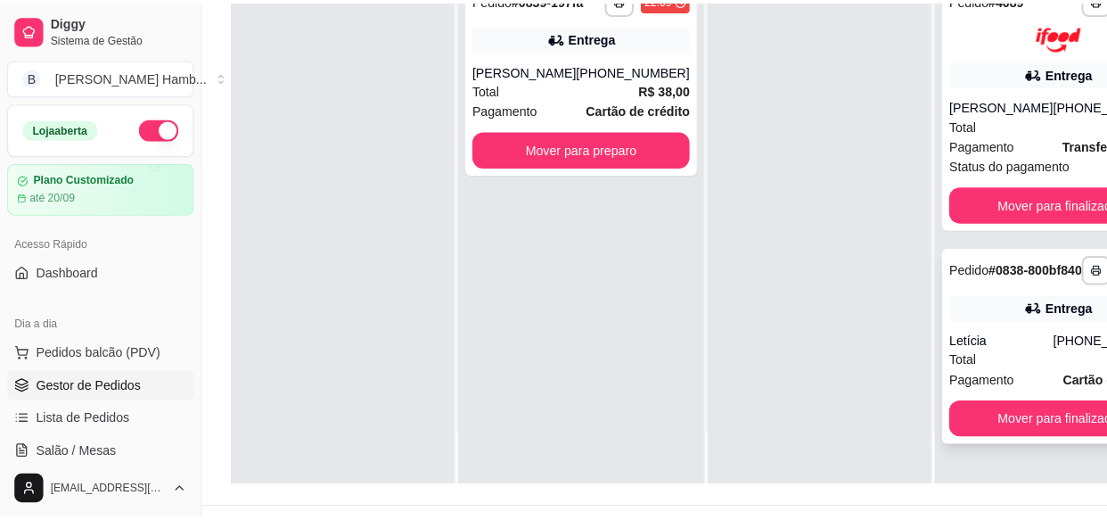
scroll to position [242, 0]
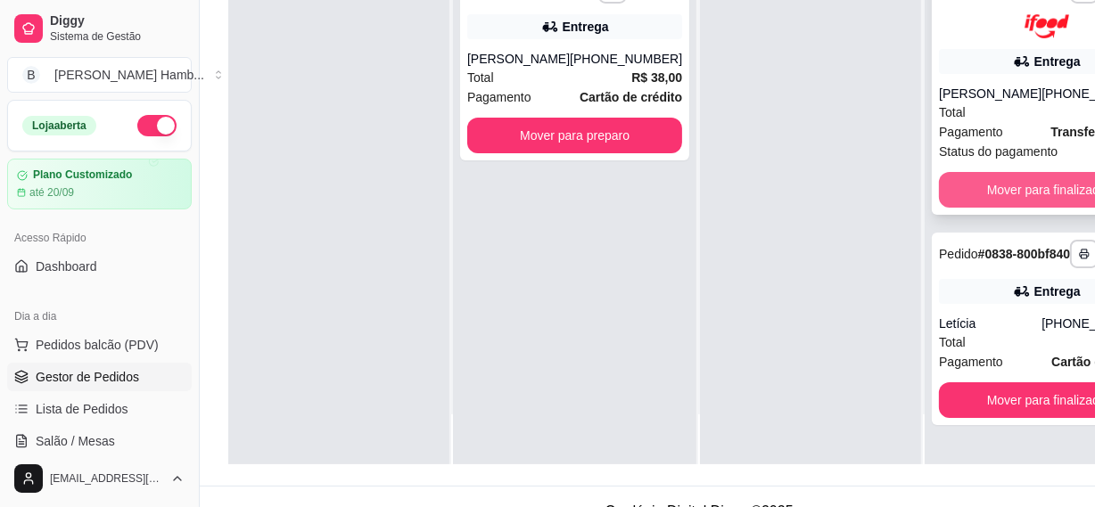
click at [969, 185] on button "Mover para finalizado" at bounding box center [1046, 190] width 215 height 36
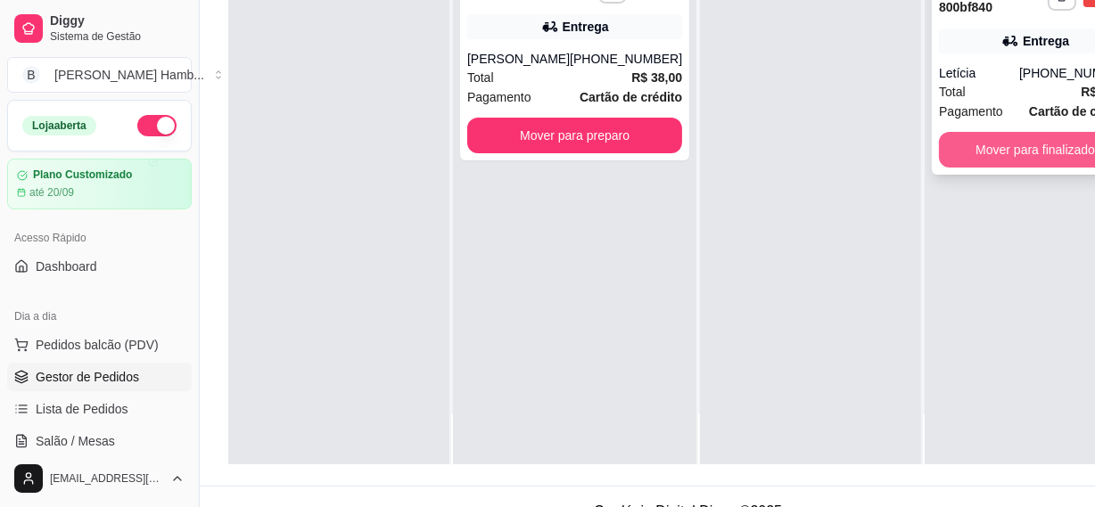
click at [969, 160] on button "Mover para finalizado" at bounding box center [1035, 150] width 193 height 36
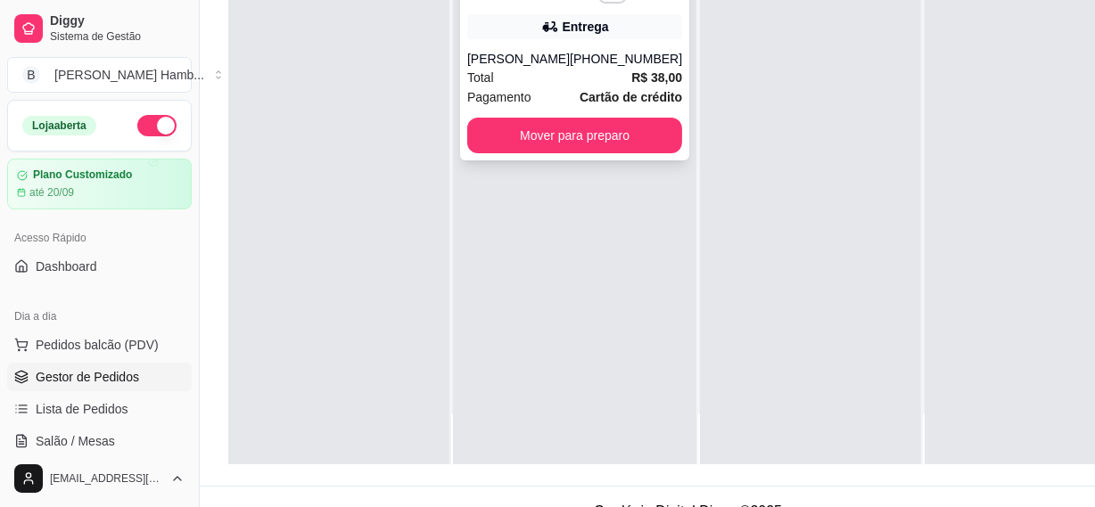
click at [651, 100] on span "Cartão de crédito" at bounding box center [630, 97] width 103 height 20
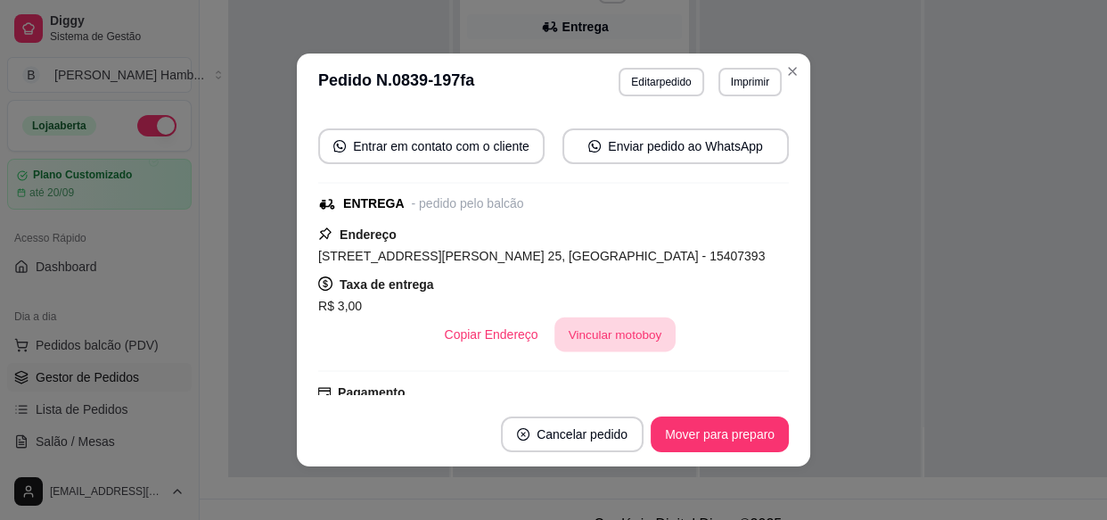
click at [618, 352] on button "Vincular motoboy" at bounding box center [614, 334] width 121 height 35
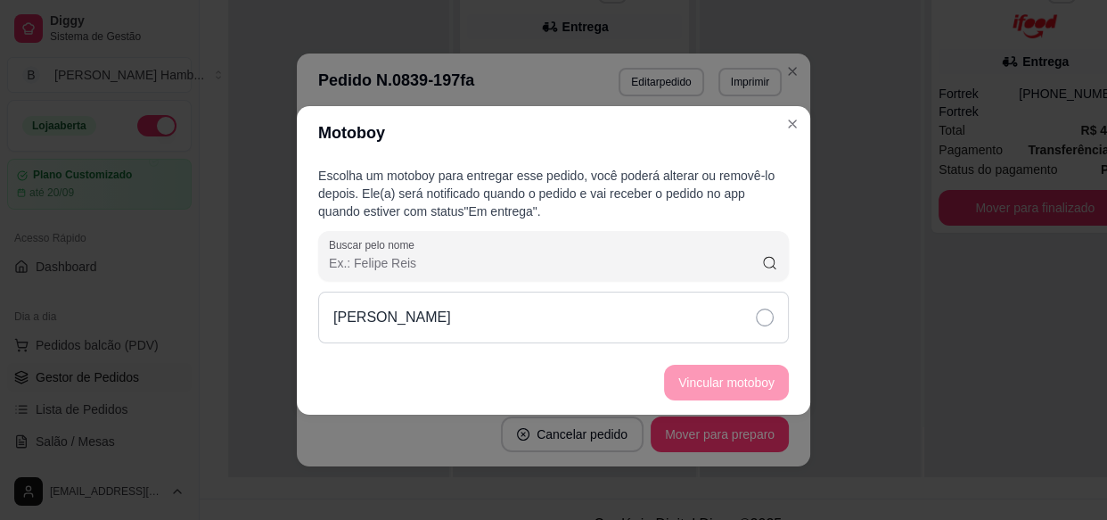
click at [622, 313] on div "[PERSON_NAME]" at bounding box center [553, 317] width 471 height 52
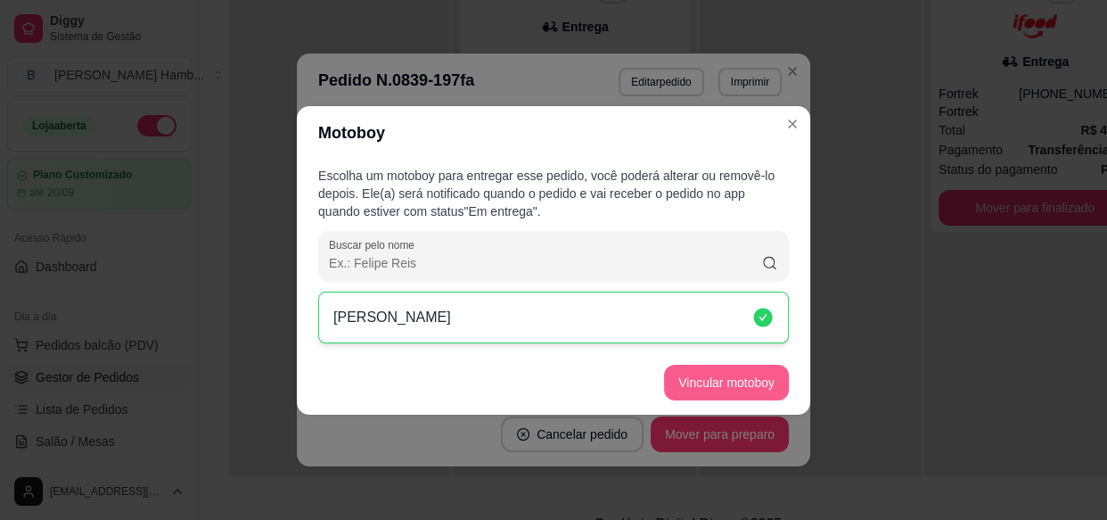
click at [701, 376] on button "Vincular motoboy" at bounding box center [726, 383] width 125 height 36
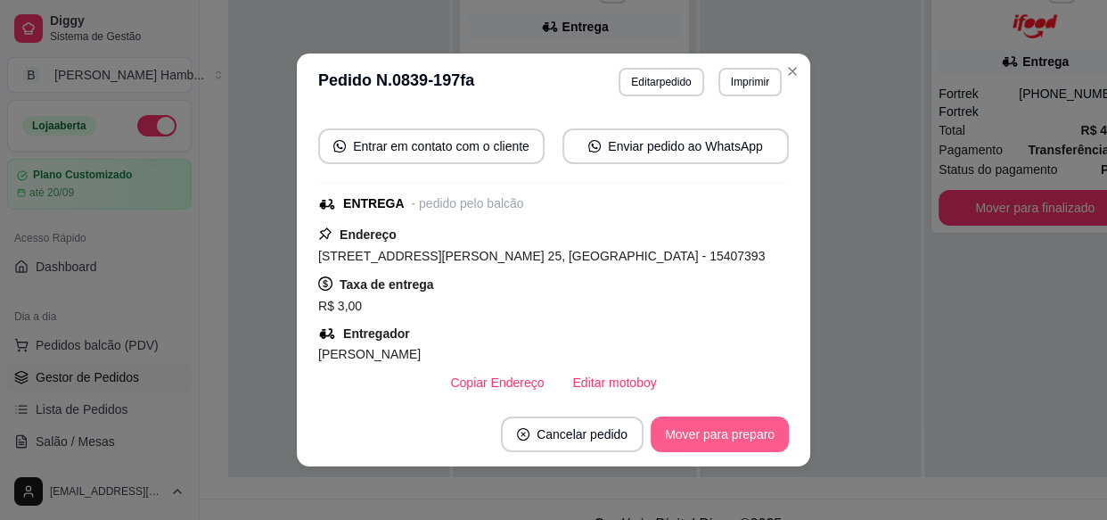
click at [722, 438] on button "Mover para preparo" at bounding box center [720, 434] width 138 height 36
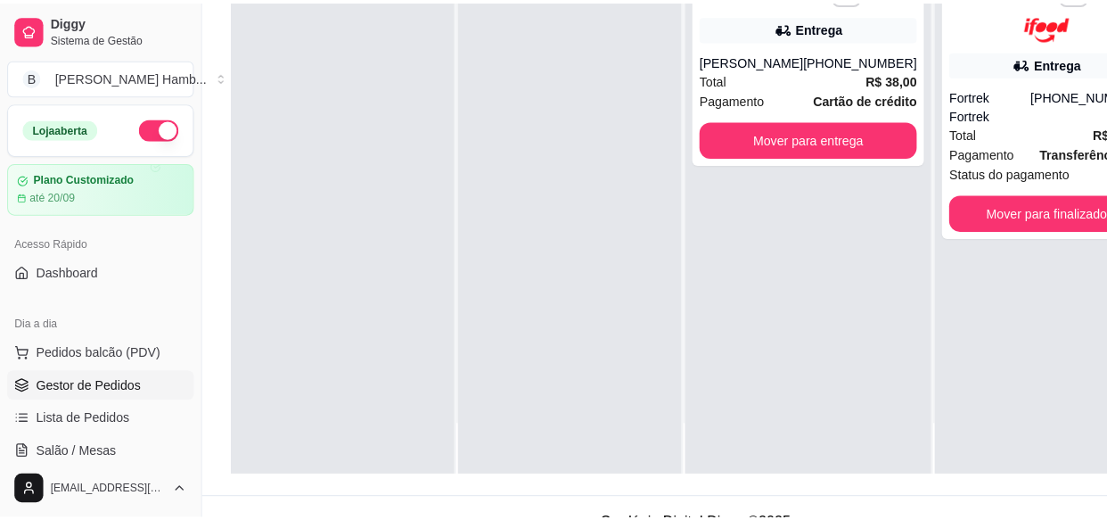
scroll to position [0, 0]
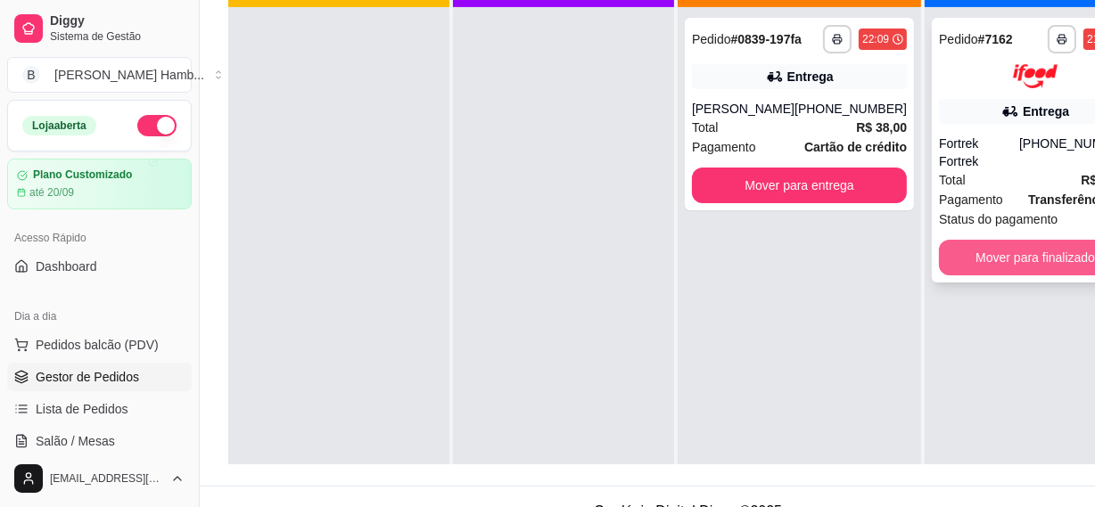
click at [1012, 240] on button "Mover para finalizado" at bounding box center [1035, 258] width 193 height 36
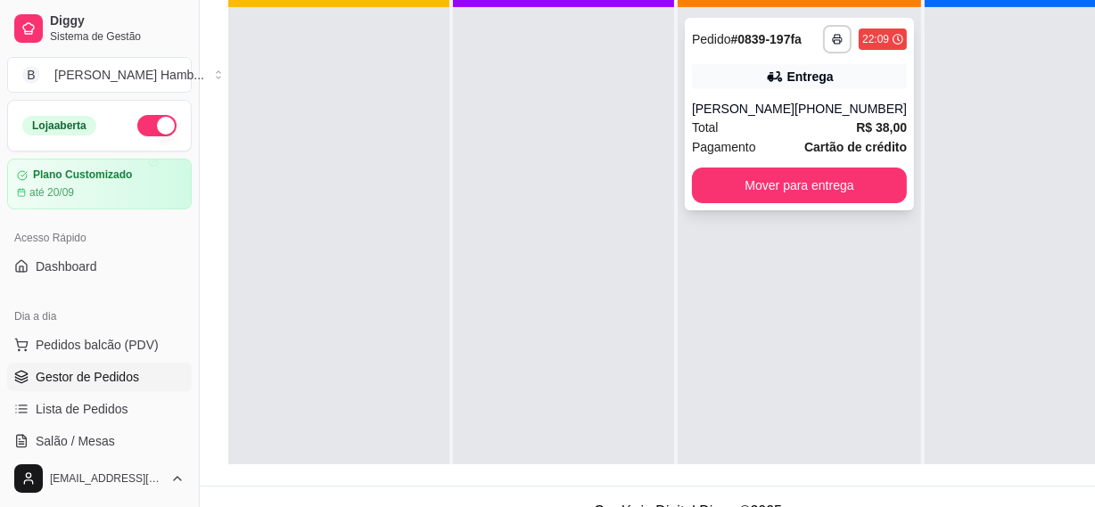
click at [752, 118] on div "[PERSON_NAME]" at bounding box center [743, 109] width 103 height 18
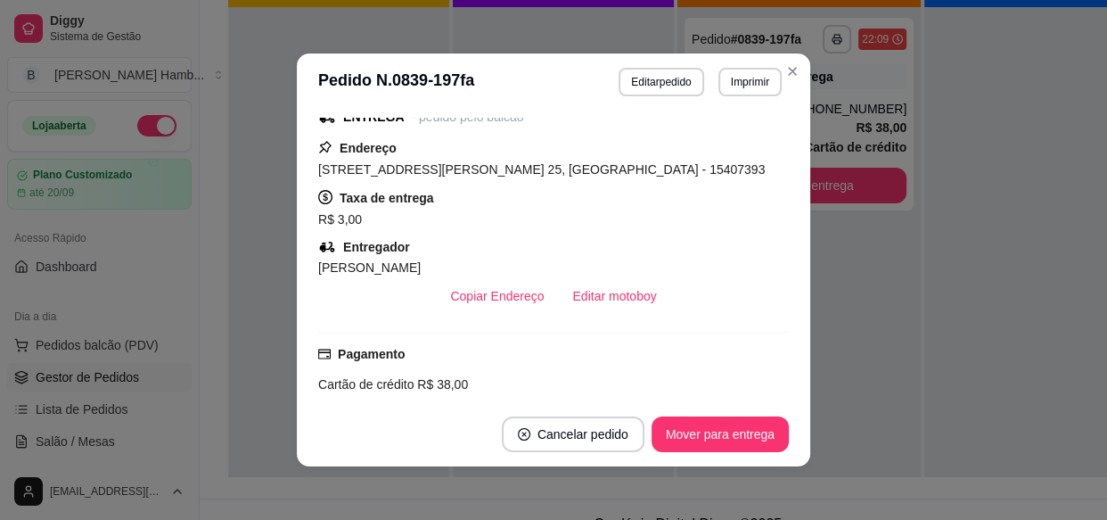
scroll to position [405, 0]
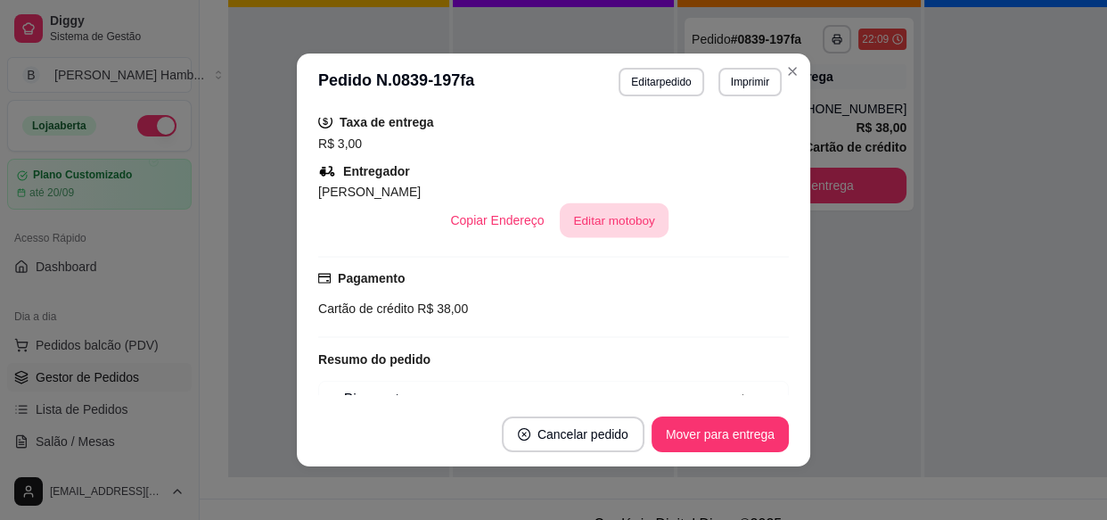
click at [608, 238] on button "Editar motoboy" at bounding box center [614, 220] width 109 height 35
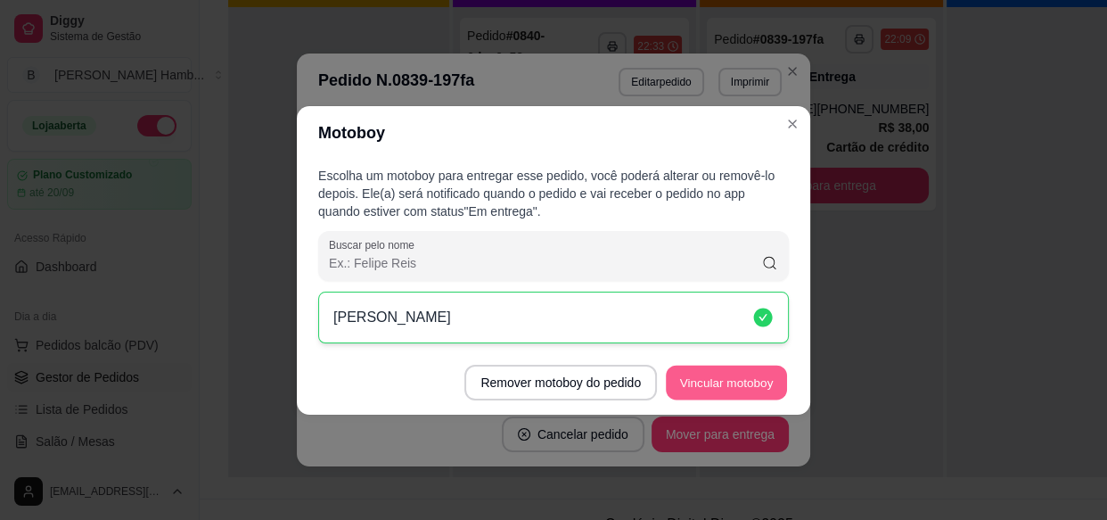
click at [702, 372] on button "Vincular motoboy" at bounding box center [726, 382] width 121 height 35
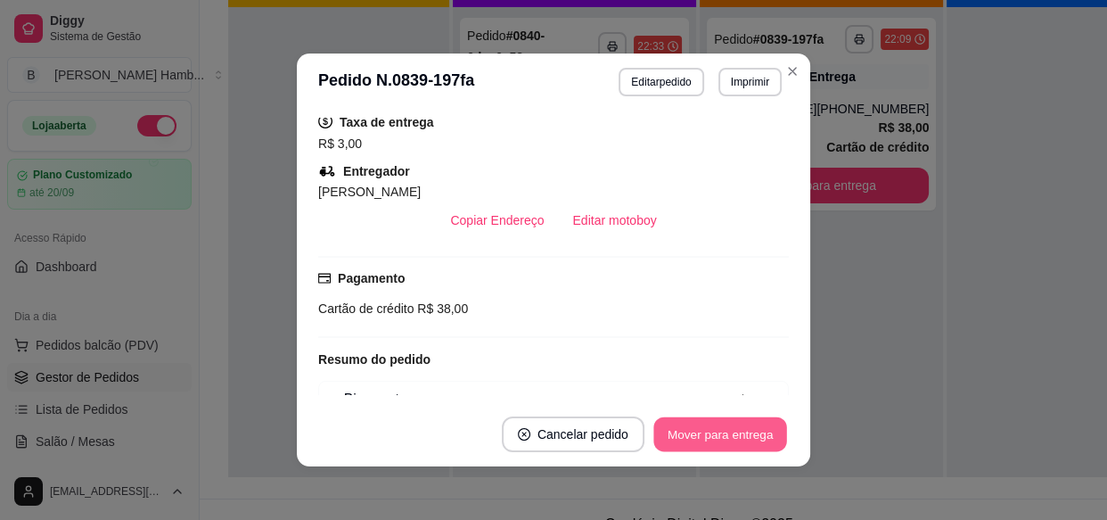
click at [694, 445] on button "Mover para entrega" at bounding box center [720, 434] width 134 height 35
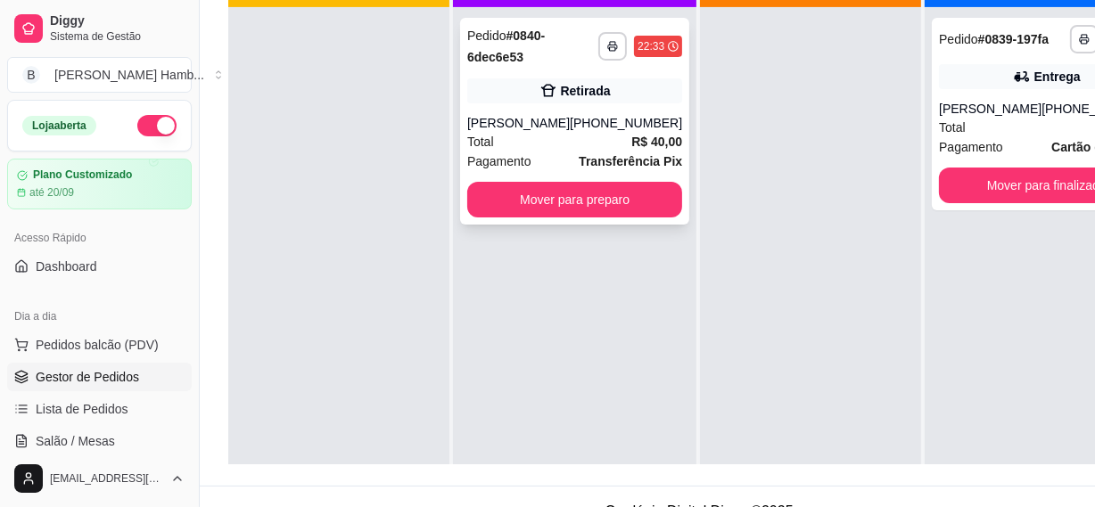
click at [551, 143] on div "Total R$ 40,00" at bounding box center [574, 142] width 215 height 20
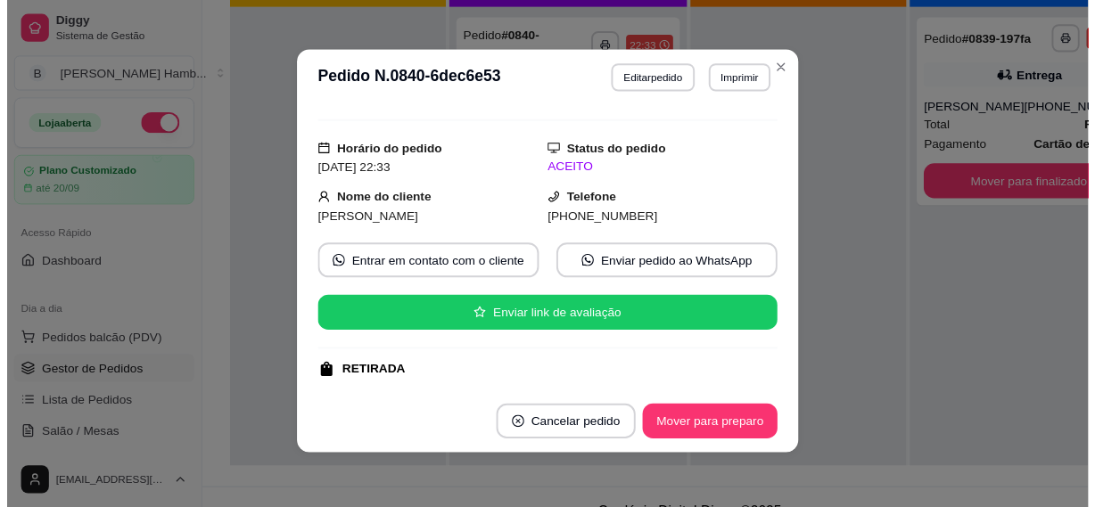
scroll to position [0, 0]
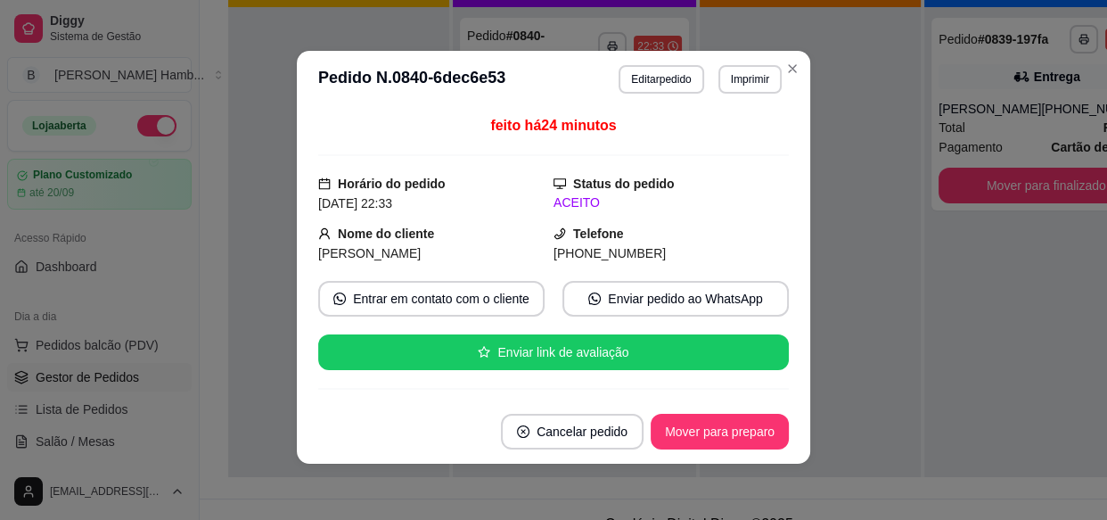
click at [726, 433] on button "Mover para preparo" at bounding box center [720, 432] width 138 height 36
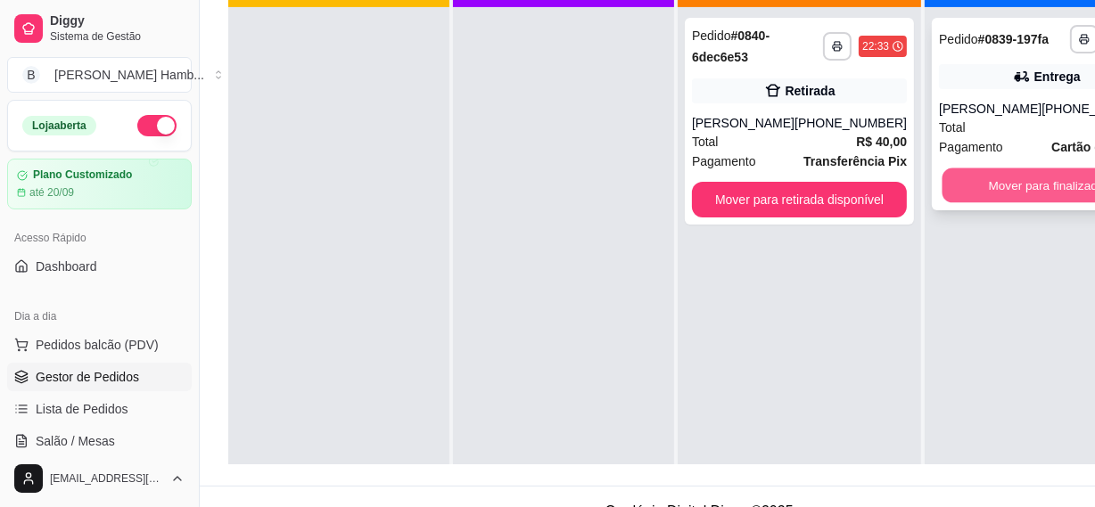
click at [976, 203] on button "Mover para finalizado" at bounding box center [1046, 185] width 209 height 35
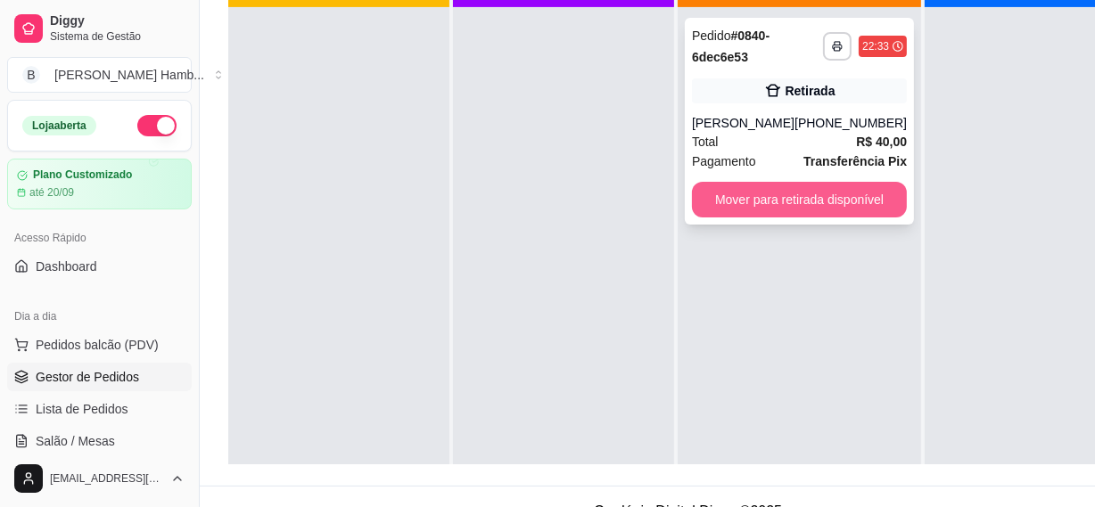
click at [800, 205] on button "Mover para retirada disponível" at bounding box center [799, 200] width 215 height 36
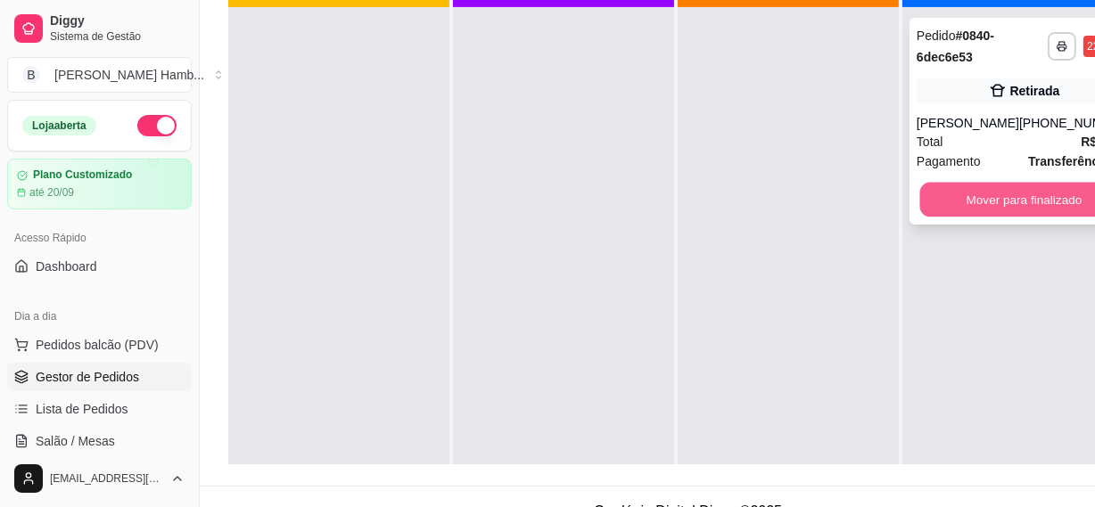
click at [938, 190] on button "Mover para finalizado" at bounding box center [1024, 200] width 209 height 35
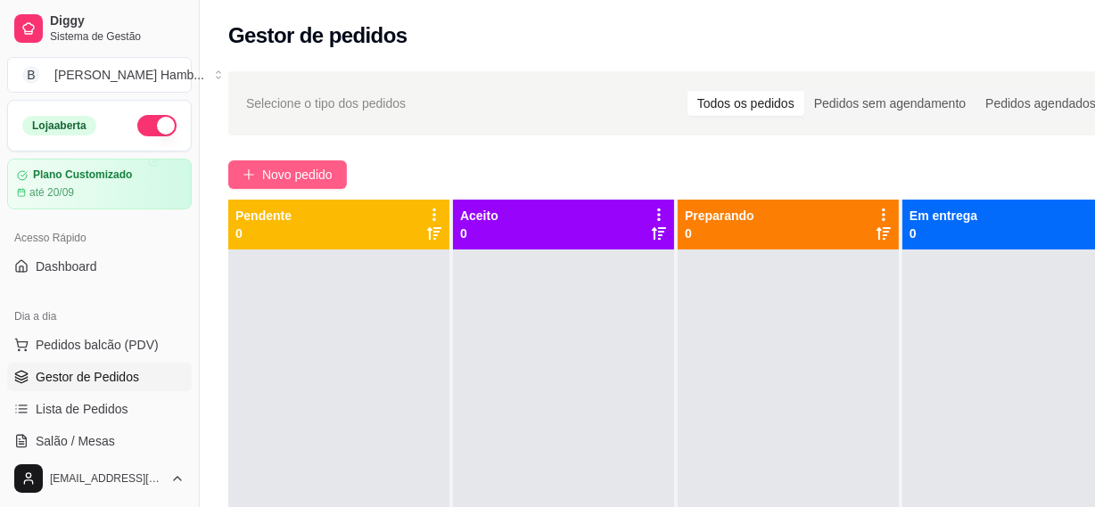
click at [307, 171] on span "Novo pedido" at bounding box center [297, 175] width 70 height 20
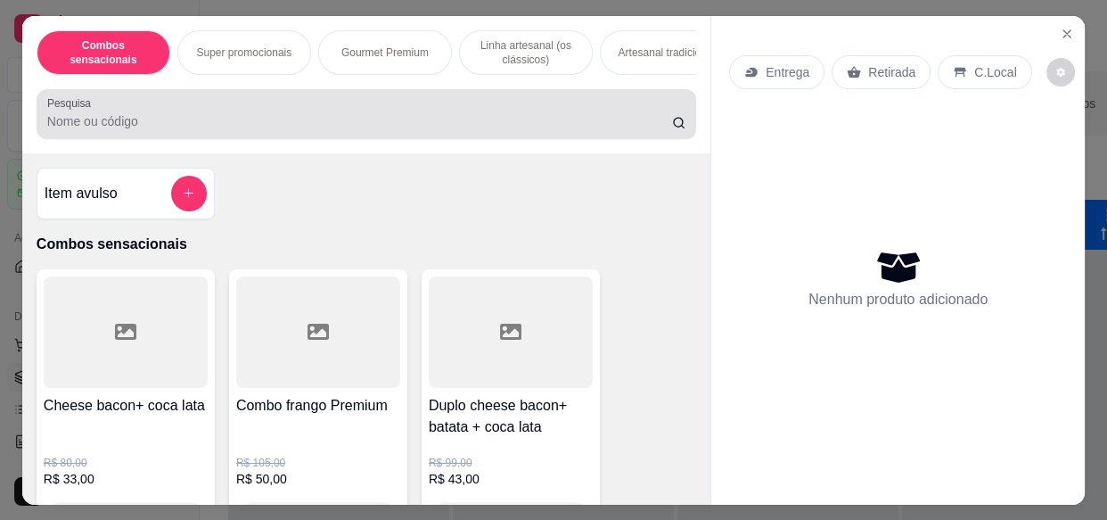
click at [363, 111] on div at bounding box center [366, 114] width 638 height 36
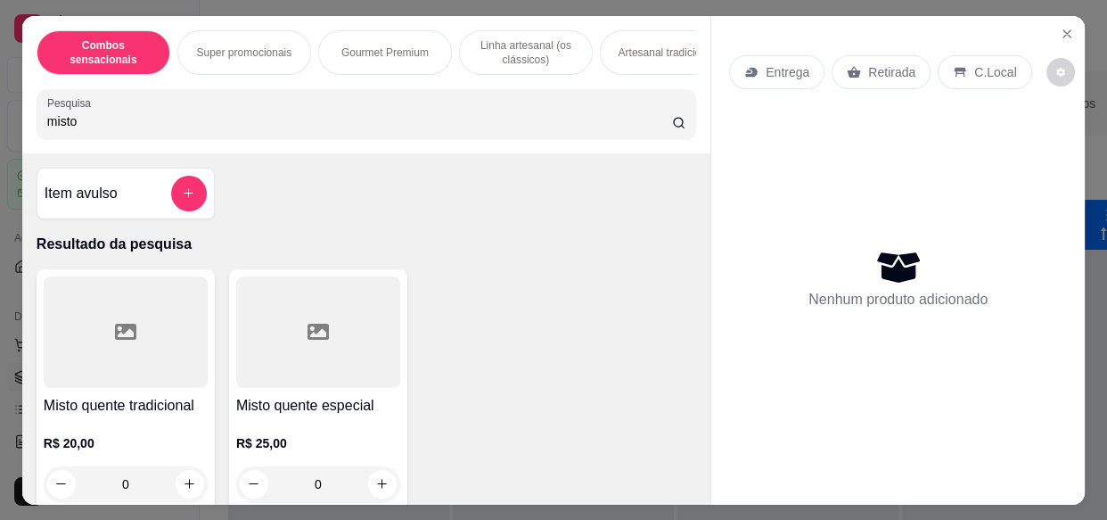
type input "misto"
click at [119, 330] on icon at bounding box center [125, 332] width 21 height 16
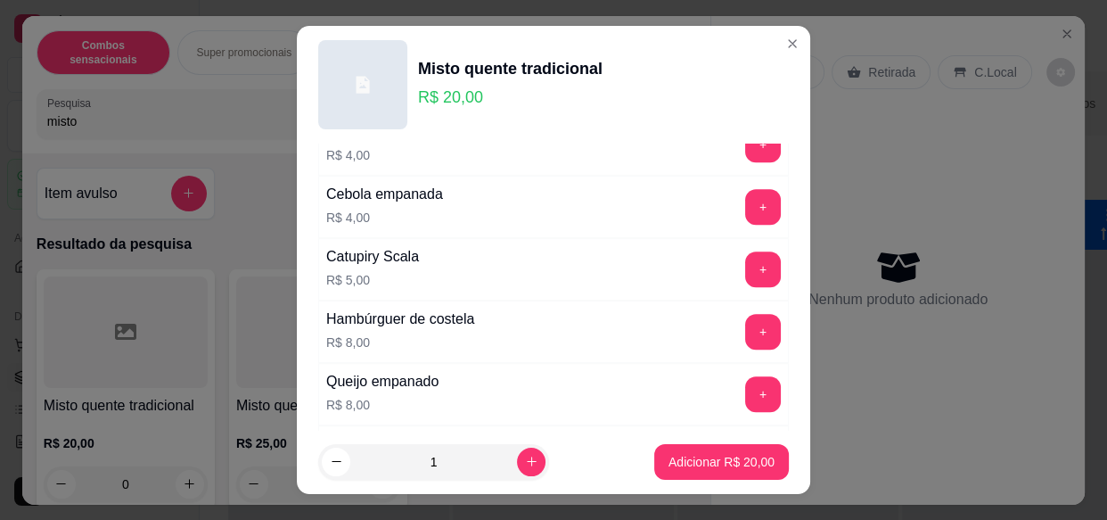
scroll to position [1053, 0]
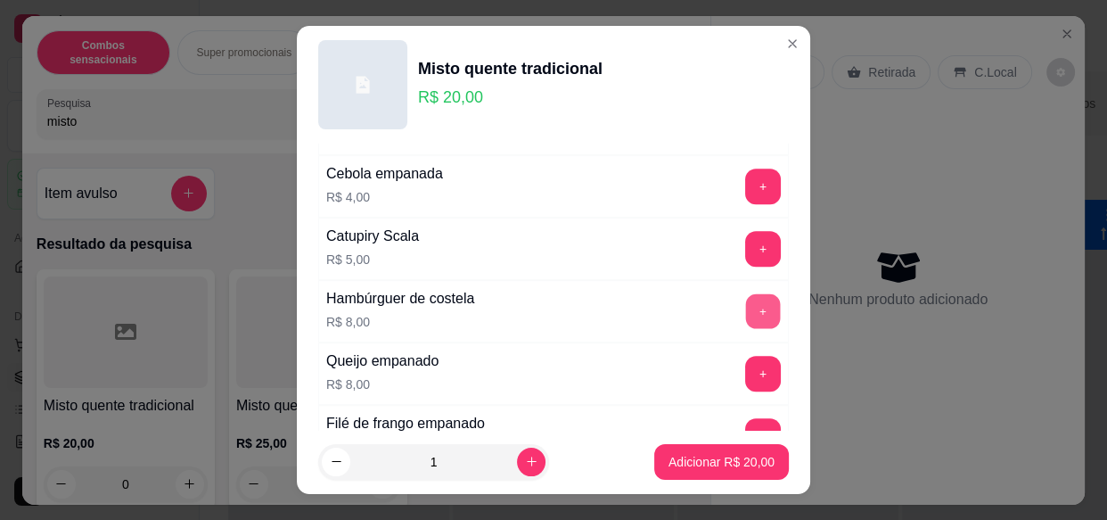
click at [746, 312] on button "+" at bounding box center [763, 311] width 35 height 35
click at [746, 244] on button "+" at bounding box center [763, 249] width 35 height 35
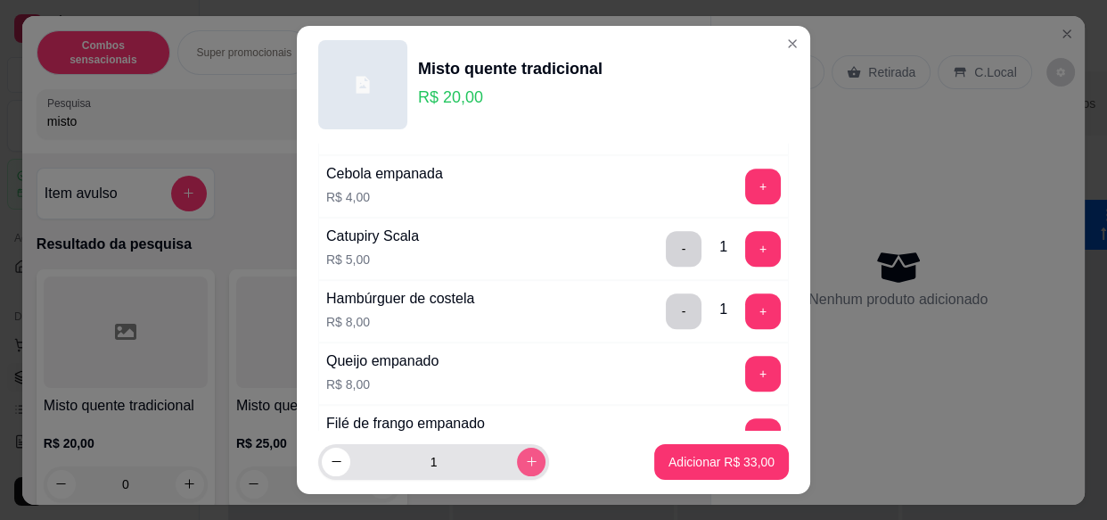
click at [525, 459] on icon "increase-product-quantity" at bounding box center [531, 461] width 13 height 13
type input "2"
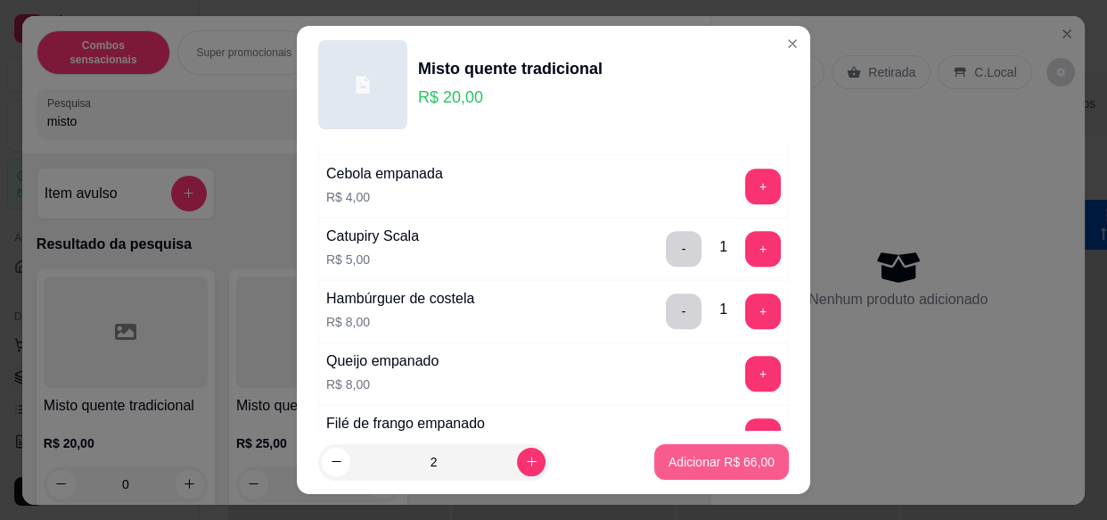
click at [734, 470] on button "Adicionar R$ 66,00" at bounding box center [721, 462] width 135 height 36
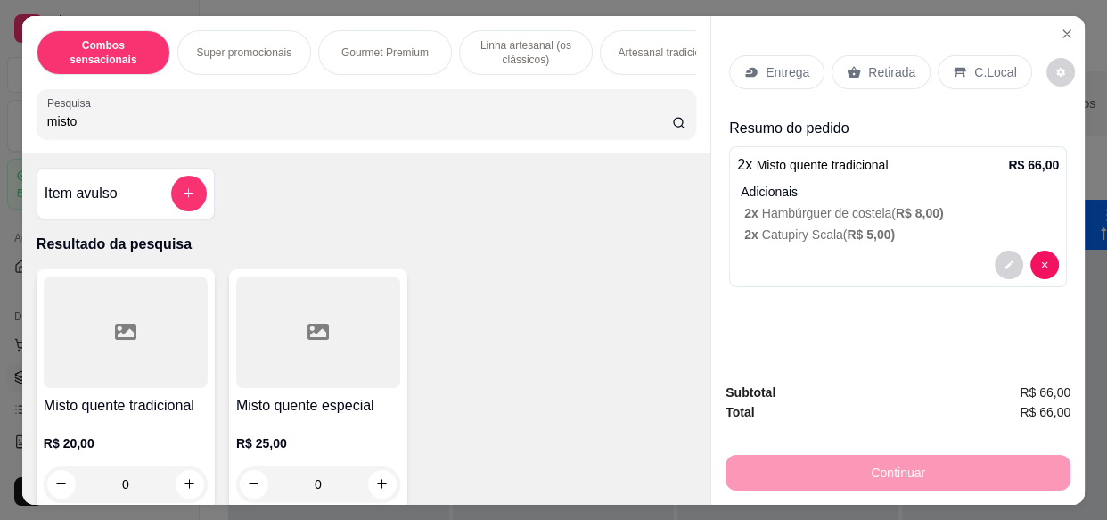
click at [744, 71] on icon at bounding box center [751, 72] width 14 height 14
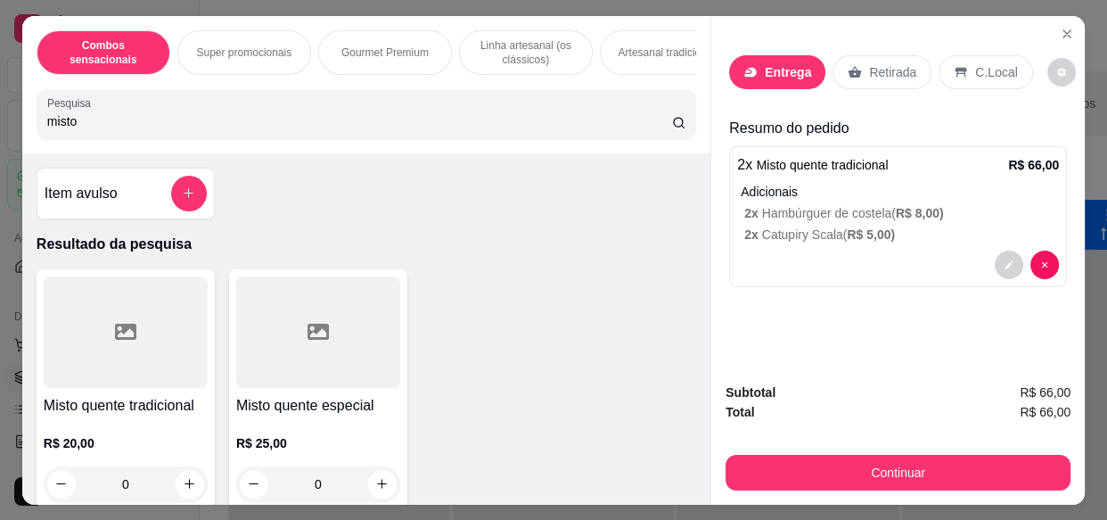
click at [554, 117] on input "Busque pelo cliente" at bounding box center [528, 119] width 285 height 18
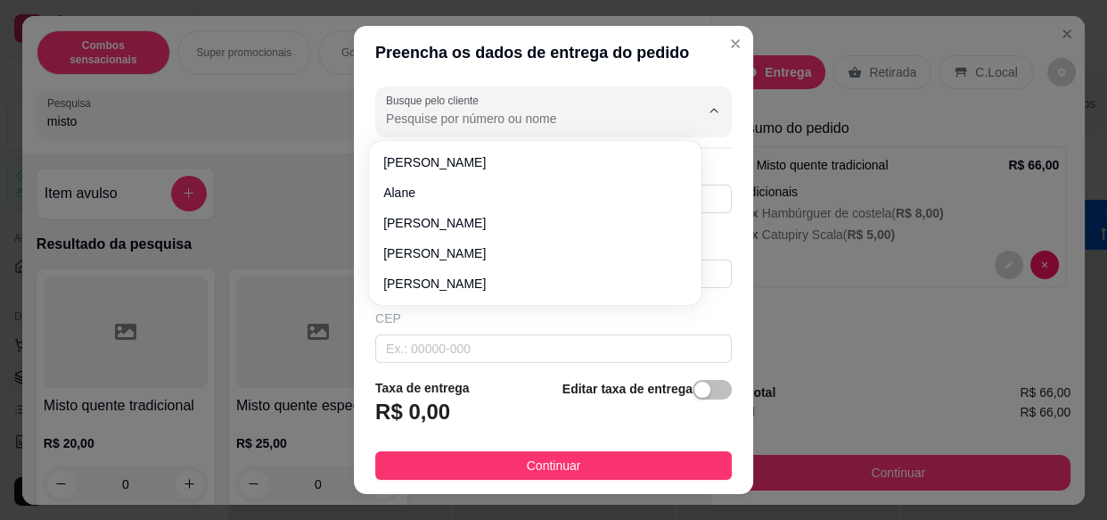
click at [250, 264] on div "Preencha os dados de entrega do pedido Busque pelo cliente Número de contato No…" at bounding box center [553, 260] width 1107 height 520
type input "2"
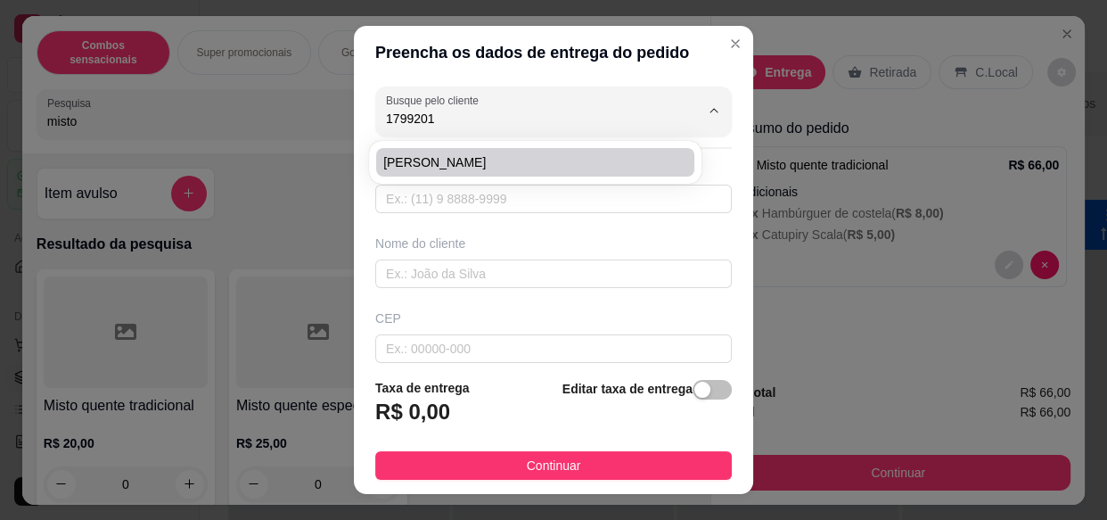
click at [462, 160] on span "[PERSON_NAME]" at bounding box center [526, 162] width 286 height 18
type input "[PERSON_NAME]"
type input "17992019036"
type input "[PERSON_NAME]"
type input "15406200"
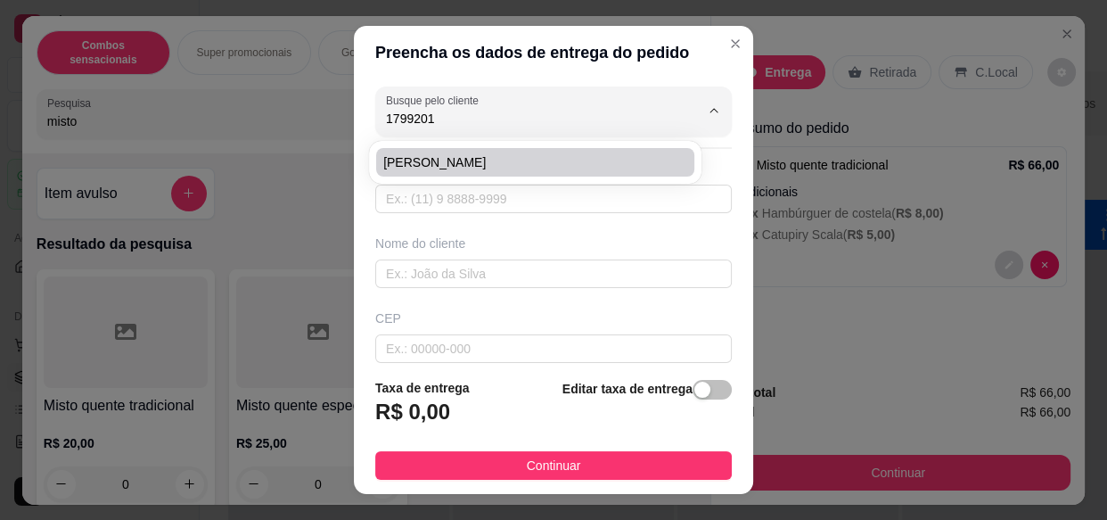
type input "[GEOGRAPHIC_DATA][PERSON_NAME]"
type input "305"
type input "[GEOGRAPHIC_DATA]"
type input "Olímpia"
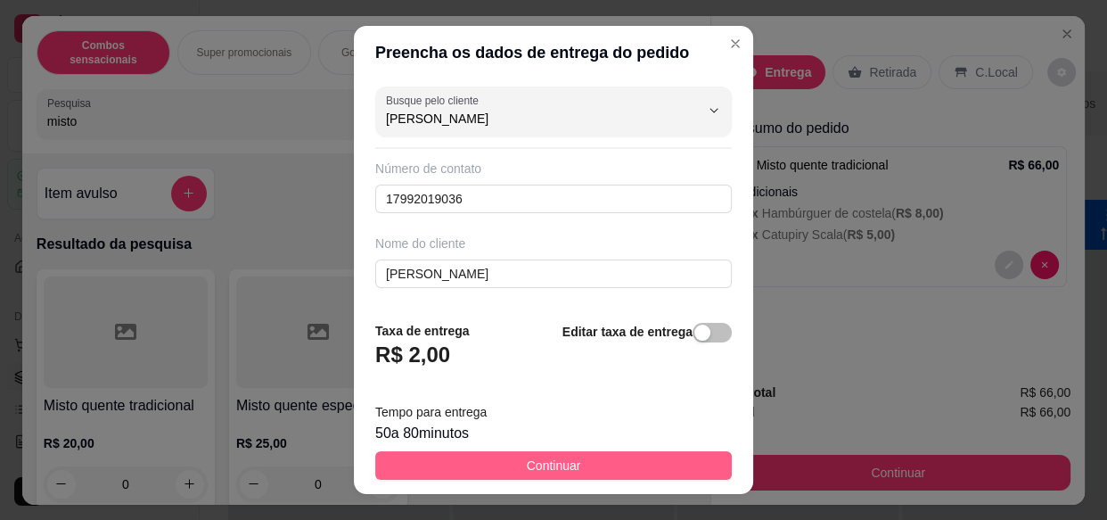
type input "[PERSON_NAME]"
click at [535, 472] on span "Continuar" at bounding box center [554, 465] width 54 height 20
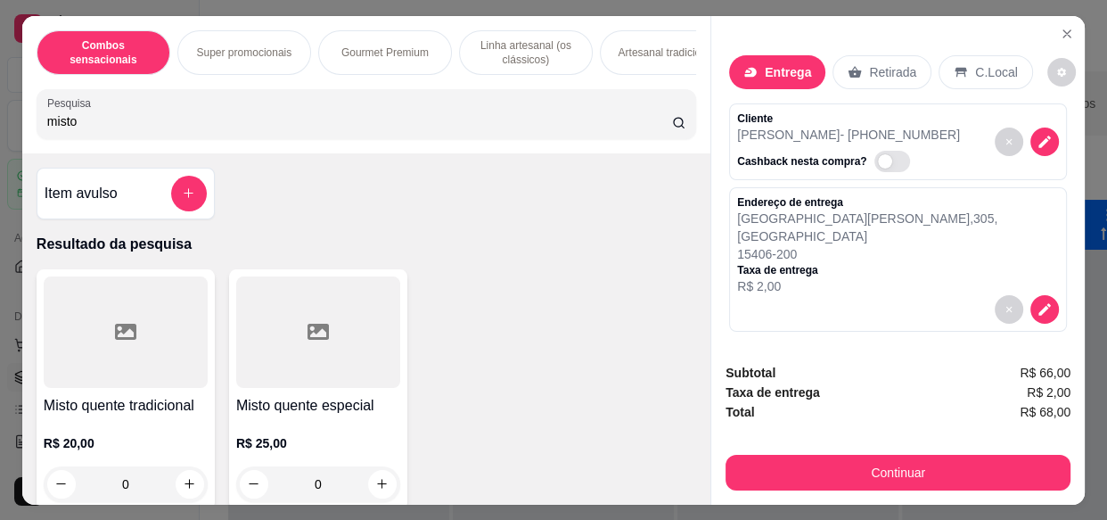
click at [772, 63] on p "Entrega" at bounding box center [788, 72] width 46 height 18
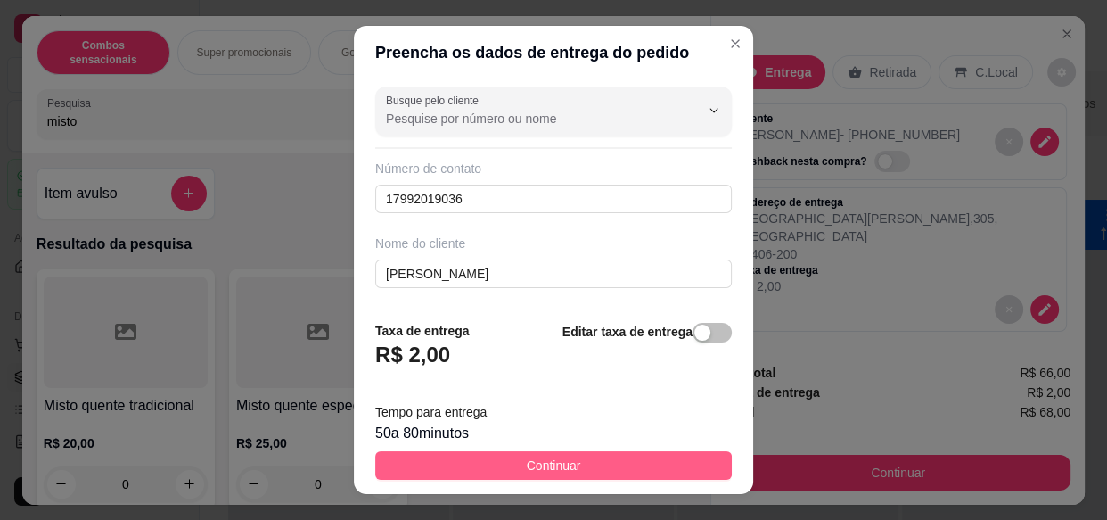
click at [622, 462] on button "Continuar" at bounding box center [553, 465] width 357 height 29
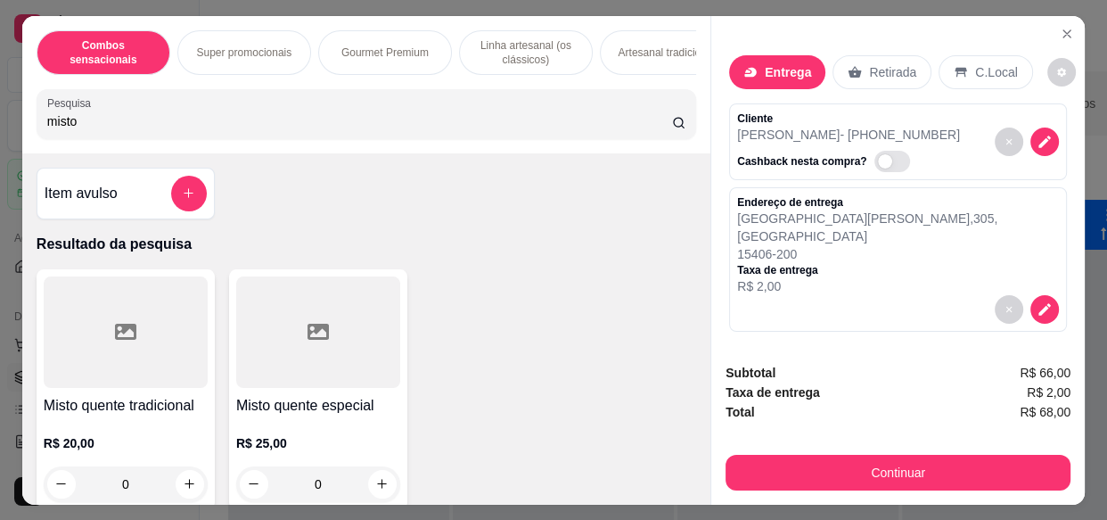
click at [799, 63] on p "Entrega" at bounding box center [788, 72] width 46 height 18
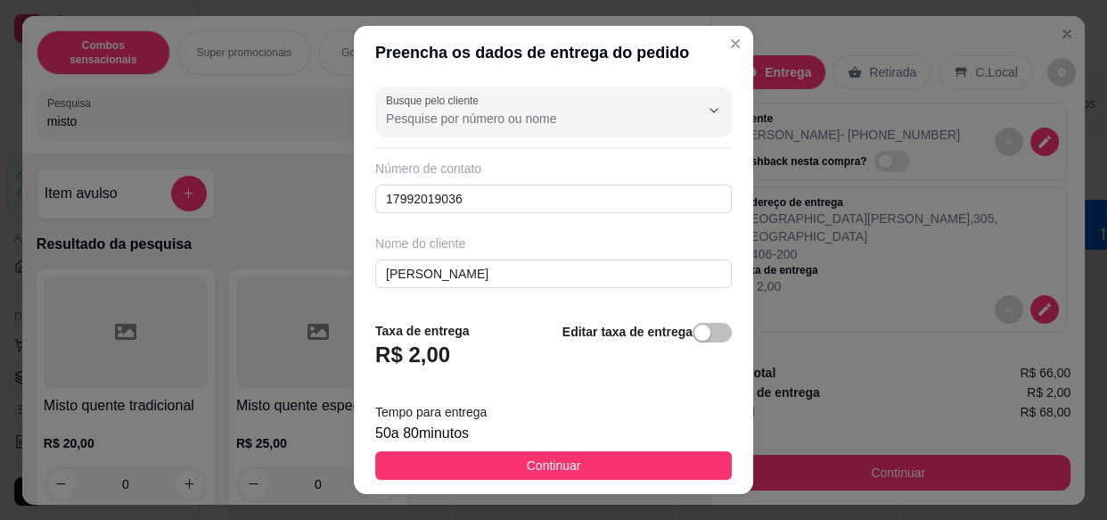
click at [527, 468] on span "Continuar" at bounding box center [554, 465] width 54 height 20
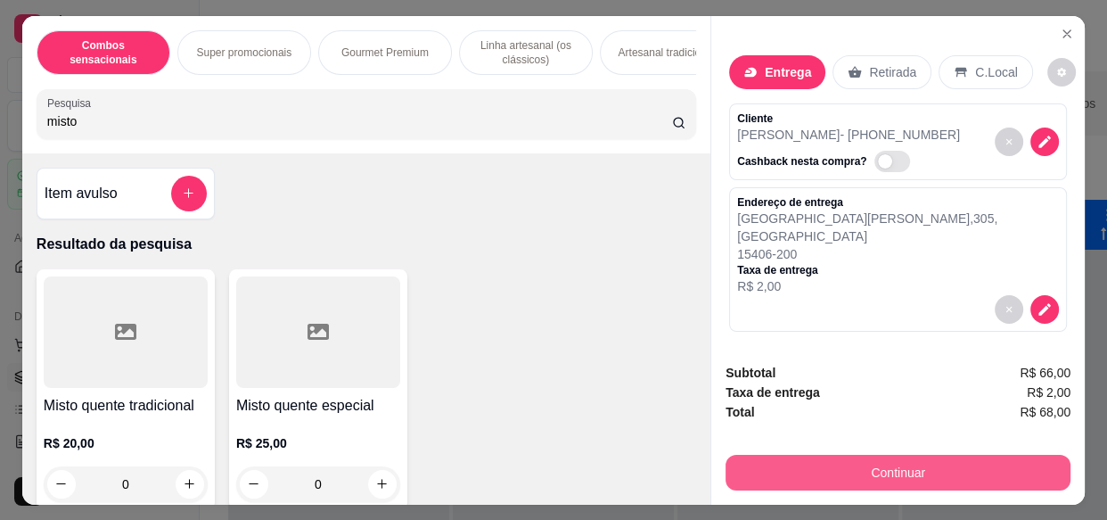
click at [779, 463] on button "Continuar" at bounding box center [898, 473] width 345 height 36
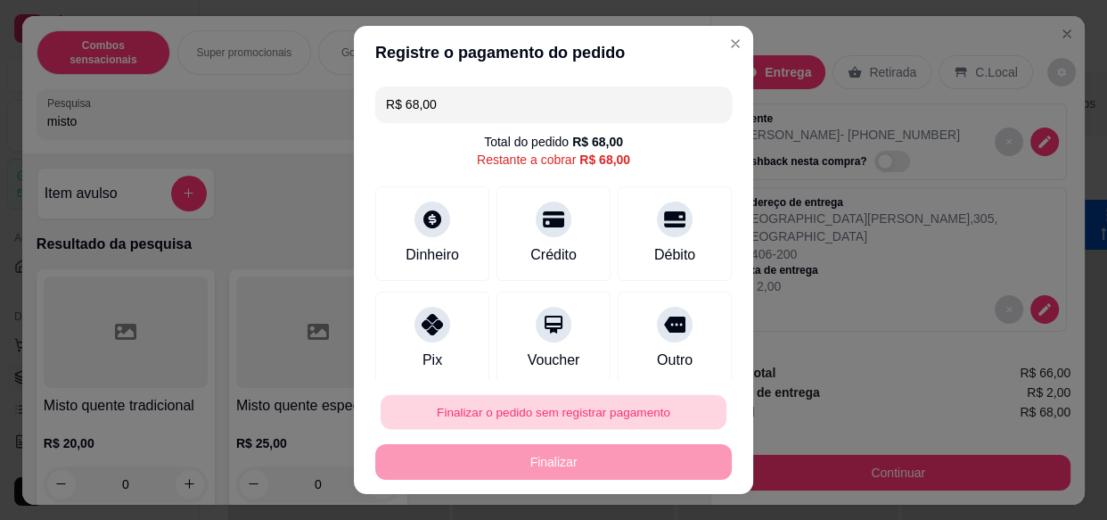
click at [489, 416] on button "Finalizar o pedido sem registrar pagamento" at bounding box center [554, 411] width 346 height 35
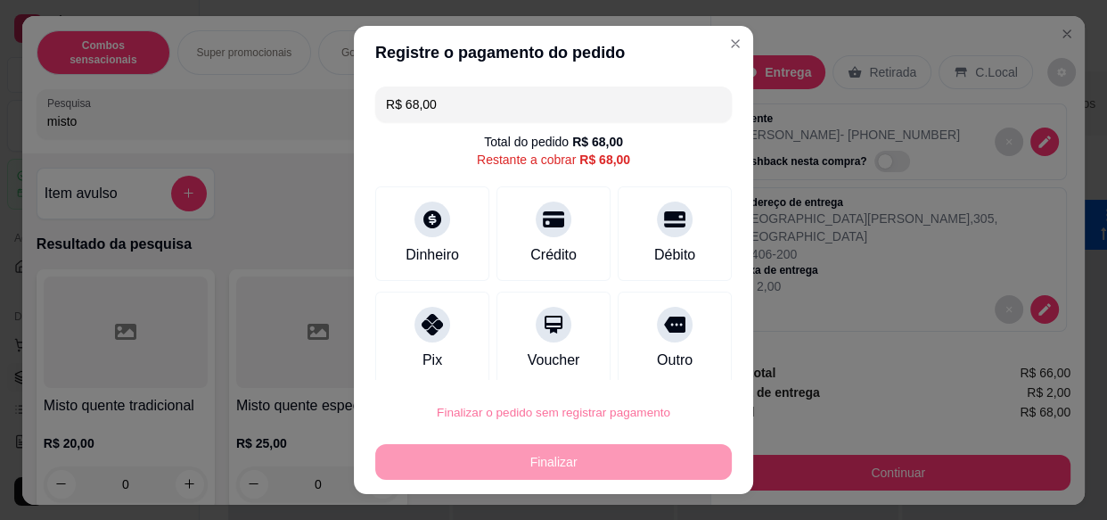
click at [677, 357] on button "Confirmar" at bounding box center [658, 360] width 63 height 27
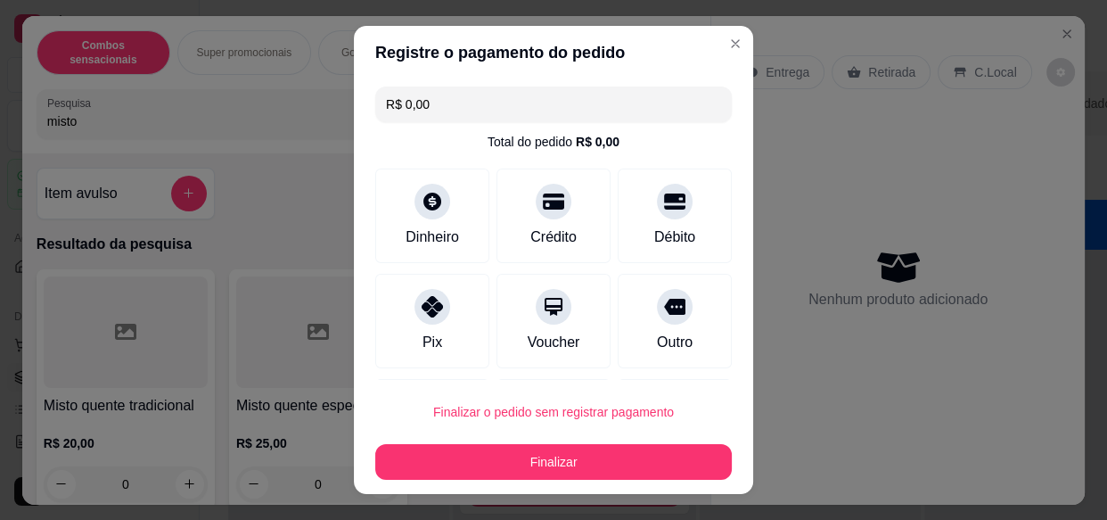
type input "R$ 0,00"
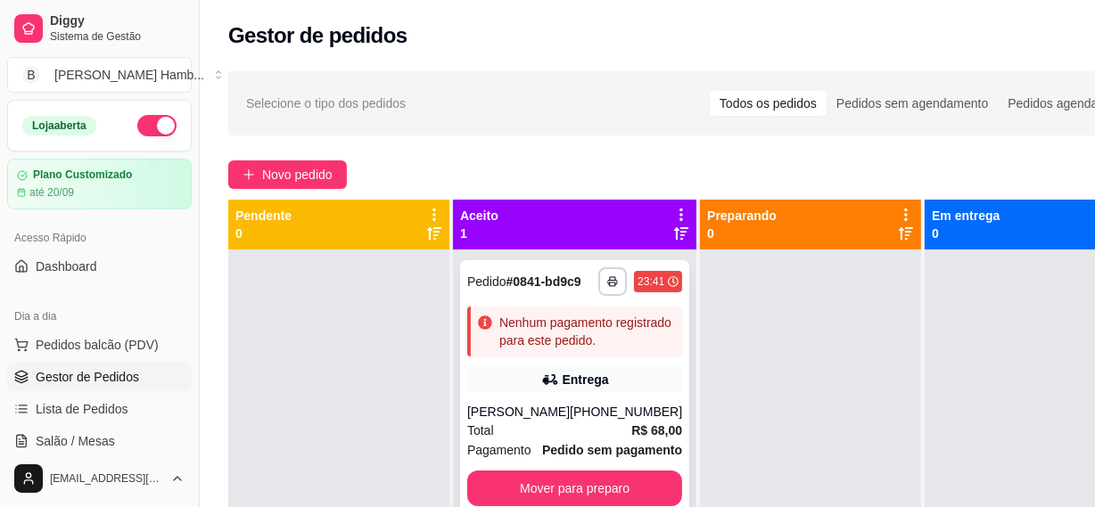
click at [554, 421] on div "[PERSON_NAME]" at bounding box center [518, 412] width 103 height 18
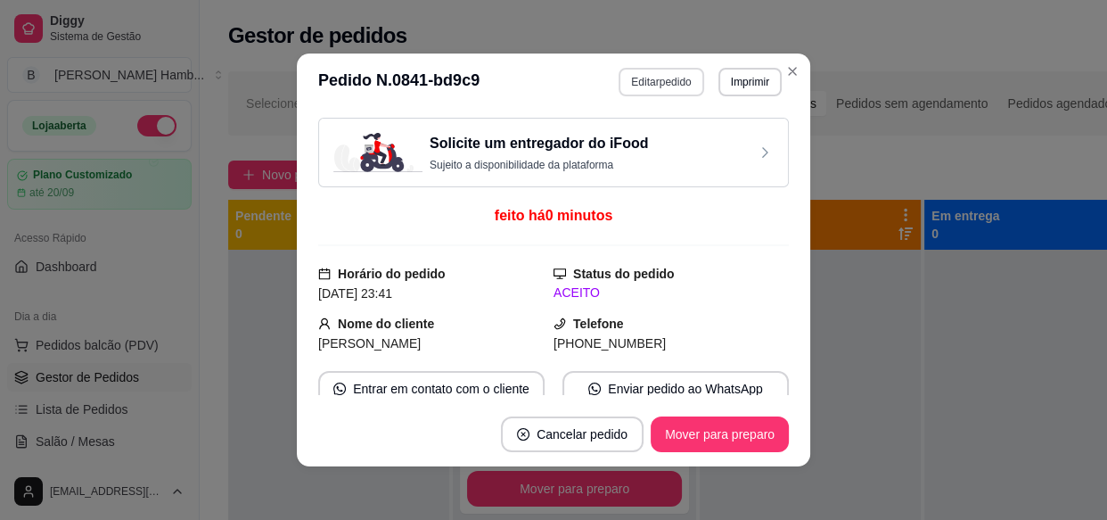
click at [657, 78] on button "Editar pedido" at bounding box center [661, 82] width 85 height 29
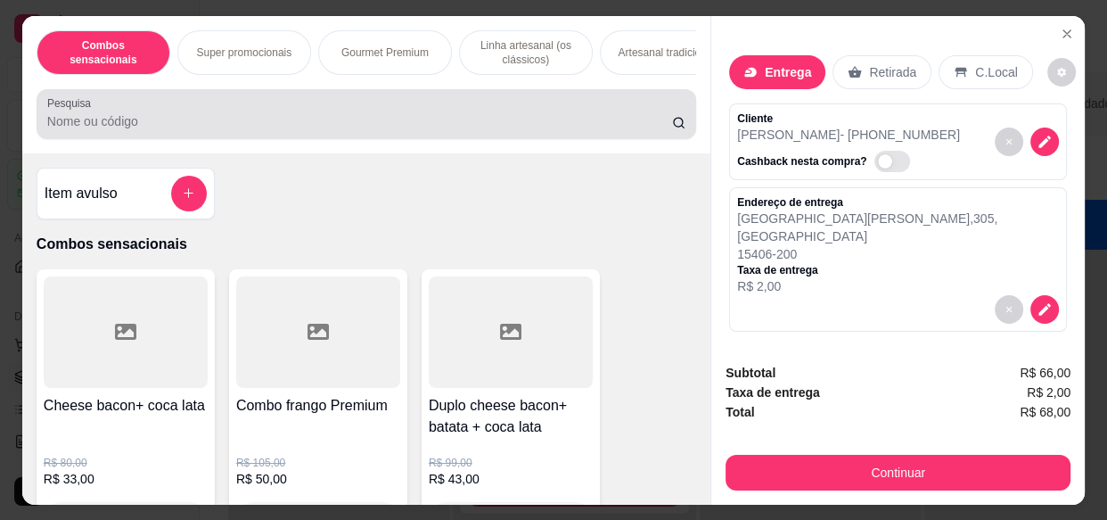
click at [406, 120] on input "Pesquisa" at bounding box center [359, 121] width 625 height 18
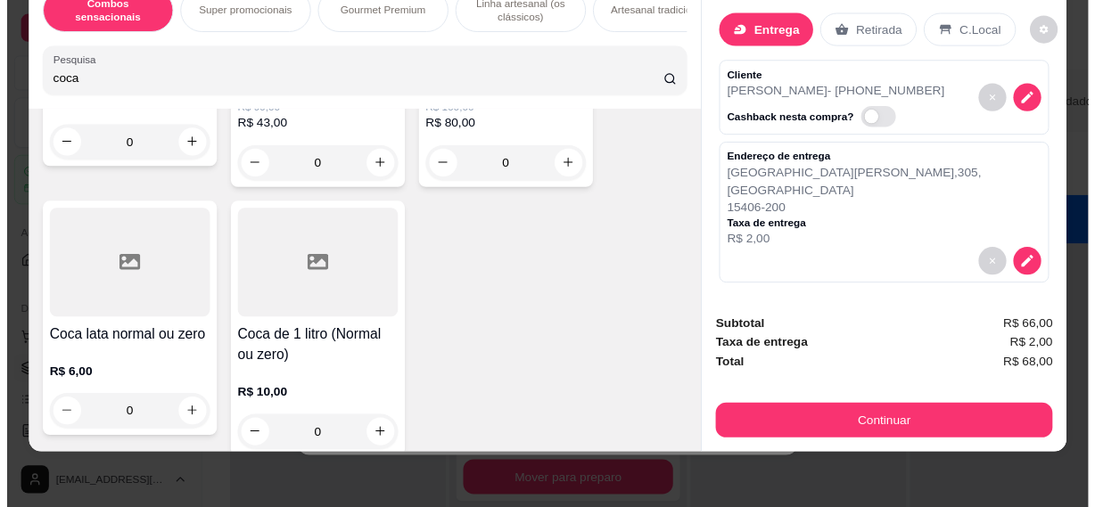
scroll to position [405, 0]
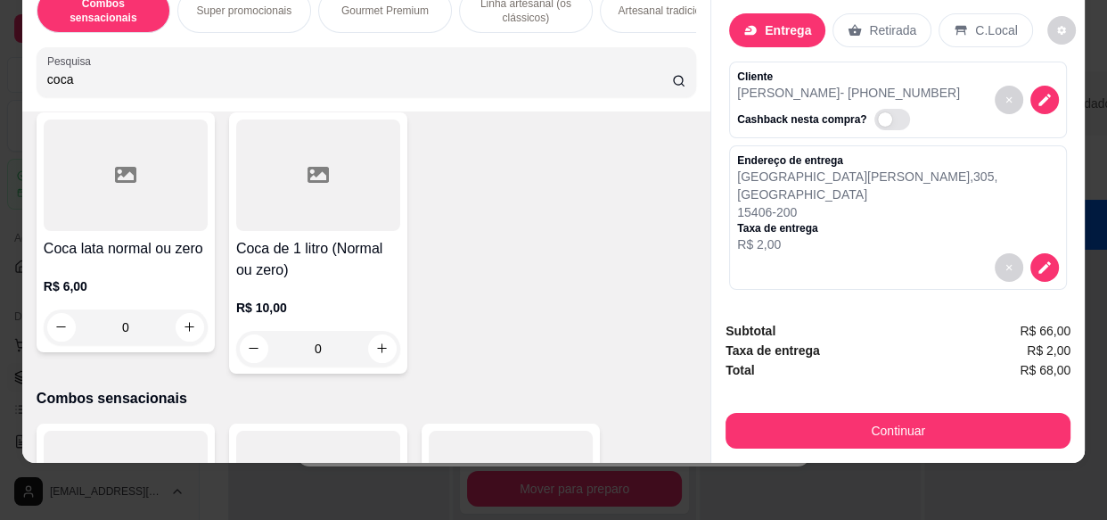
type input "coca"
click at [305, 188] on div at bounding box center [318, 174] width 164 height 111
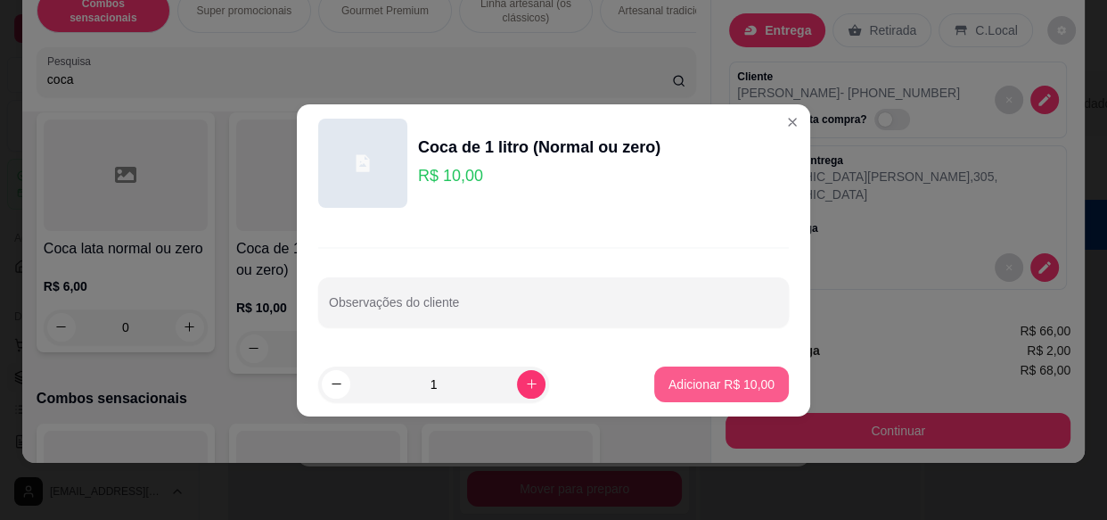
click at [668, 381] on p "Adicionar R$ 10,00" at bounding box center [721, 384] width 106 height 18
type input "1"
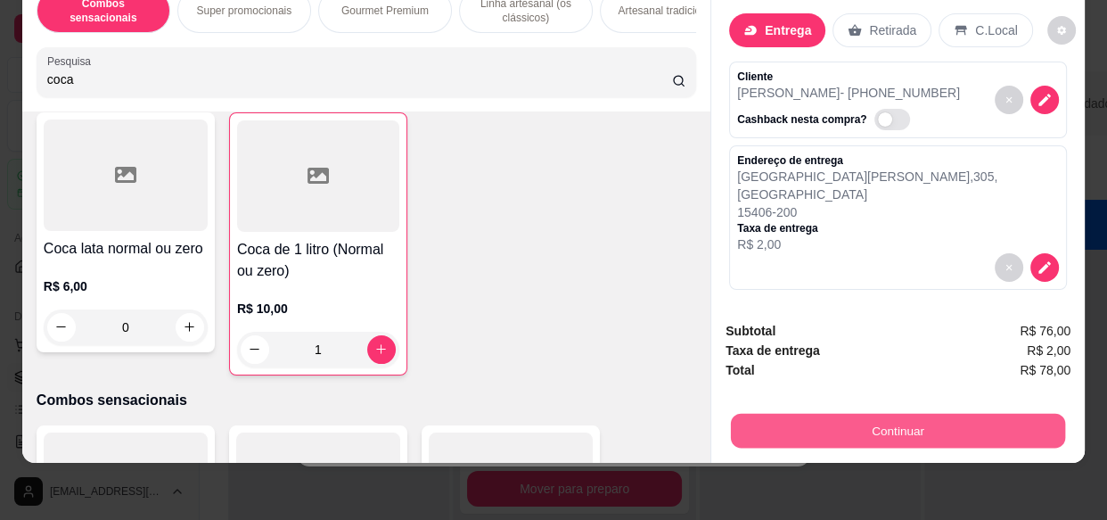
click at [819, 425] on button "Continuar" at bounding box center [898, 430] width 334 height 35
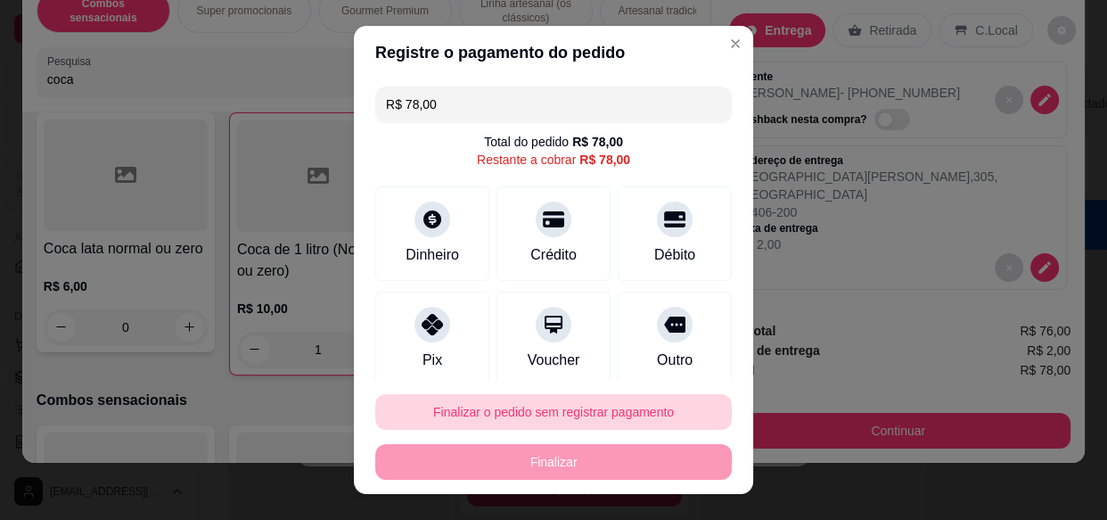
click at [494, 409] on button "Finalizar o pedido sem registrar pagamento" at bounding box center [553, 412] width 357 height 36
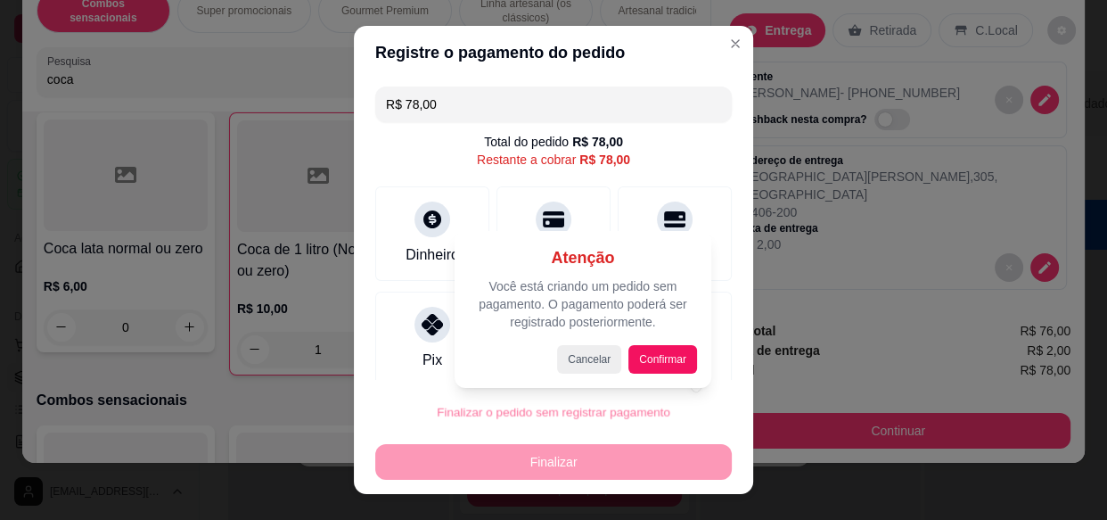
click at [520, 462] on div at bounding box center [553, 260] width 1107 height 520
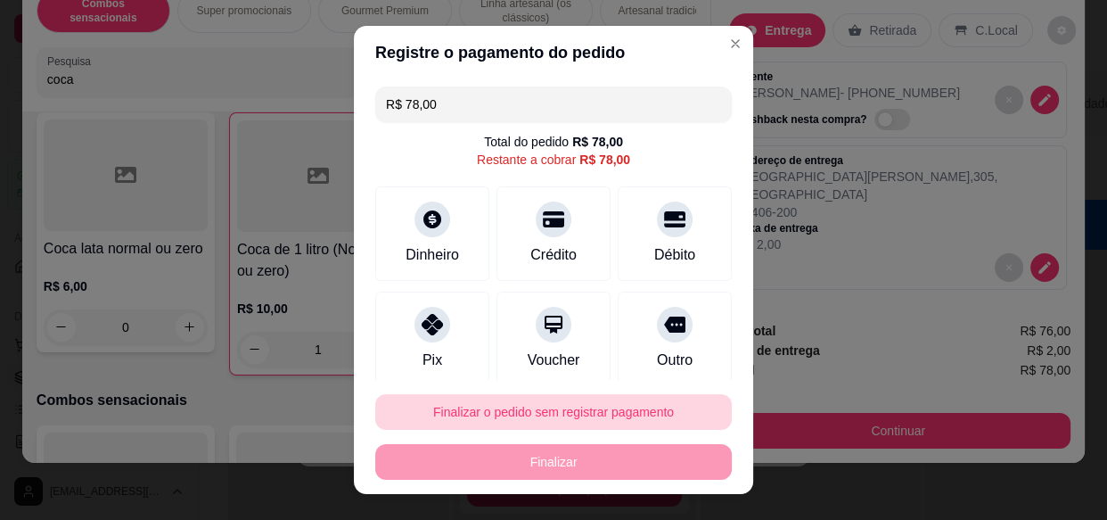
click at [554, 398] on button "Finalizar o pedido sem registrar pagamento" at bounding box center [553, 412] width 357 height 36
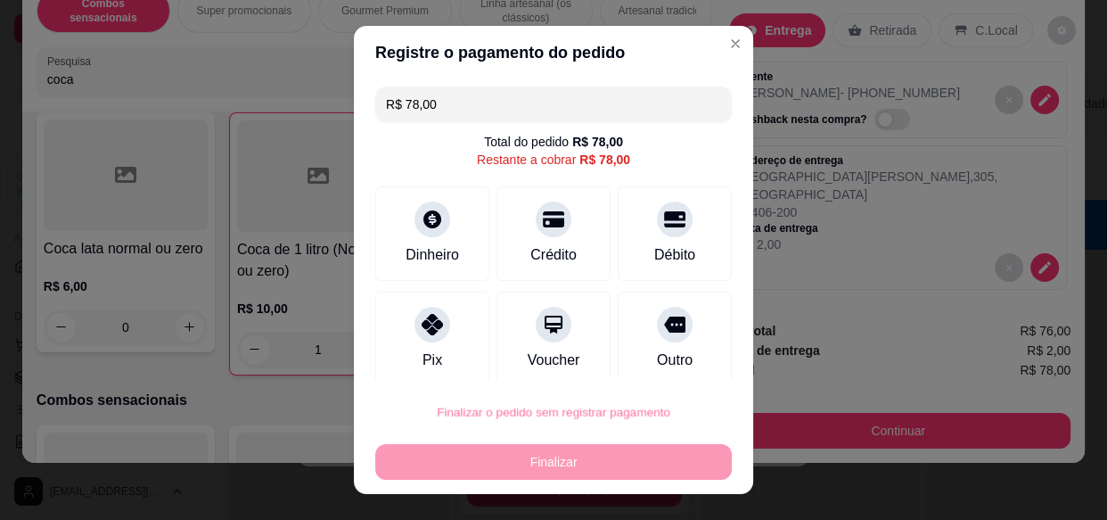
click at [672, 356] on button "Confirmar" at bounding box center [659, 361] width 66 height 28
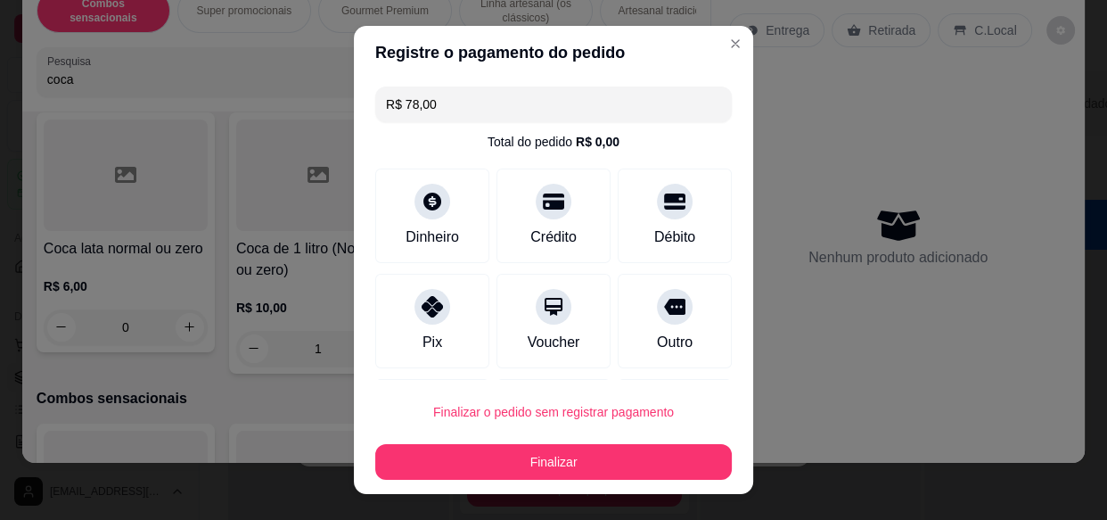
type input "0"
type input "R$ 0,00"
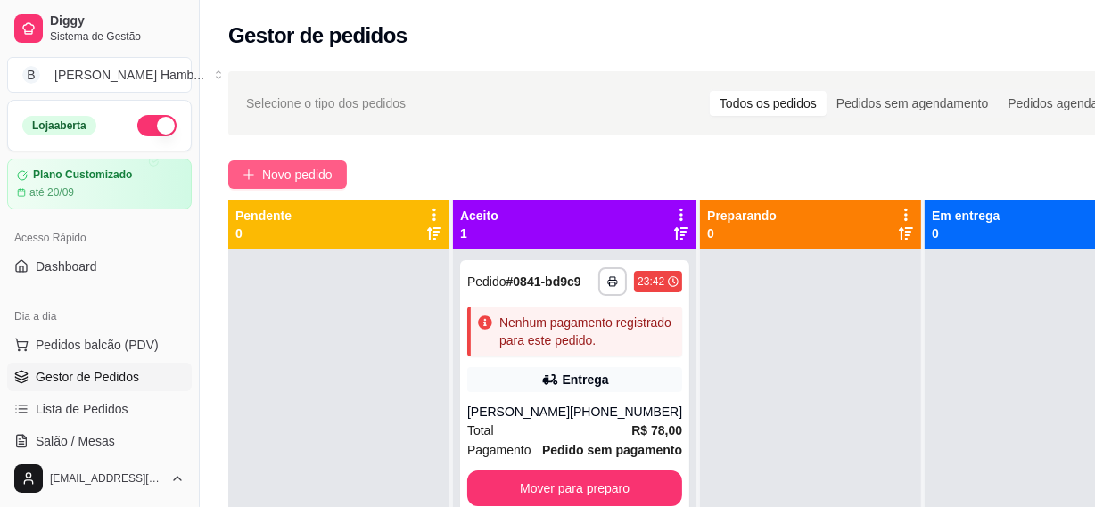
click at [256, 168] on button "Novo pedido" at bounding box center [287, 174] width 119 height 29
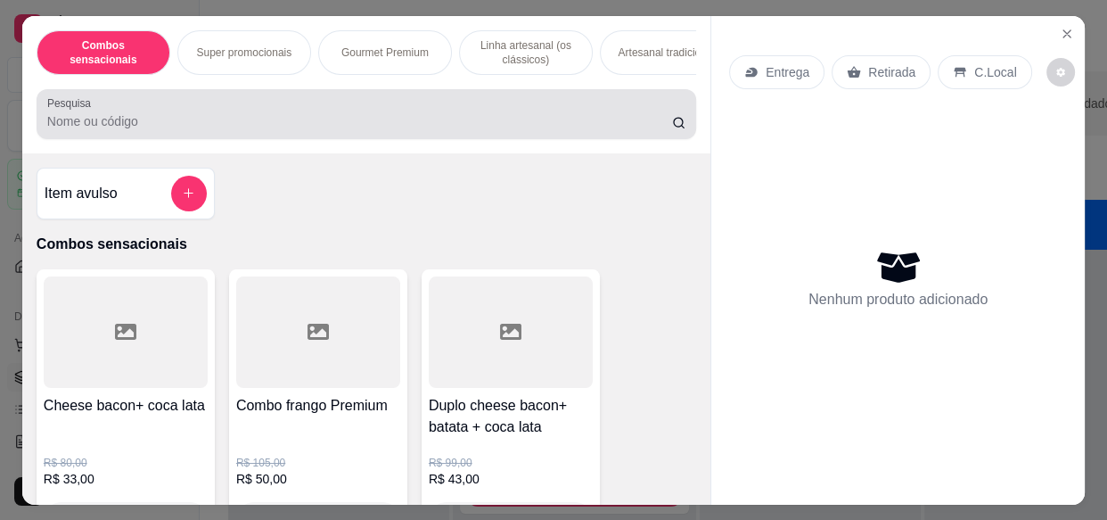
click at [257, 130] on input "Pesquisa" at bounding box center [359, 121] width 625 height 18
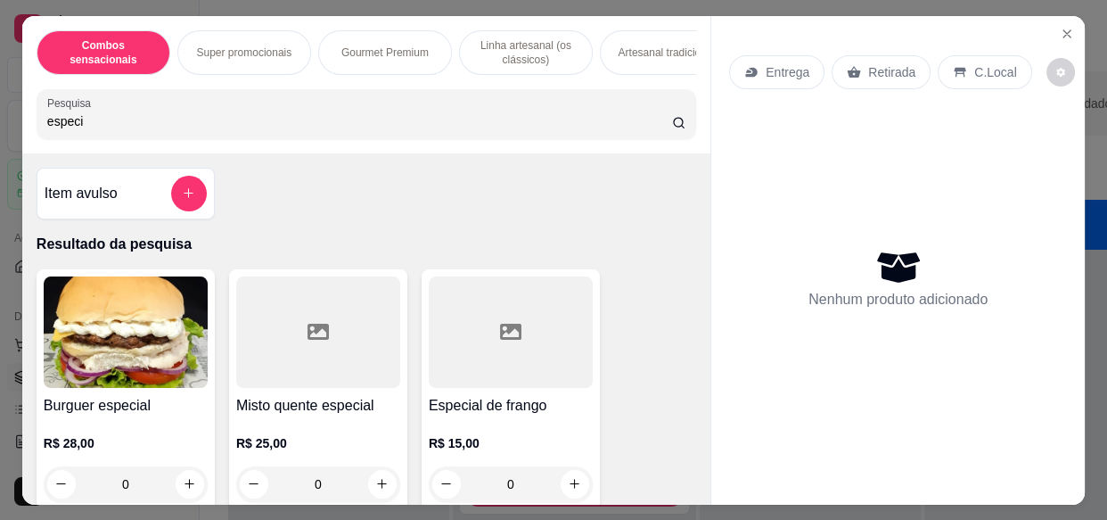
click at [487, 329] on div at bounding box center [511, 331] width 164 height 111
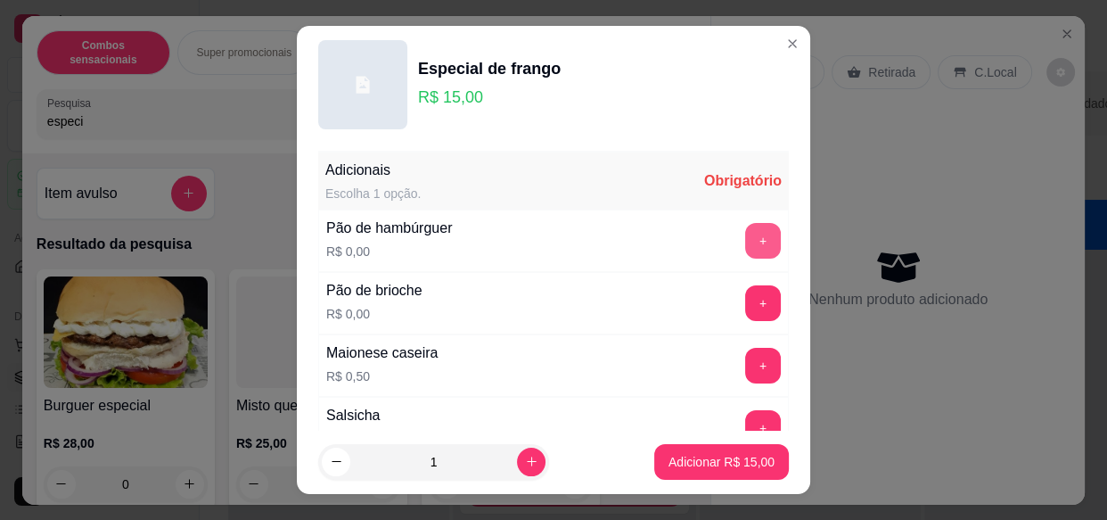
click at [745, 243] on button "+" at bounding box center [763, 241] width 36 height 36
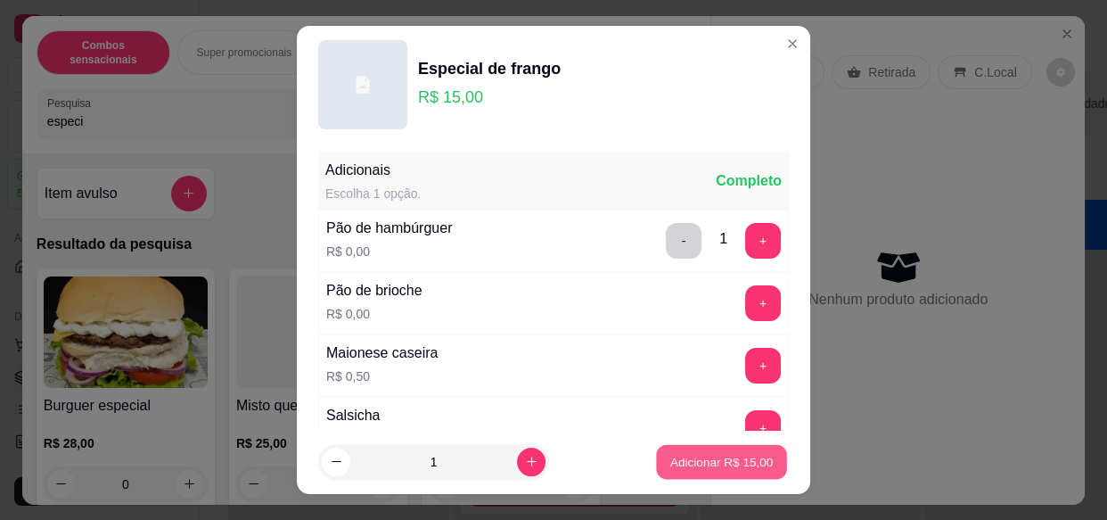
click at [695, 463] on p "Adicionar R$ 15,00" at bounding box center [721, 461] width 103 height 17
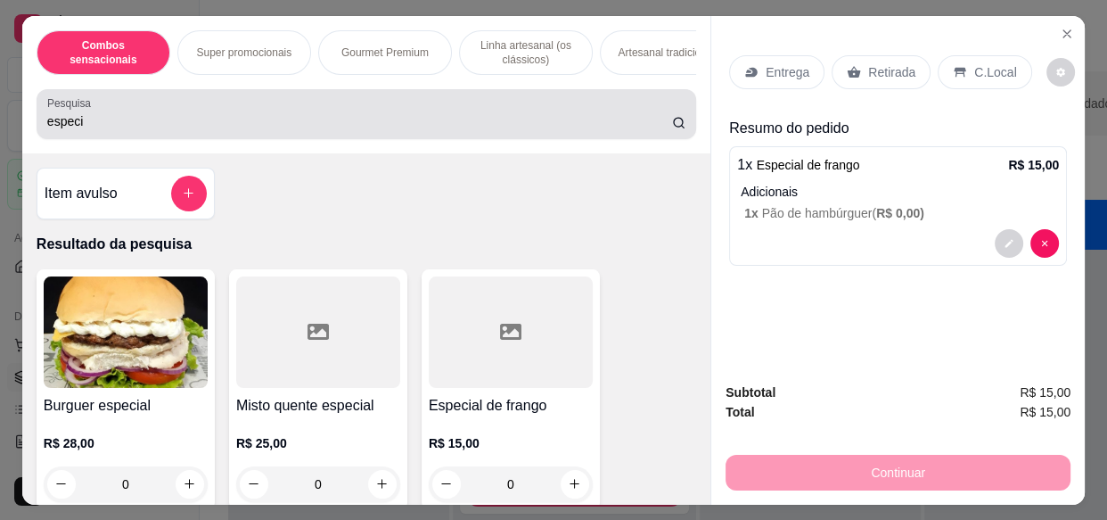
click at [414, 113] on div "especi" at bounding box center [366, 114] width 638 height 36
click at [414, 112] on div "especi" at bounding box center [366, 114] width 638 height 36
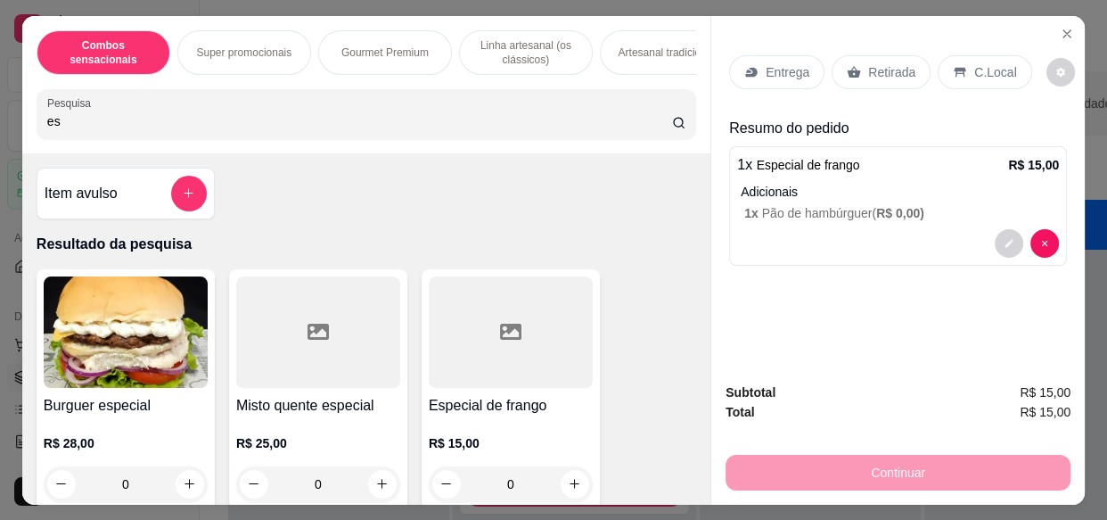
type input "e"
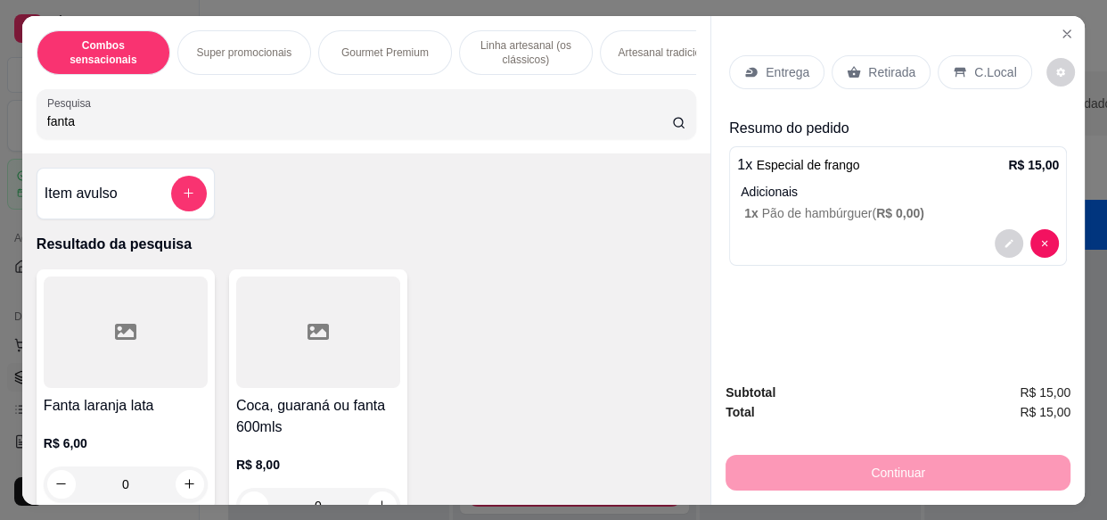
type input "fanta"
click at [121, 352] on div at bounding box center [126, 331] width 164 height 111
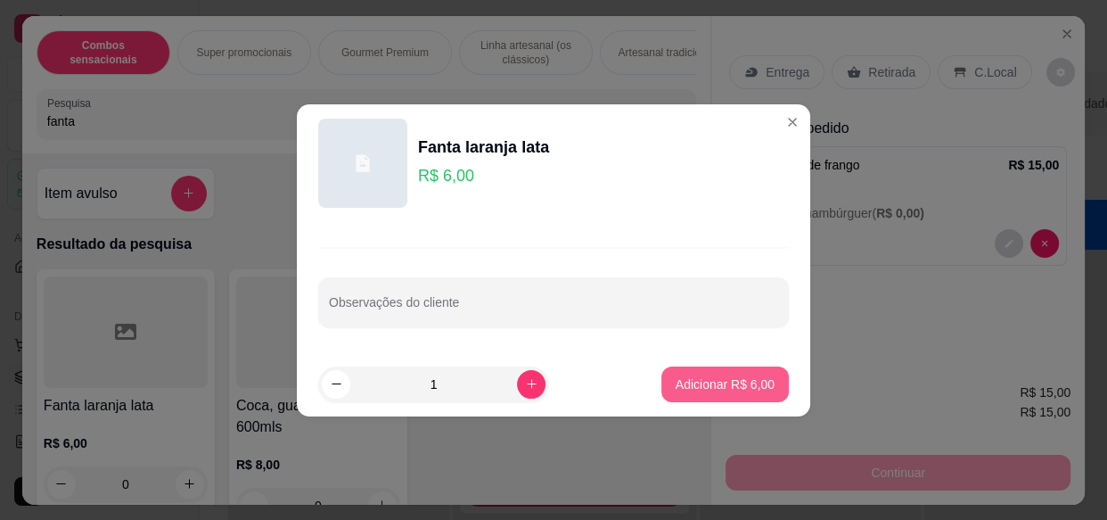
click at [673, 373] on button "Adicionar R$ 6,00" at bounding box center [724, 384] width 127 height 36
type input "1"
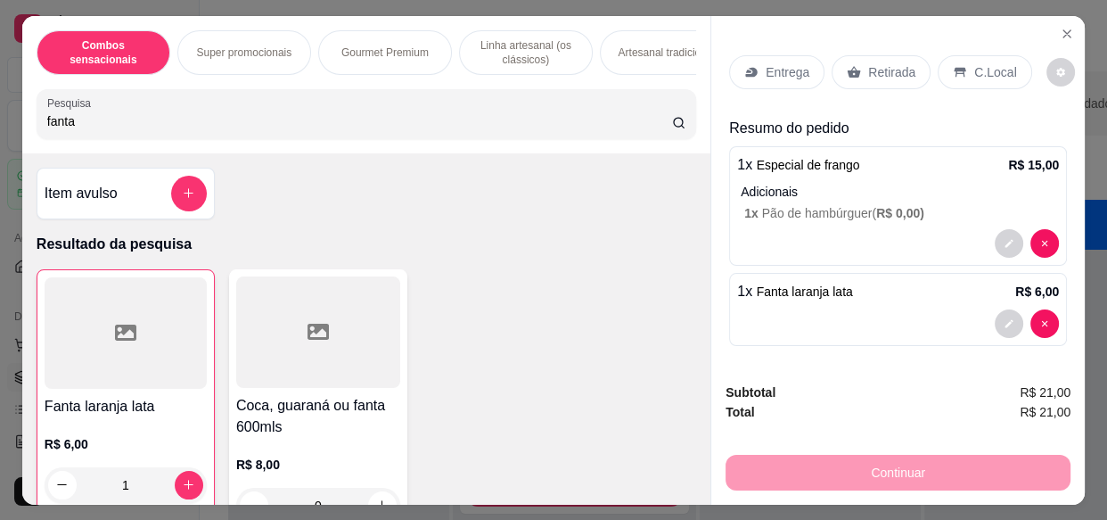
click at [783, 66] on p "Entrega" at bounding box center [788, 72] width 44 height 18
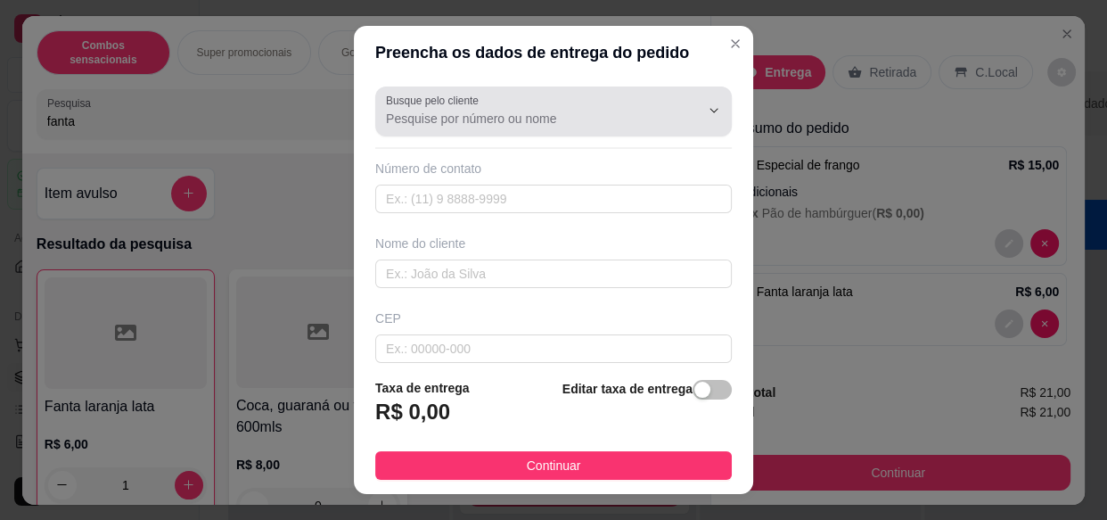
click at [479, 123] on input "Busque pelo cliente" at bounding box center [528, 119] width 285 height 18
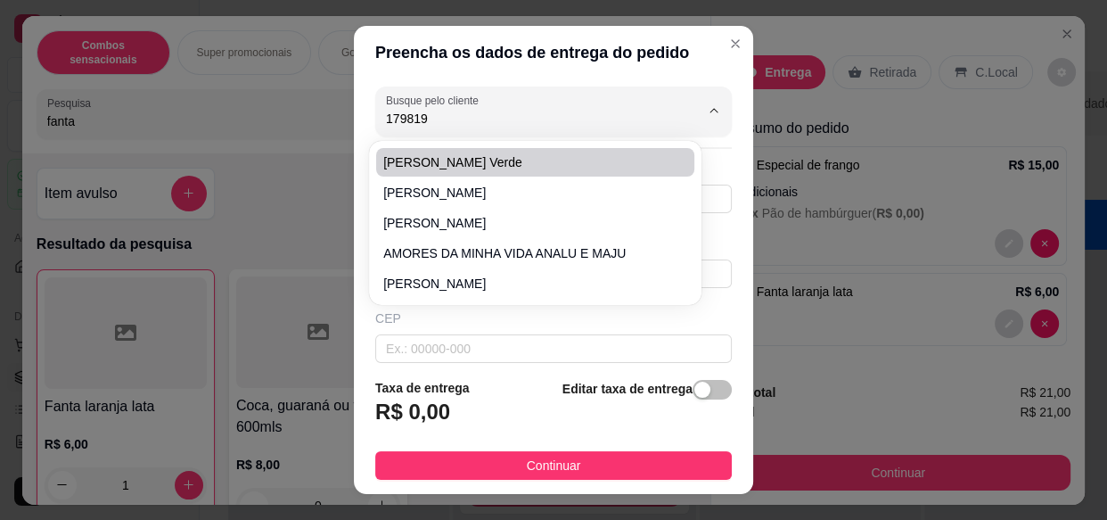
click at [421, 153] on span "[PERSON_NAME] verde" at bounding box center [526, 162] width 286 height 18
type input "[PERSON_NAME] verde"
type input "17981943471"
type input "[PERSON_NAME] verde"
type input "15407630"
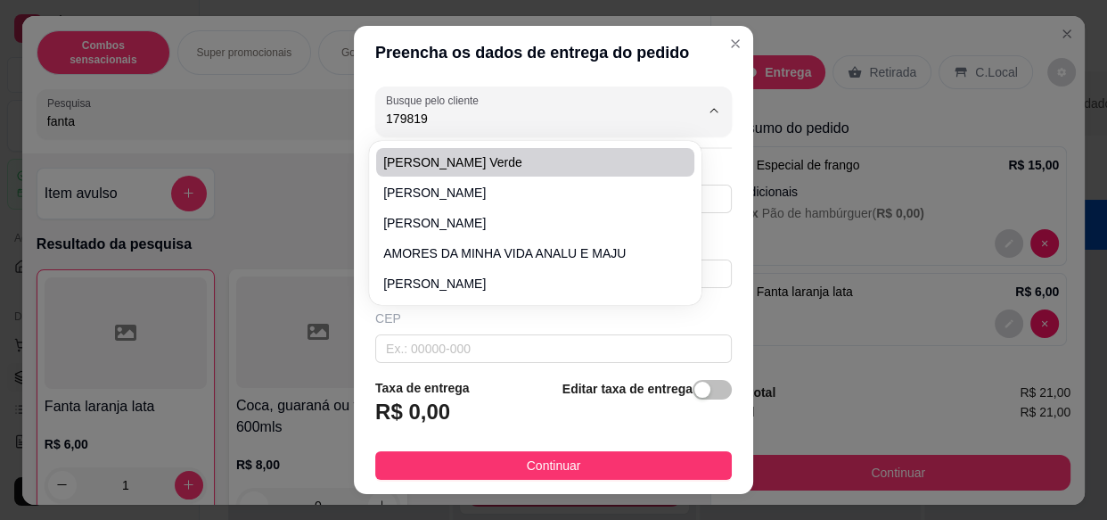
type input "Rua Abrão [PERSON_NAME]"
type input "148"
type input "Menina Moça II"
type input "Olímpia"
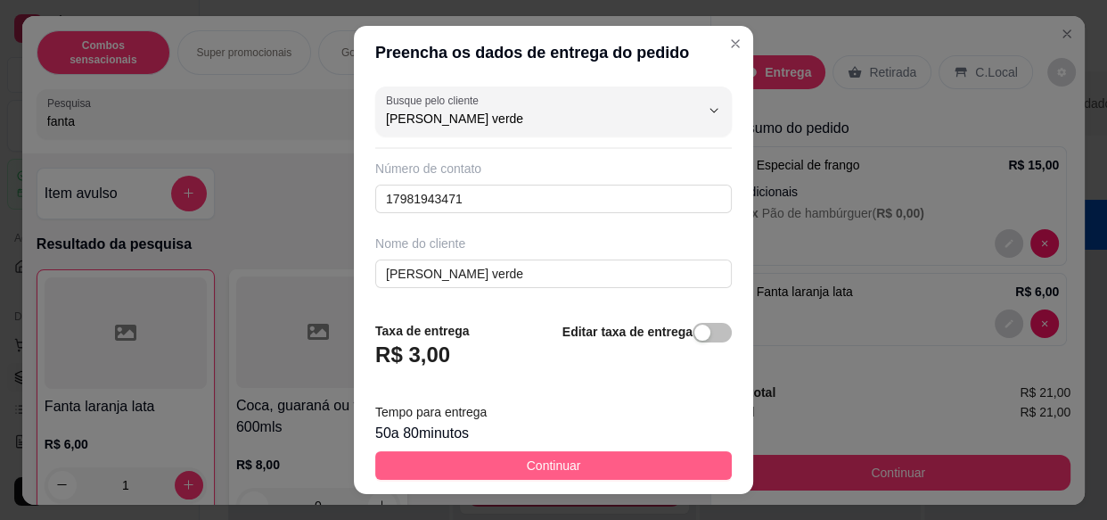
type input "[PERSON_NAME] verde"
click at [602, 466] on button "Continuar" at bounding box center [553, 465] width 357 height 29
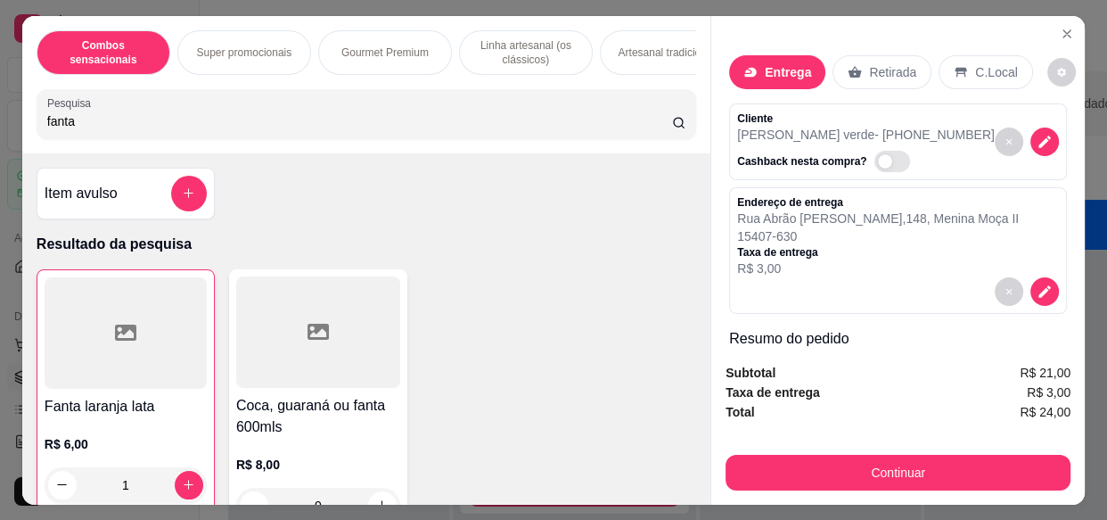
click at [782, 72] on p "Entrega" at bounding box center [788, 72] width 46 height 18
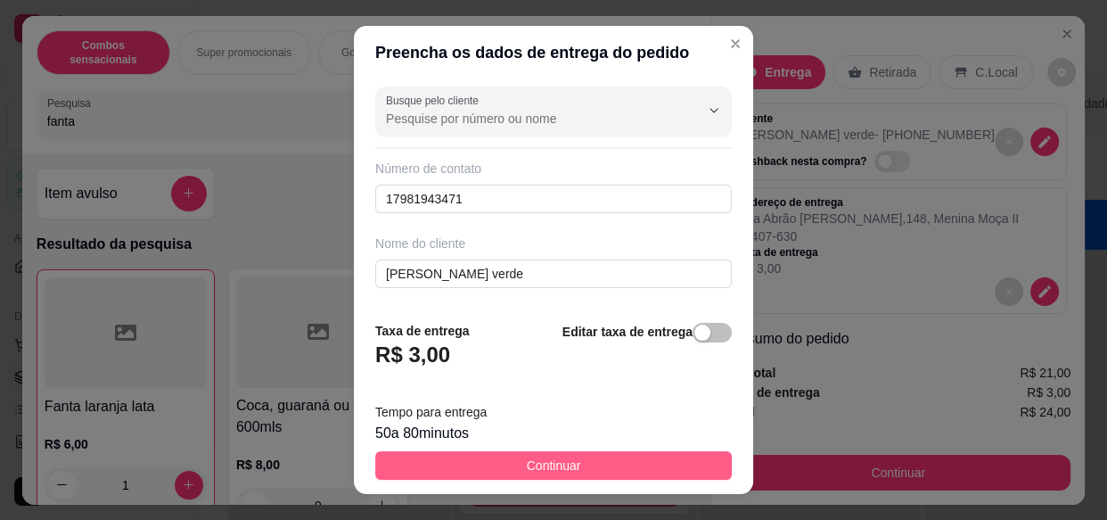
click at [606, 465] on button "Continuar" at bounding box center [553, 465] width 357 height 29
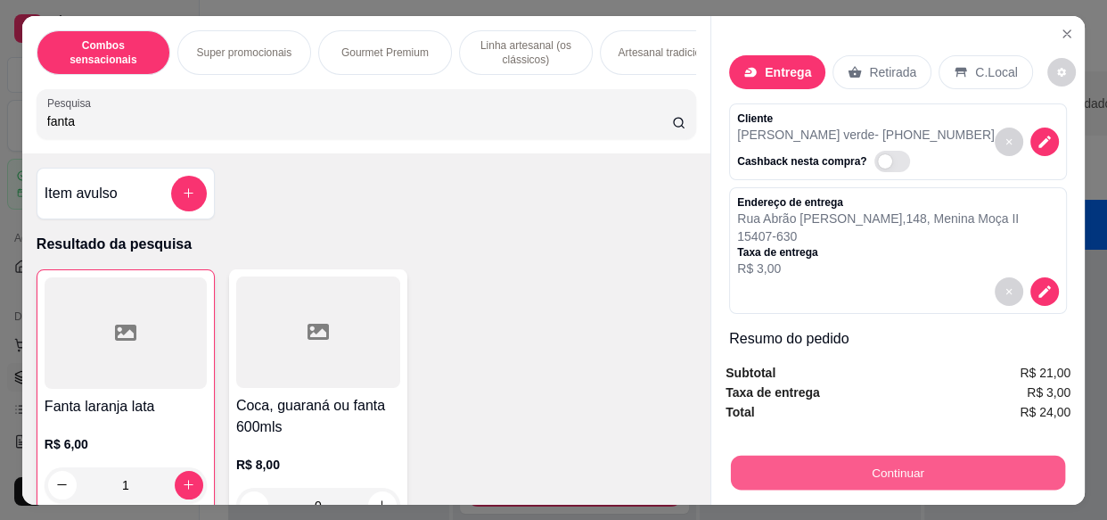
click at [820, 465] on button "Continuar" at bounding box center [898, 472] width 334 height 35
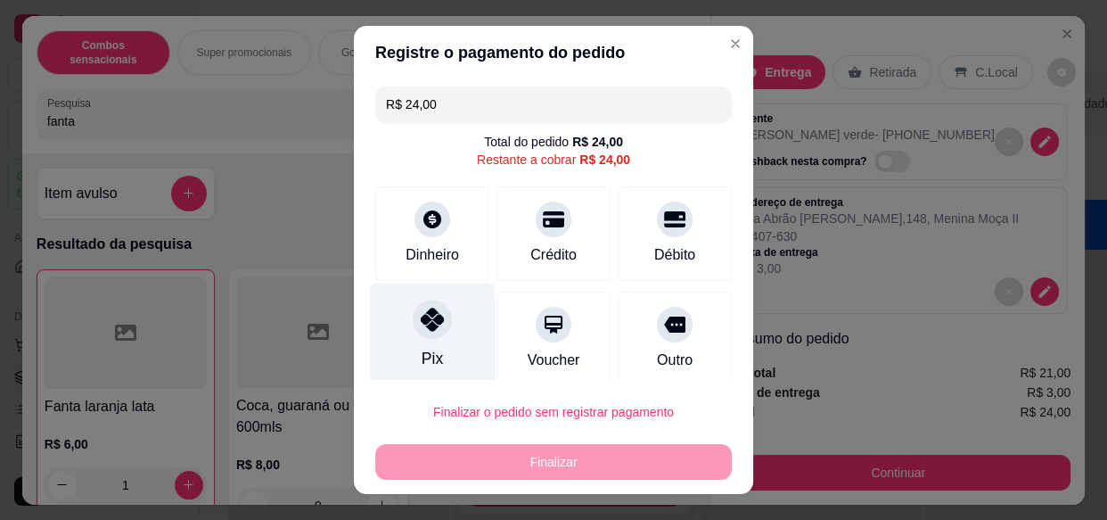
click at [446, 311] on div "Pix" at bounding box center [433, 335] width 126 height 104
type input "R$ 0,00"
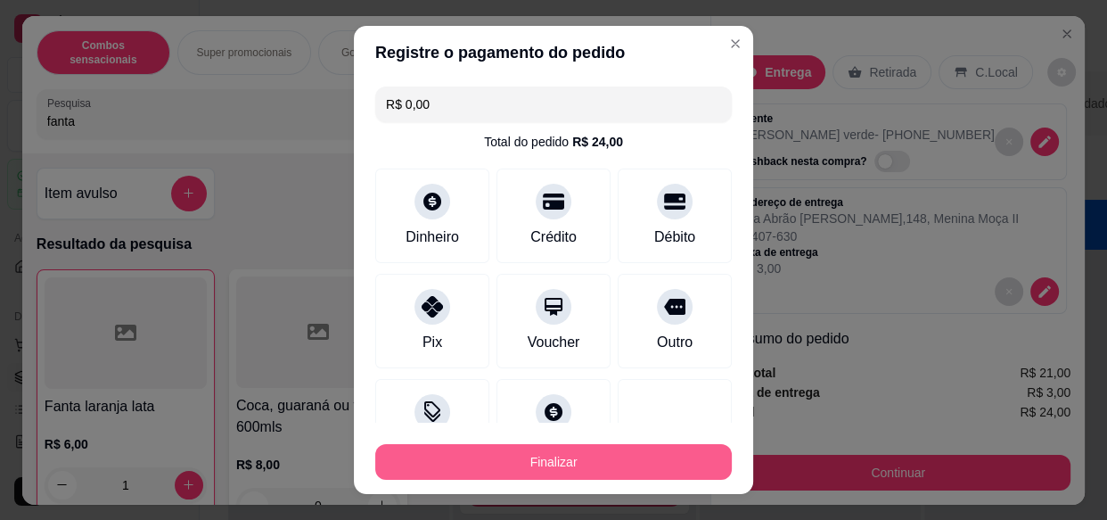
click at [551, 470] on button "Finalizar" at bounding box center [553, 462] width 357 height 36
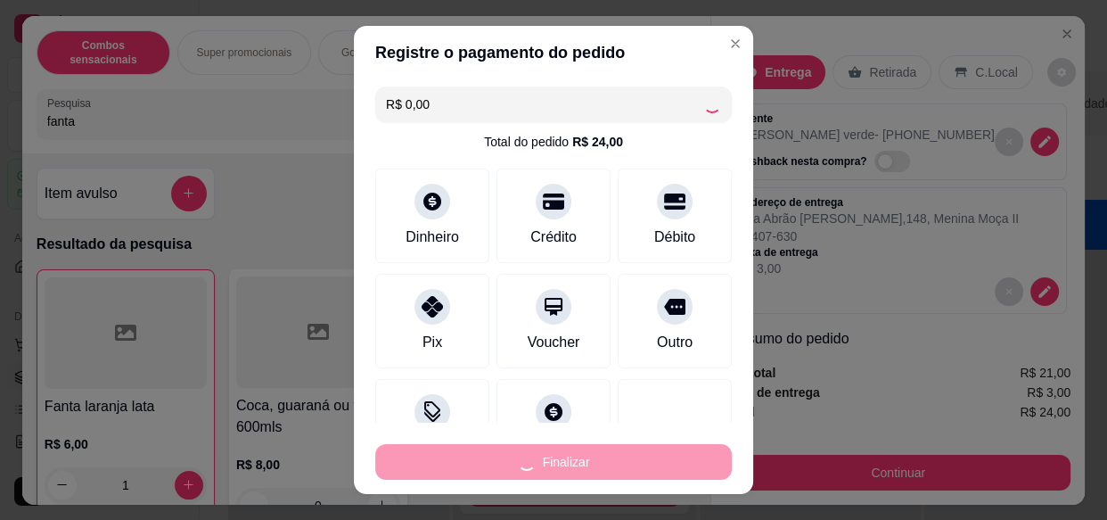
type input "0"
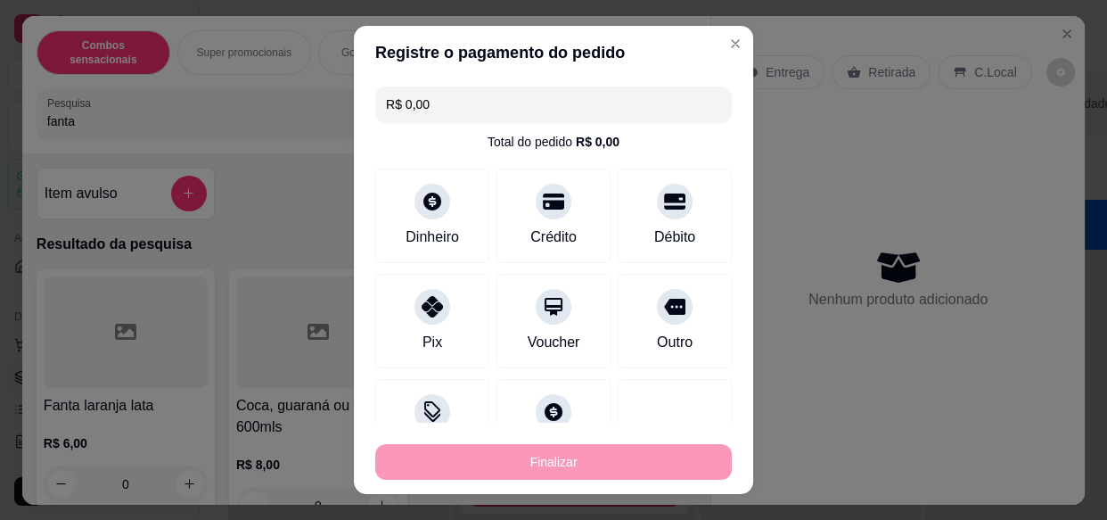
type input "-R$ 24,00"
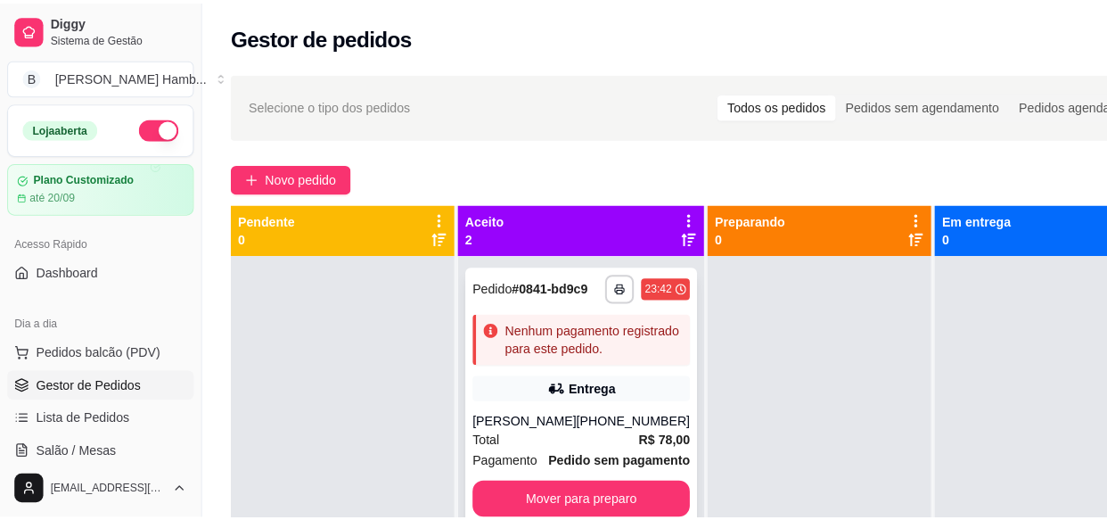
scroll to position [62, 0]
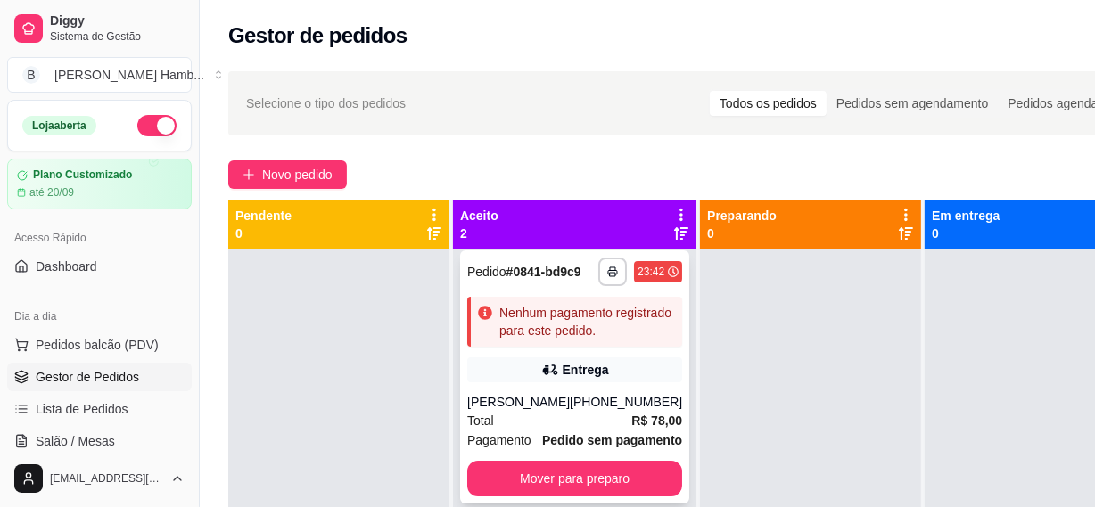
click at [573, 370] on div "**********" at bounding box center [574, 376] width 229 height 253
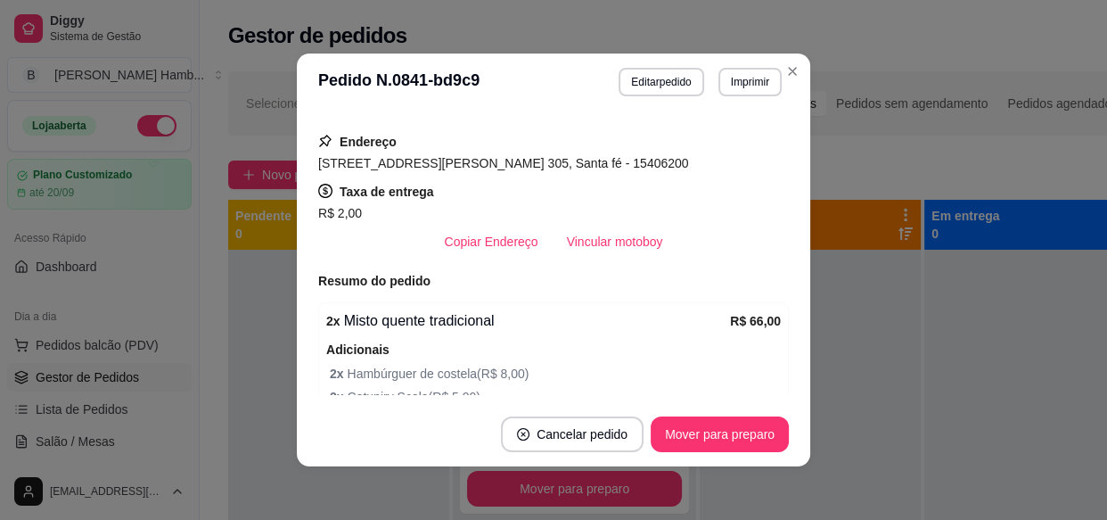
scroll to position [405, 0]
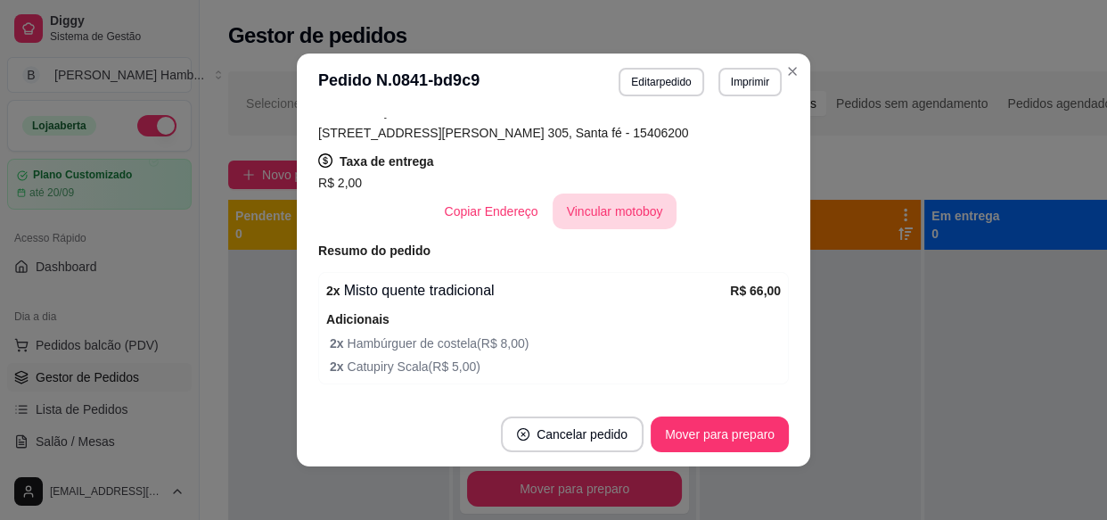
click at [606, 209] on button "Vincular motoboy" at bounding box center [615, 211] width 125 height 36
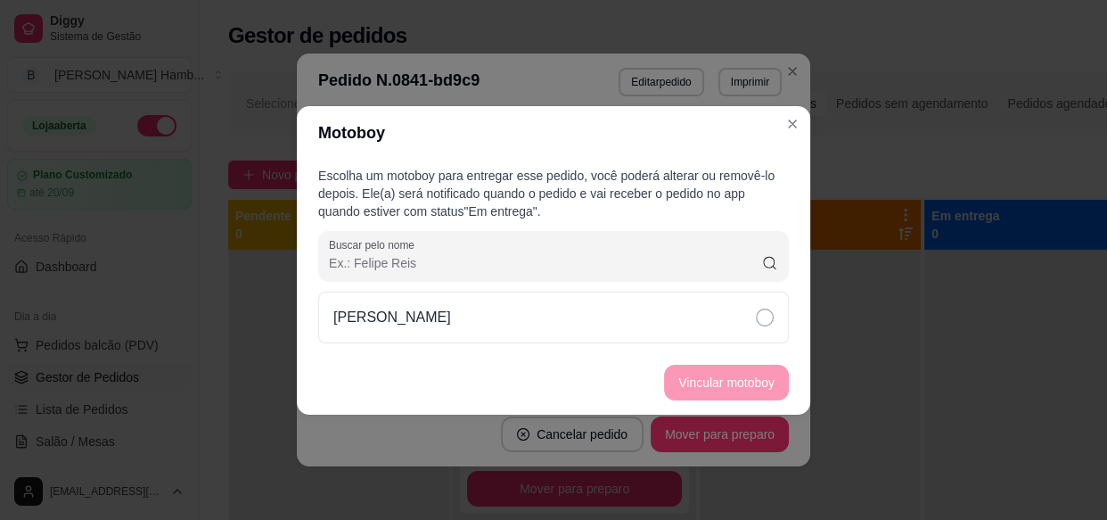
scroll to position [318, 0]
click at [805, 337] on div "Escolha um motoboy para entregar esse pedido, você poderá alterar ou removê-lo …" at bounding box center [553, 255] width 513 height 191
click at [721, 338] on div "[PERSON_NAME]" at bounding box center [553, 317] width 471 height 52
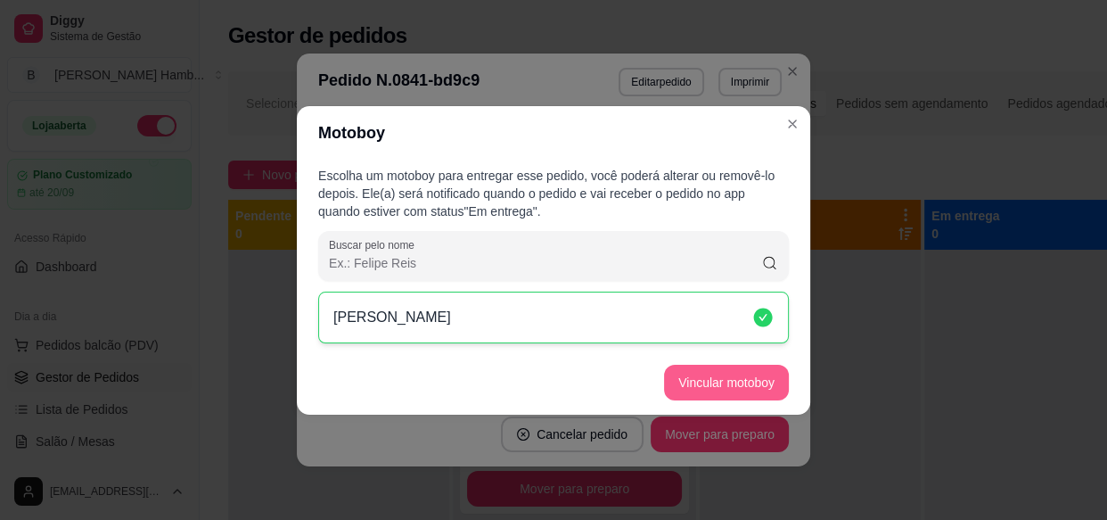
click at [738, 370] on button "Vincular motoboy" at bounding box center [726, 383] width 125 height 36
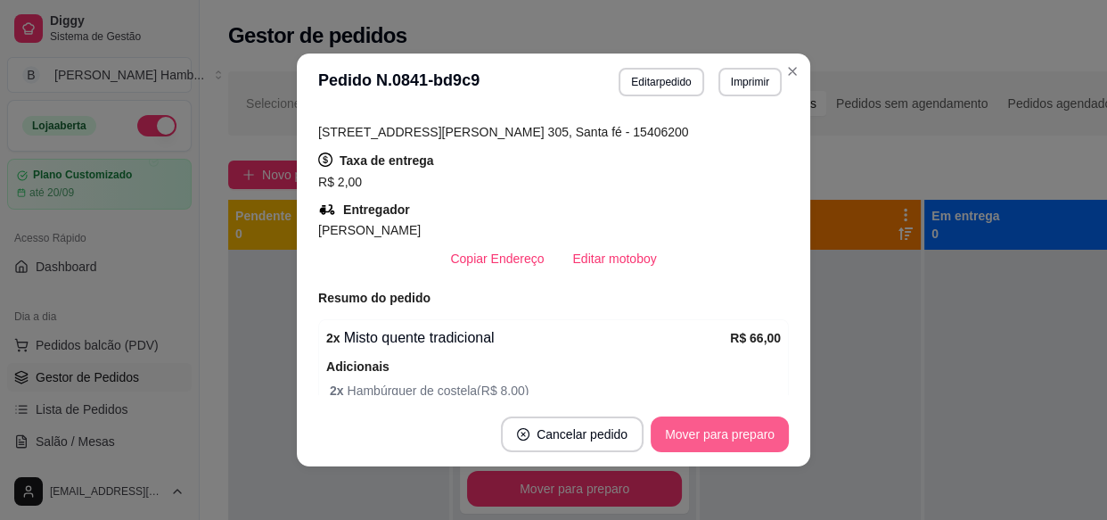
click at [760, 422] on button "Mover para preparo" at bounding box center [720, 434] width 138 height 36
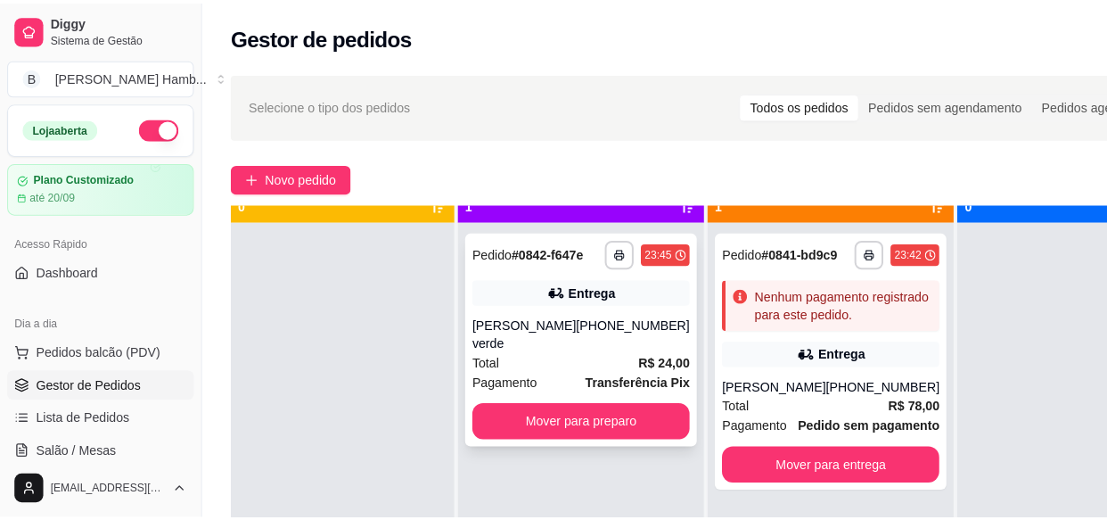
scroll to position [50, 0]
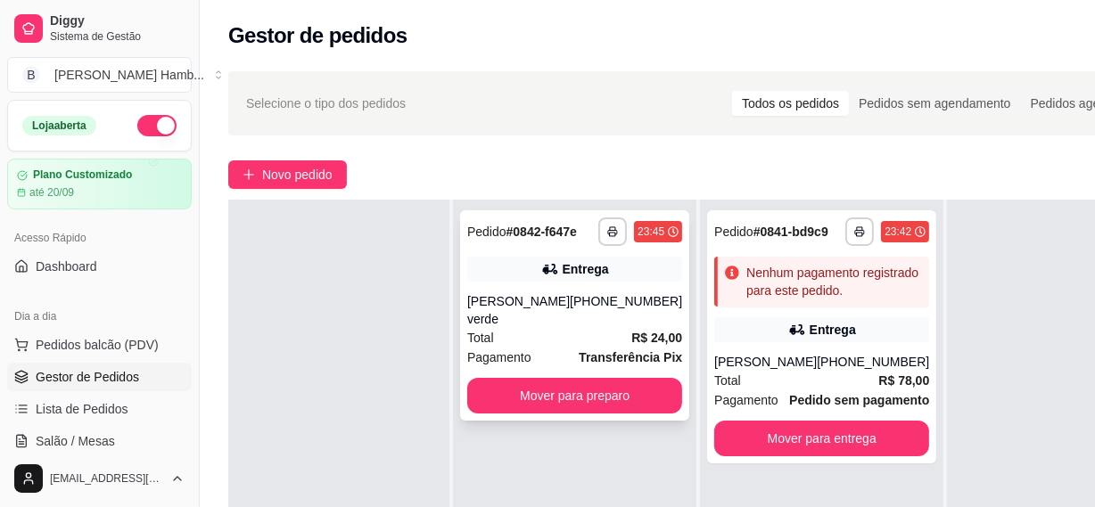
click at [603, 348] on div "Total R$ 24,00" at bounding box center [574, 338] width 215 height 20
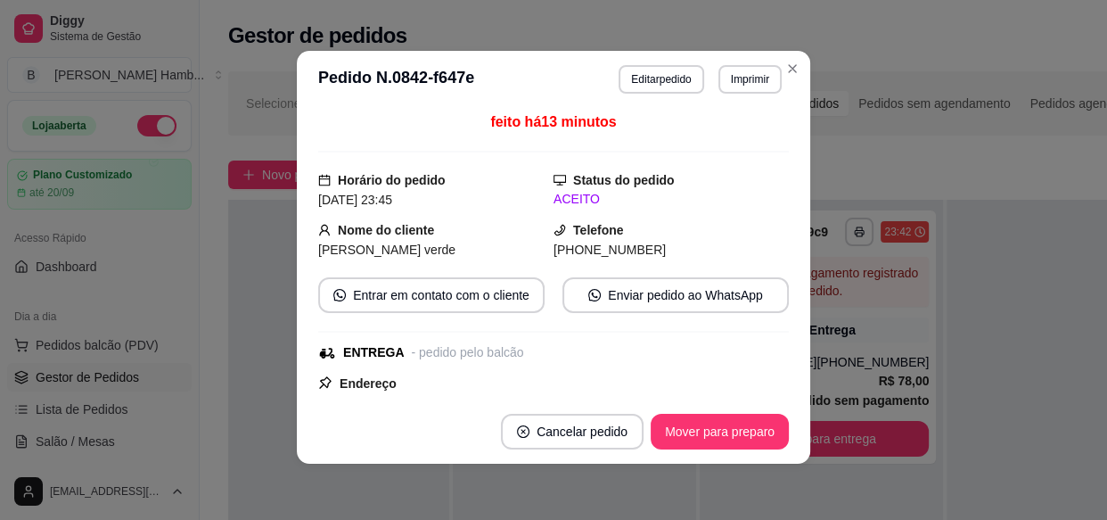
scroll to position [242, 0]
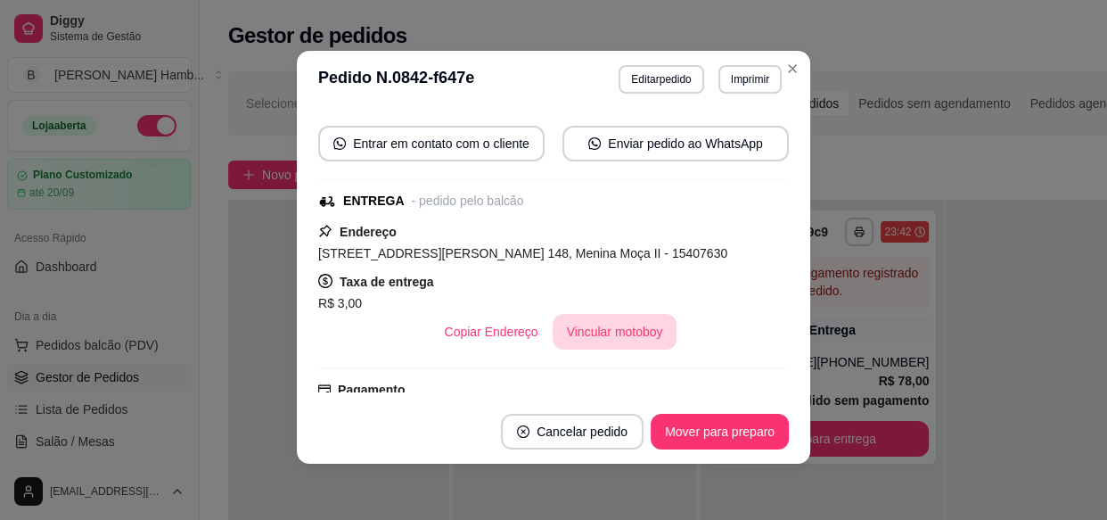
click at [623, 331] on button "Vincular motoboy" at bounding box center [615, 332] width 125 height 36
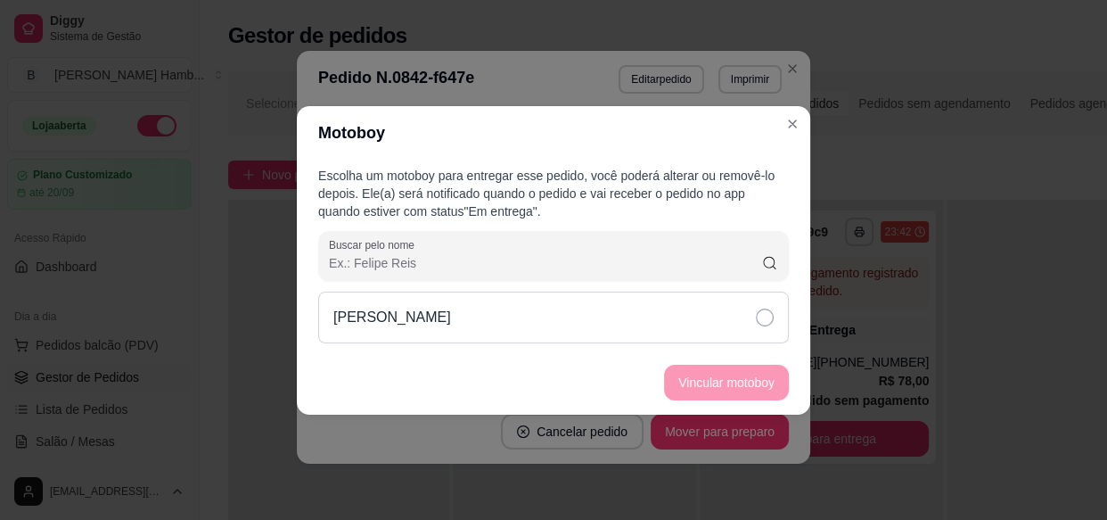
click at [608, 302] on div "[PERSON_NAME]" at bounding box center [553, 317] width 471 height 52
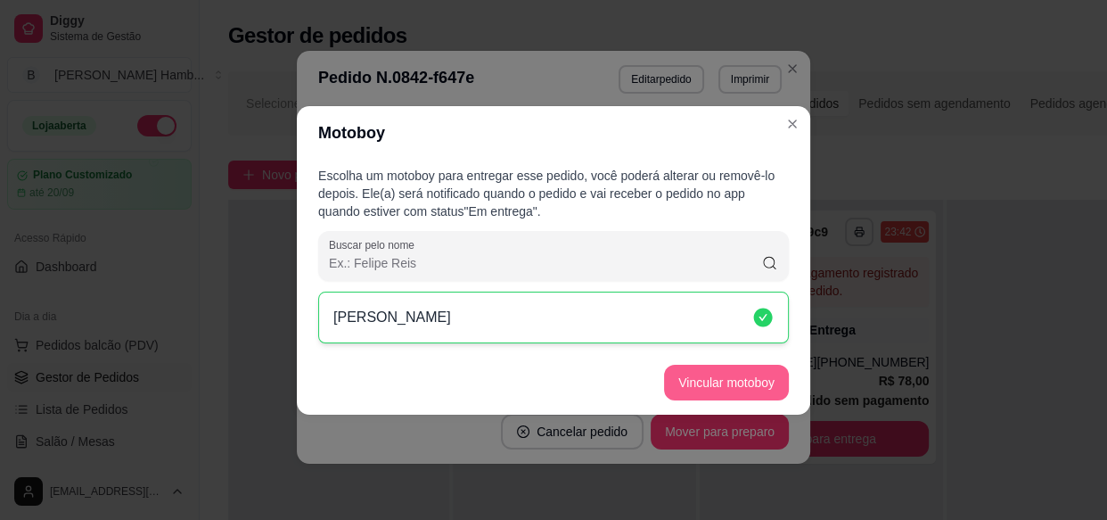
click at [700, 371] on button "Vincular motoboy" at bounding box center [726, 383] width 125 height 36
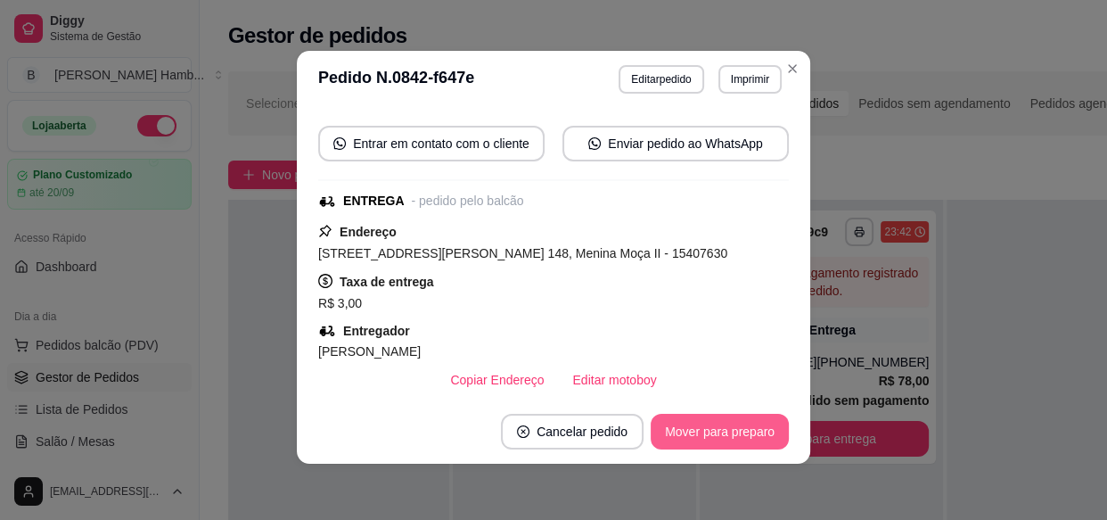
click at [713, 435] on button "Mover para preparo" at bounding box center [720, 432] width 138 height 36
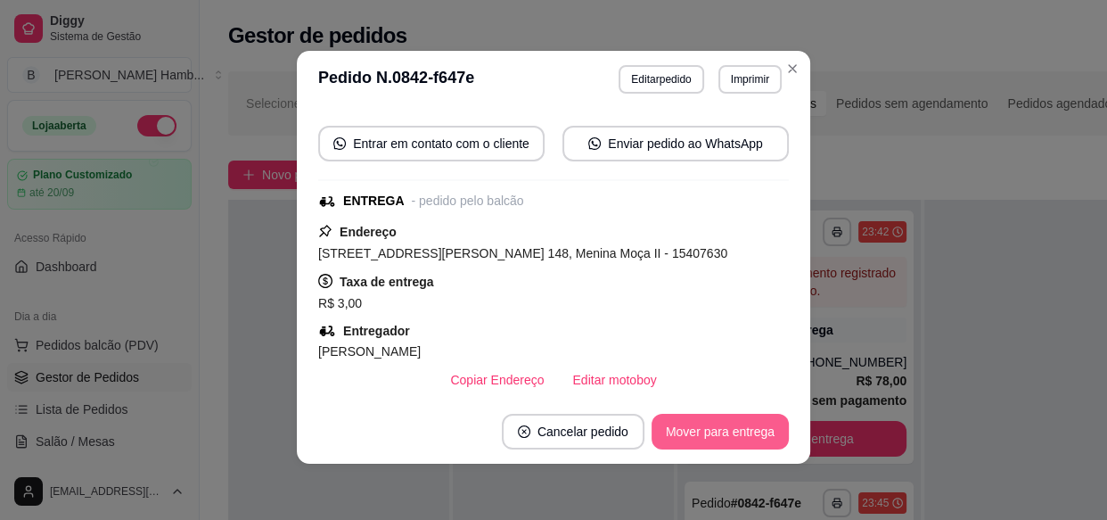
click at [740, 423] on button "Mover para entrega" at bounding box center [720, 432] width 137 height 36
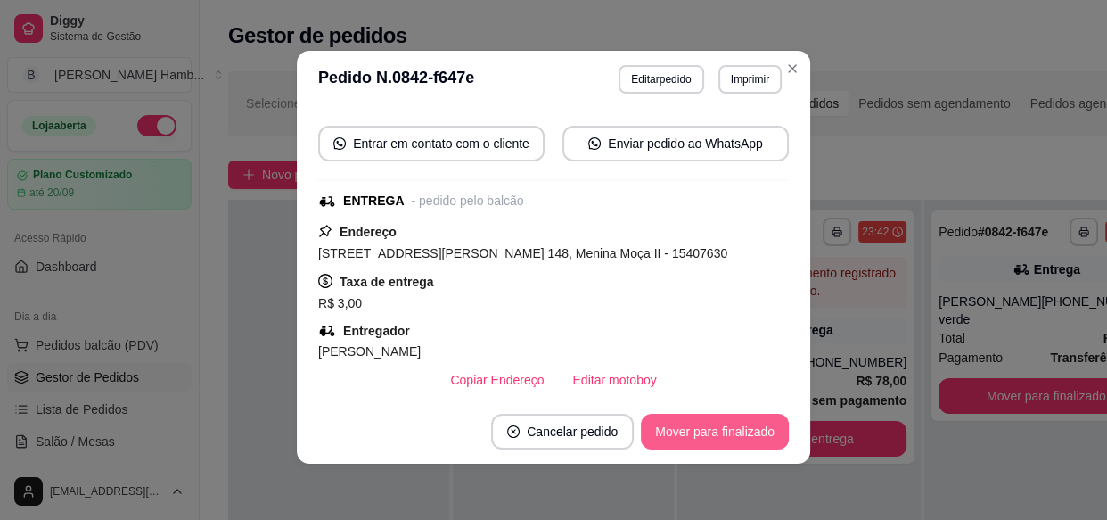
click at [740, 423] on button "Mover para finalizado" at bounding box center [715, 432] width 148 height 36
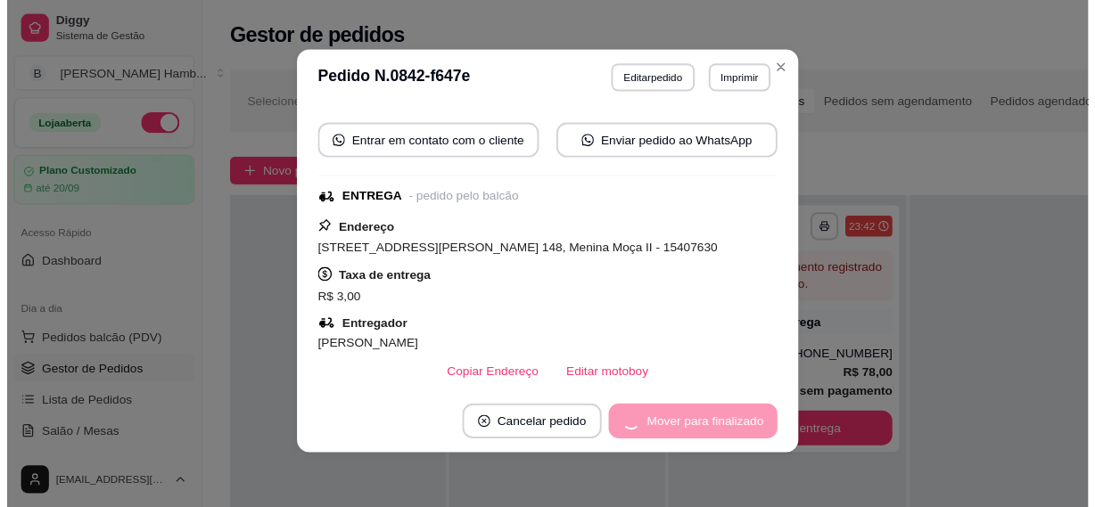
scroll to position [185, 0]
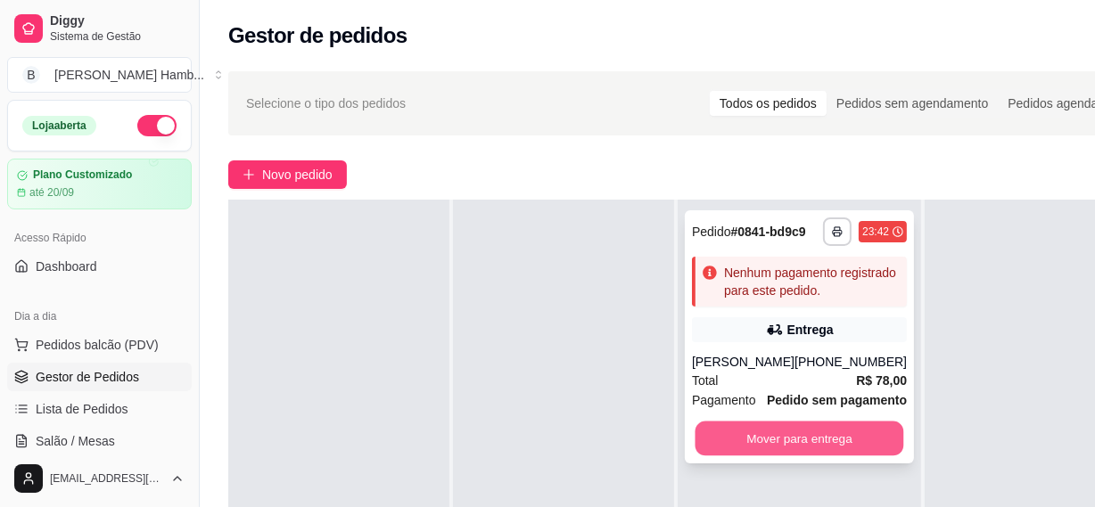
click at [798, 456] on button "Mover para entrega" at bounding box center [799, 439] width 209 height 35
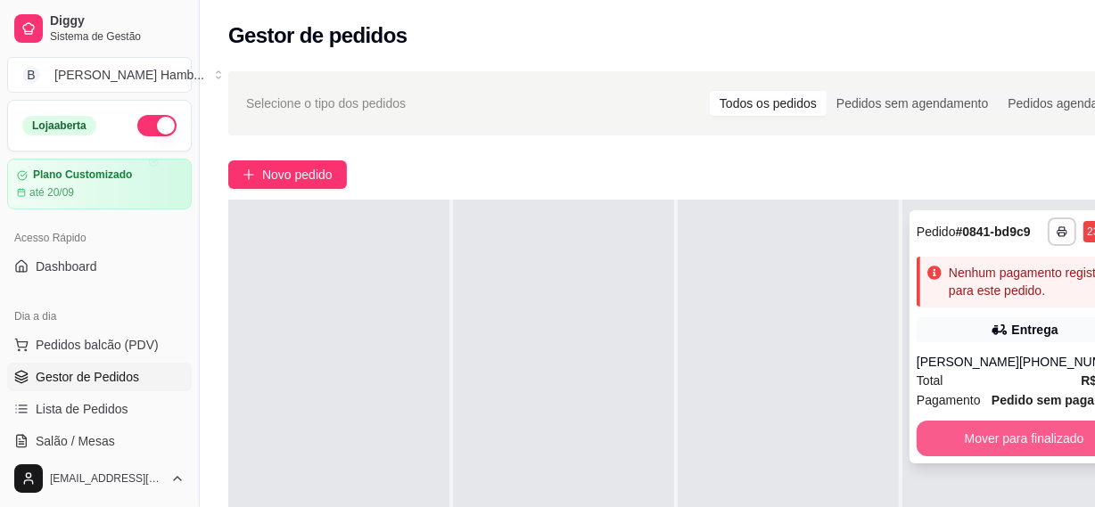
click at [954, 456] on button "Mover para finalizado" at bounding box center [1023, 439] width 215 height 36
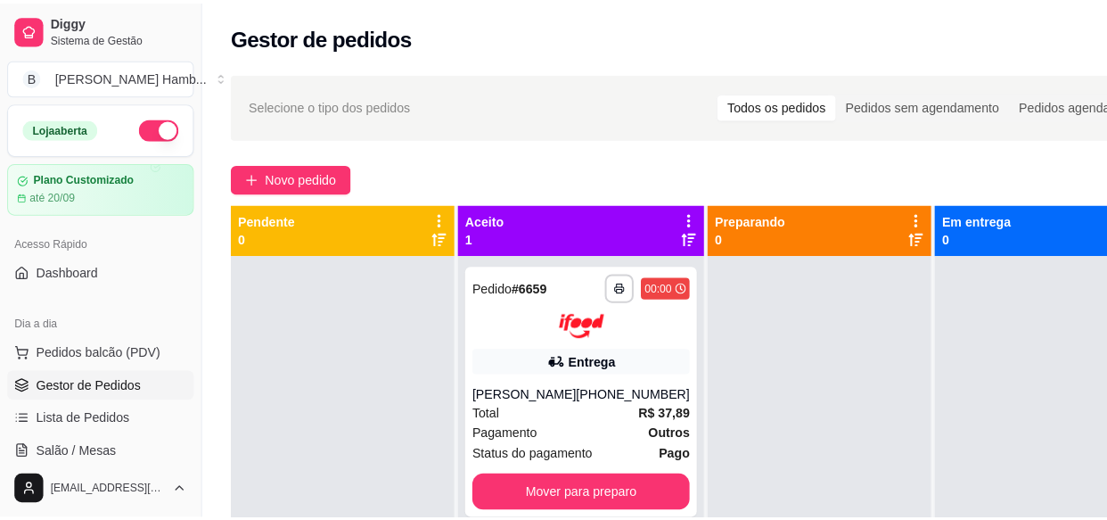
scroll to position [0, 0]
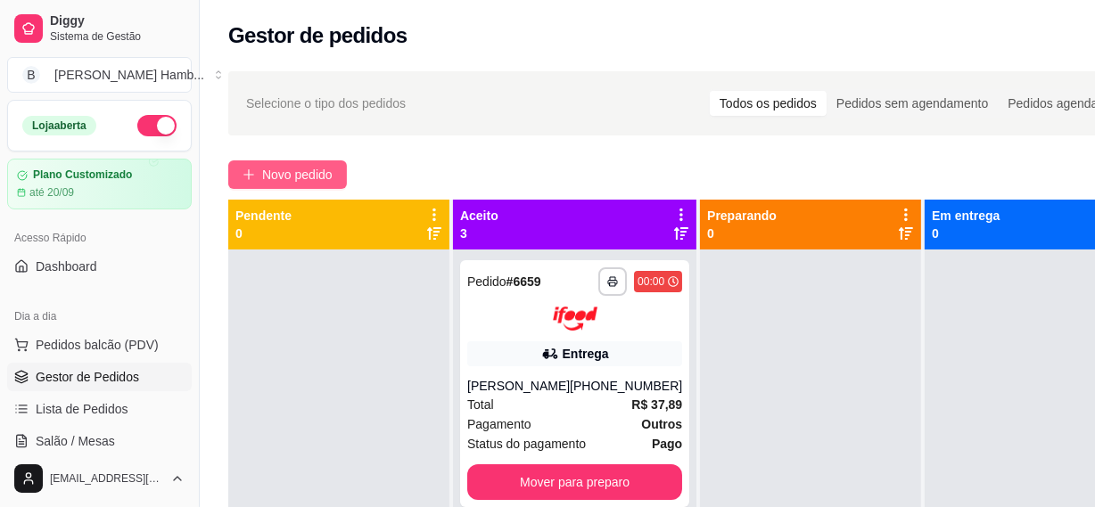
click at [336, 168] on button "Novo pedido" at bounding box center [287, 174] width 119 height 29
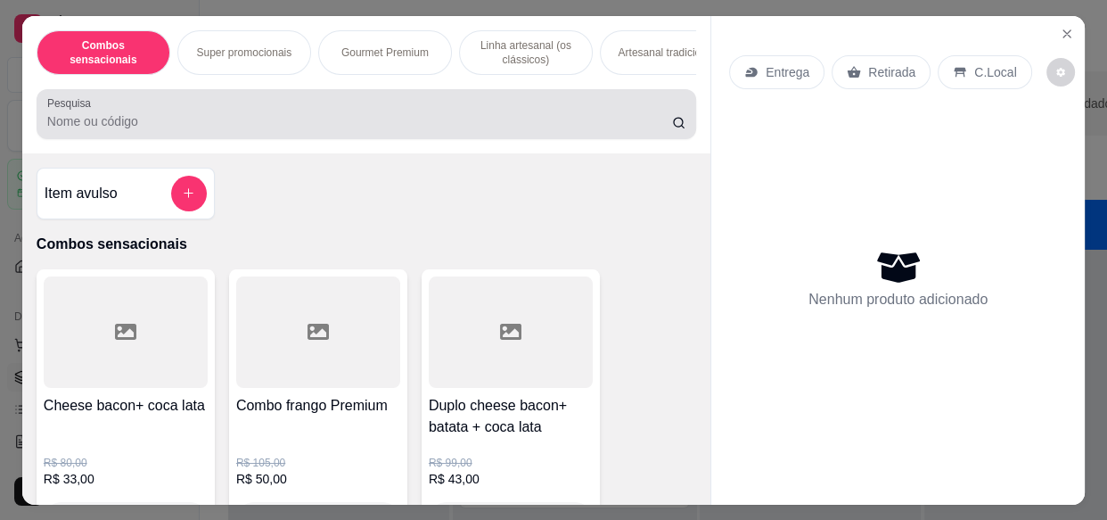
click at [337, 125] on input "Pesquisa" at bounding box center [359, 121] width 625 height 18
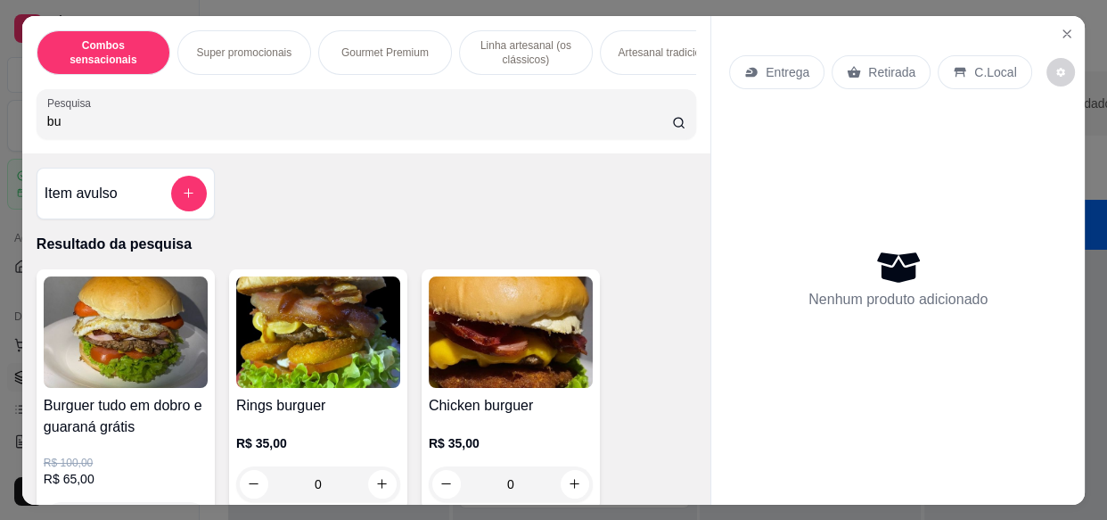
type input "b"
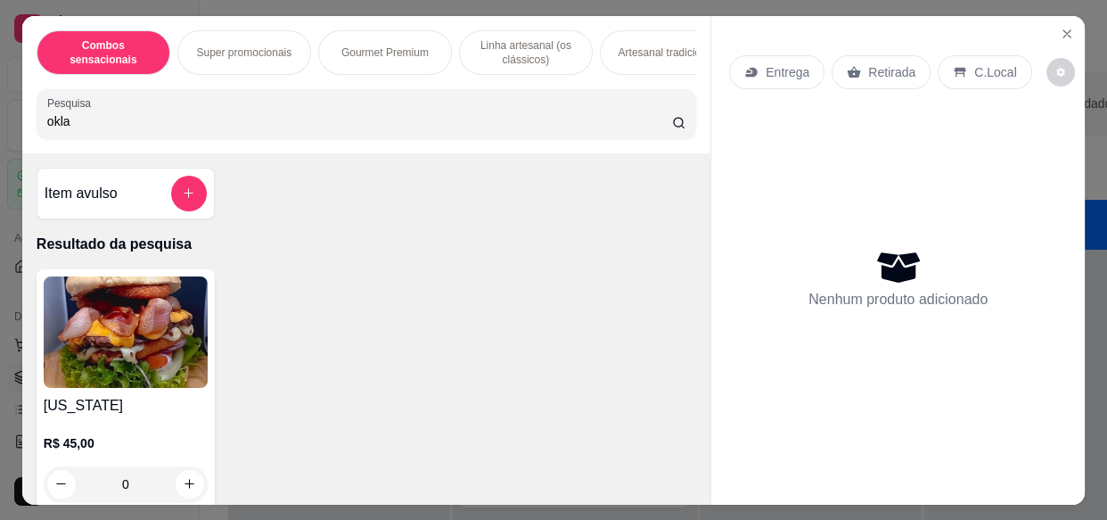
type input "okla"
click at [169, 357] on img at bounding box center [126, 331] width 164 height 111
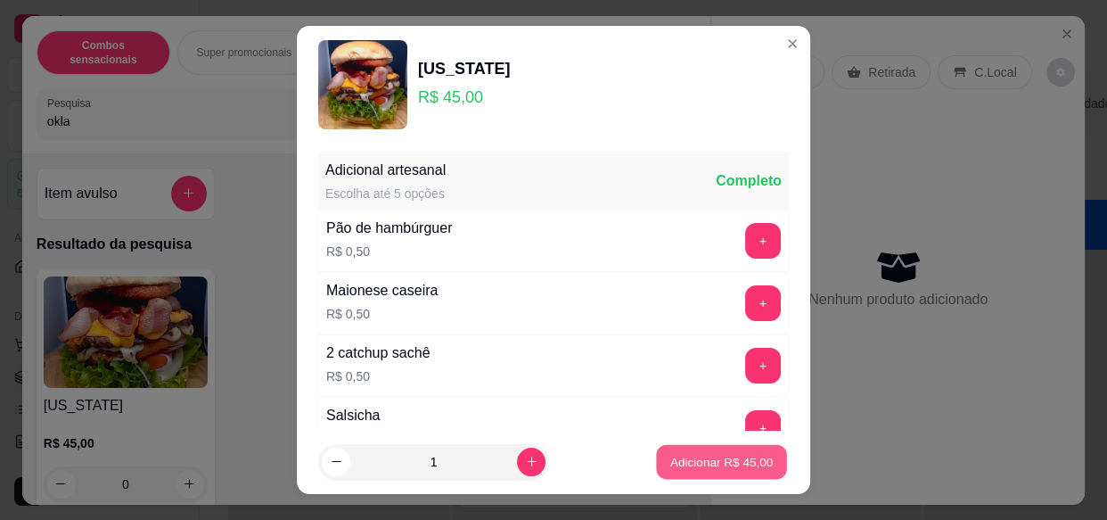
click at [670, 461] on p "Adicionar R$ 45,00" at bounding box center [721, 461] width 103 height 17
type input "1"
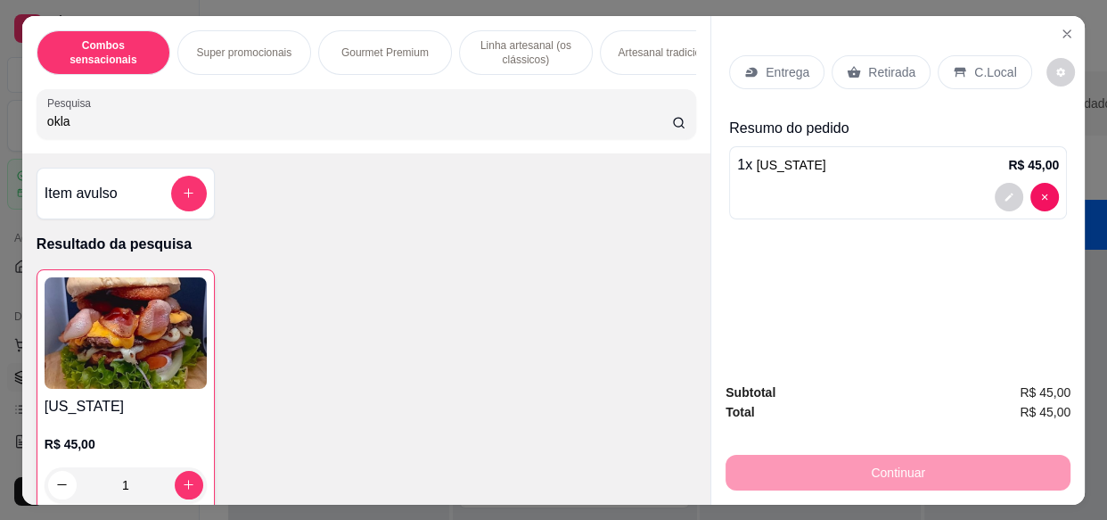
click at [757, 57] on div "Entrega" at bounding box center [776, 72] width 95 height 34
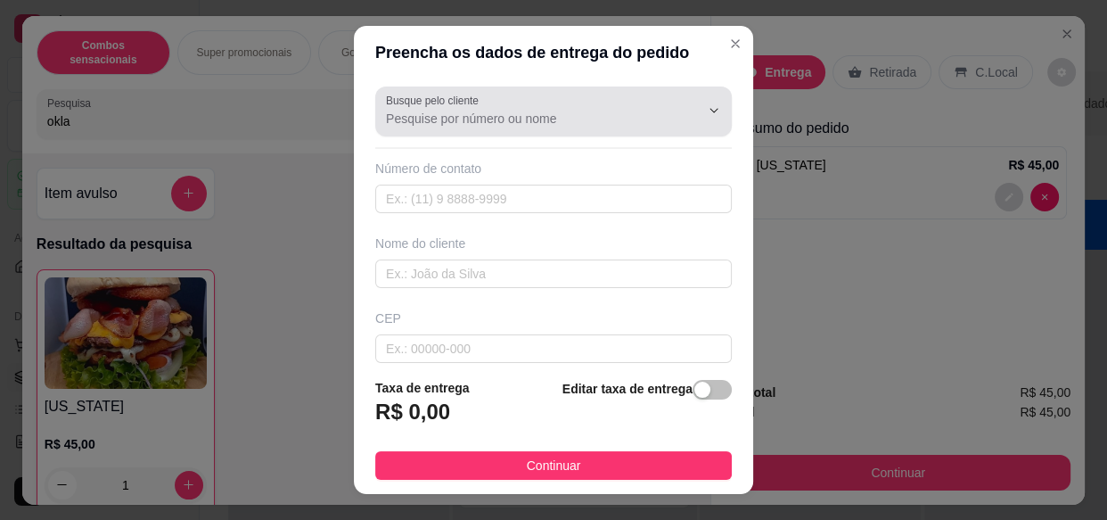
click at [441, 127] on div at bounding box center [553, 112] width 335 height 36
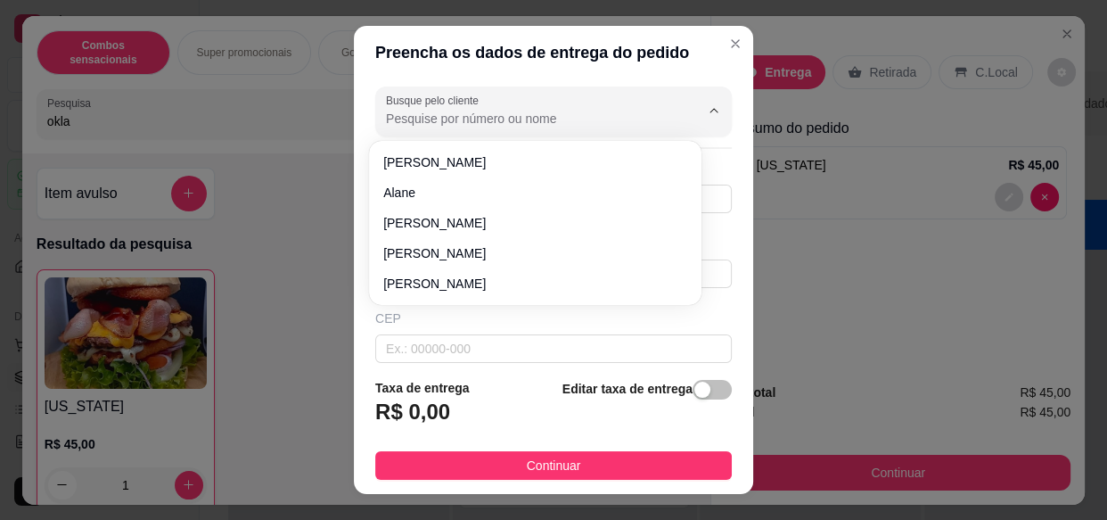
type input "c"
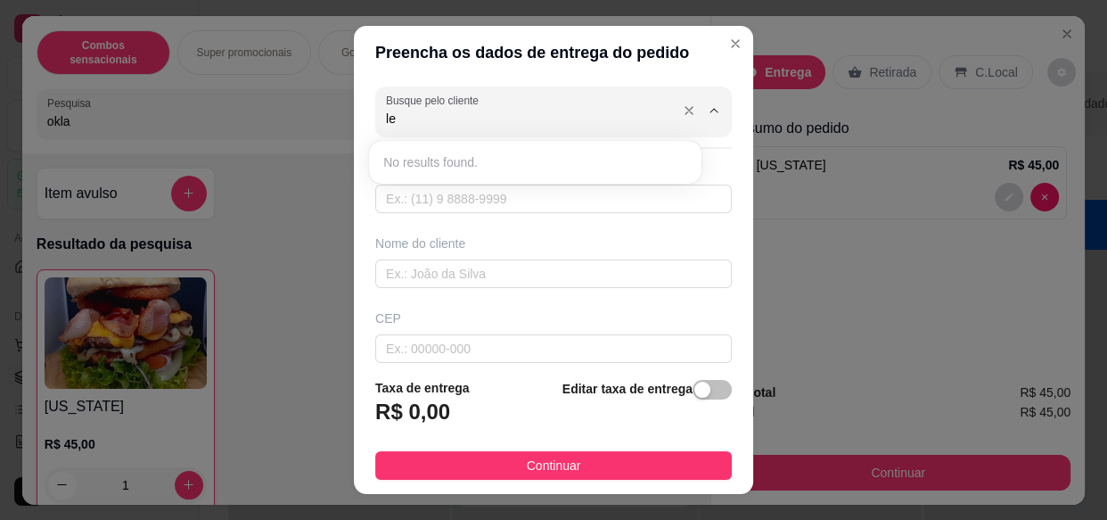
type input "l"
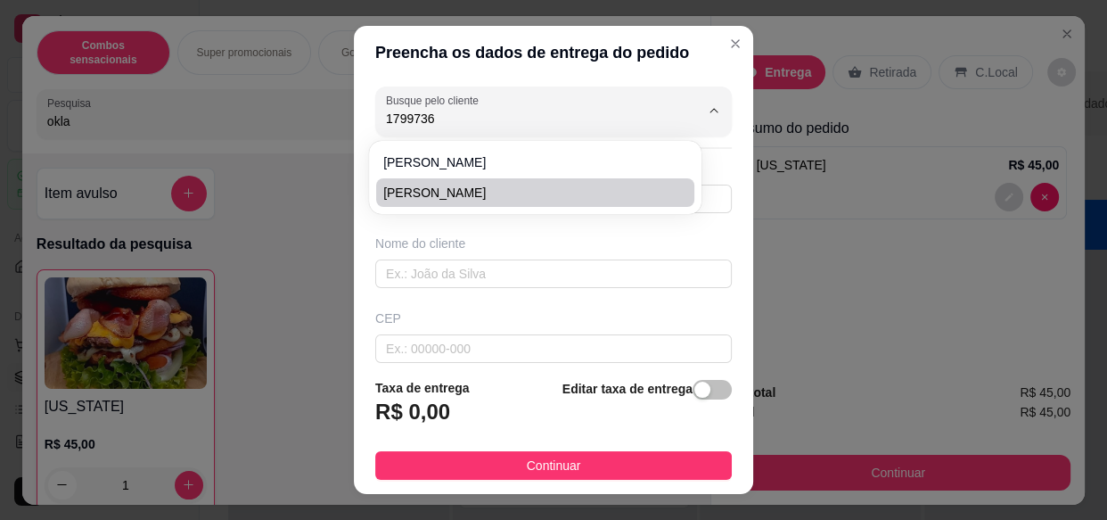
click at [477, 187] on span "[PERSON_NAME]" at bounding box center [526, 193] width 286 height 18
type input "[PERSON_NAME]"
type input "17997362764"
type input "[PERSON_NAME]"
type input "15405002"
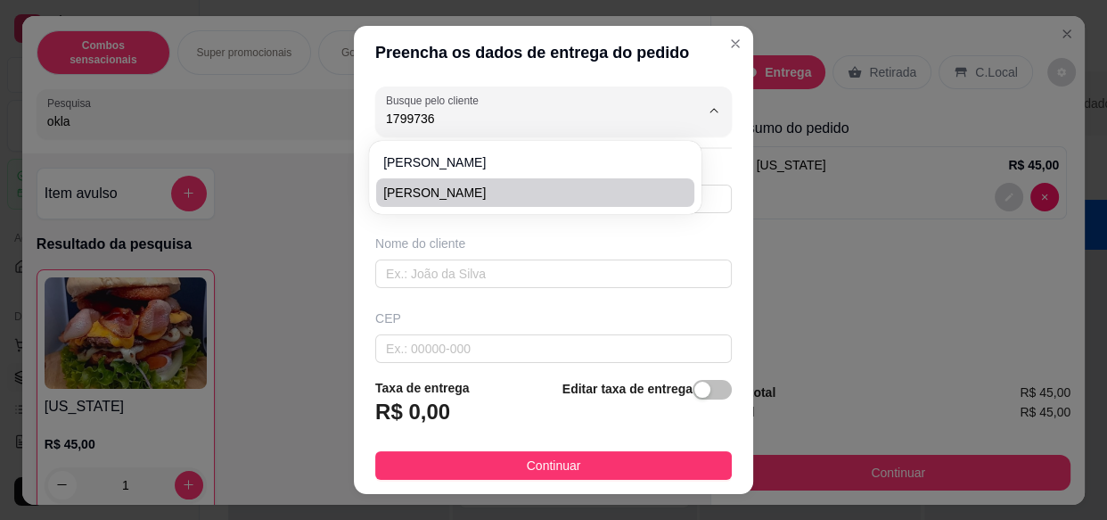
type input "[GEOGRAPHIC_DATA]"
type input "1030"
type input "[GEOGRAPHIC_DATA]"
type input "Olímpia"
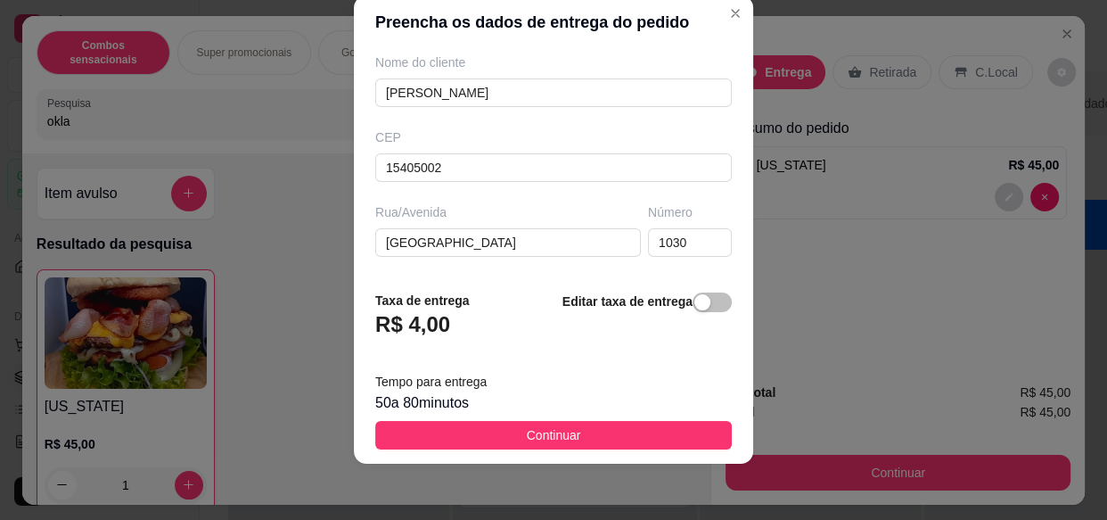
scroll to position [161, 0]
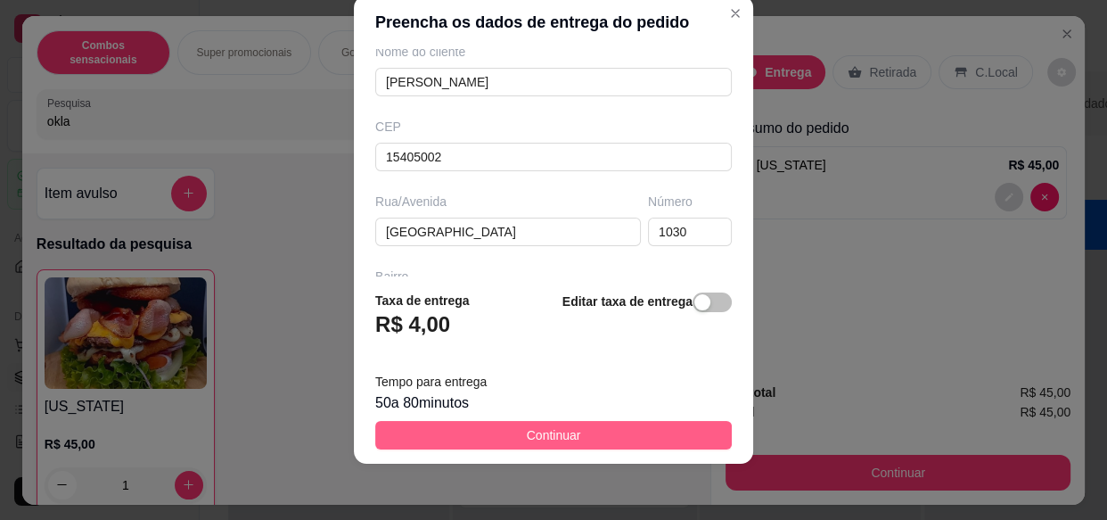
type input "[PERSON_NAME]"
click at [540, 425] on span "Continuar" at bounding box center [554, 435] width 54 height 20
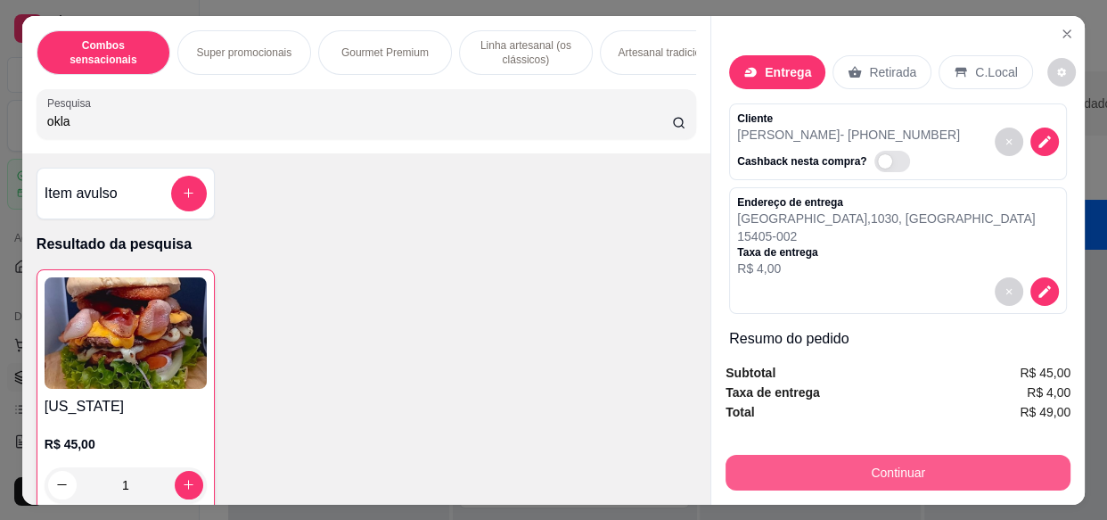
click at [783, 461] on button "Continuar" at bounding box center [898, 473] width 345 height 36
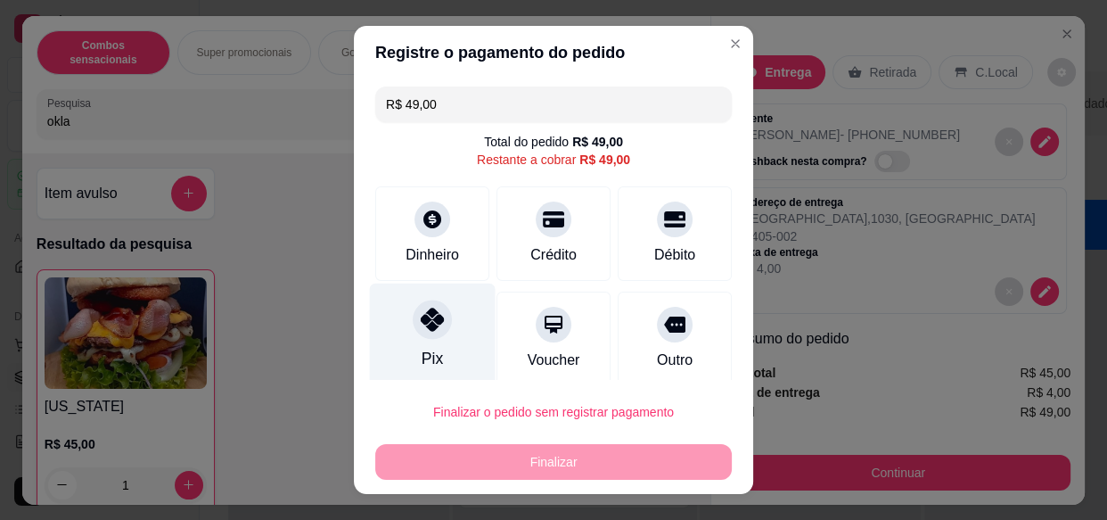
click at [420, 336] on div at bounding box center [432, 319] width 39 height 39
type input "R$ 0,00"
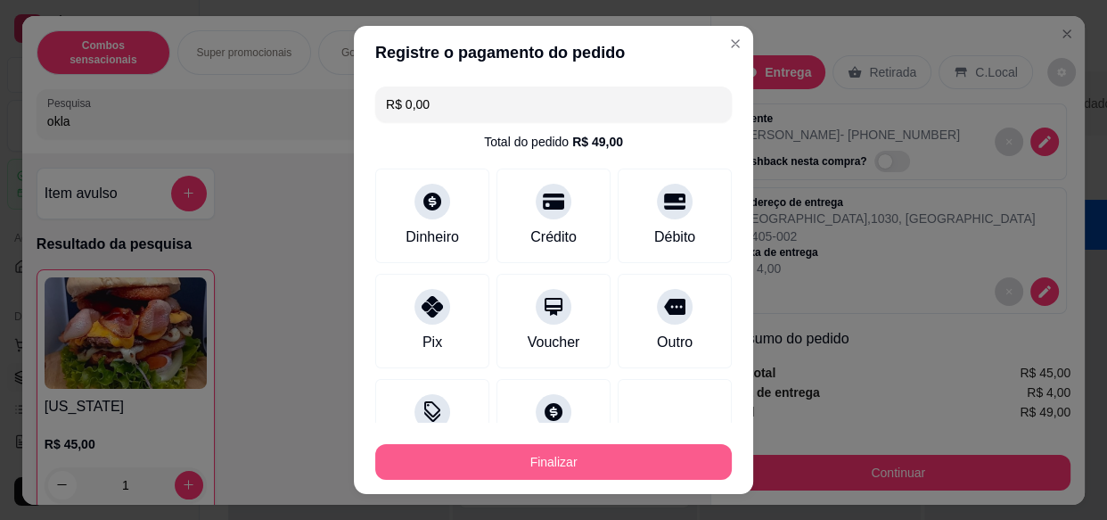
click at [465, 452] on button "Finalizar" at bounding box center [553, 462] width 357 height 36
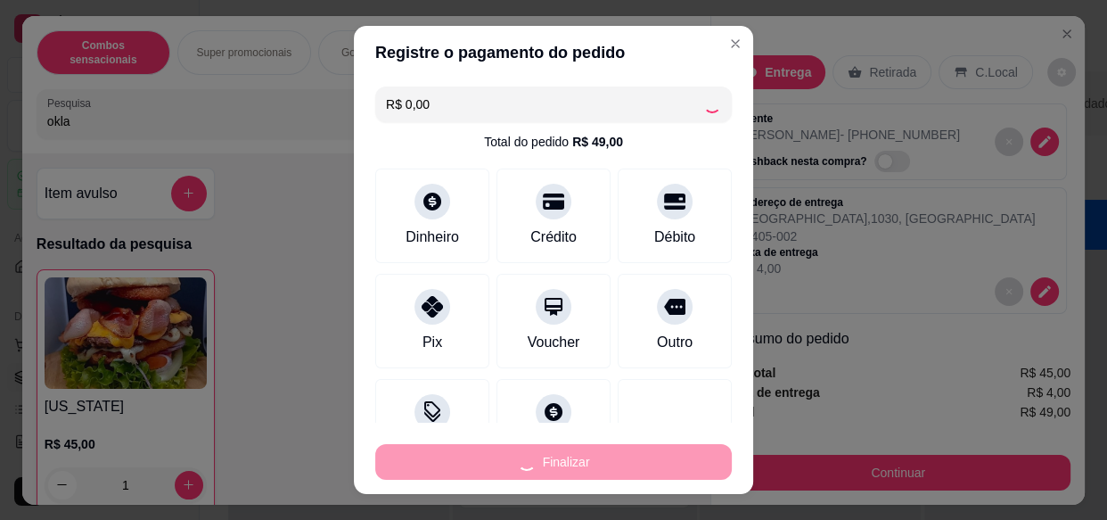
type input "0"
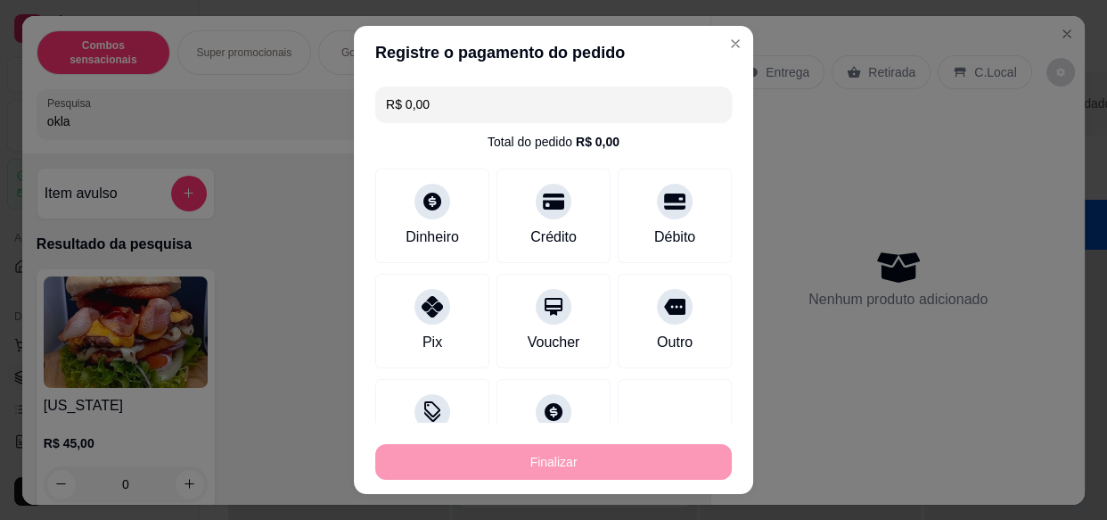
type input "-R$ 49,00"
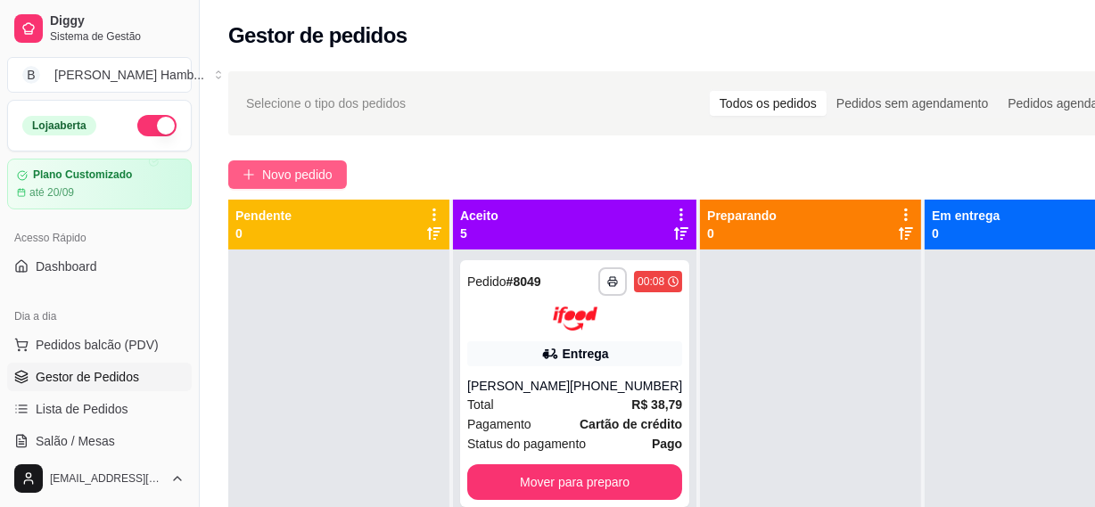
click at [329, 179] on span "Novo pedido" at bounding box center [297, 175] width 70 height 20
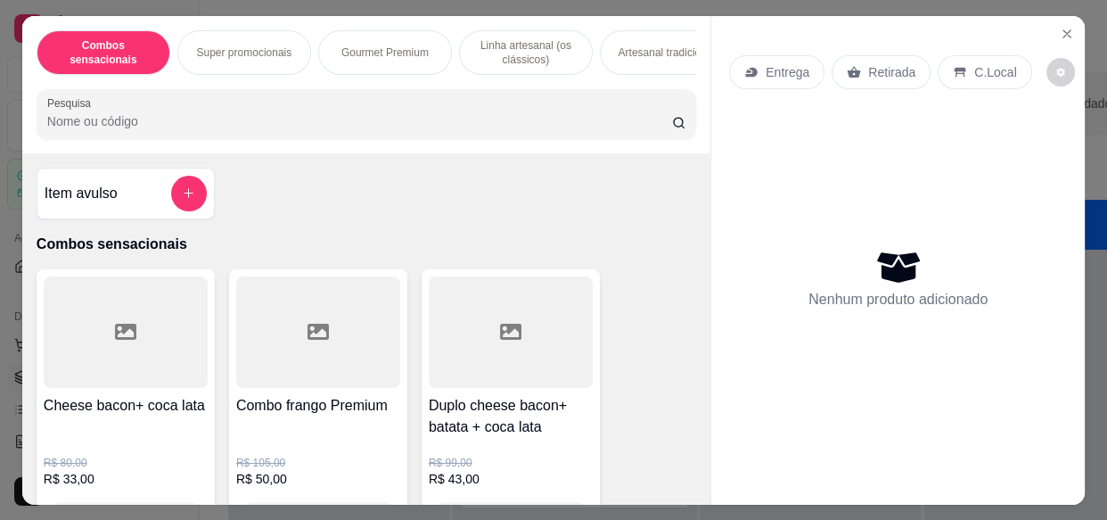
click at [358, 128] on input "Pesquisa" at bounding box center [359, 121] width 625 height 18
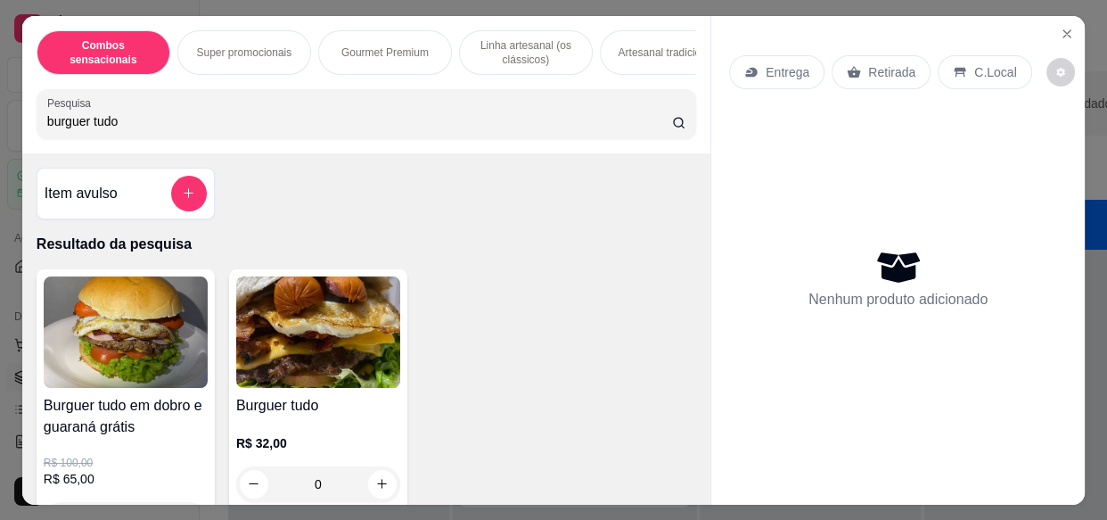
type input "burguer tudo"
click at [333, 326] on img at bounding box center [318, 331] width 164 height 111
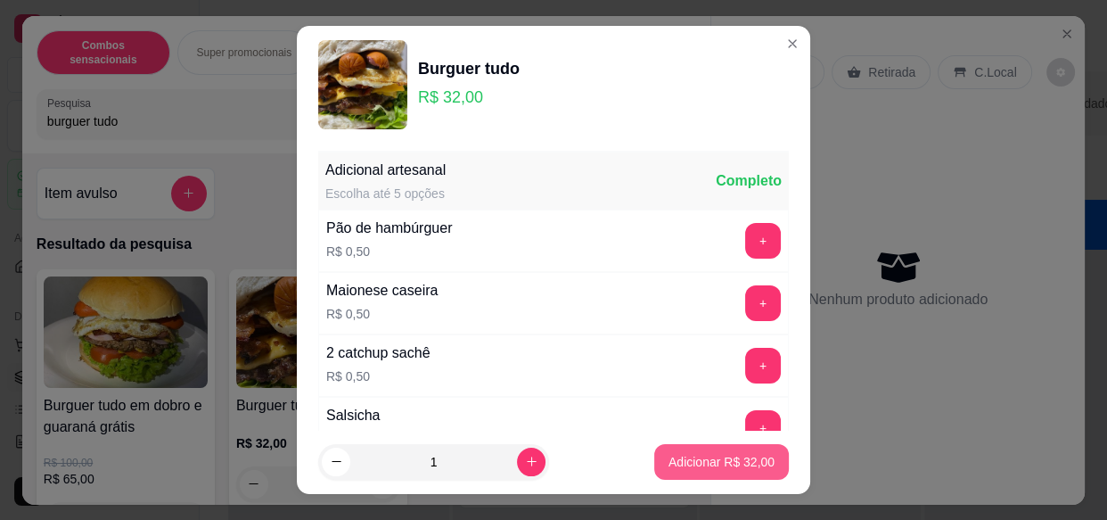
click at [701, 472] on button "Adicionar R$ 32,00" at bounding box center [721, 462] width 135 height 36
type input "1"
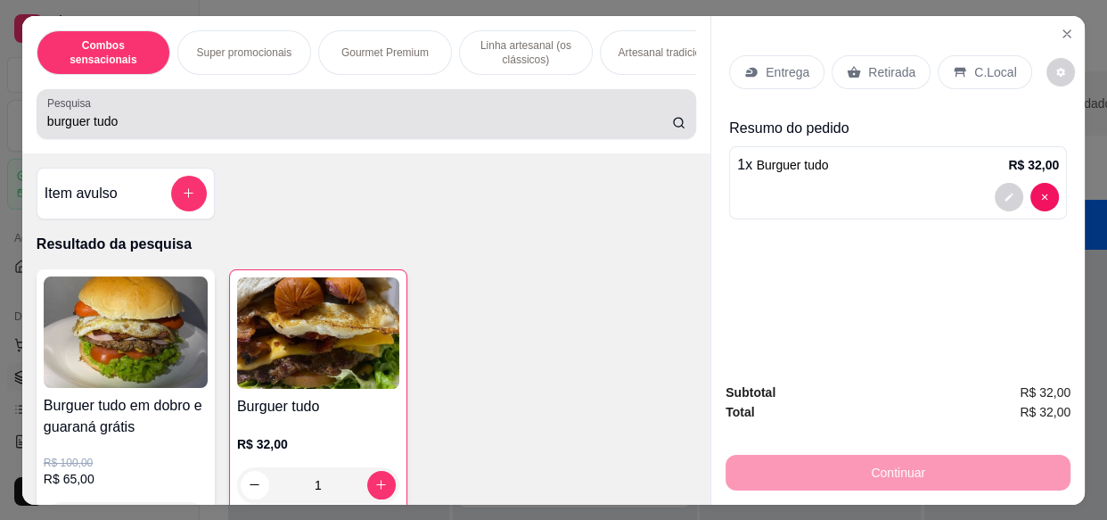
click at [250, 127] on input "burguer tudo" at bounding box center [359, 121] width 625 height 18
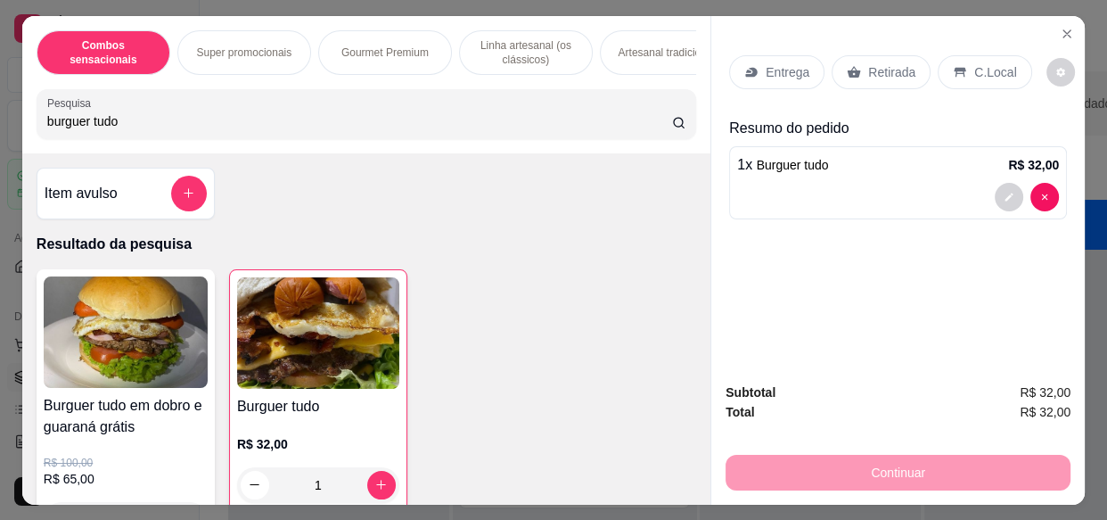
click at [250, 127] on input "burguer tudo" at bounding box center [359, 121] width 625 height 18
click at [250, 126] on input "burguer tudo" at bounding box center [359, 121] width 625 height 18
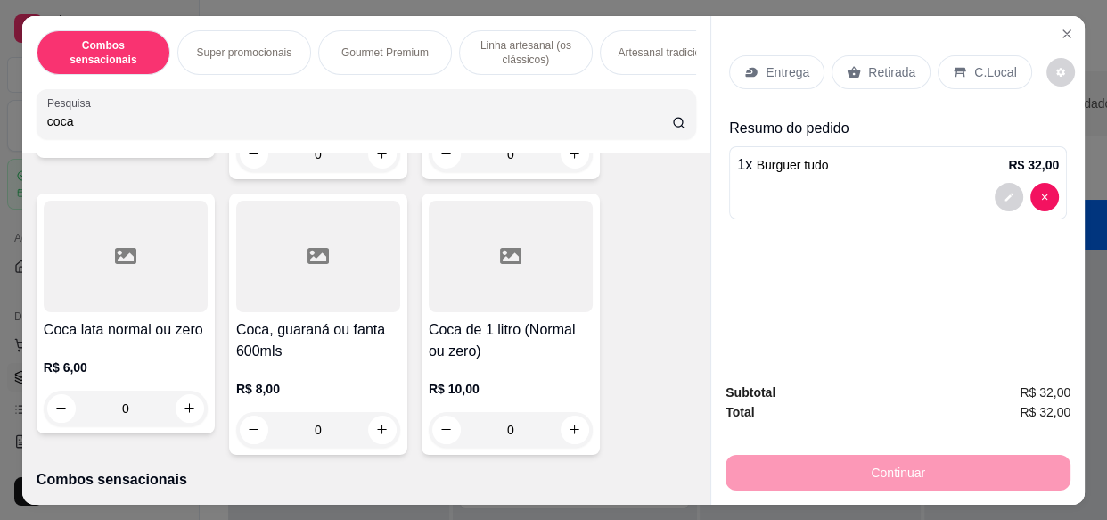
scroll to position [405, 0]
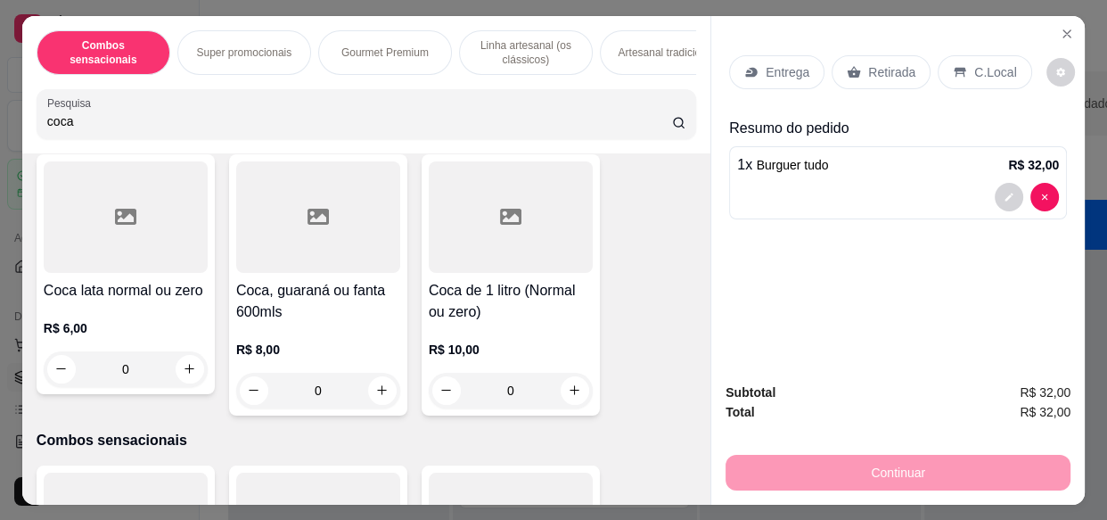
type input "coca"
click at [152, 236] on div at bounding box center [126, 216] width 164 height 111
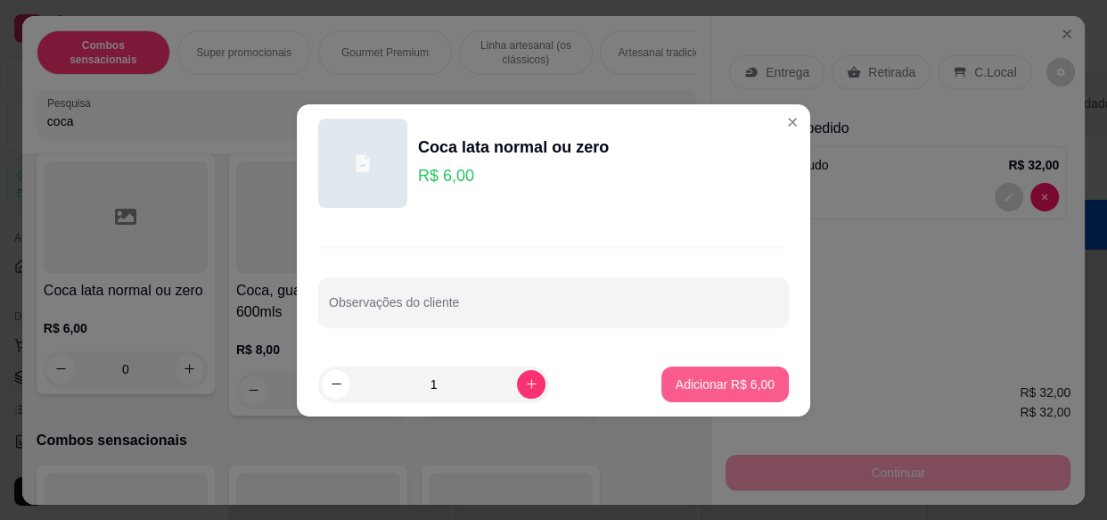
click at [743, 396] on button "Adicionar R$ 6,00" at bounding box center [724, 384] width 127 height 36
type input "1"
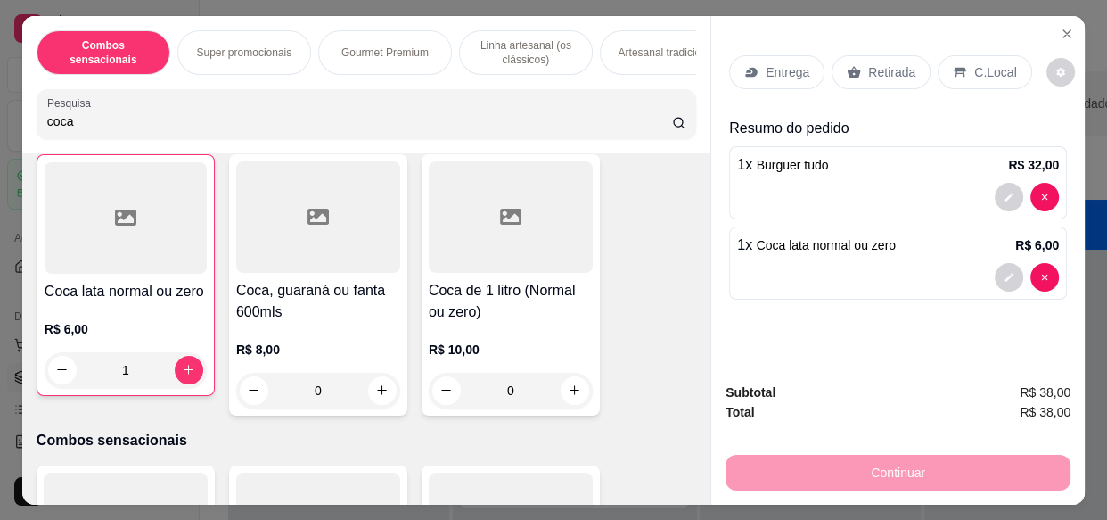
click at [785, 79] on div "Entrega" at bounding box center [776, 72] width 95 height 34
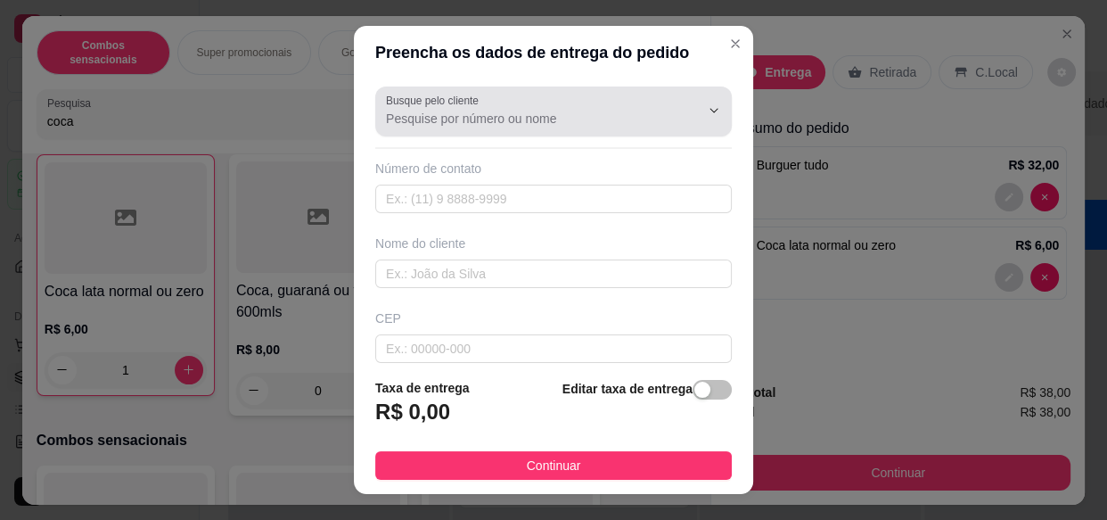
click at [497, 123] on input "Busque pelo cliente" at bounding box center [528, 119] width 285 height 18
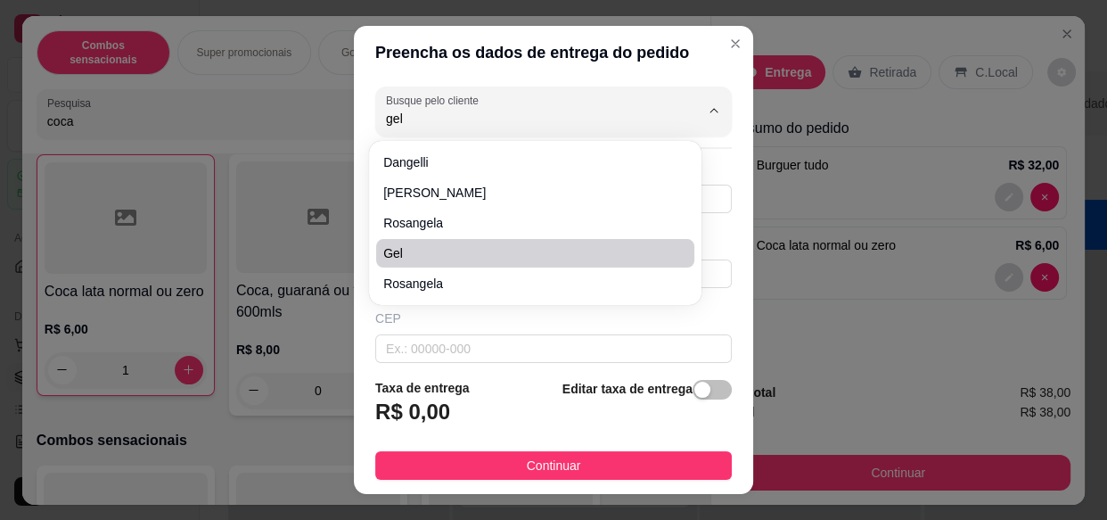
click at [445, 250] on span "Gel" at bounding box center [526, 253] width 286 height 18
type input "Gel"
type input "17991616874"
type input "Gel"
type input "15407684"
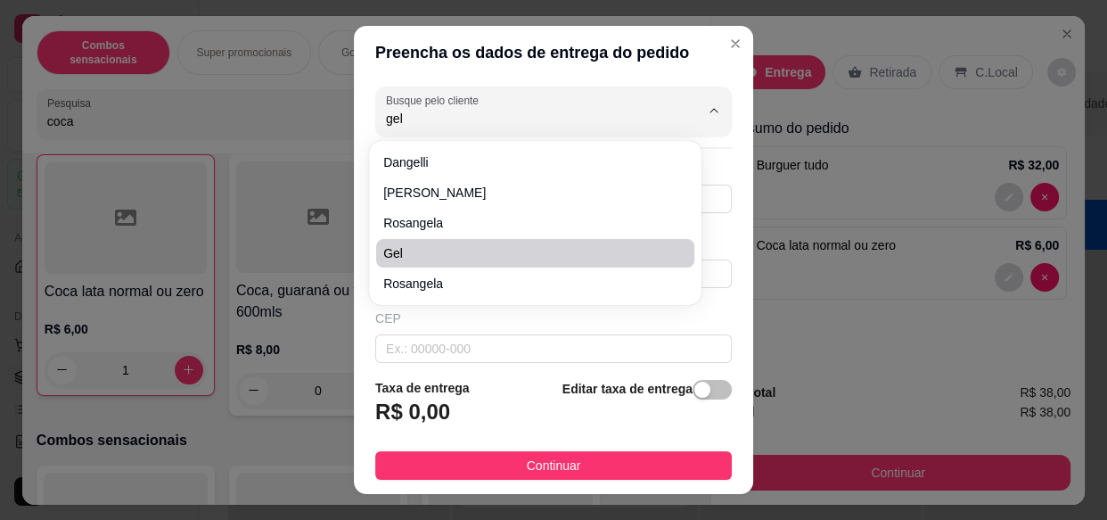
type input "Rua [PERSON_NAME]"
type input "301"
type input "Residencial Village [GEOGRAPHIC_DATA]"
type input "Olímpia"
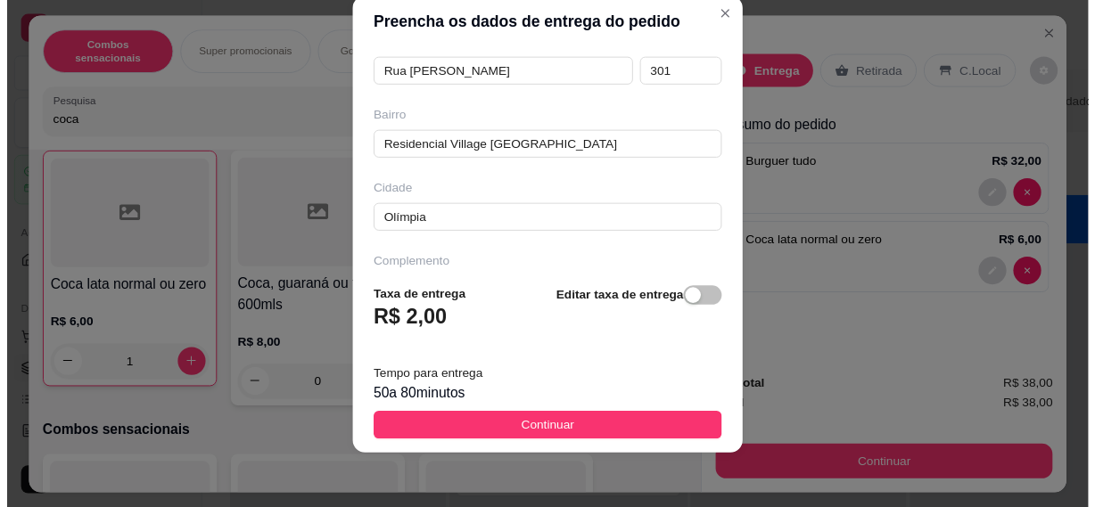
scroll to position [324, 0]
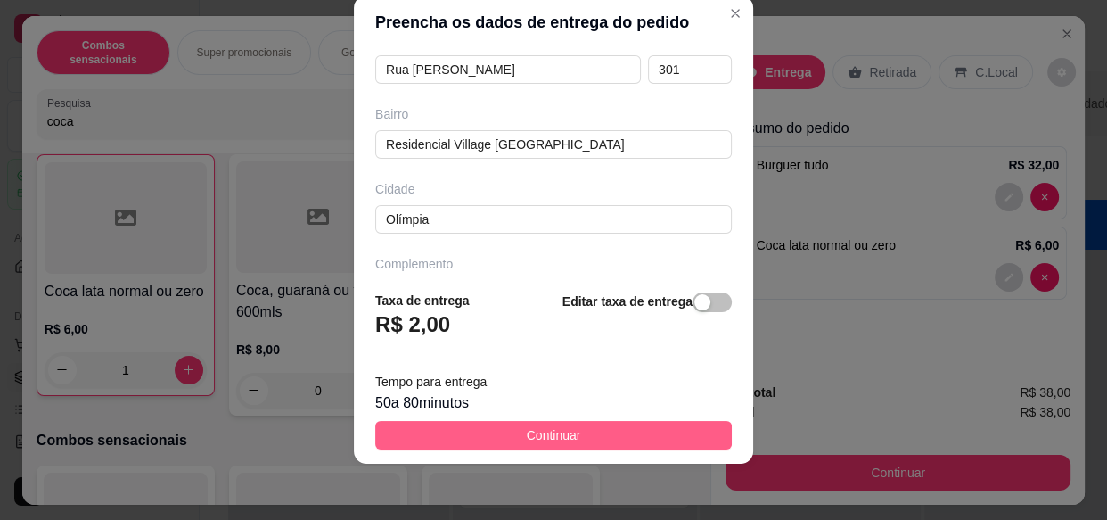
type input "Gel"
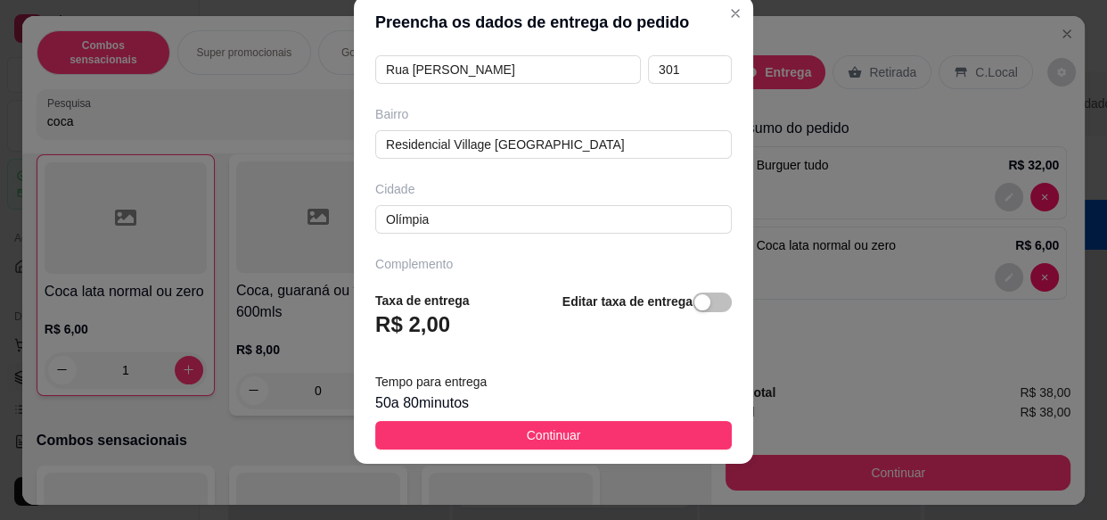
click at [550, 433] on span "Continuar" at bounding box center [554, 435] width 54 height 20
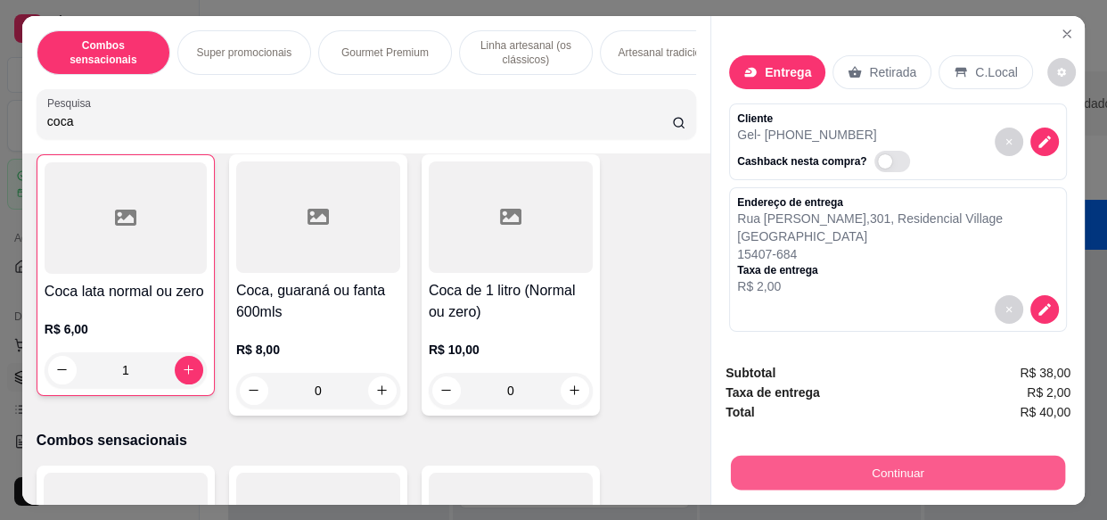
click at [828, 472] on button "Continuar" at bounding box center [898, 472] width 334 height 35
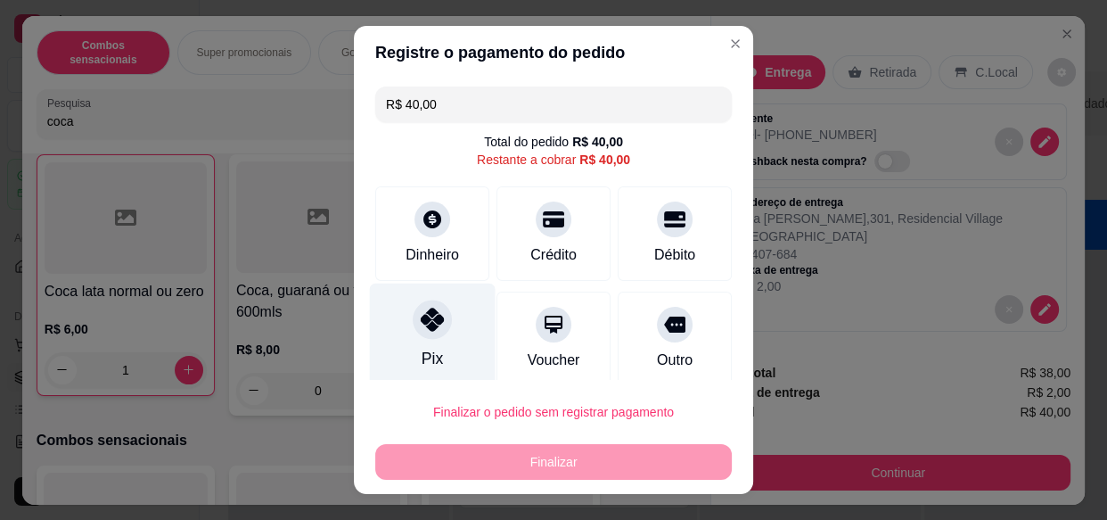
click at [423, 328] on icon at bounding box center [432, 319] width 23 height 23
type input "R$ 0,00"
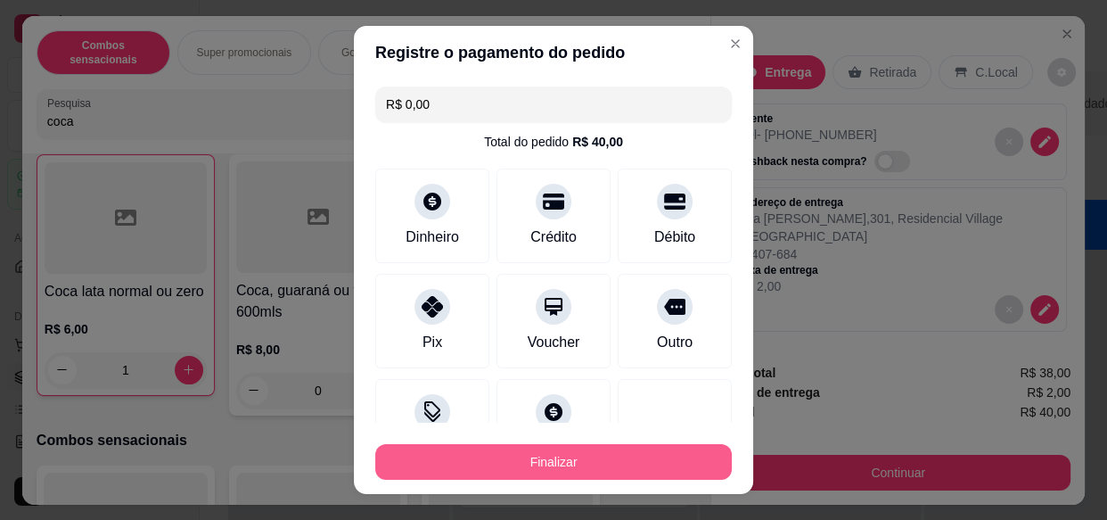
click at [579, 463] on button "Finalizar" at bounding box center [553, 462] width 357 height 36
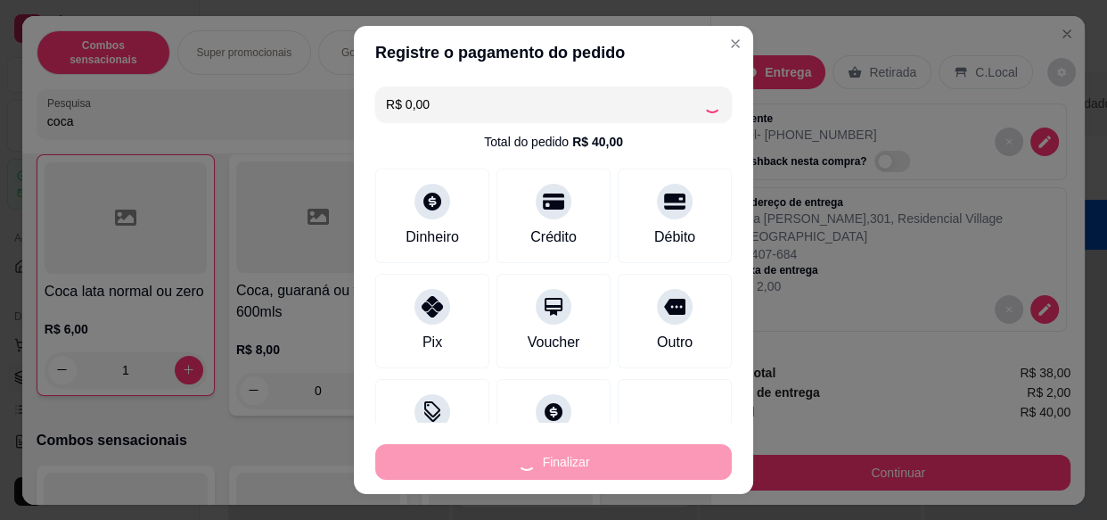
type input "0"
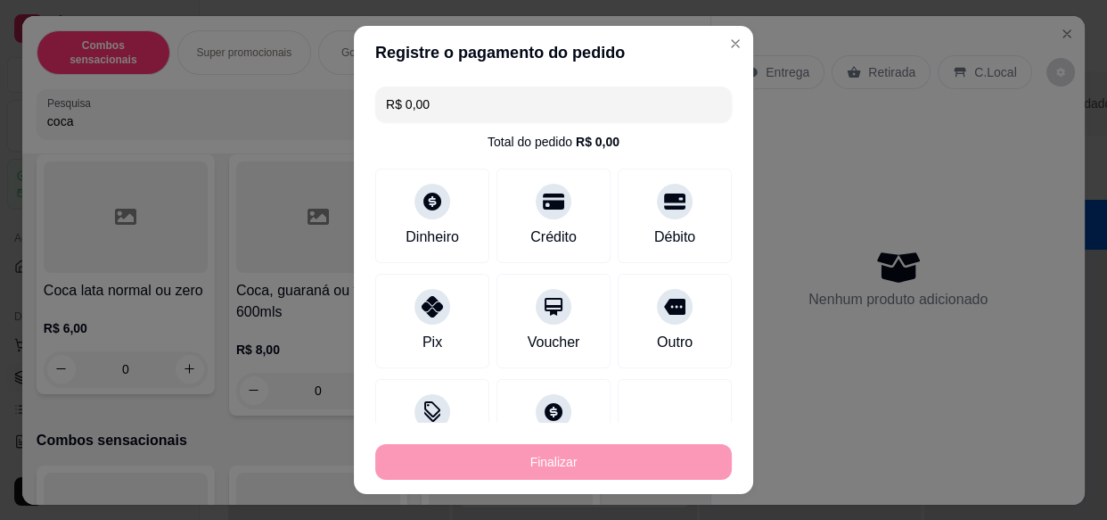
type input "-R$ 40,00"
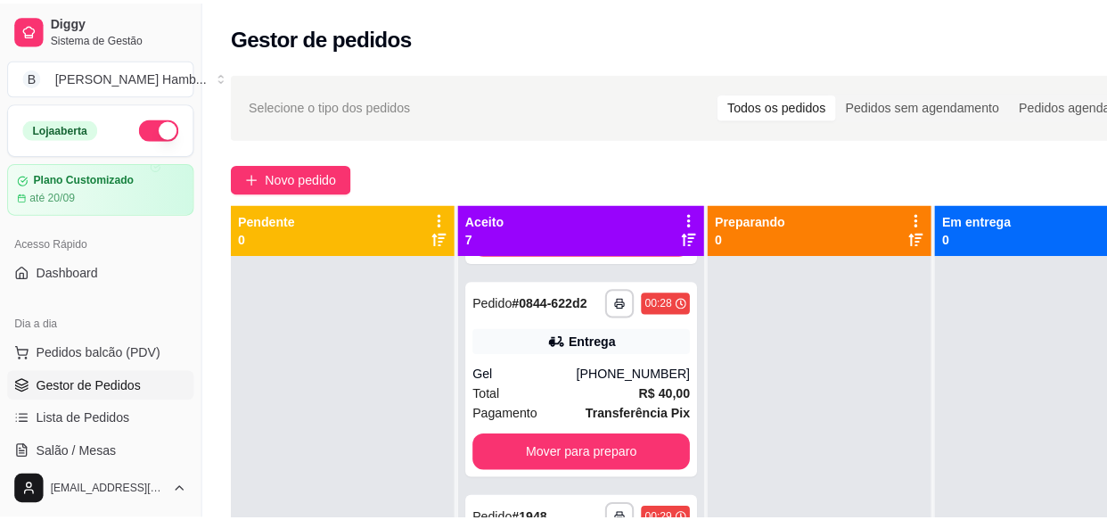
scroll to position [1357, 0]
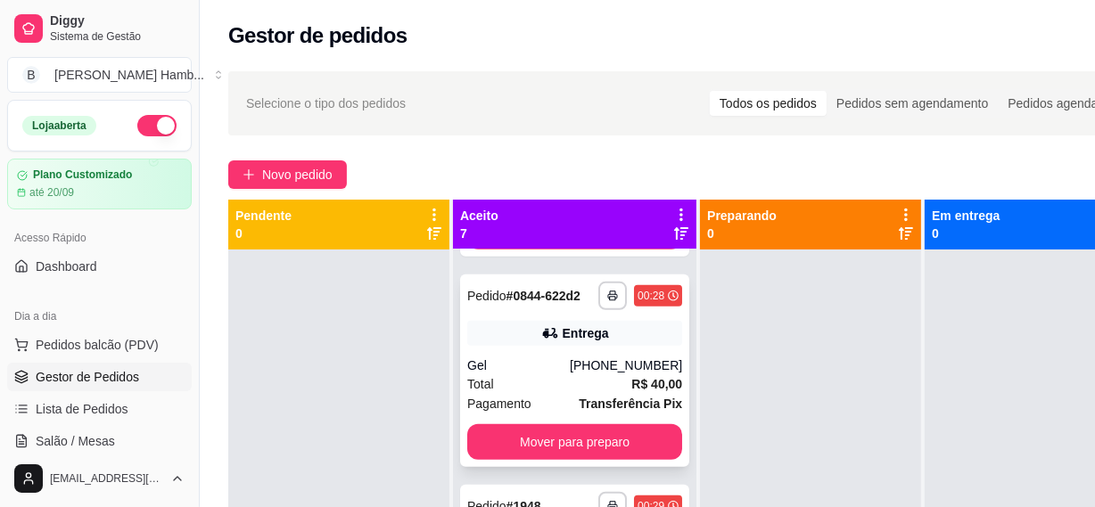
click at [579, 376] on div "Total R$ 40,00" at bounding box center [574, 384] width 215 height 20
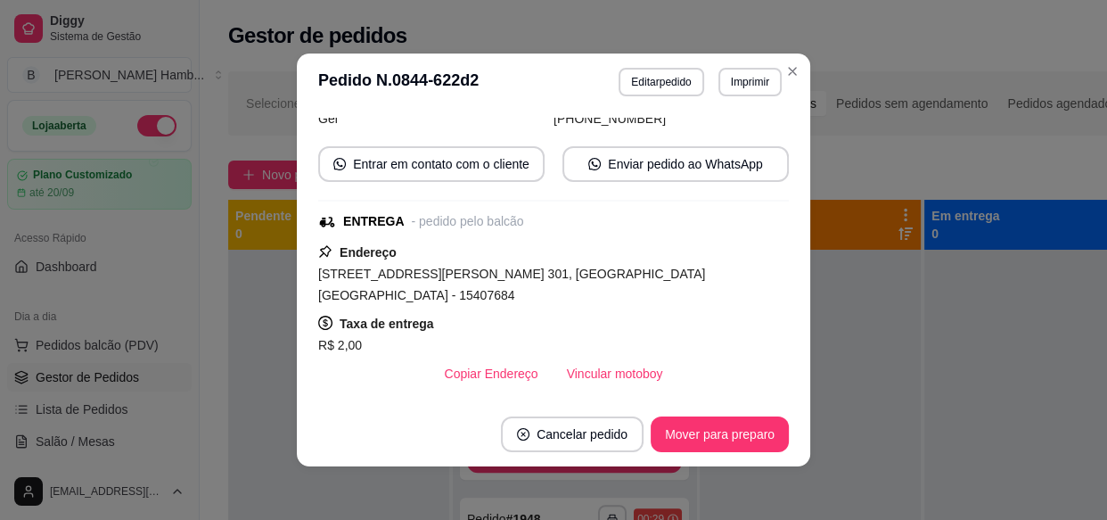
scroll to position [226, 0]
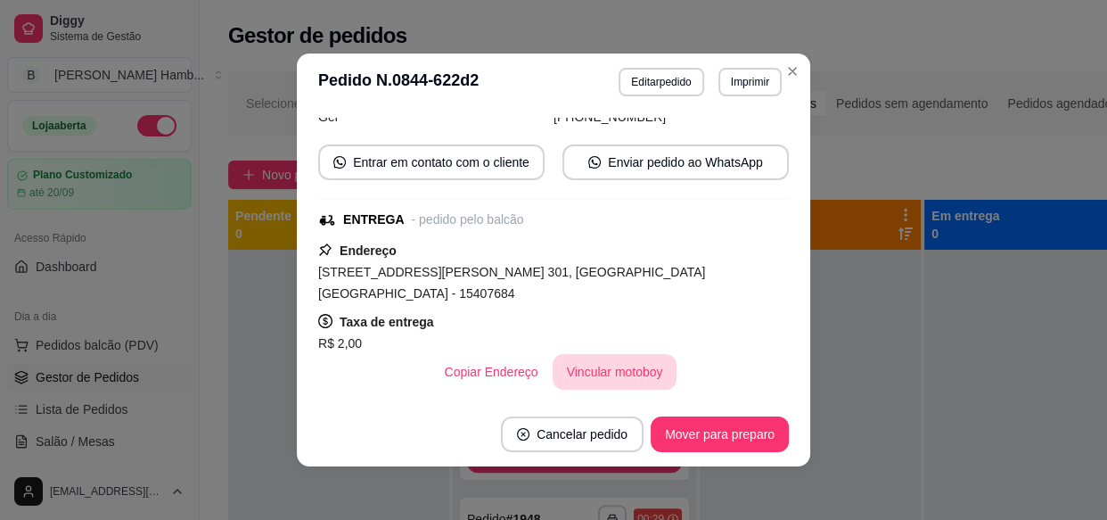
click at [580, 358] on button "Vincular motoboy" at bounding box center [615, 372] width 125 height 36
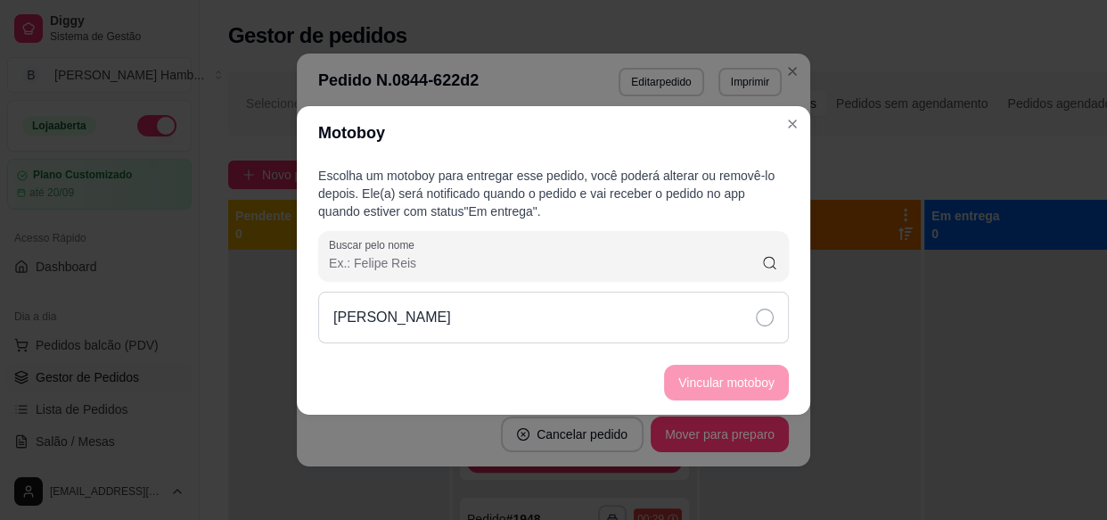
click at [612, 314] on div "[PERSON_NAME]" at bounding box center [553, 317] width 471 height 52
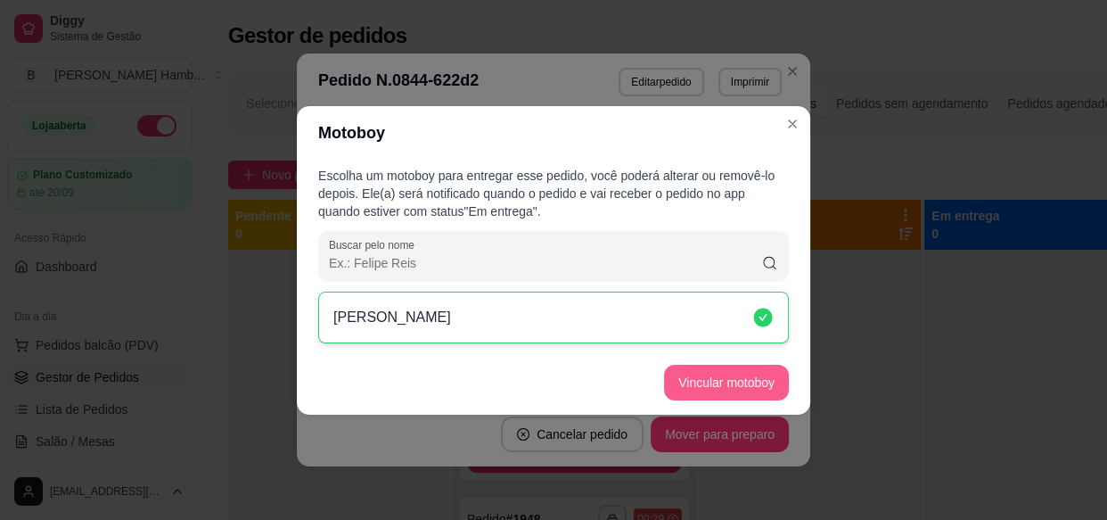
click at [693, 389] on button "Vincular motoboy" at bounding box center [726, 383] width 125 height 36
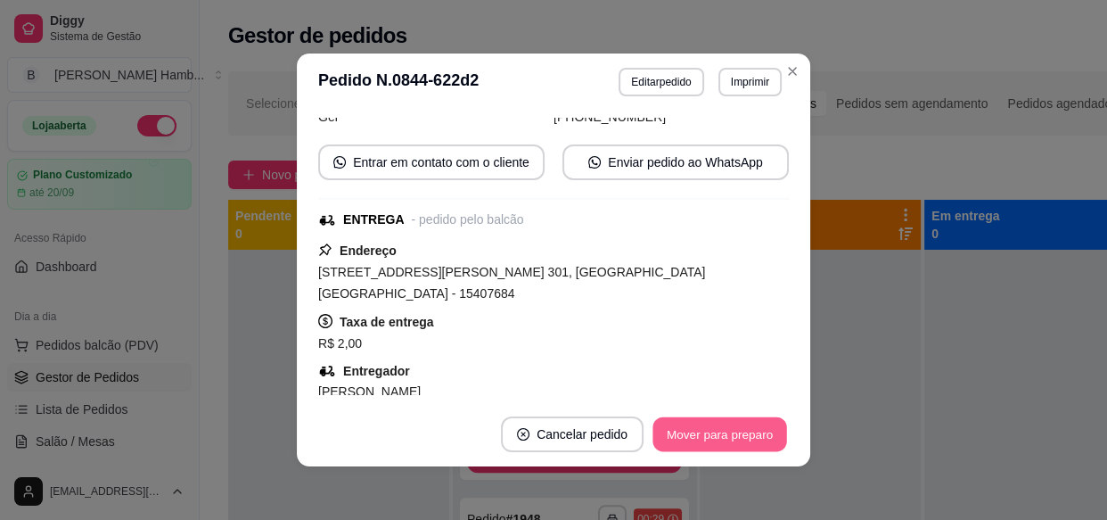
click at [701, 435] on button "Mover para preparo" at bounding box center [719, 434] width 134 height 35
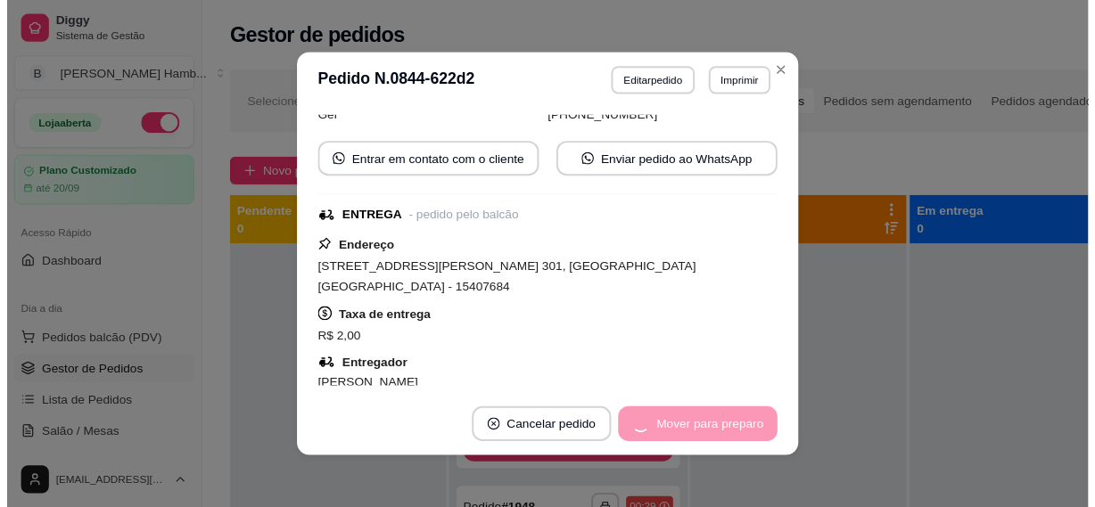
scroll to position [1133, 0]
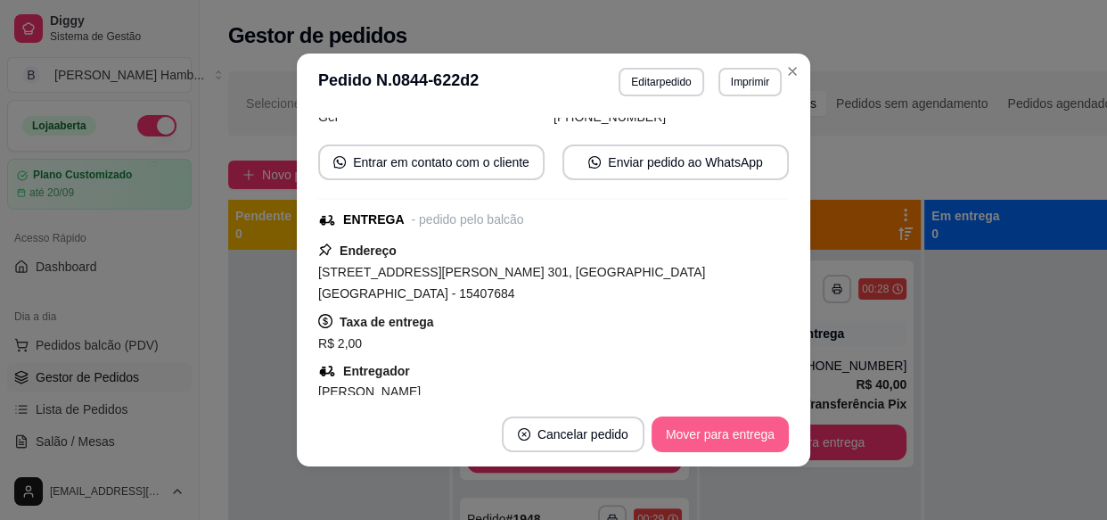
click at [751, 431] on button "Mover para entrega" at bounding box center [720, 434] width 137 height 36
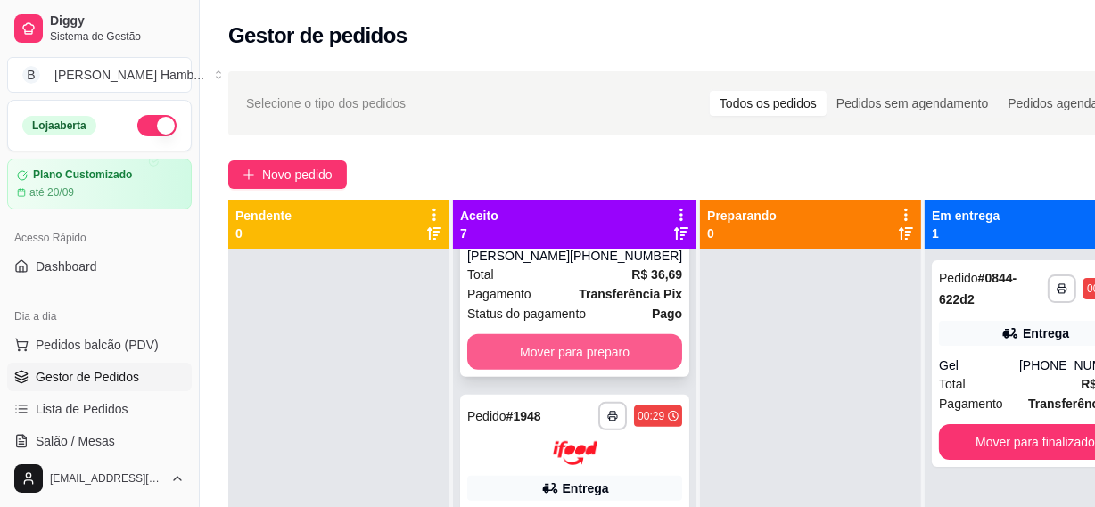
click at [560, 370] on button "Mover para preparo" at bounding box center [574, 352] width 215 height 36
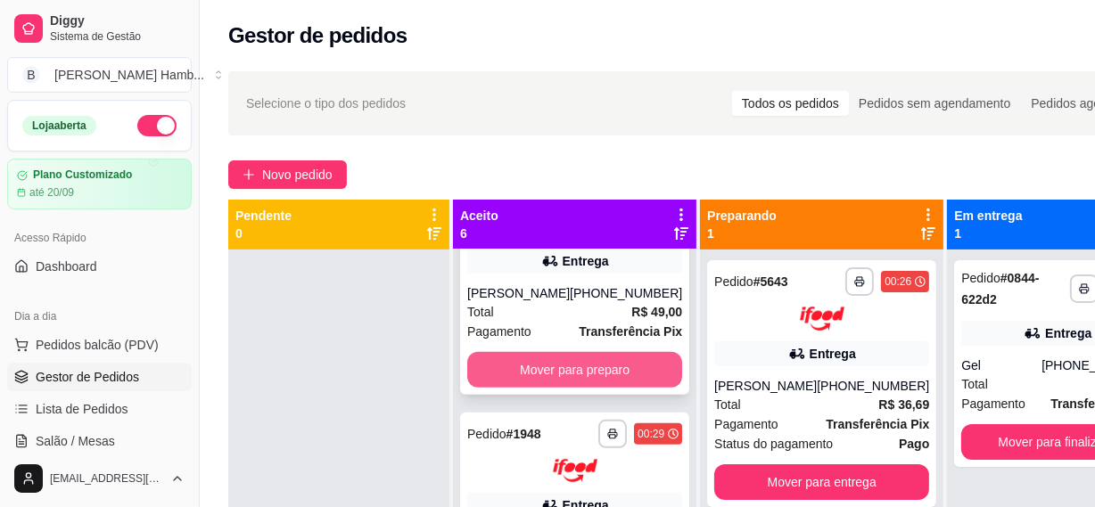
click at [609, 388] on button "Mover para preparo" at bounding box center [574, 370] width 215 height 36
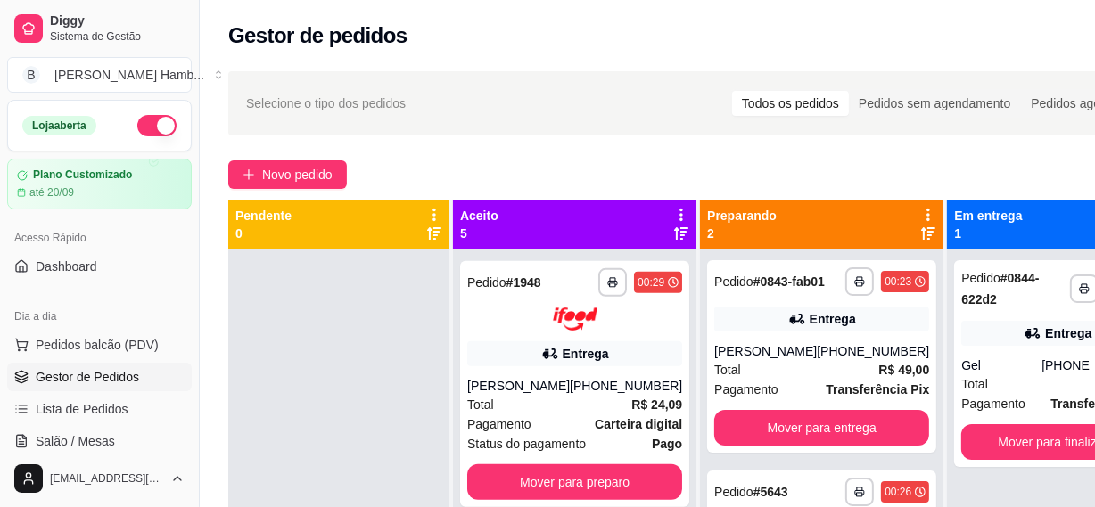
scroll to position [609, 0]
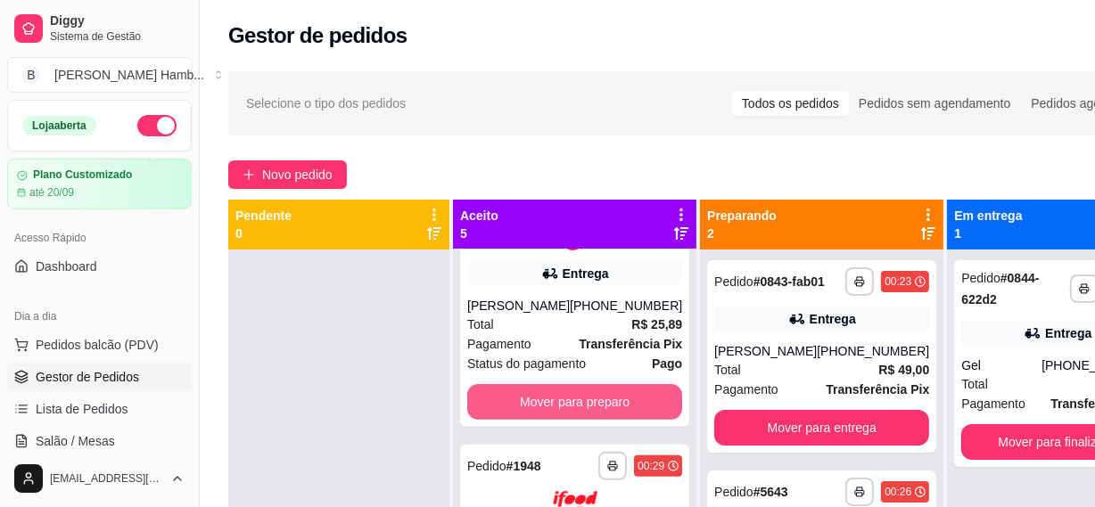
click at [610, 420] on button "Mover para preparo" at bounding box center [574, 402] width 215 height 36
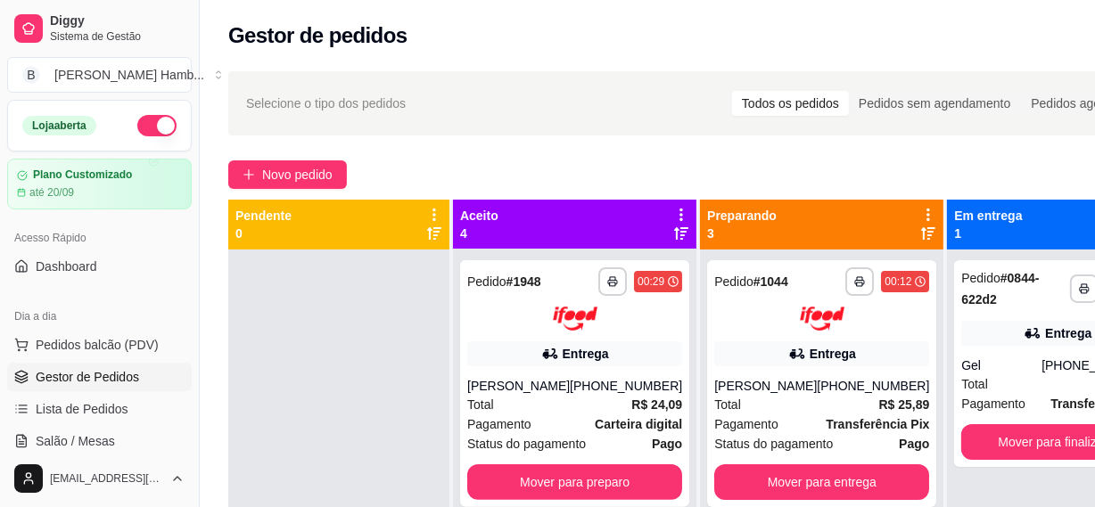
scroll to position [327, 0]
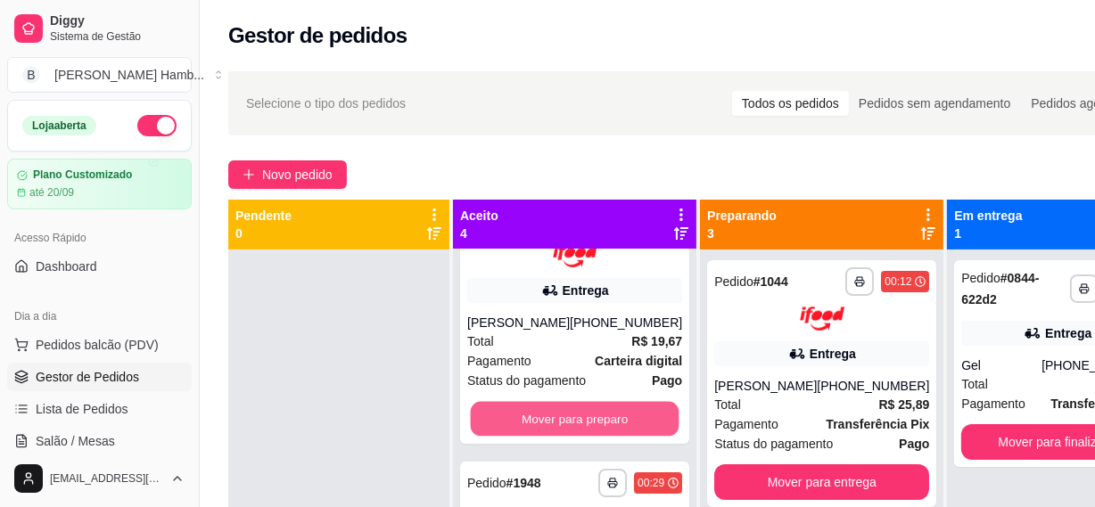
click at [610, 437] on button "Mover para preparo" at bounding box center [575, 419] width 209 height 35
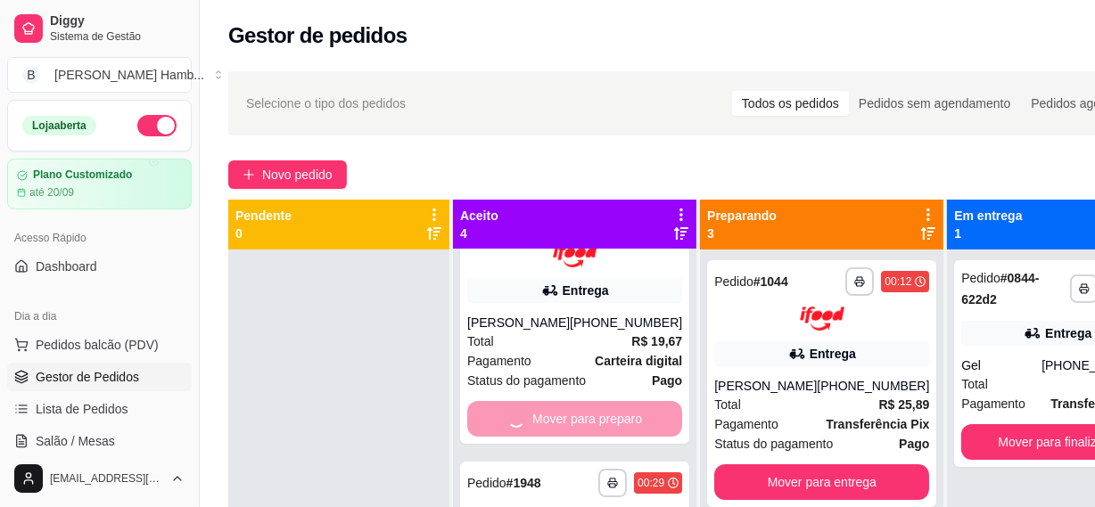
scroll to position [45, 0]
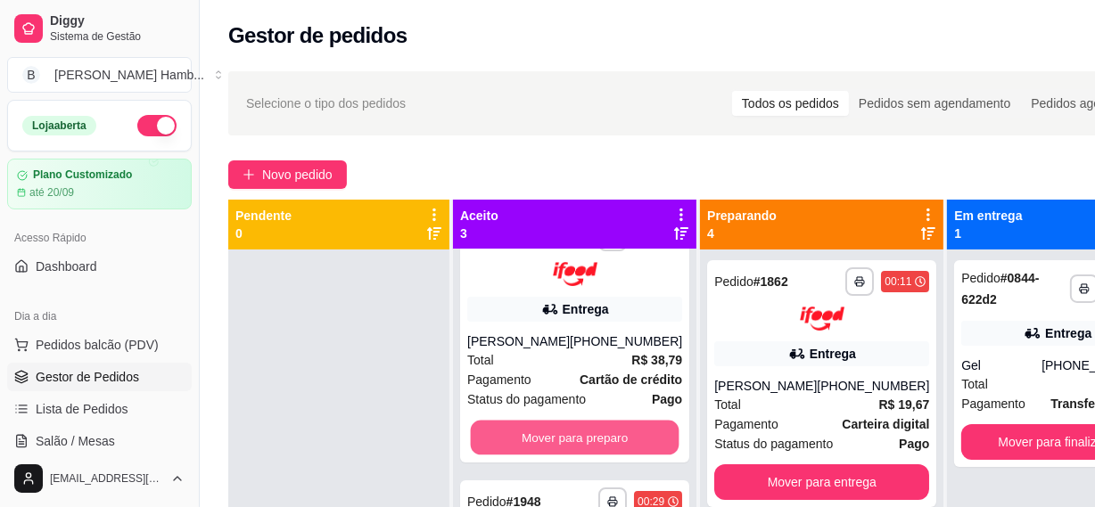
click at [610, 439] on button "Mover para preparo" at bounding box center [575, 437] width 209 height 35
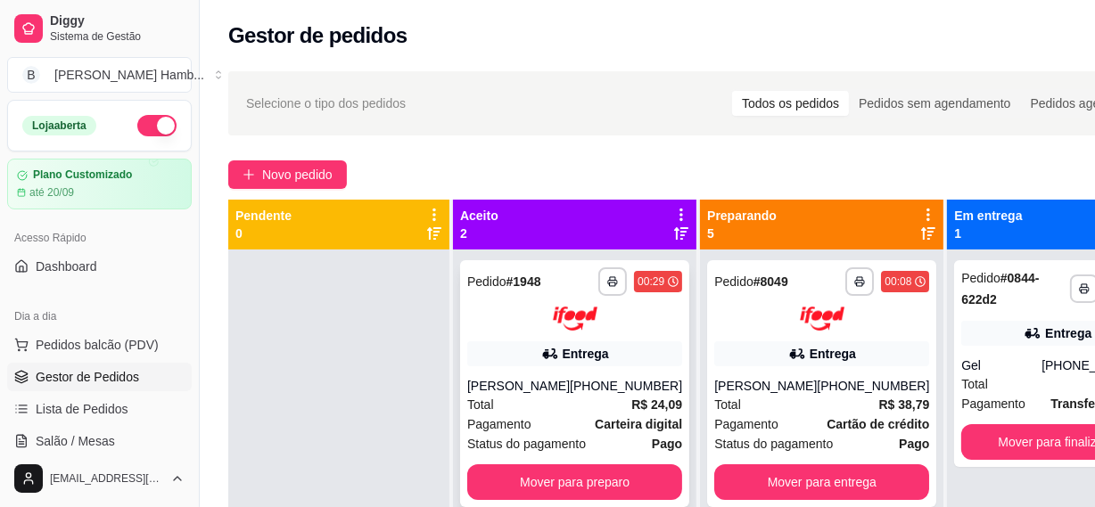
scroll to position [22, 0]
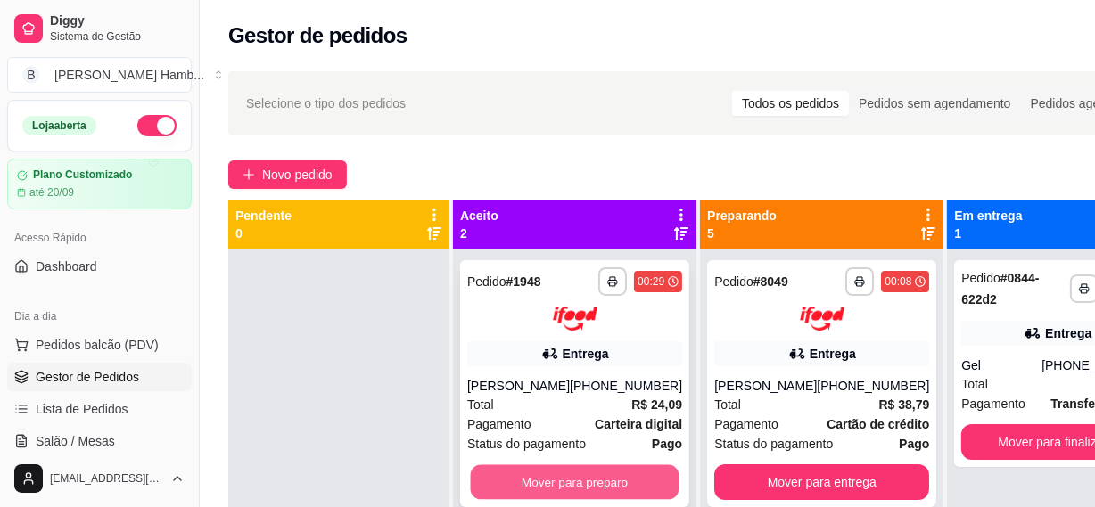
click at [597, 480] on button "Mover para preparo" at bounding box center [575, 481] width 209 height 35
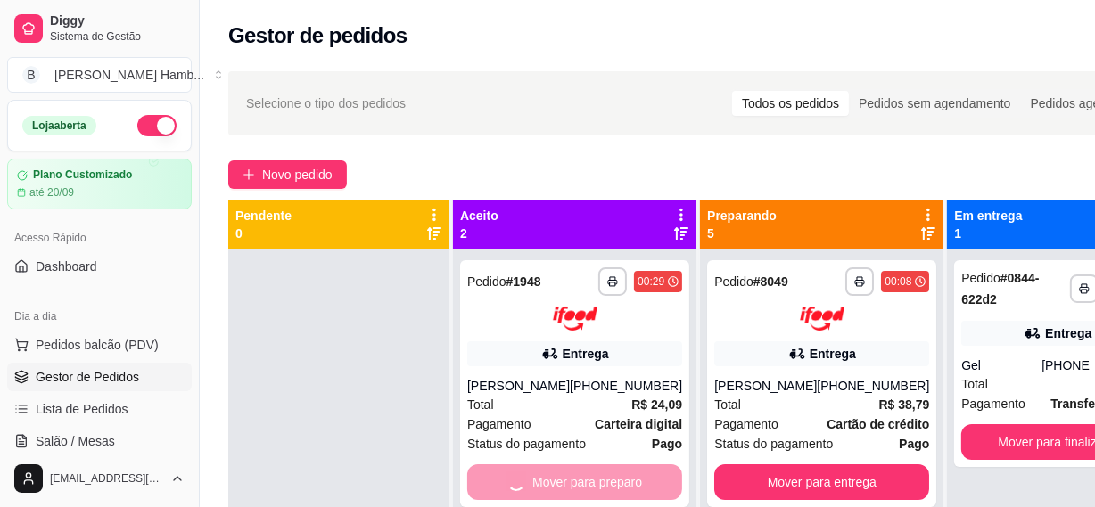
scroll to position [0, 0]
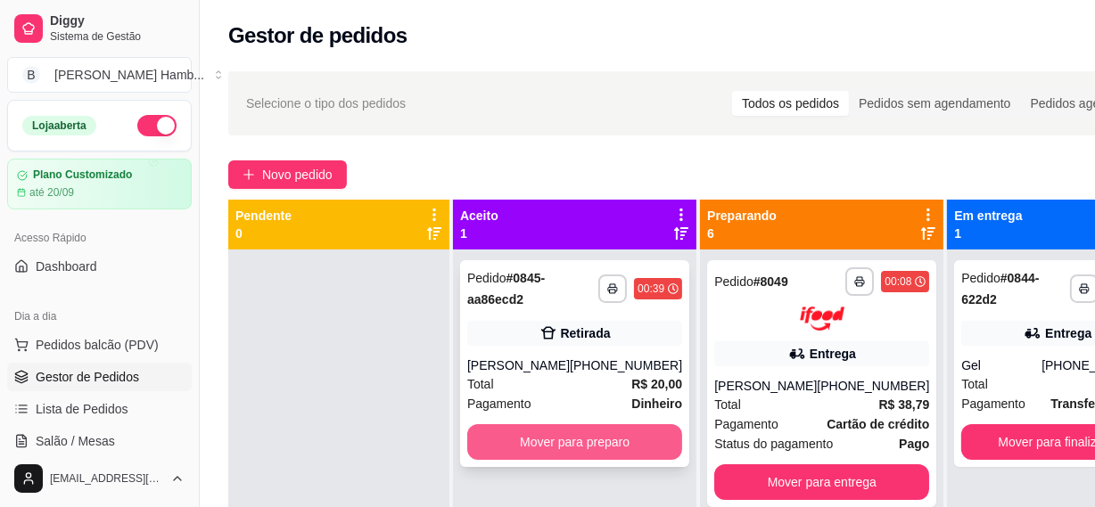
click at [643, 460] on button "Mover para preparo" at bounding box center [574, 442] width 215 height 36
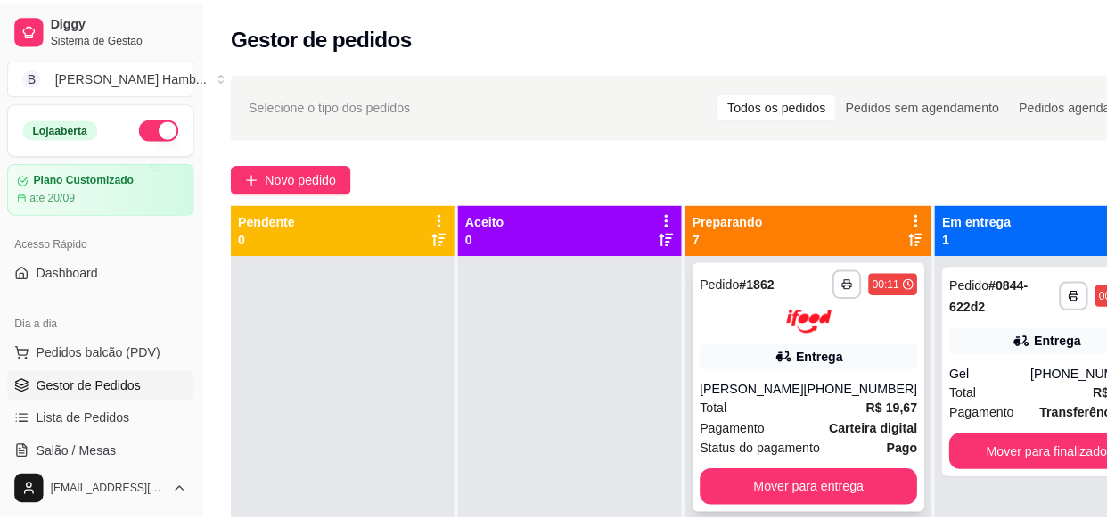
scroll to position [254, 0]
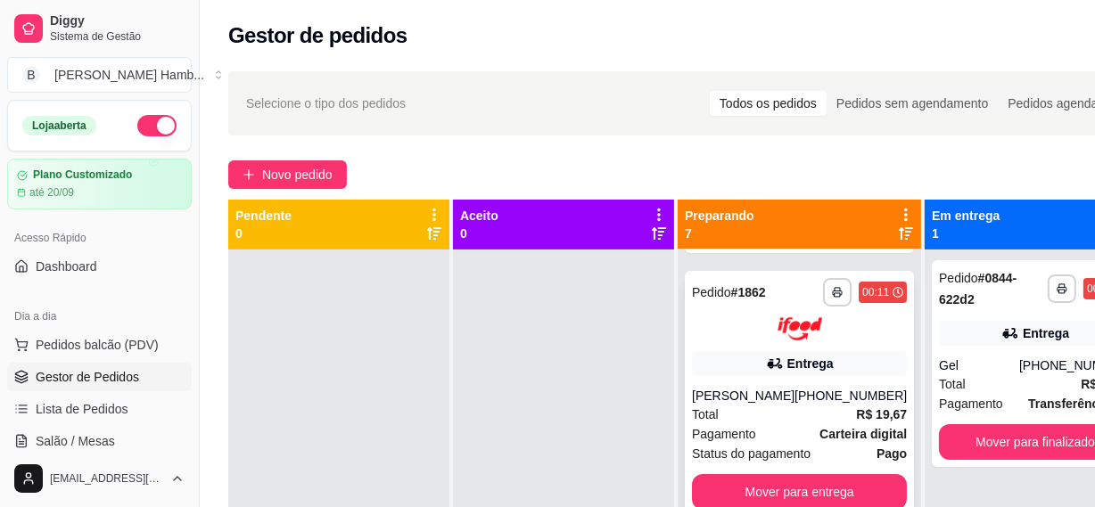
click at [800, 420] on div "Total R$ 19,67" at bounding box center [799, 415] width 215 height 20
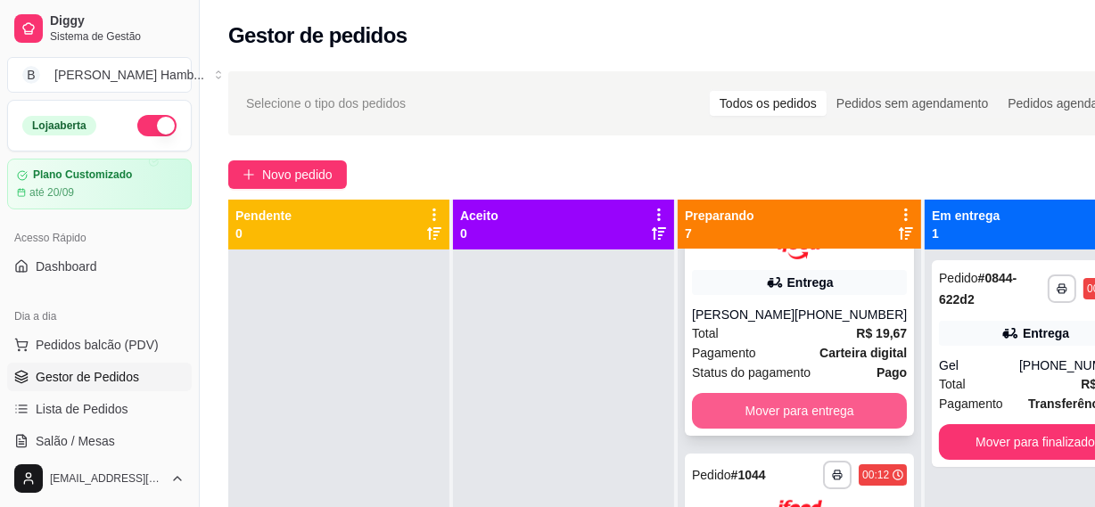
click at [779, 409] on button "Mover para entrega" at bounding box center [799, 411] width 215 height 36
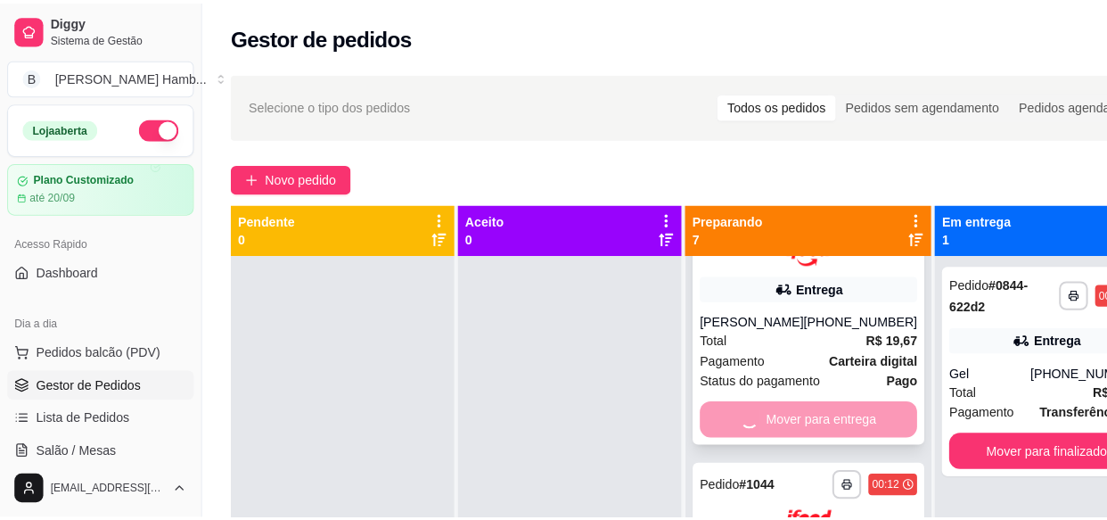
scroll to position [70, 0]
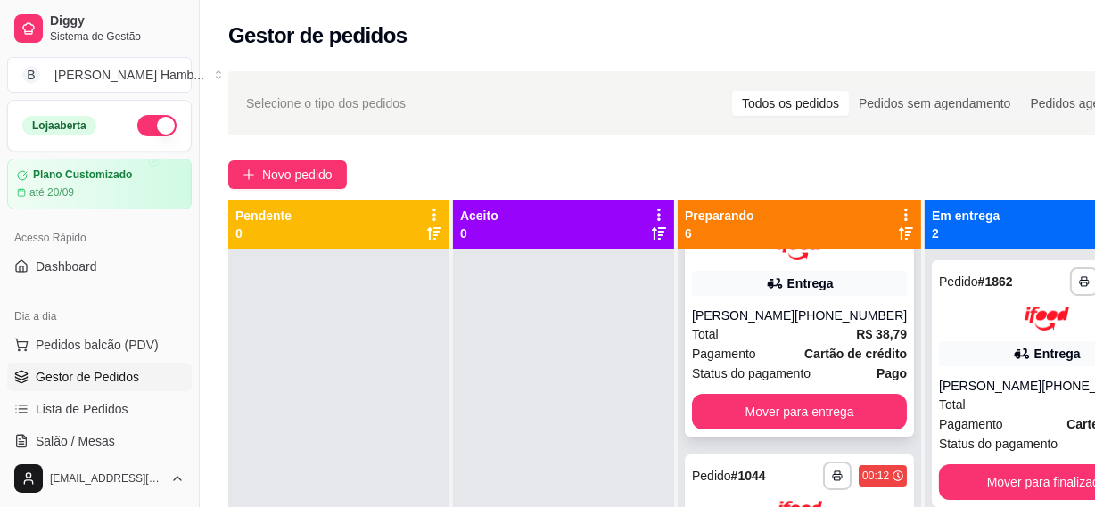
click at [804, 349] on strong "Cartão de crédito" at bounding box center [855, 354] width 103 height 14
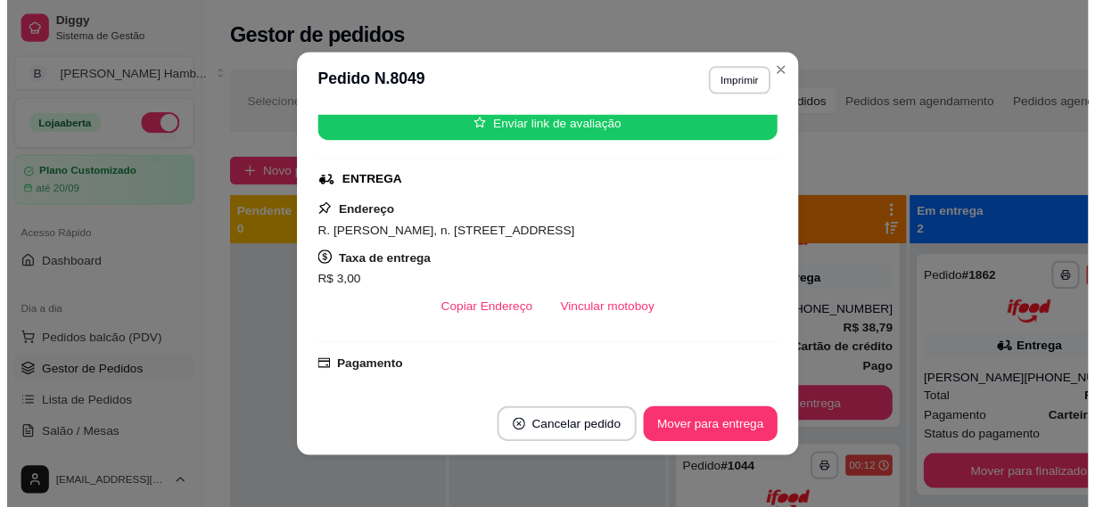
scroll to position [324, 0]
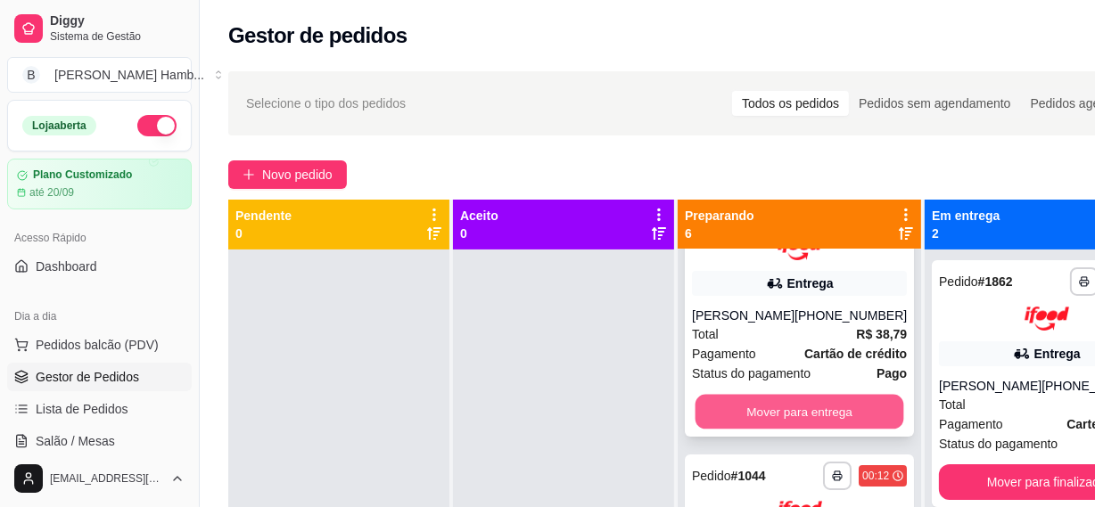
click at [826, 418] on button "Mover para entrega" at bounding box center [799, 411] width 209 height 35
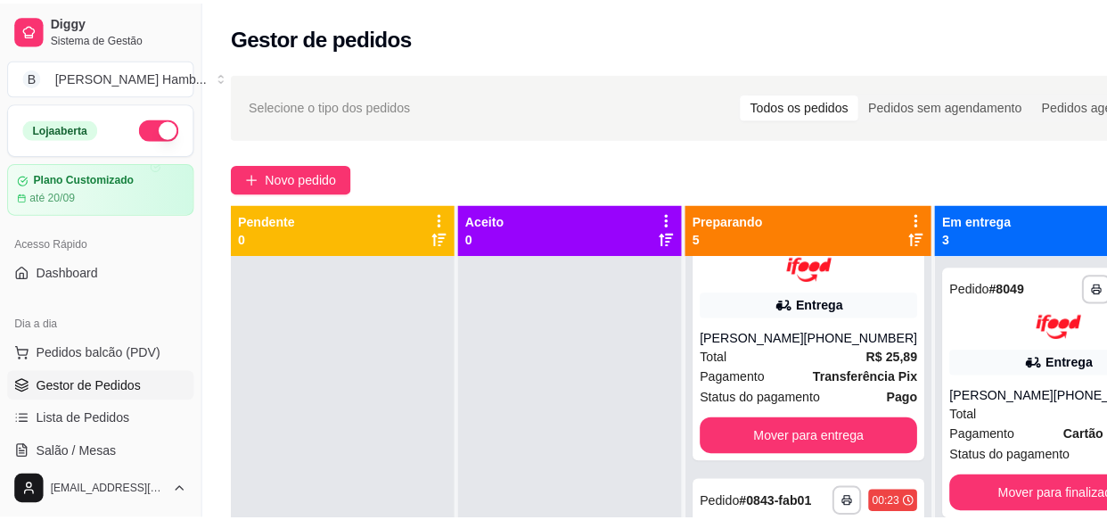
scroll to position [80, 0]
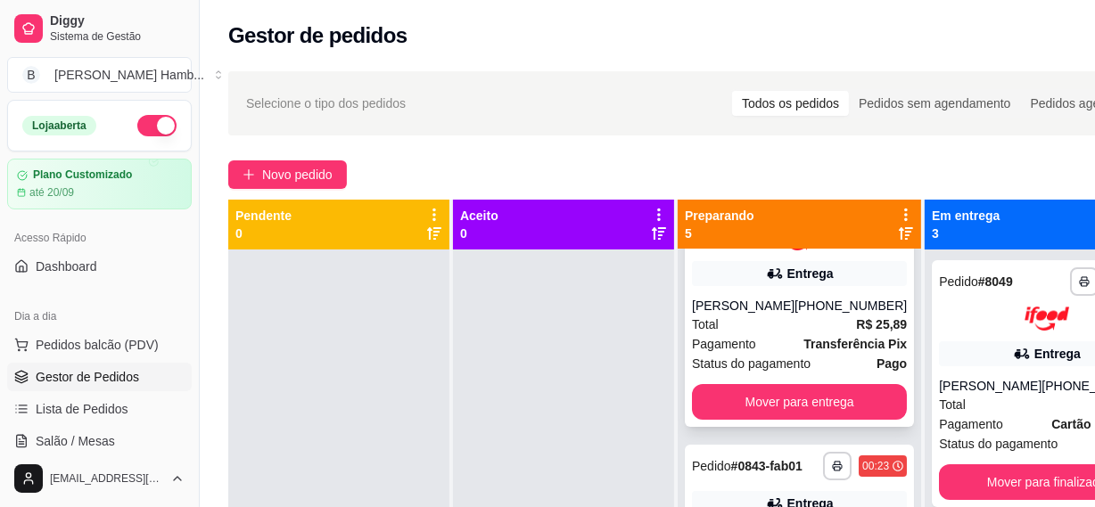
click at [831, 348] on strong "Transferência Pix" at bounding box center [854, 344] width 103 height 14
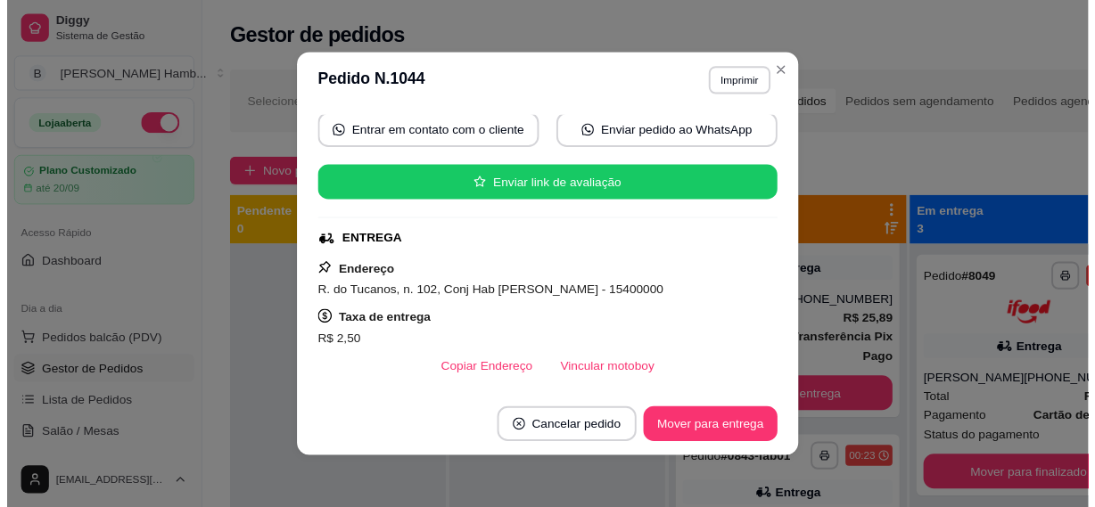
scroll to position [242, 0]
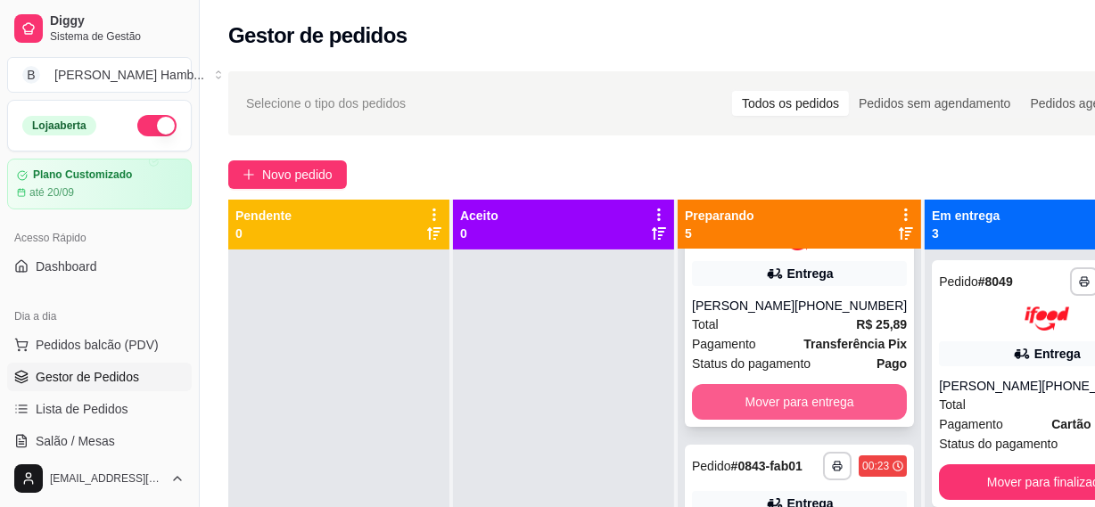
click at [786, 407] on button "Mover para entrega" at bounding box center [799, 402] width 215 height 36
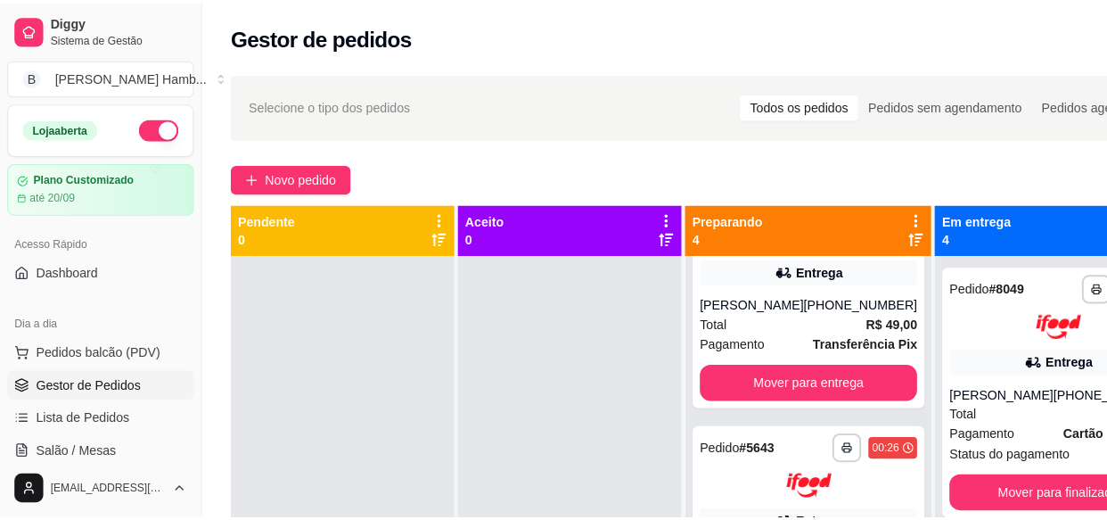
scroll to position [0, 0]
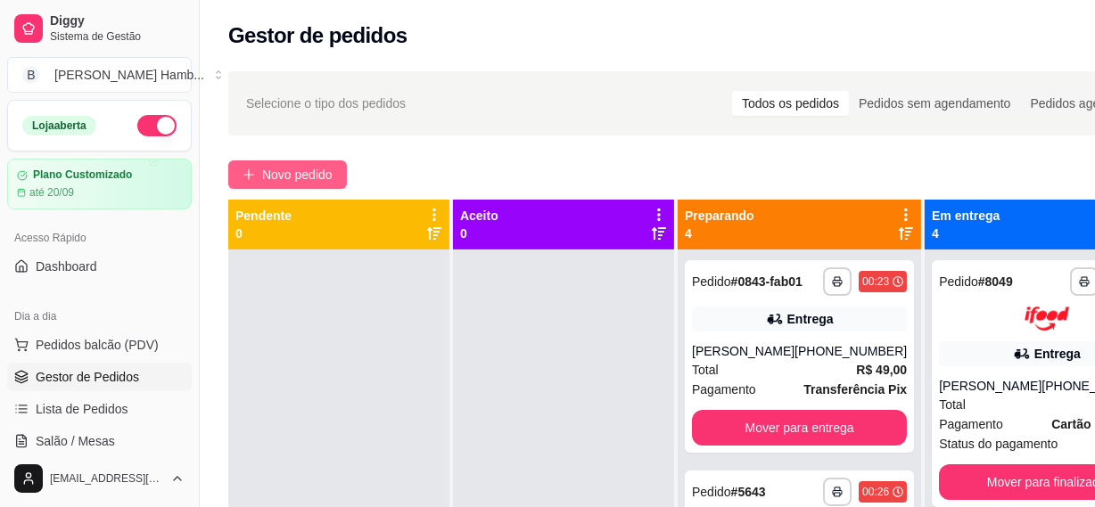
click at [292, 171] on span "Novo pedido" at bounding box center [297, 175] width 70 height 20
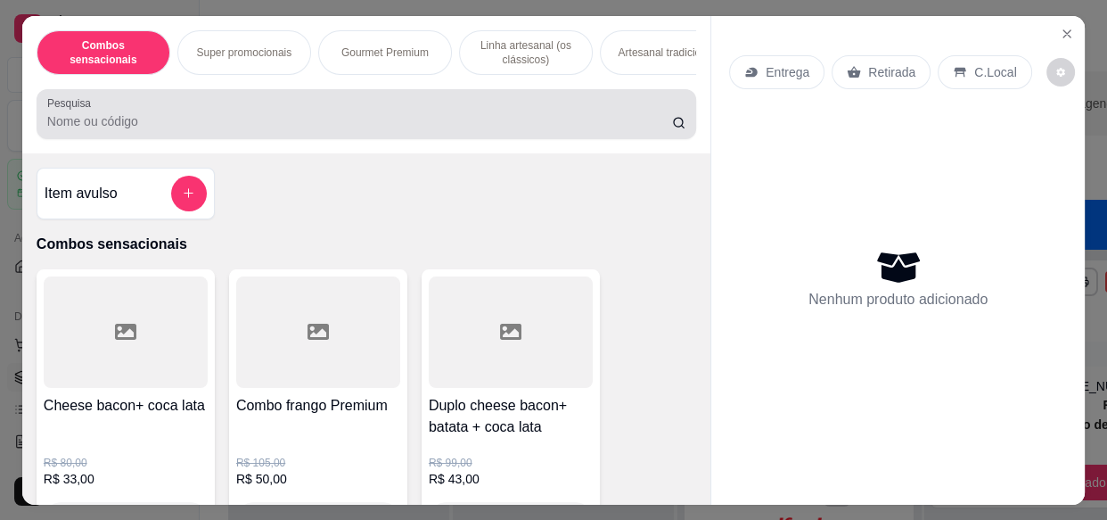
click at [286, 139] on div "Pesquisa" at bounding box center [367, 114] width 660 height 50
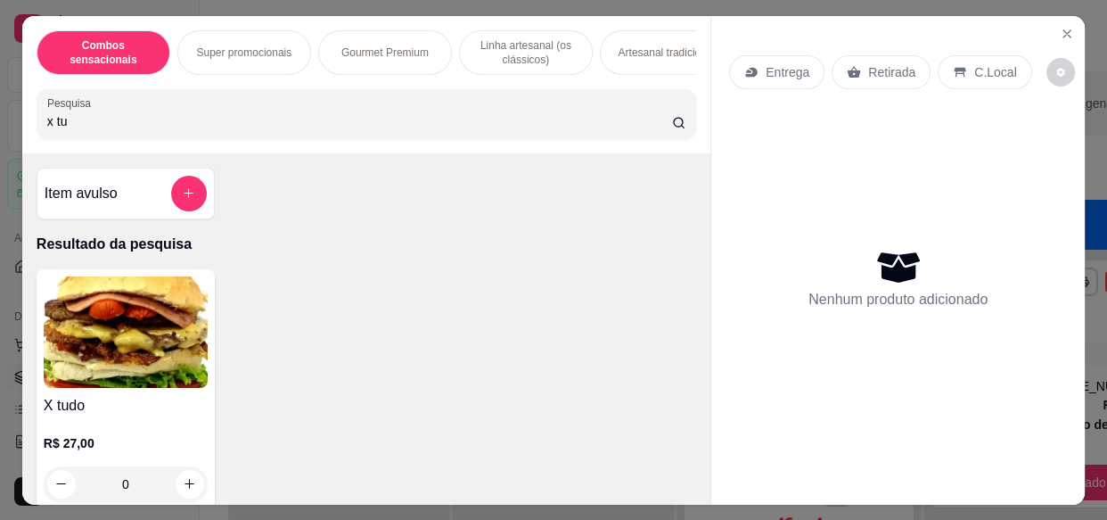
type input "x tu"
click at [186, 311] on img at bounding box center [126, 331] width 164 height 111
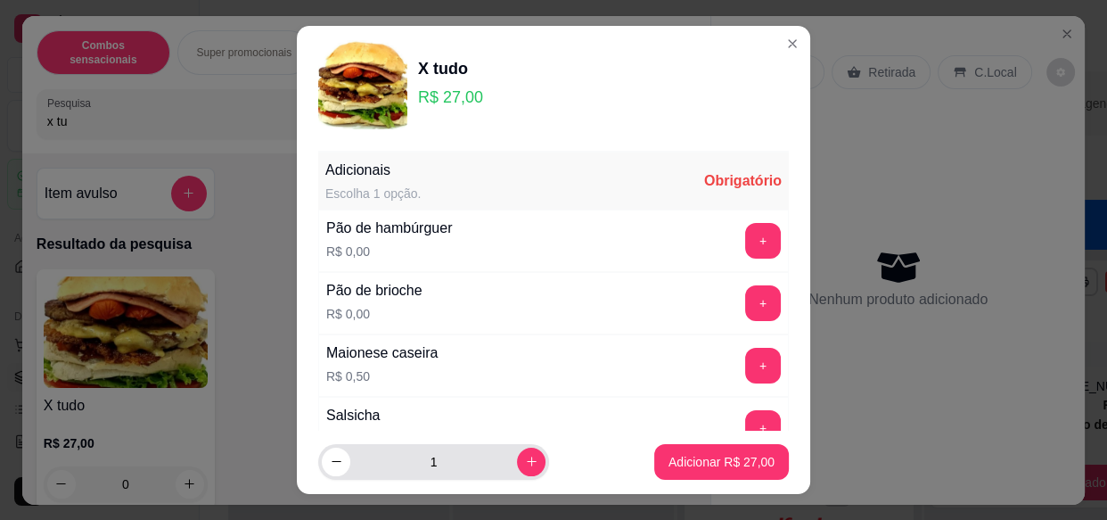
click at [526, 454] on div "1" at bounding box center [433, 462] width 231 height 36
click at [525, 458] on icon "increase-product-quantity" at bounding box center [531, 461] width 13 height 13
click at [330, 463] on icon "decrease-product-quantity" at bounding box center [336, 461] width 13 height 13
type input "1"
click at [745, 248] on button "+" at bounding box center [763, 241] width 36 height 36
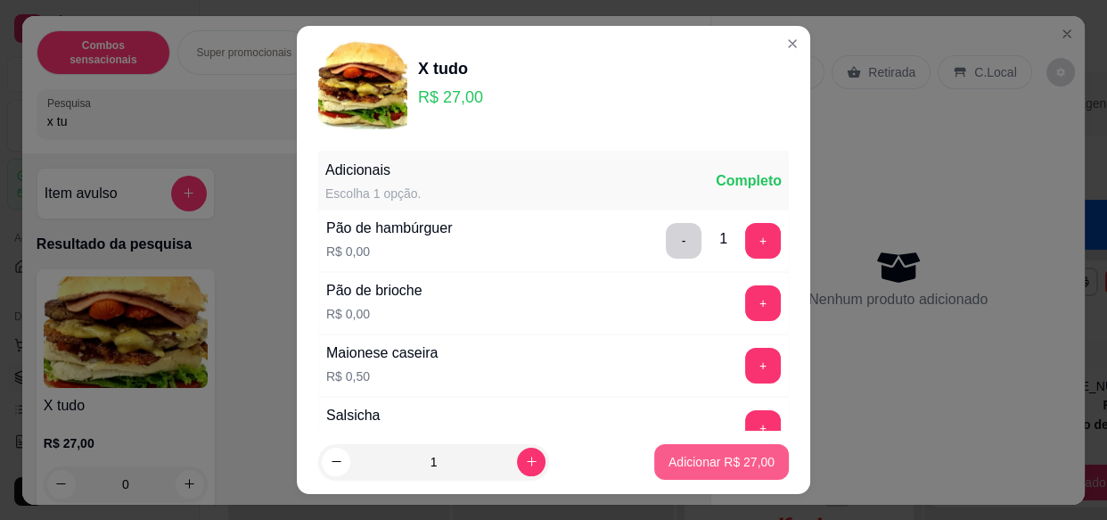
click at [671, 451] on button "Adicionar R$ 27,00" at bounding box center [721, 462] width 135 height 36
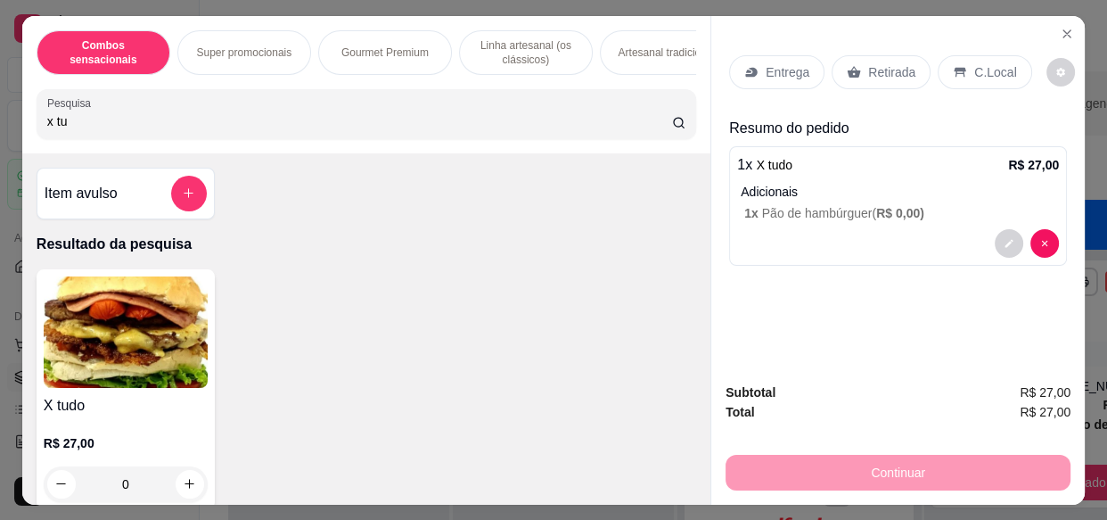
click at [754, 75] on div "Entrega" at bounding box center [776, 72] width 95 height 34
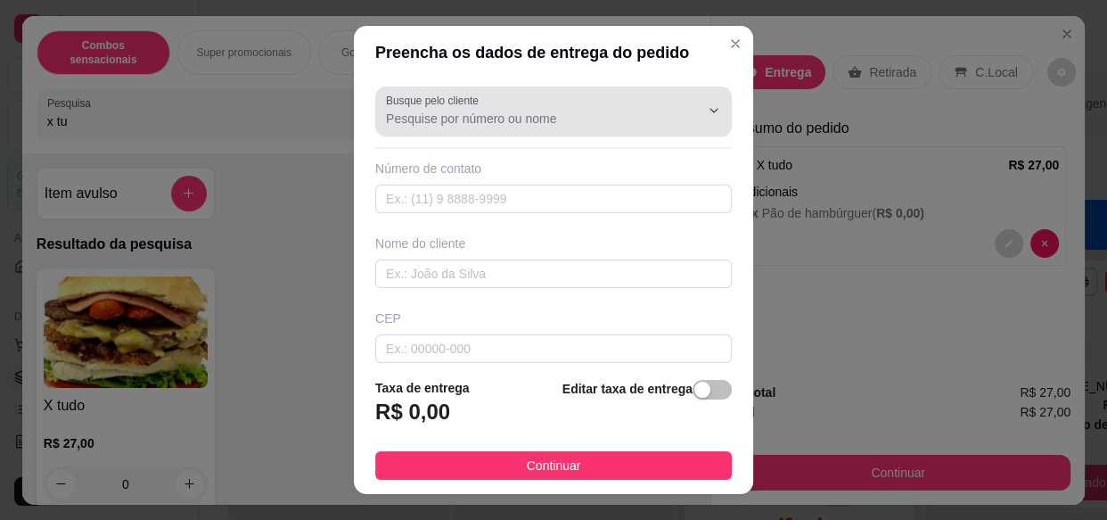
click at [513, 112] on input "Busque pelo cliente" at bounding box center [528, 119] width 285 height 18
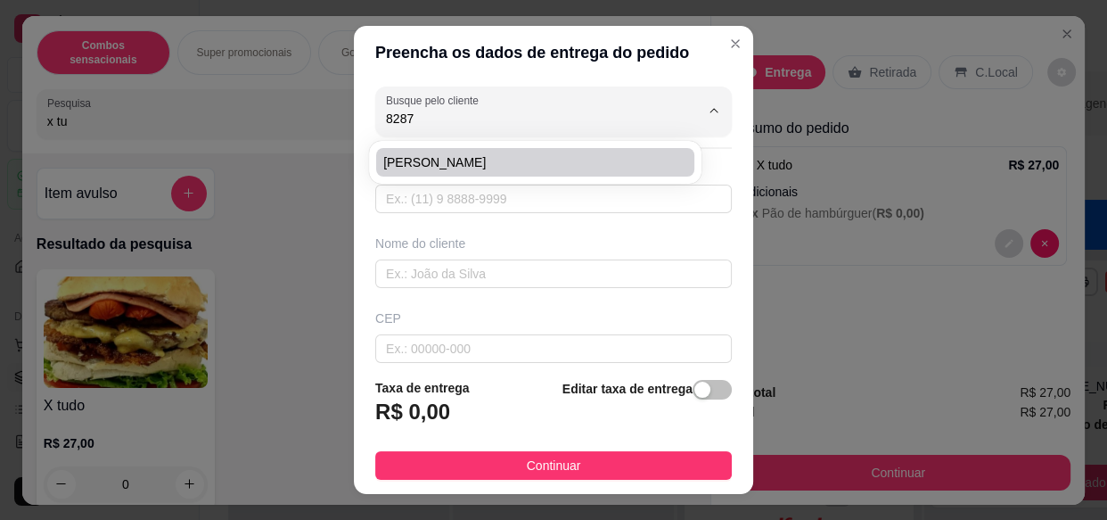
click at [519, 152] on li "[PERSON_NAME]" at bounding box center [535, 162] width 318 height 29
type input "[PERSON_NAME]"
type input "8287303230"
type input "[PERSON_NAME]"
type input "15400001"
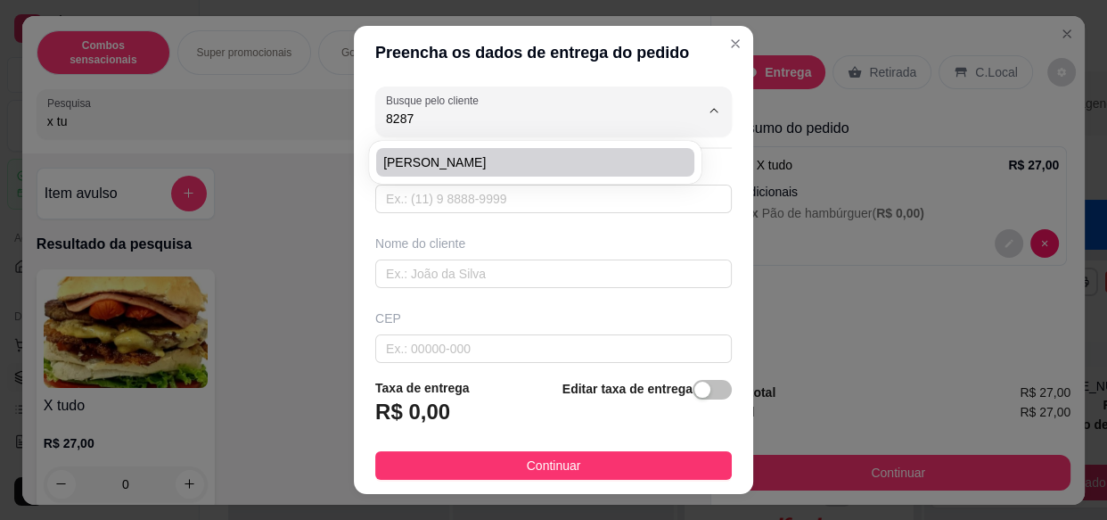
type input "Rua [PERSON_NAME]"
type input "400"
type input "Patrimônio de [PERSON_NAME]"
type input "Olímpia"
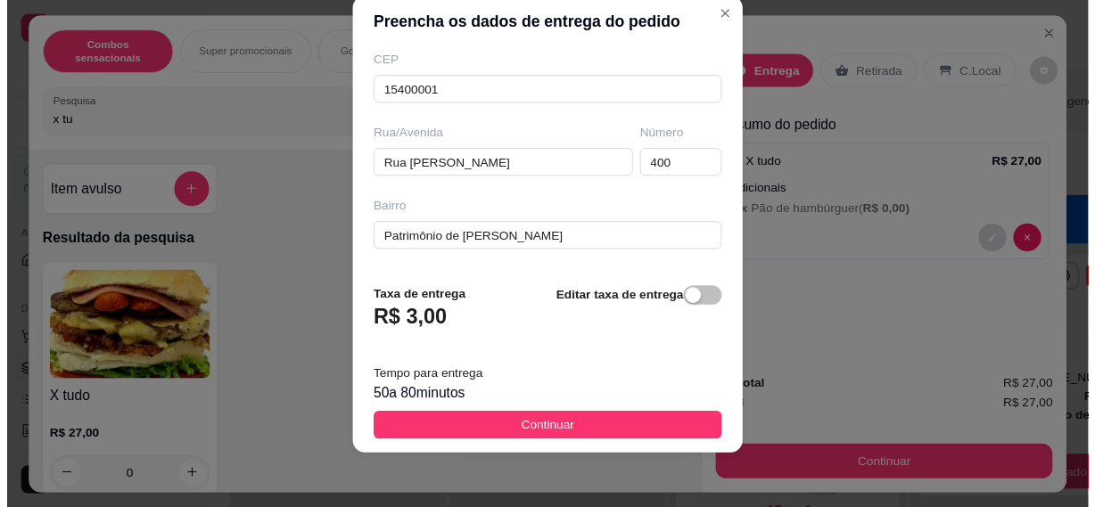
scroll to position [324, 0]
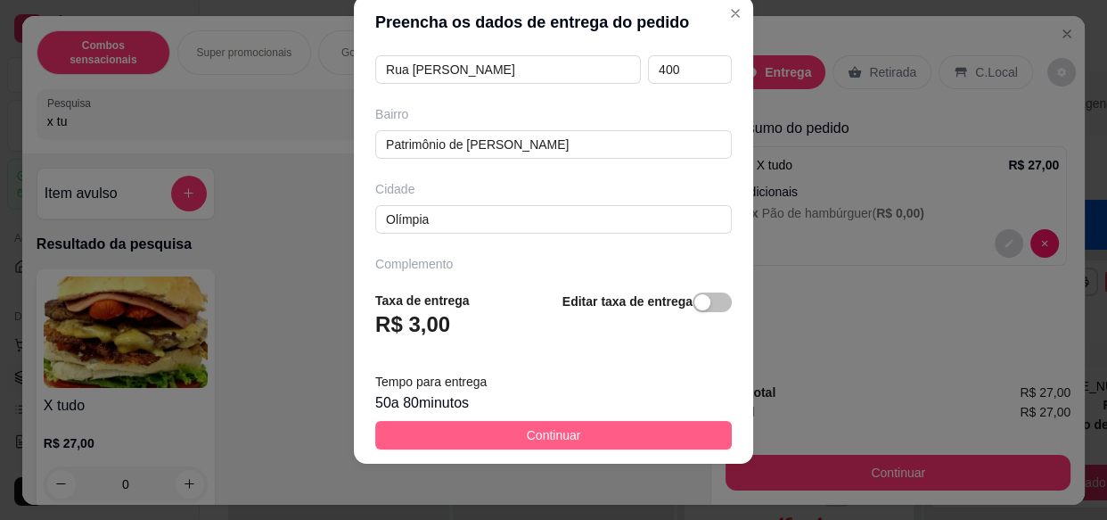
type input "[PERSON_NAME]"
click at [607, 434] on button "Continuar" at bounding box center [553, 435] width 357 height 29
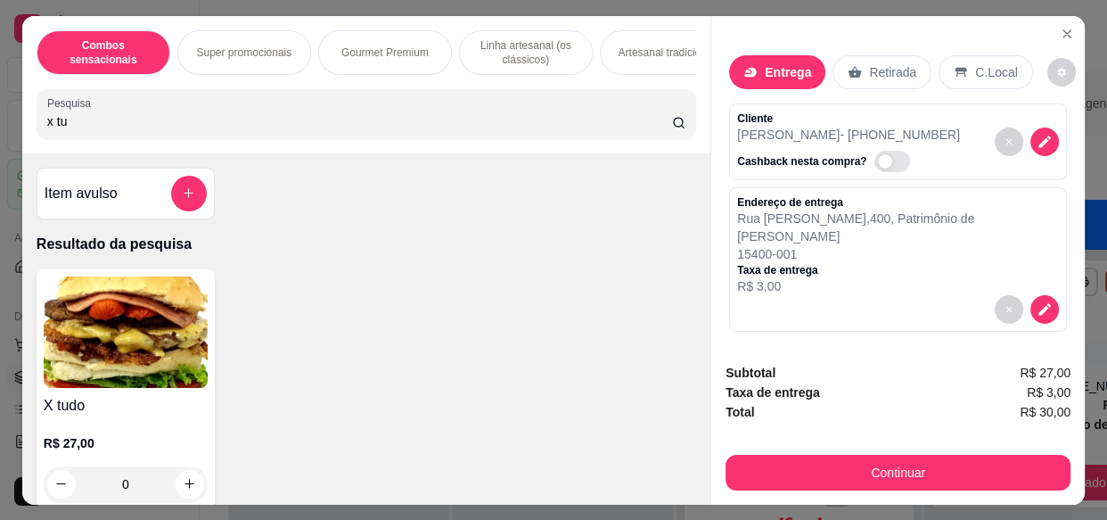
click at [754, 62] on div "Entrega" at bounding box center [777, 72] width 96 height 34
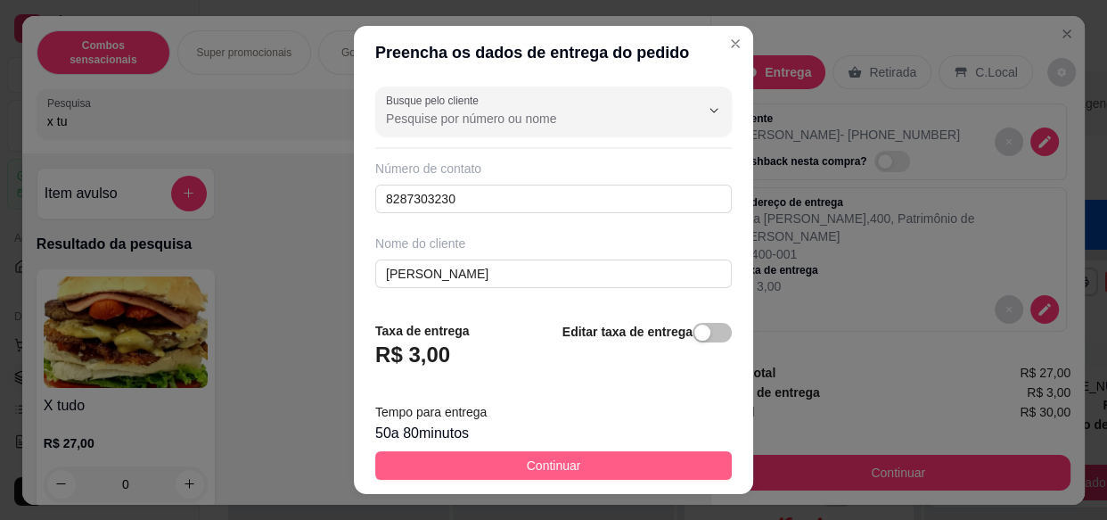
click at [635, 463] on button "Continuar" at bounding box center [553, 465] width 357 height 29
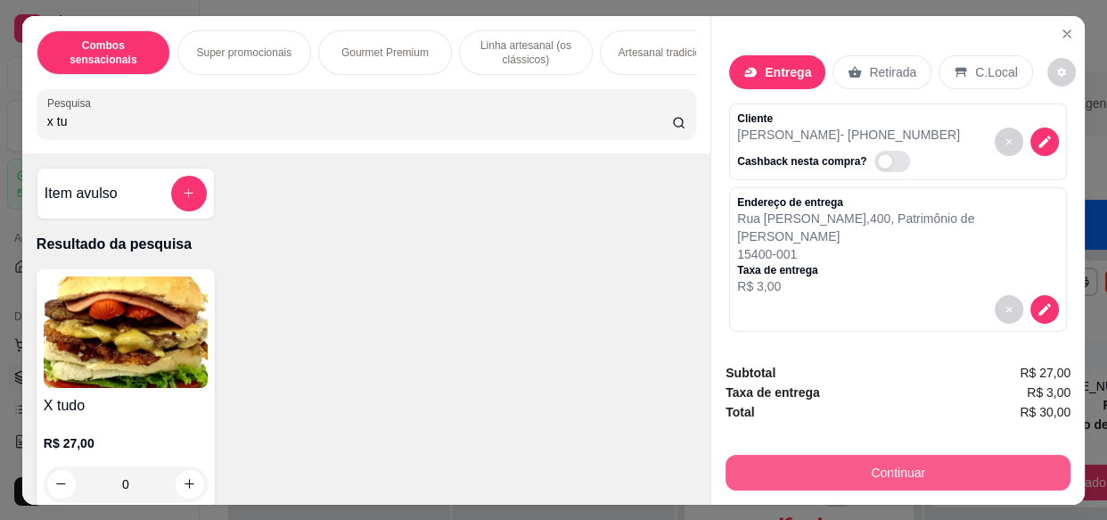
click at [825, 462] on button "Continuar" at bounding box center [898, 473] width 345 height 36
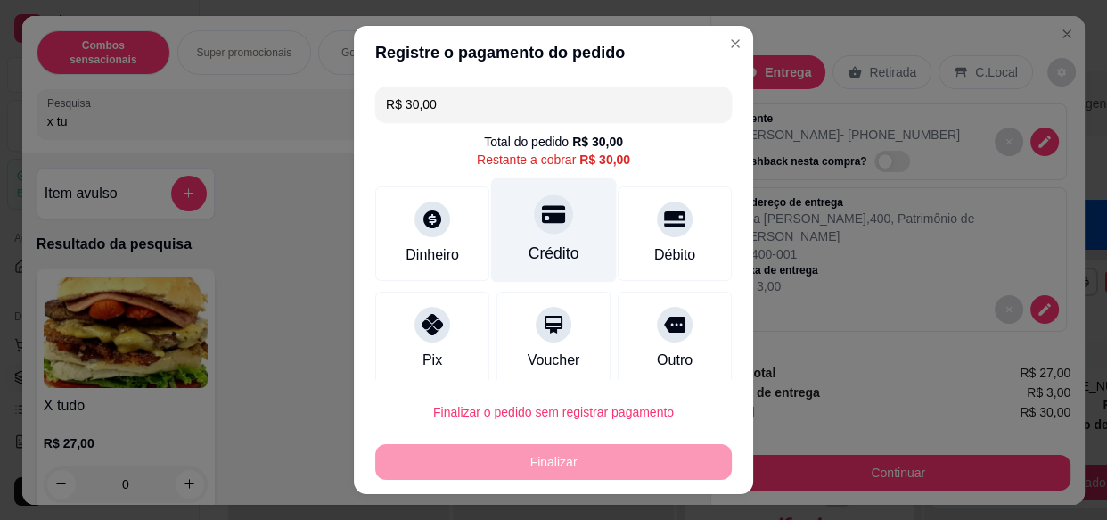
click at [542, 225] on icon at bounding box center [553, 213] width 23 height 23
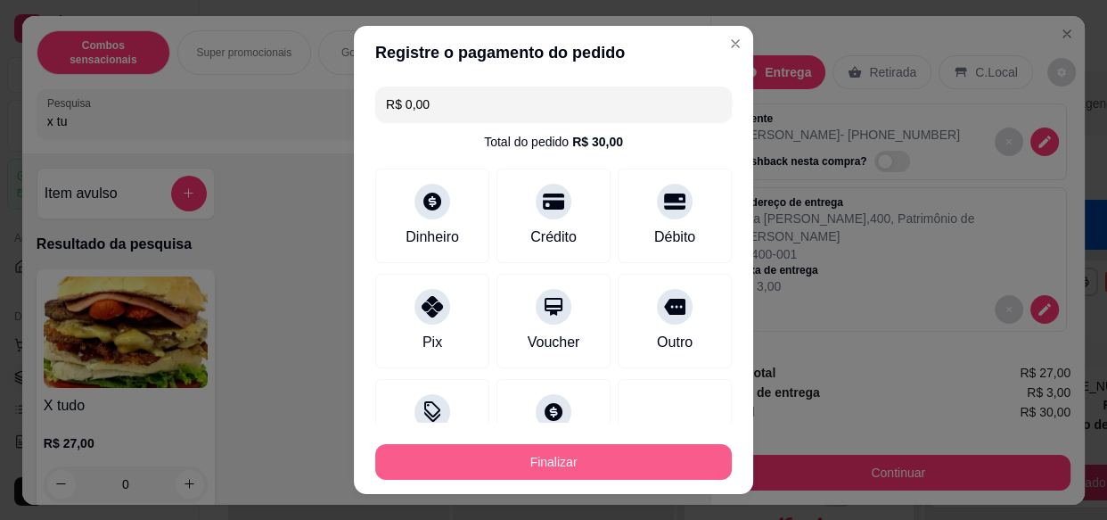
click at [551, 445] on button "Finalizar" at bounding box center [553, 462] width 357 height 36
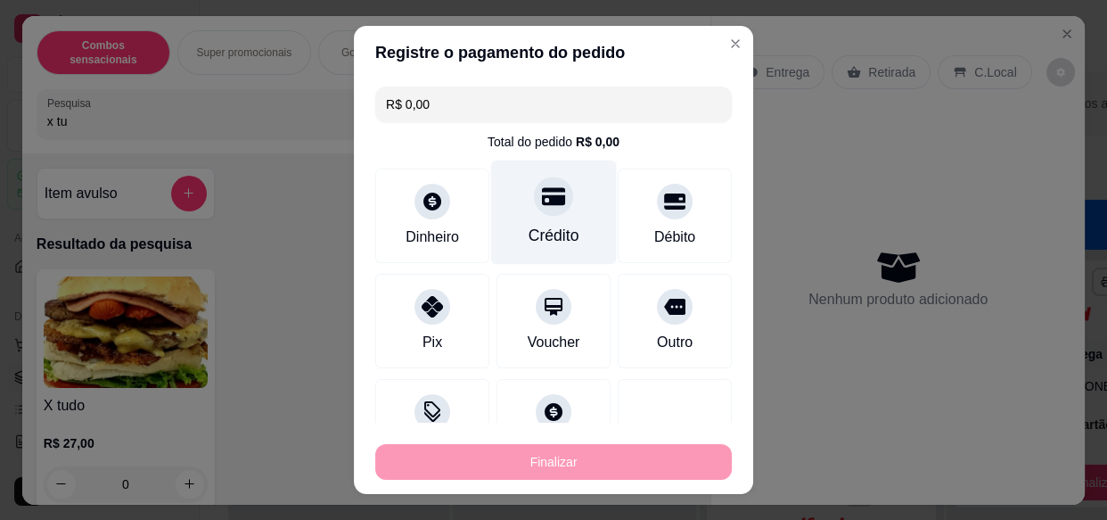
type input "-R$ 30,00"
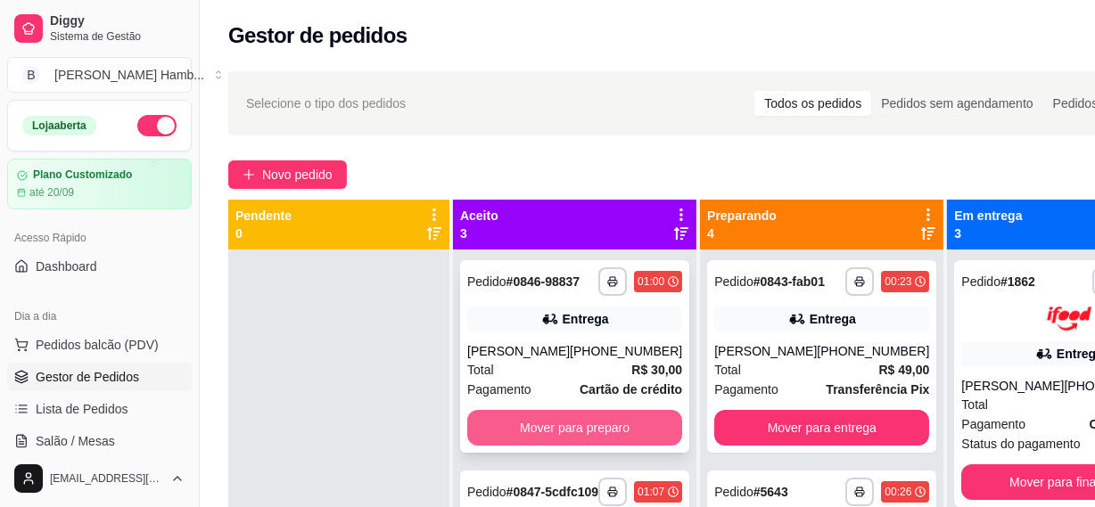
click at [513, 444] on button "Mover para preparo" at bounding box center [574, 428] width 215 height 36
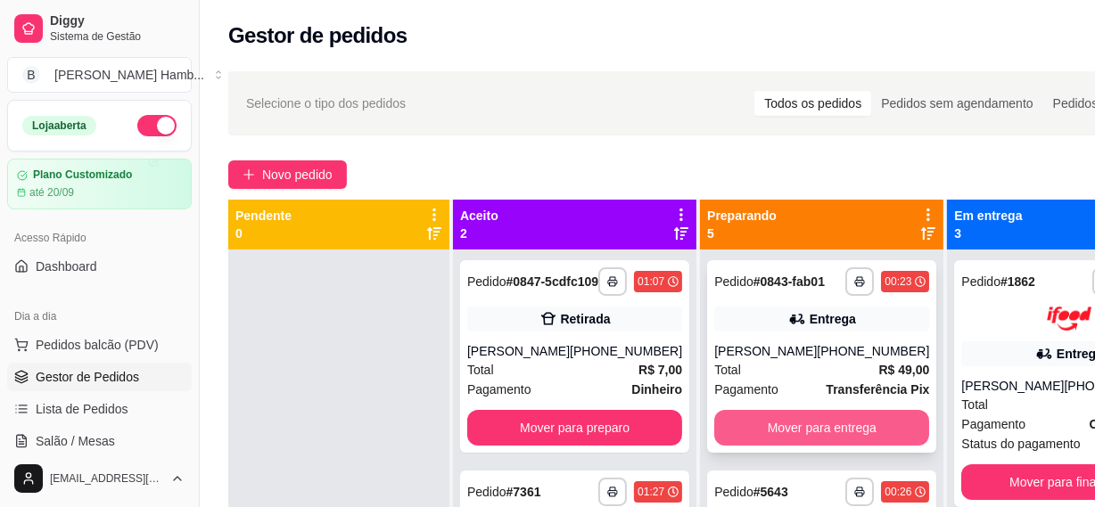
click at [745, 446] on button "Mover para entrega" at bounding box center [821, 428] width 215 height 36
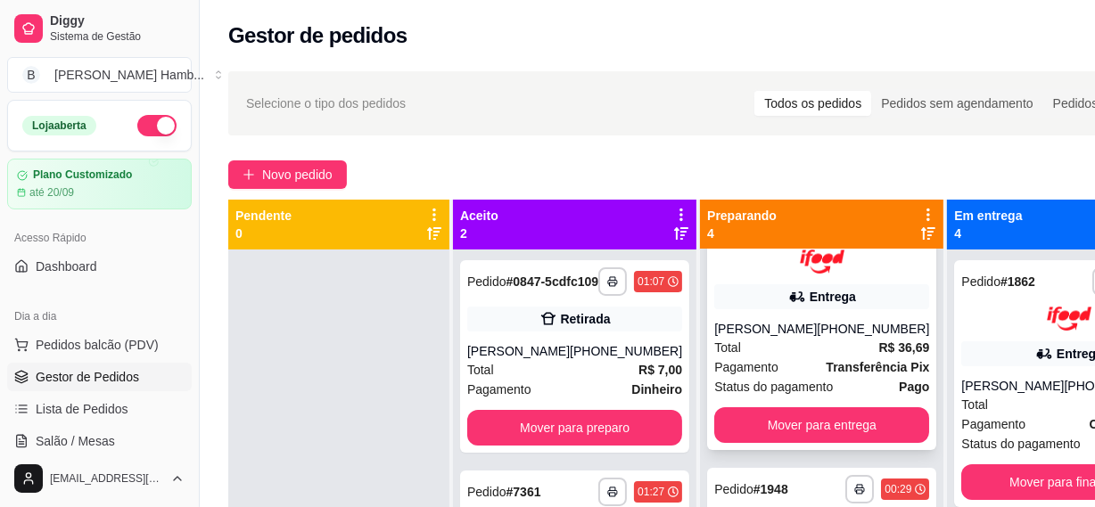
scroll to position [80, 0]
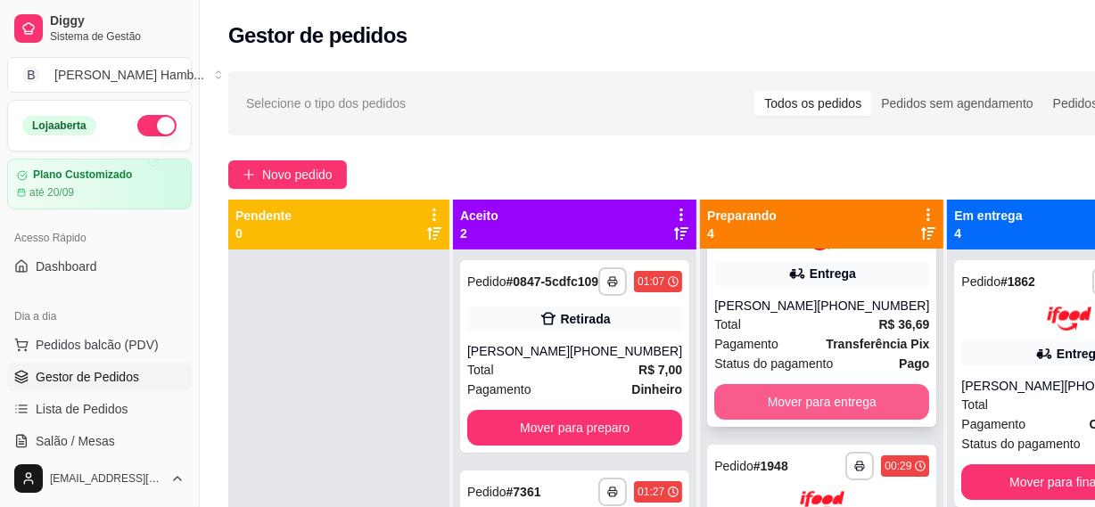
click at [782, 419] on button "Mover para entrega" at bounding box center [821, 402] width 215 height 36
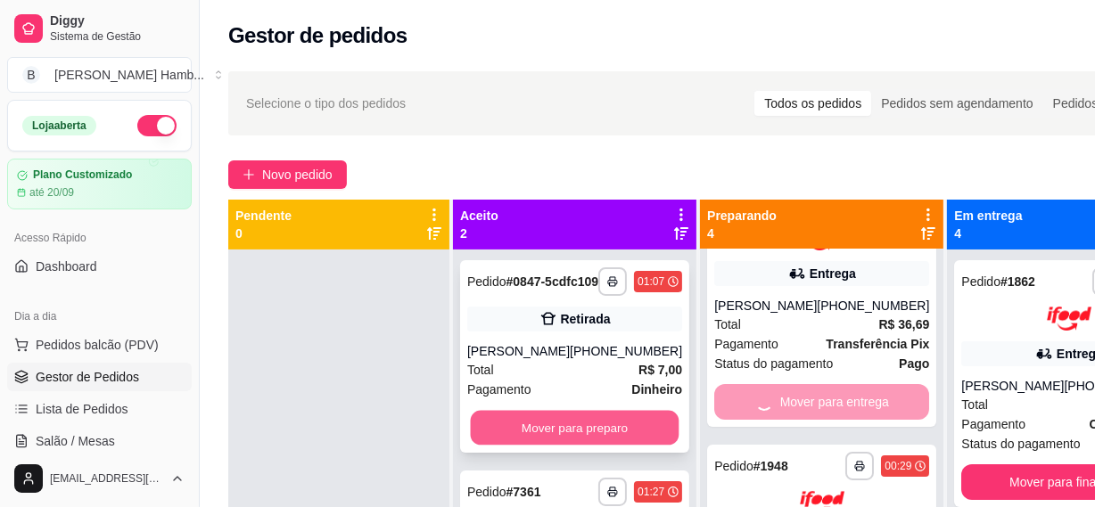
click at [510, 446] on button "Mover para preparo" at bounding box center [575, 428] width 209 height 35
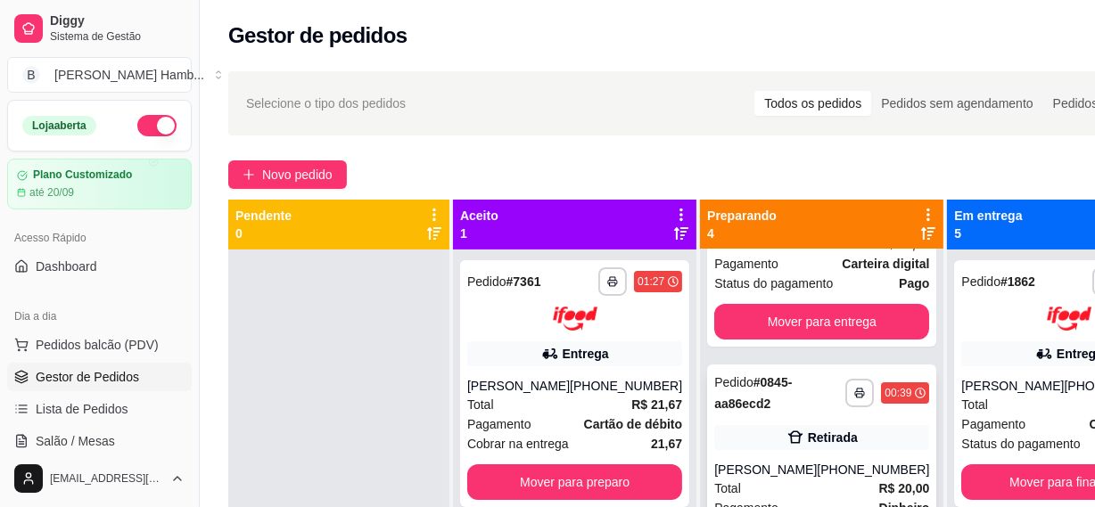
scroll to position [161, 0]
click at [781, 339] on button "Mover para entrega" at bounding box center [821, 321] width 215 height 36
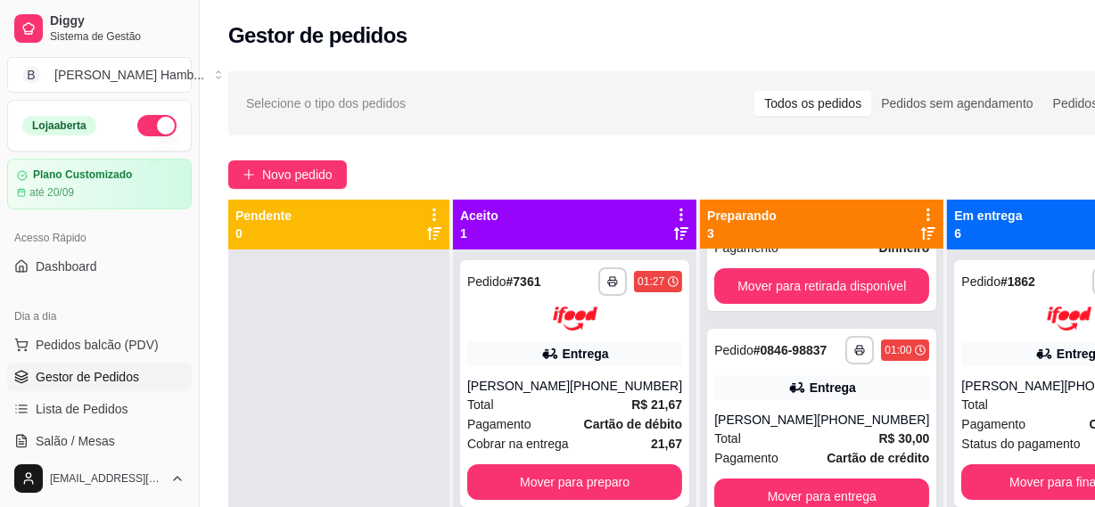
scroll to position [0, 0]
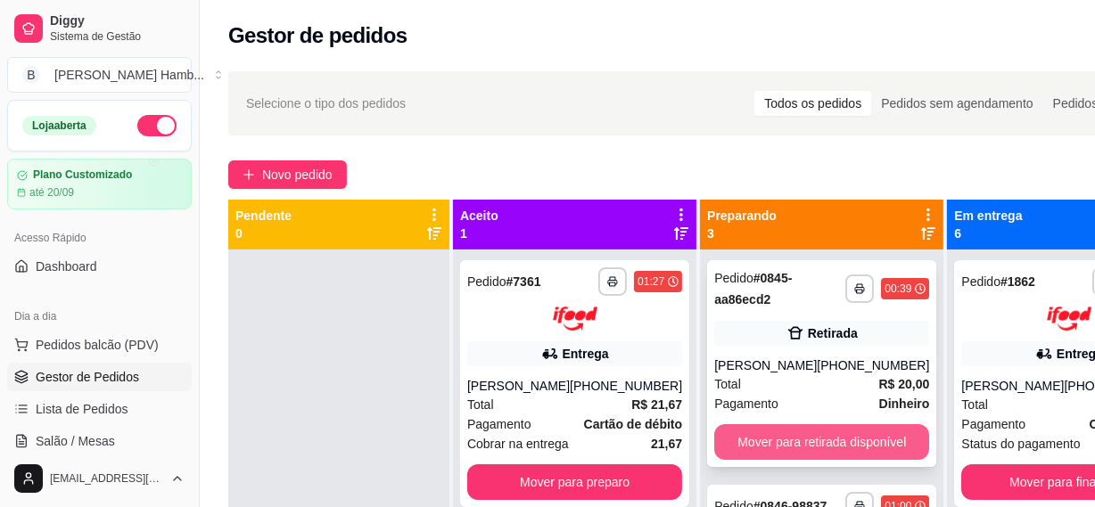
click at [812, 450] on button "Mover para retirada disponível" at bounding box center [821, 442] width 215 height 36
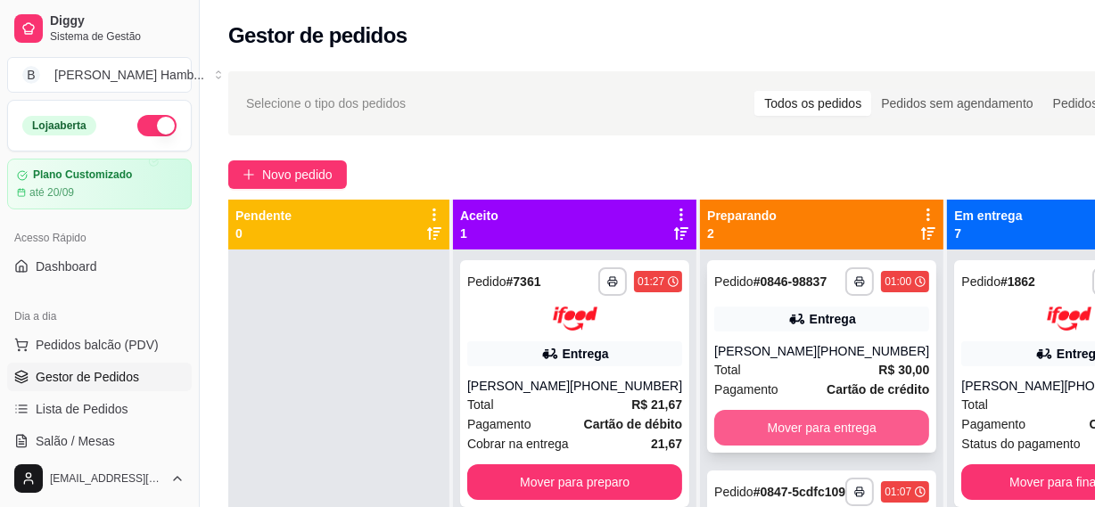
click at [761, 443] on button "Mover para entrega" at bounding box center [821, 428] width 215 height 36
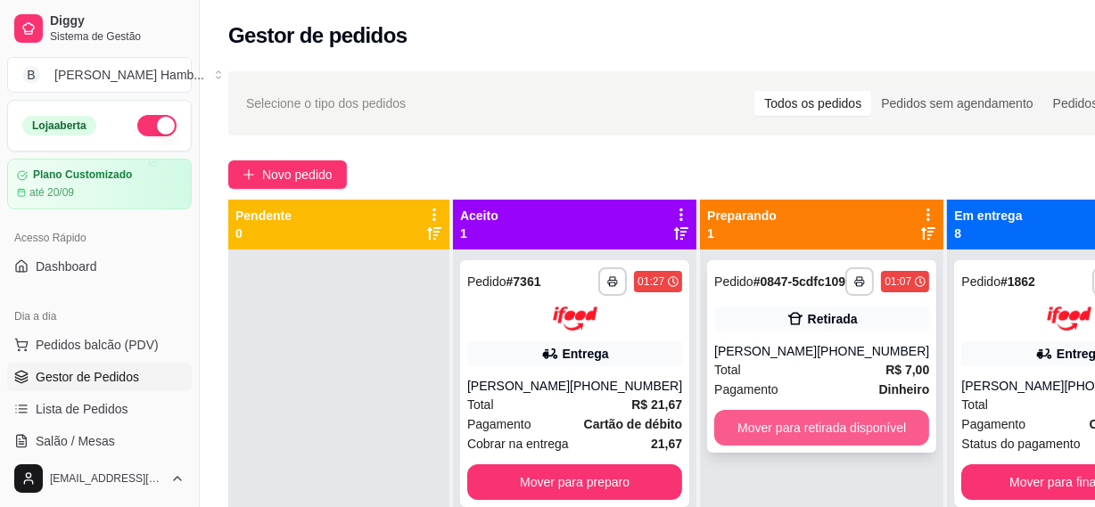
click at [763, 444] on button "Mover para retirada disponível" at bounding box center [821, 428] width 215 height 36
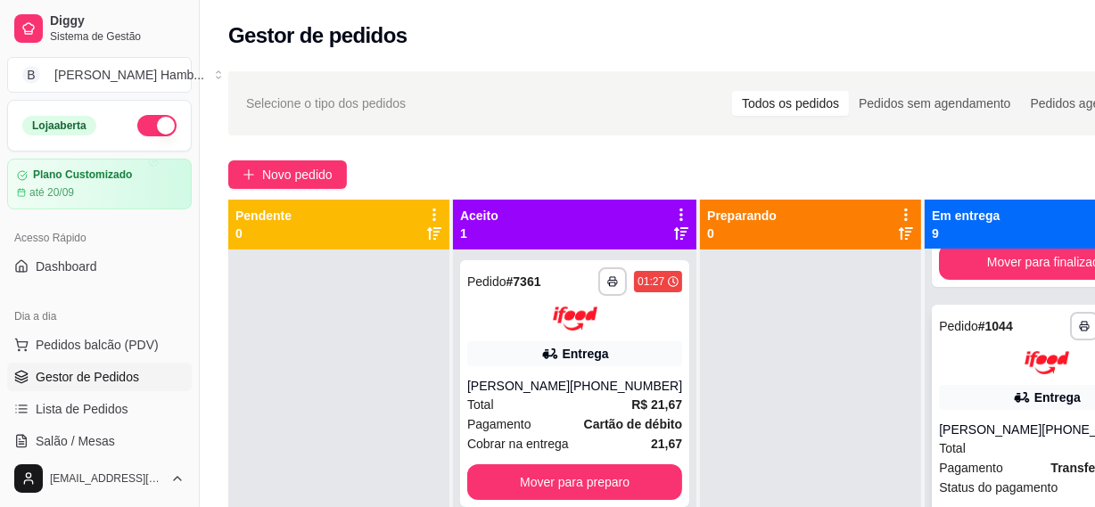
scroll to position [242, 0]
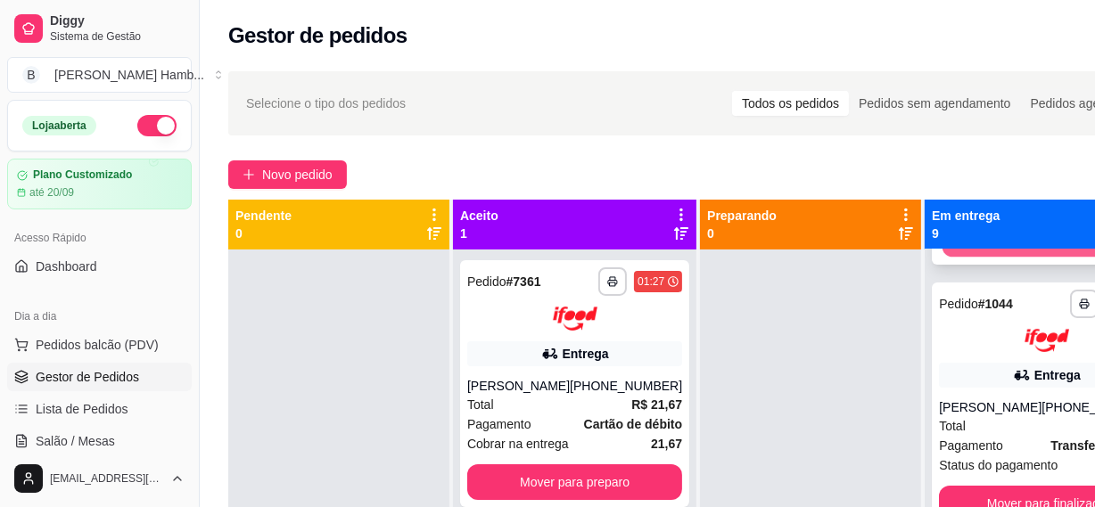
click at [961, 257] on button "Mover para finalizado" at bounding box center [1046, 239] width 209 height 35
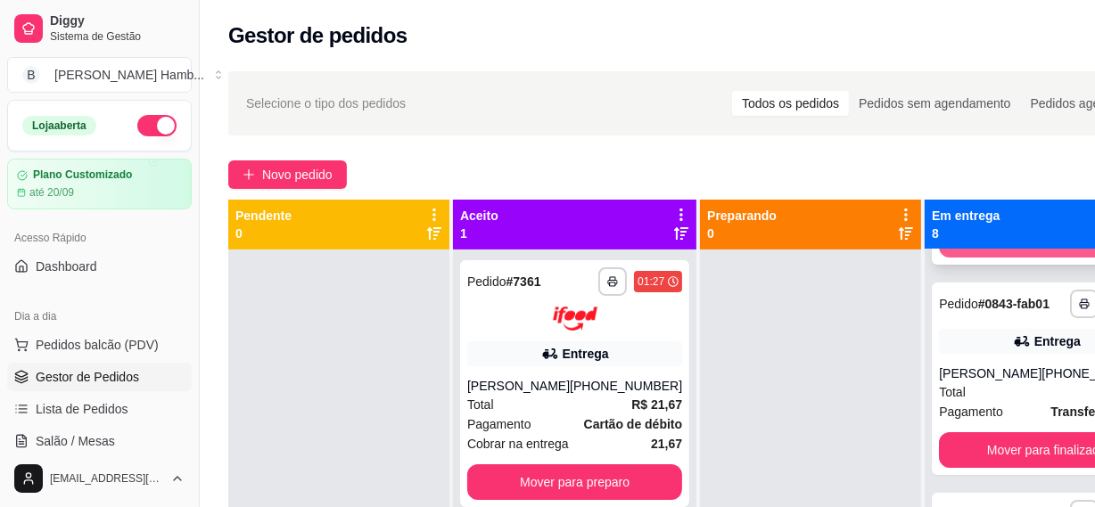
click at [969, 258] on div "Mover para finalizado" at bounding box center [1046, 240] width 215 height 36
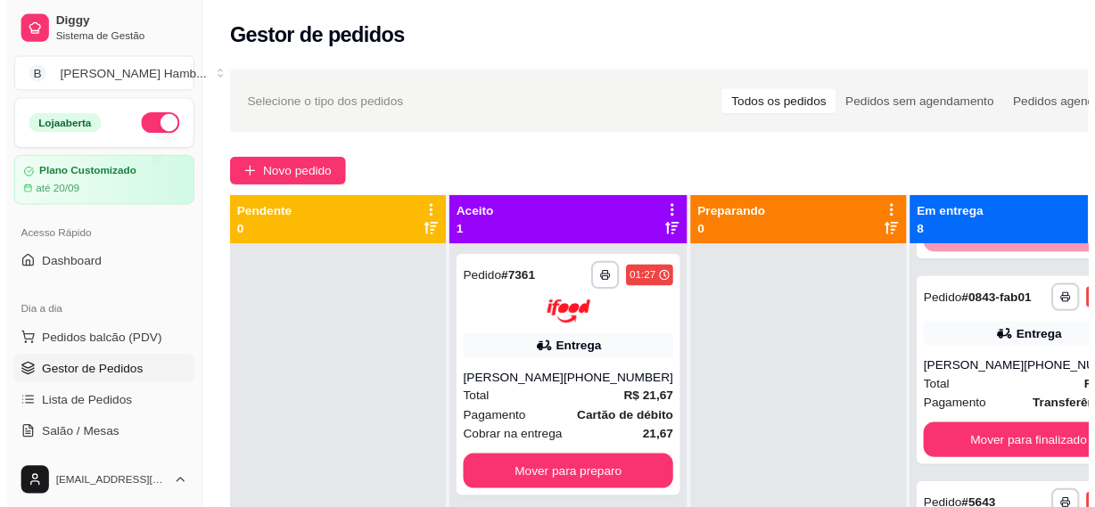
scroll to position [0, 0]
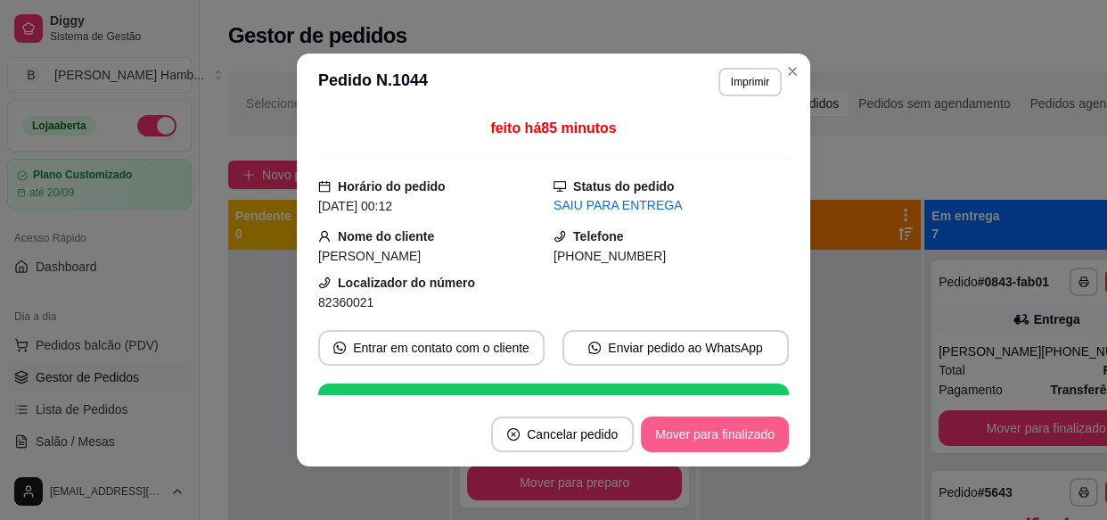
click at [734, 439] on button "Mover para finalizado" at bounding box center [715, 434] width 148 height 36
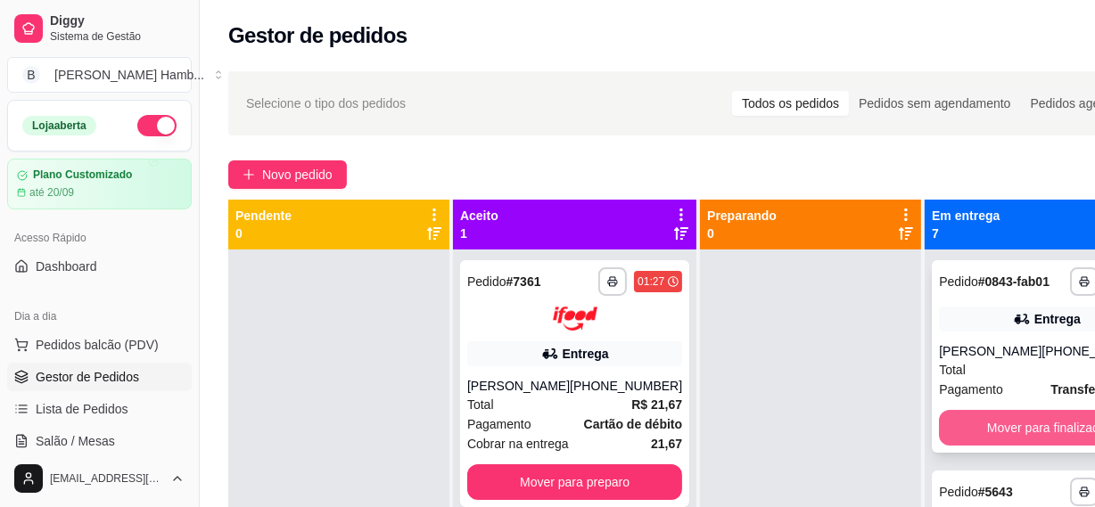
click at [982, 446] on button "Mover para finalizado" at bounding box center [1046, 428] width 215 height 36
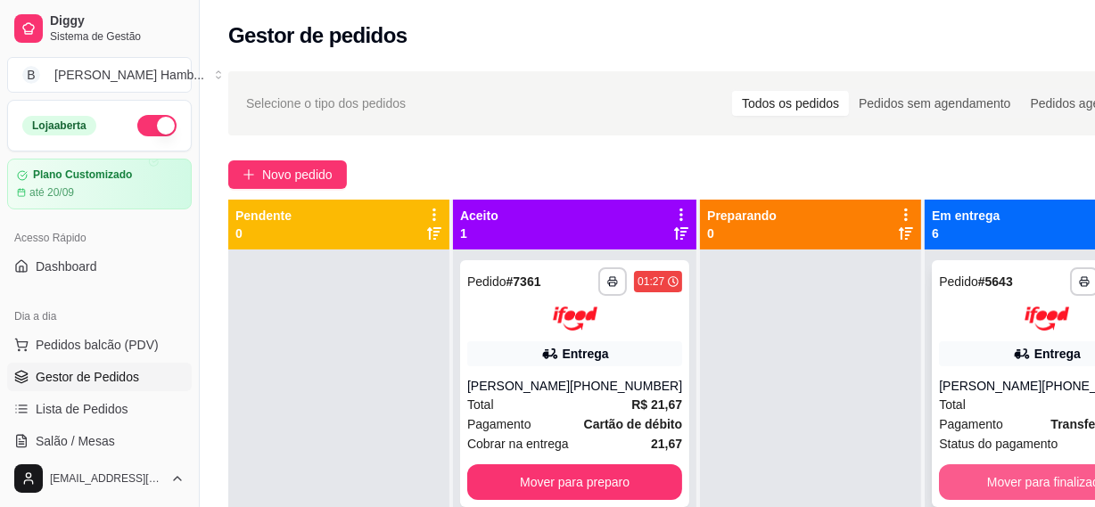
click at [972, 486] on button "Mover para finalizado" at bounding box center [1046, 482] width 215 height 36
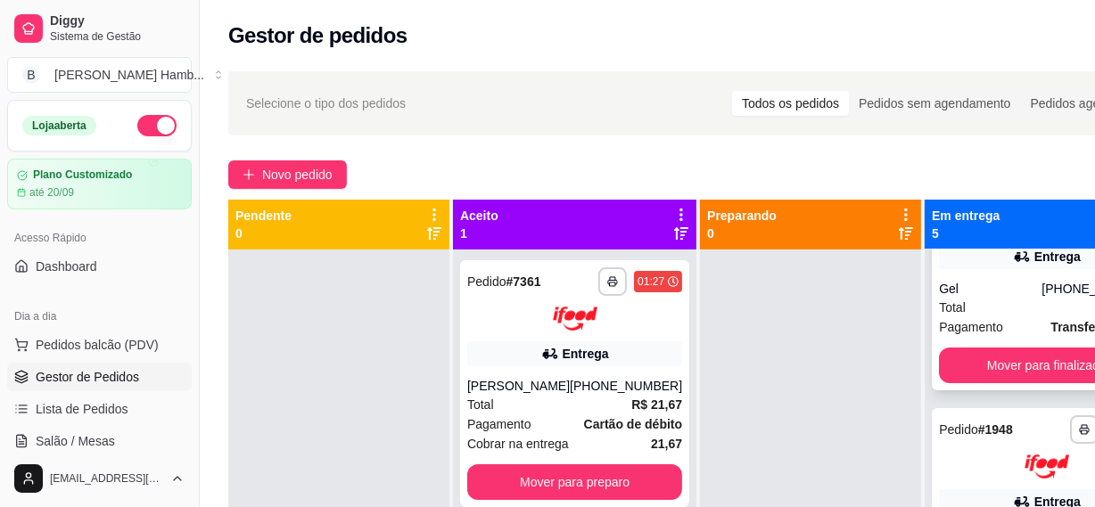
scroll to position [161, 0]
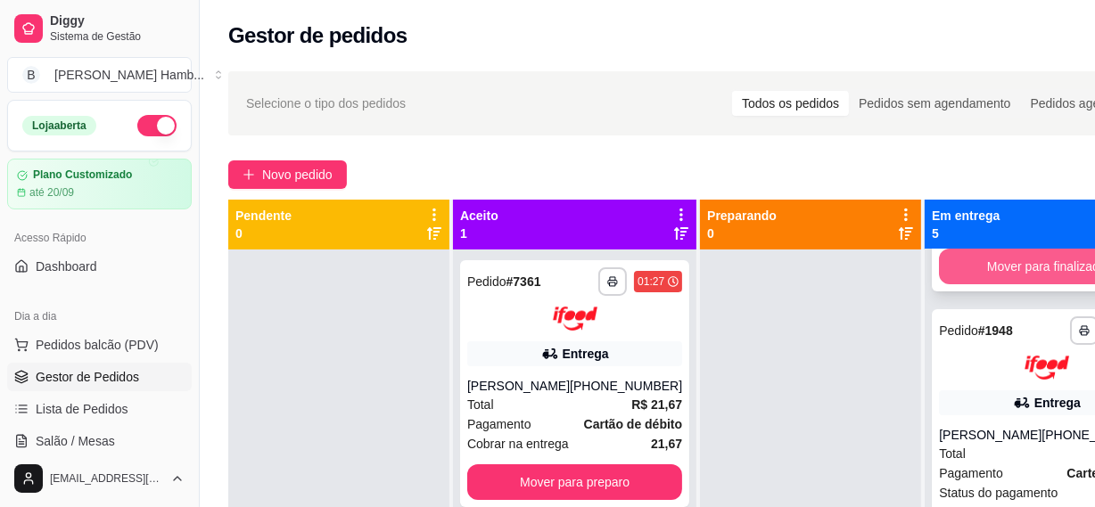
click at [980, 279] on button "Mover para finalizado" at bounding box center [1046, 267] width 215 height 36
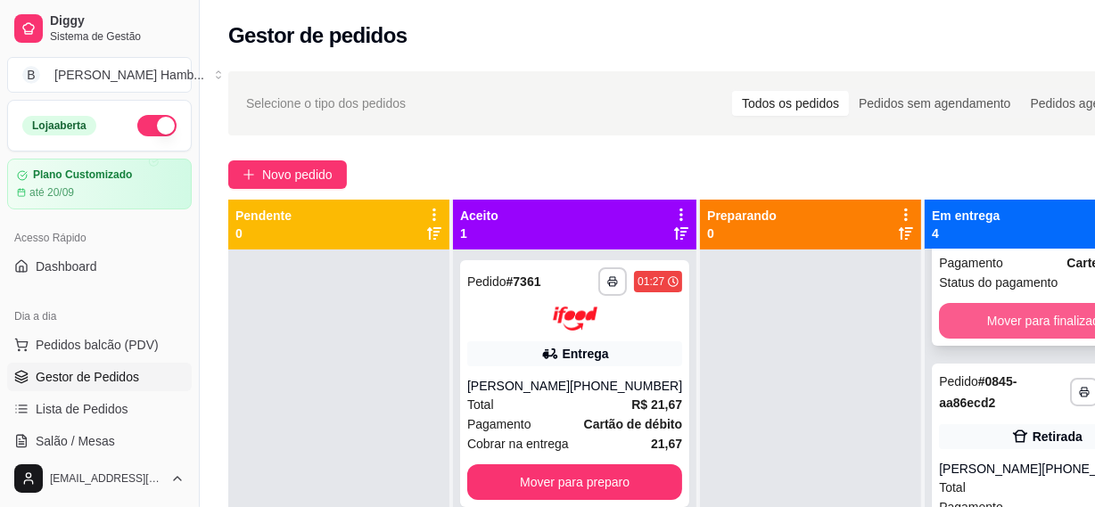
click at [967, 332] on button "Mover para finalizado" at bounding box center [1046, 321] width 215 height 36
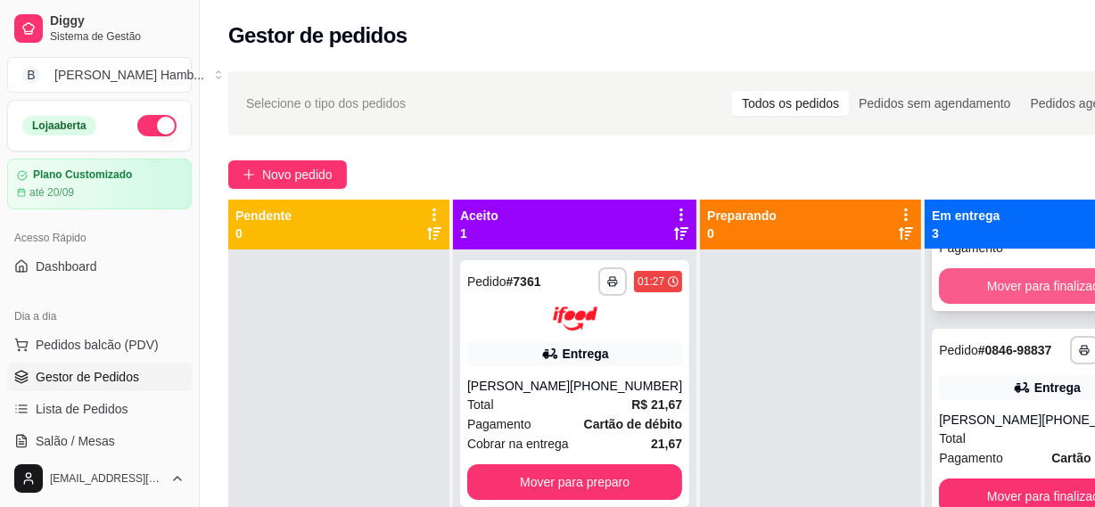
click at [980, 296] on button "Mover para finalizado" at bounding box center [1046, 286] width 215 height 36
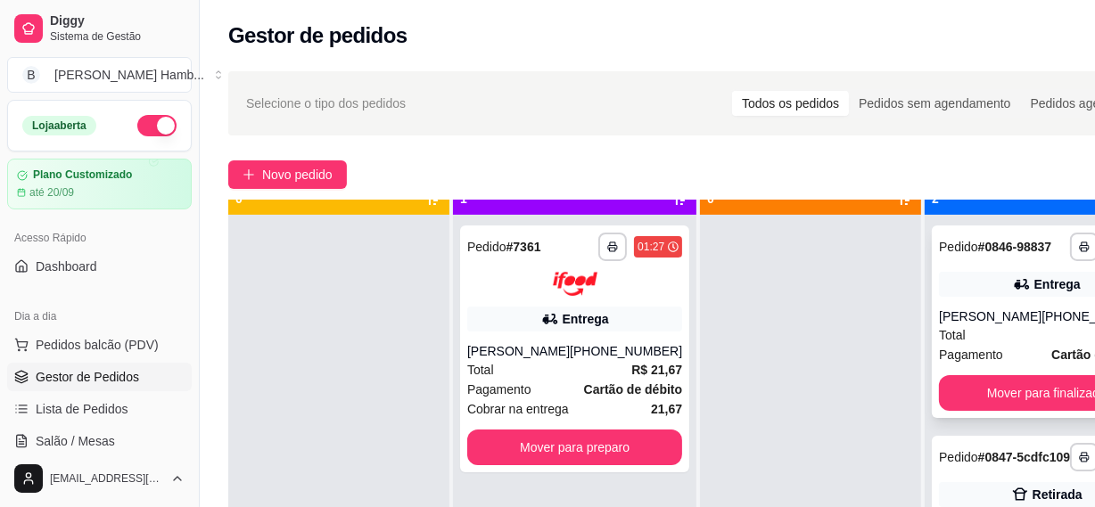
scroll to position [50, 0]
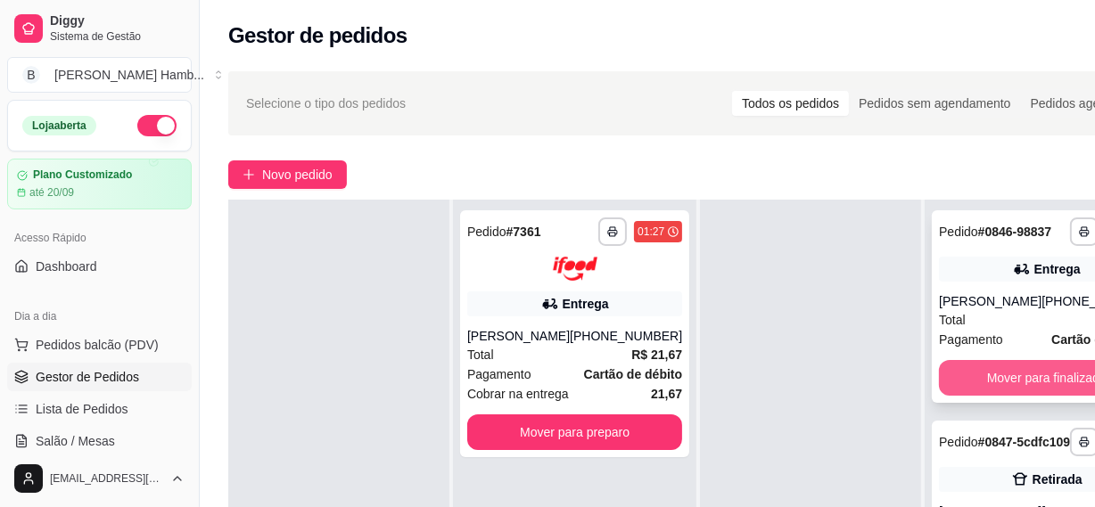
click at [945, 375] on button "Mover para finalizado" at bounding box center [1046, 378] width 215 height 36
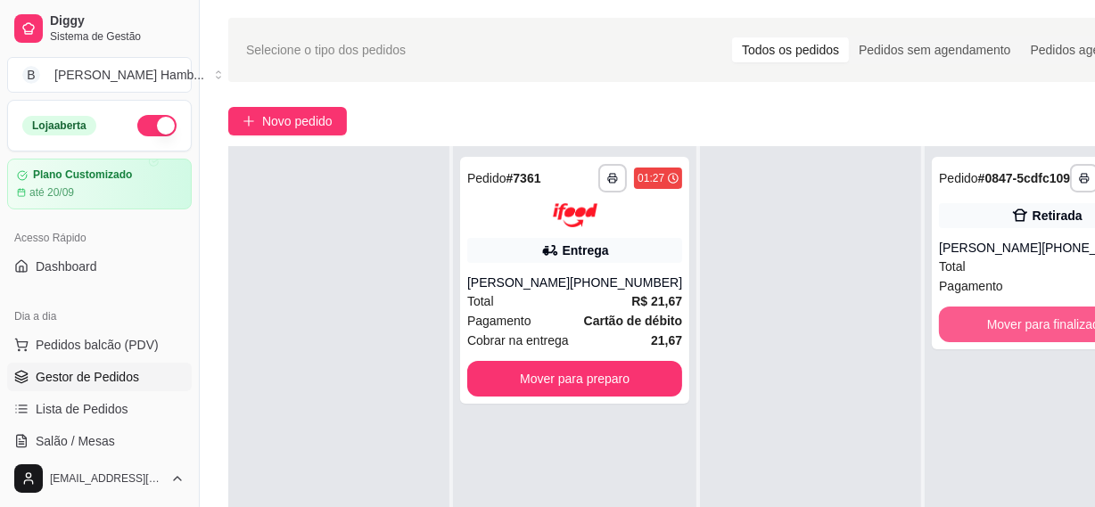
scroll to position [80, 0]
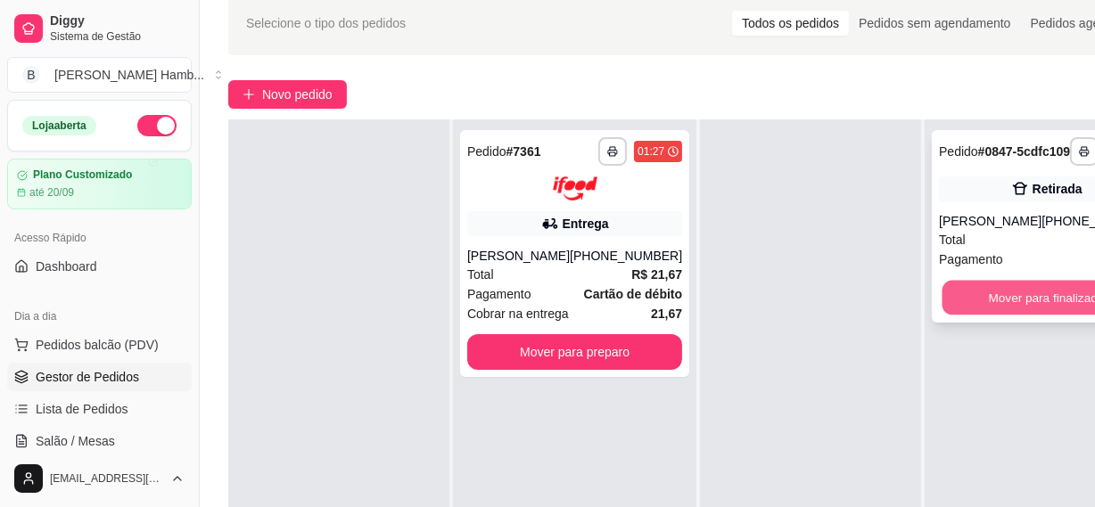
click at [1018, 316] on button "Mover para finalizado" at bounding box center [1046, 298] width 209 height 35
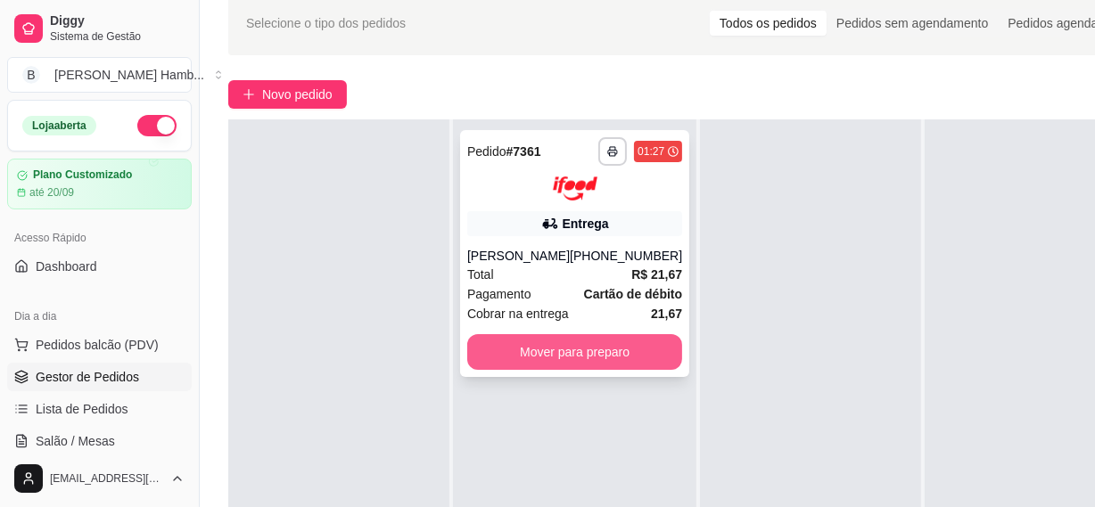
click at [612, 344] on button "Mover para preparo" at bounding box center [574, 352] width 215 height 36
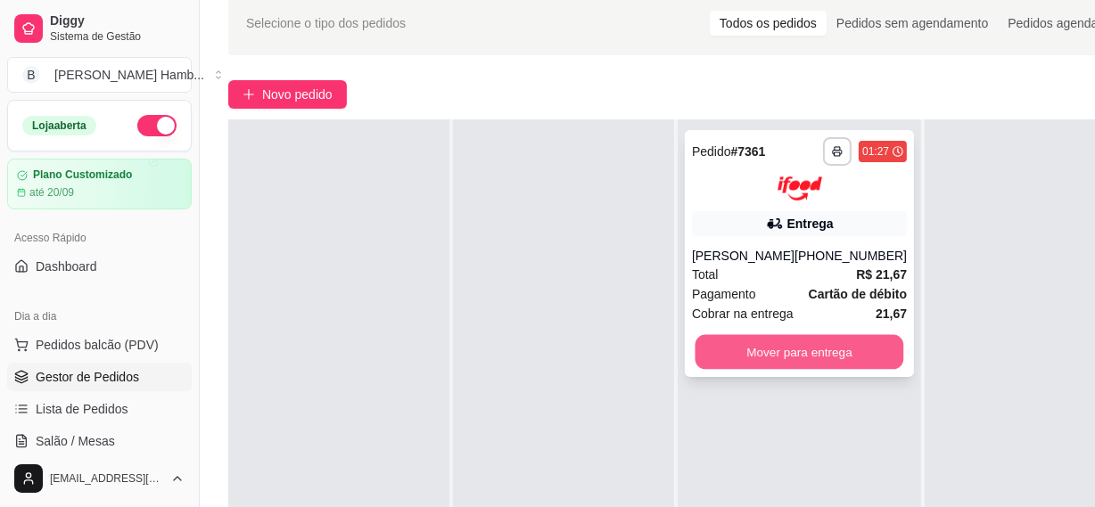
click at [854, 359] on button "Mover para entrega" at bounding box center [799, 351] width 209 height 35
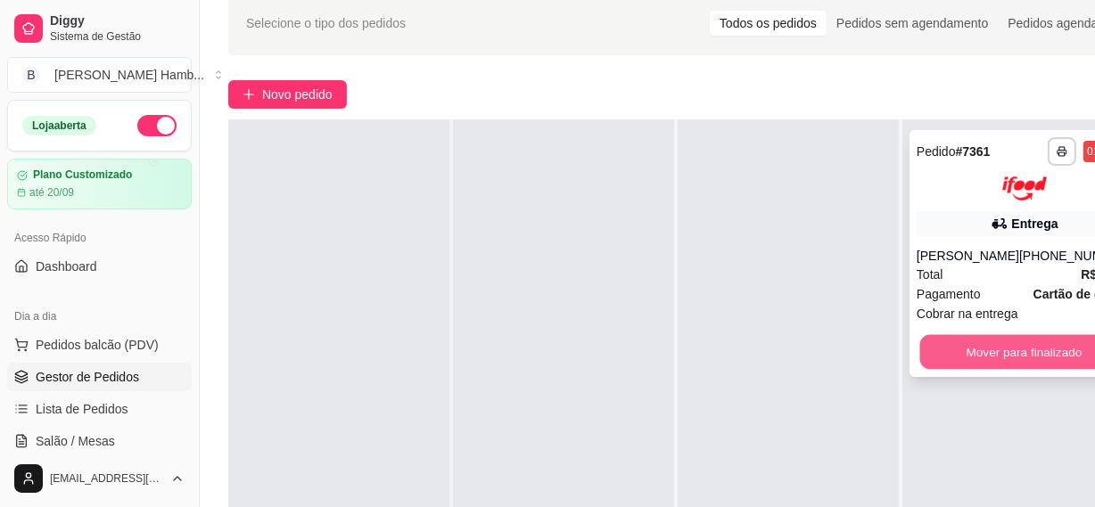
click at [966, 361] on button "Mover para finalizado" at bounding box center [1024, 351] width 209 height 35
